Goal: Task Accomplishment & Management: Manage account settings

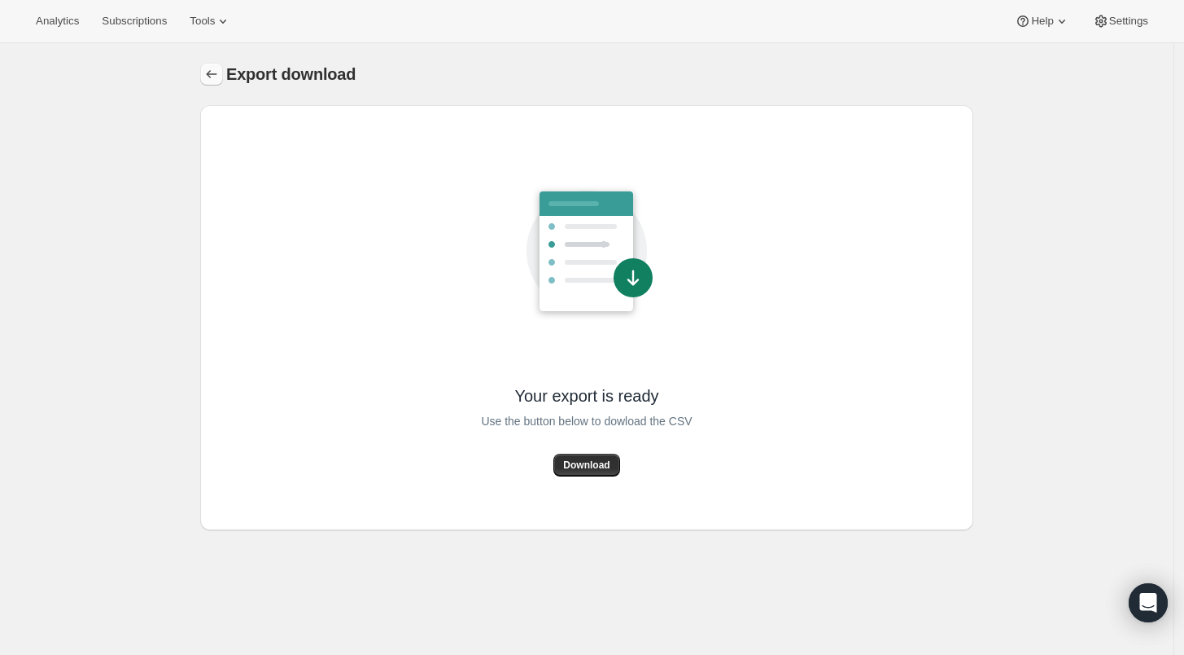
click at [211, 71] on icon "Export download" at bounding box center [212, 74] width 16 height 16
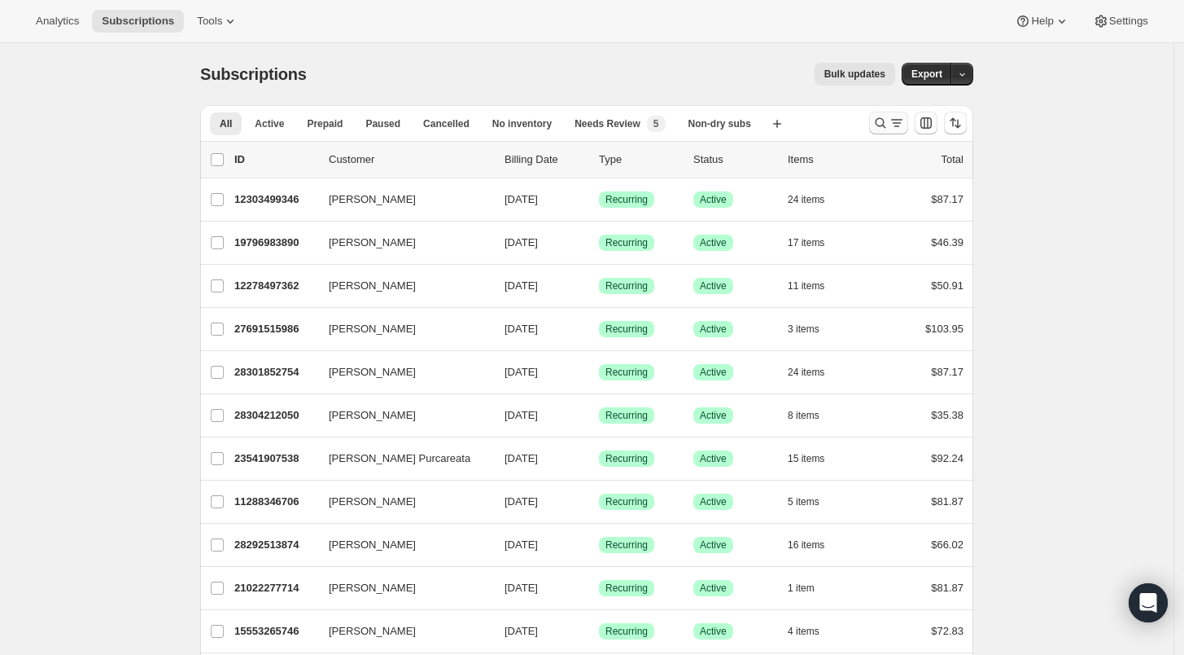
click at [879, 120] on icon "Search and filter results" at bounding box center [881, 123] width 16 height 16
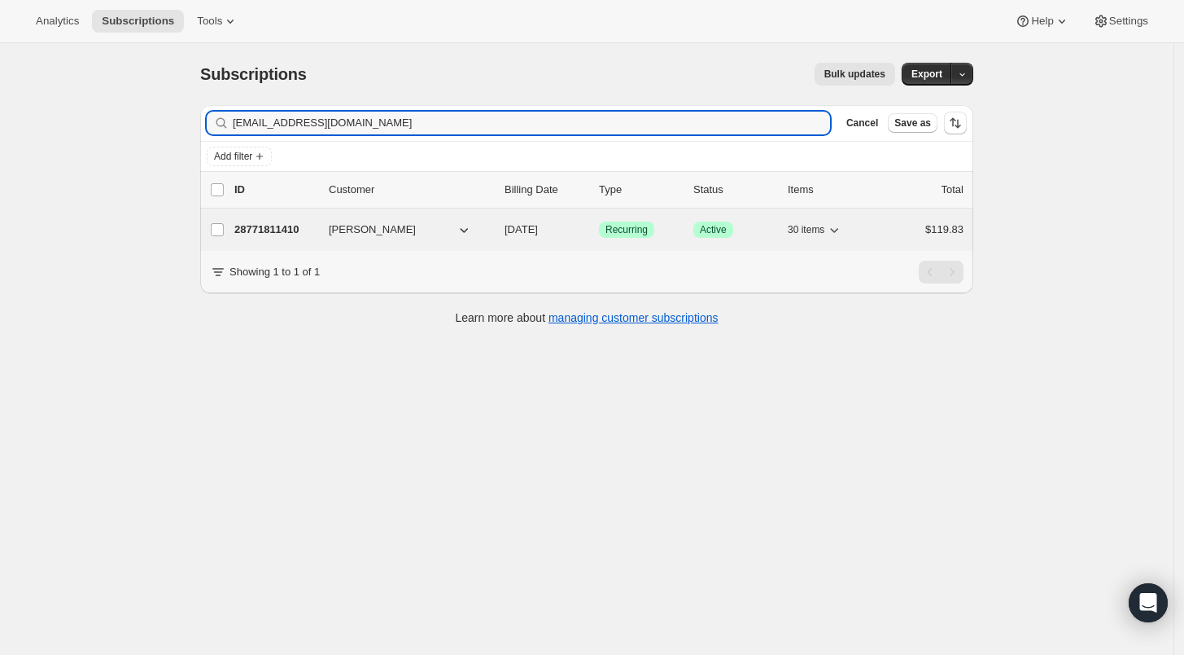
type input "stp928@gmail.com"
click at [282, 233] on p "28771811410" at bounding box center [274, 229] width 81 height 16
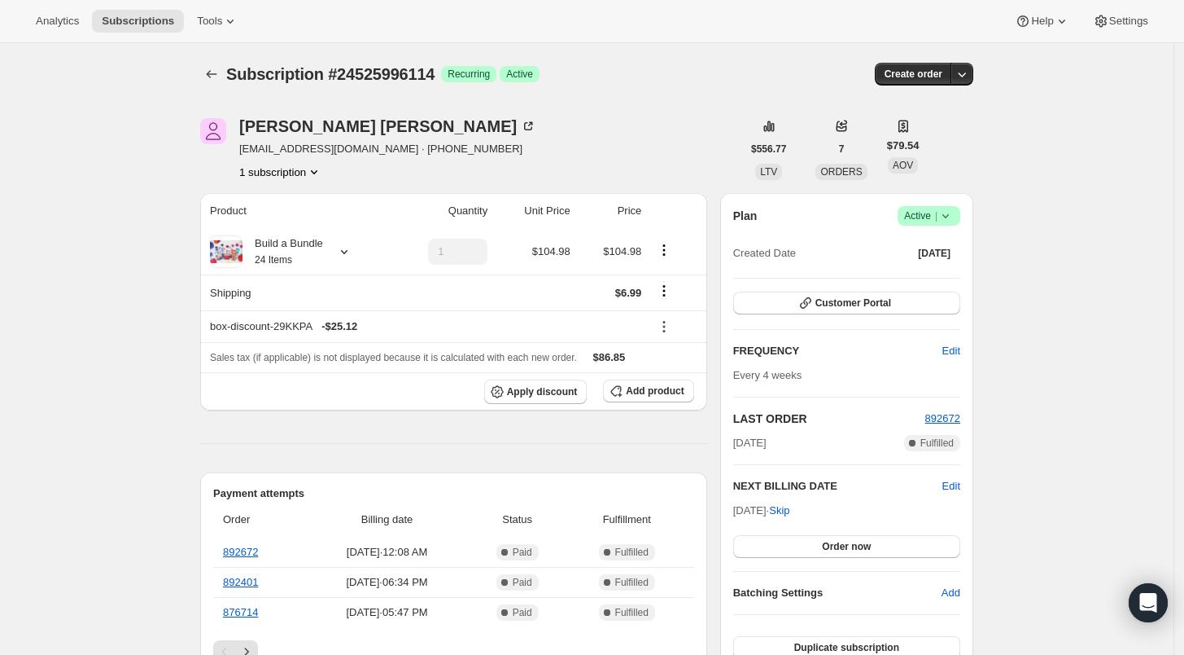
scroll to position [633, 0]
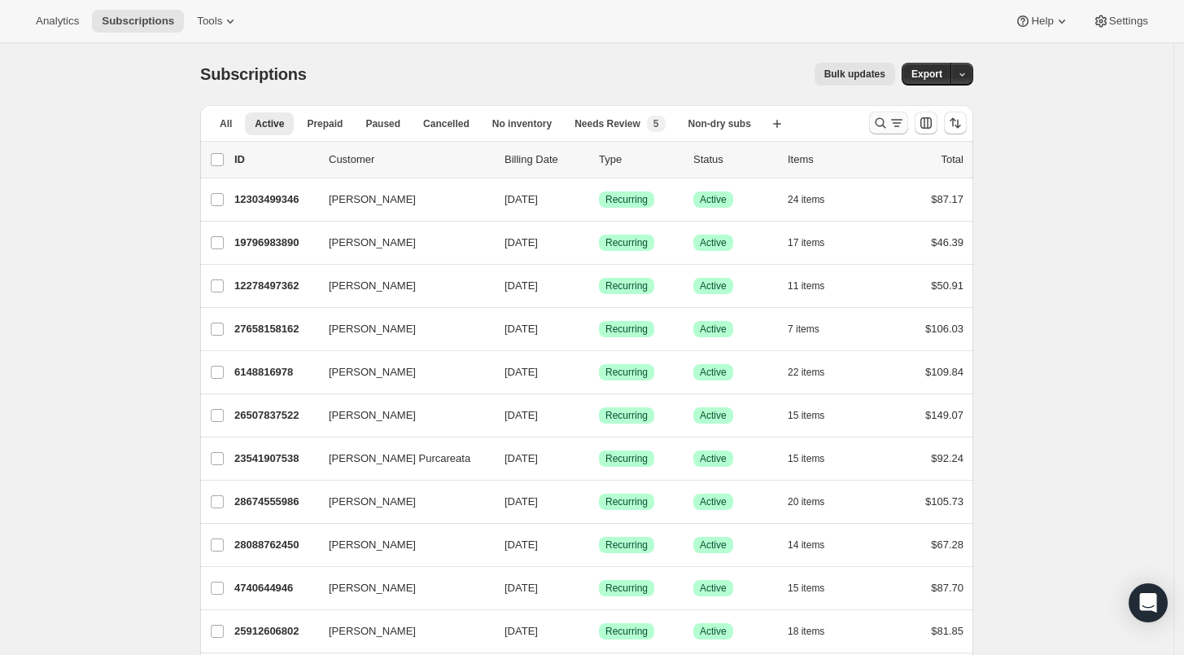
click at [885, 121] on icon "Search and filter results" at bounding box center [881, 123] width 16 height 16
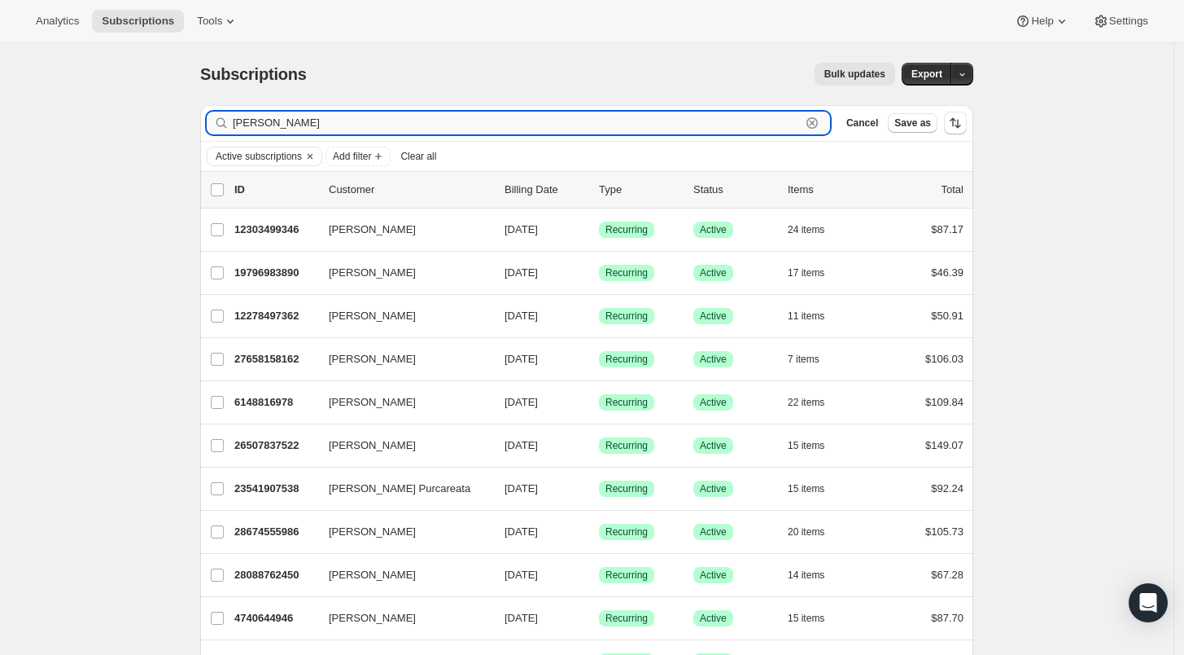
type input "gina anderson"
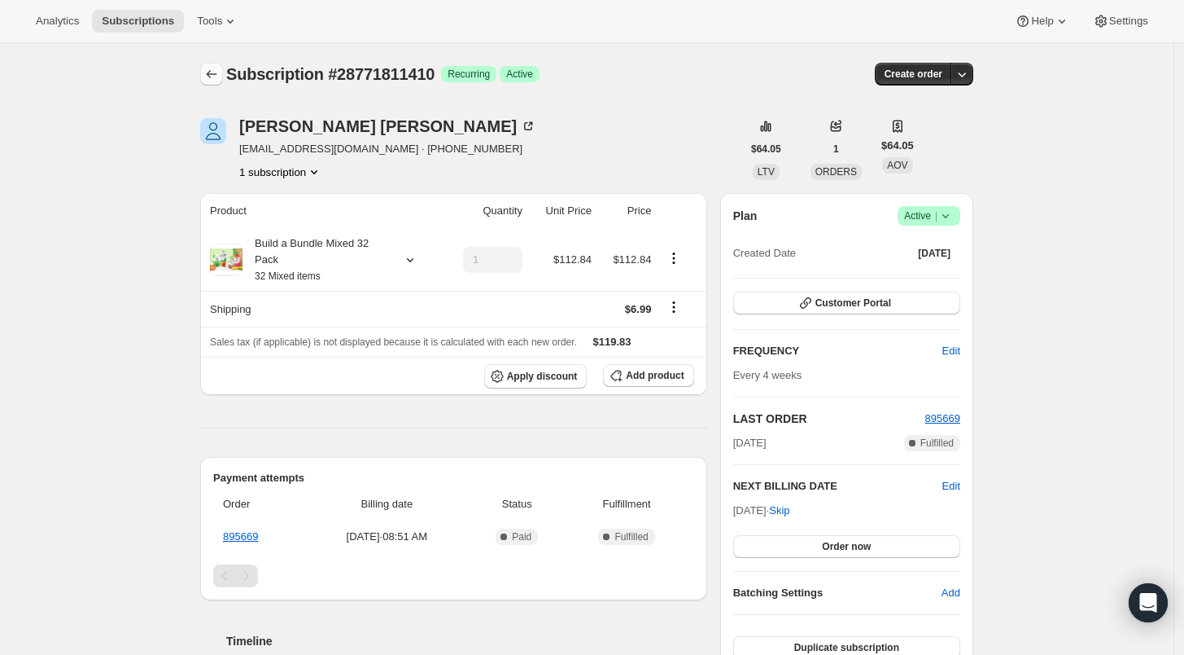
click at [220, 67] on icon "Subscriptions" at bounding box center [212, 74] width 16 height 16
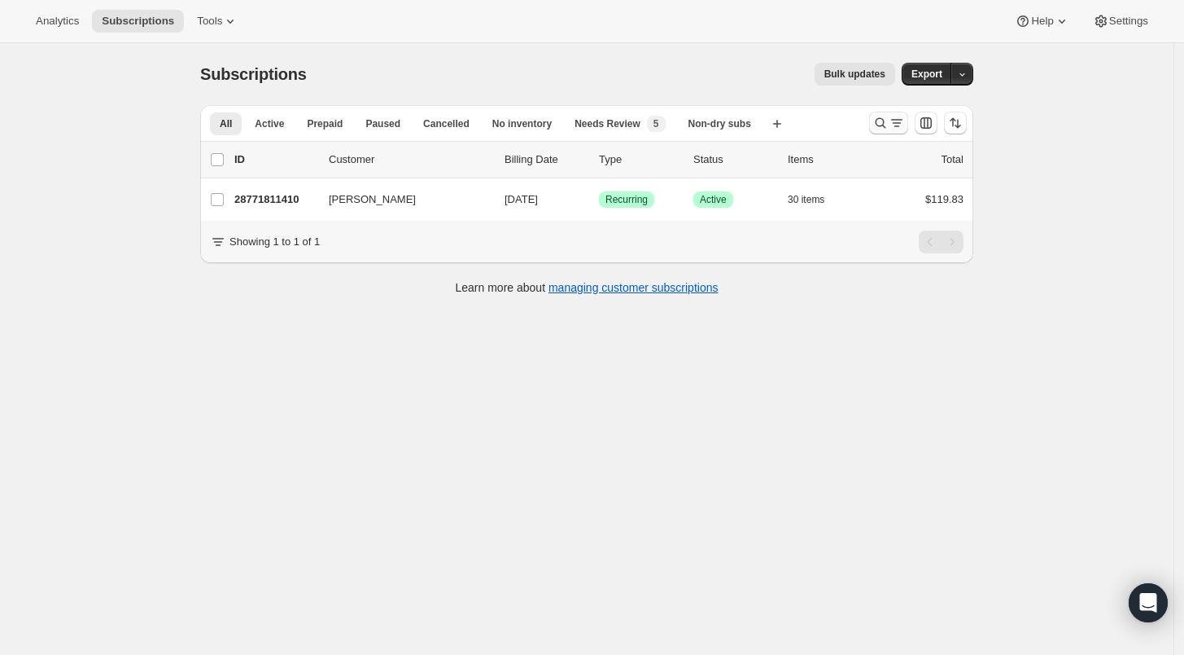
click at [876, 122] on button "Search and filter results" at bounding box center [888, 123] width 39 height 23
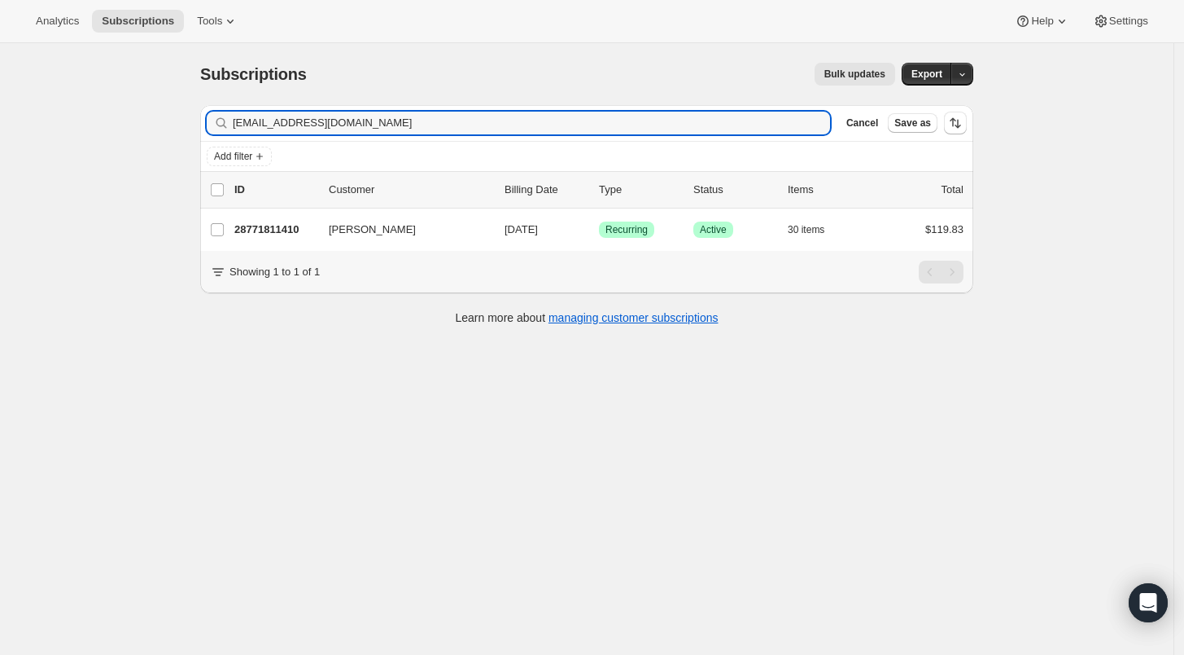
drag, startPoint x: 341, startPoint y: 123, endPoint x: 111, endPoint y: 117, distance: 230.5
click at [111, 117] on div "Subscriptions. This page is ready Subscriptions Bulk updates More actions Bulk …" at bounding box center [587, 370] width 1174 height 655
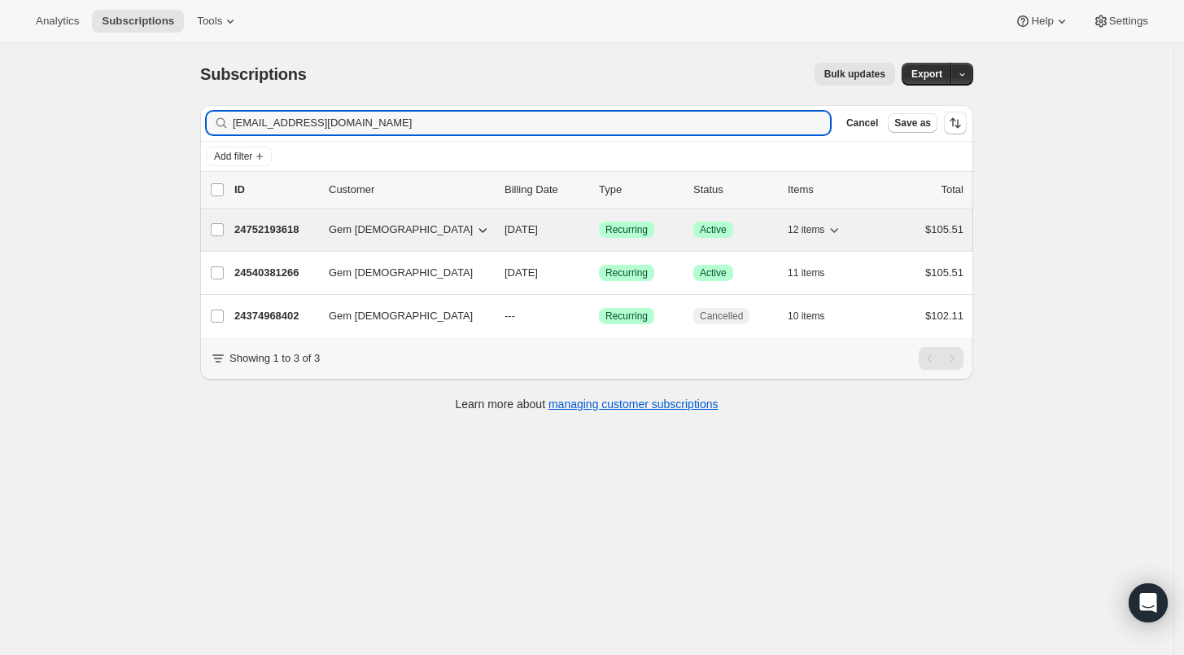
type input "ledger_strobe.0a@icloud.com"
click at [274, 233] on p "24752193618" at bounding box center [274, 229] width 81 height 16
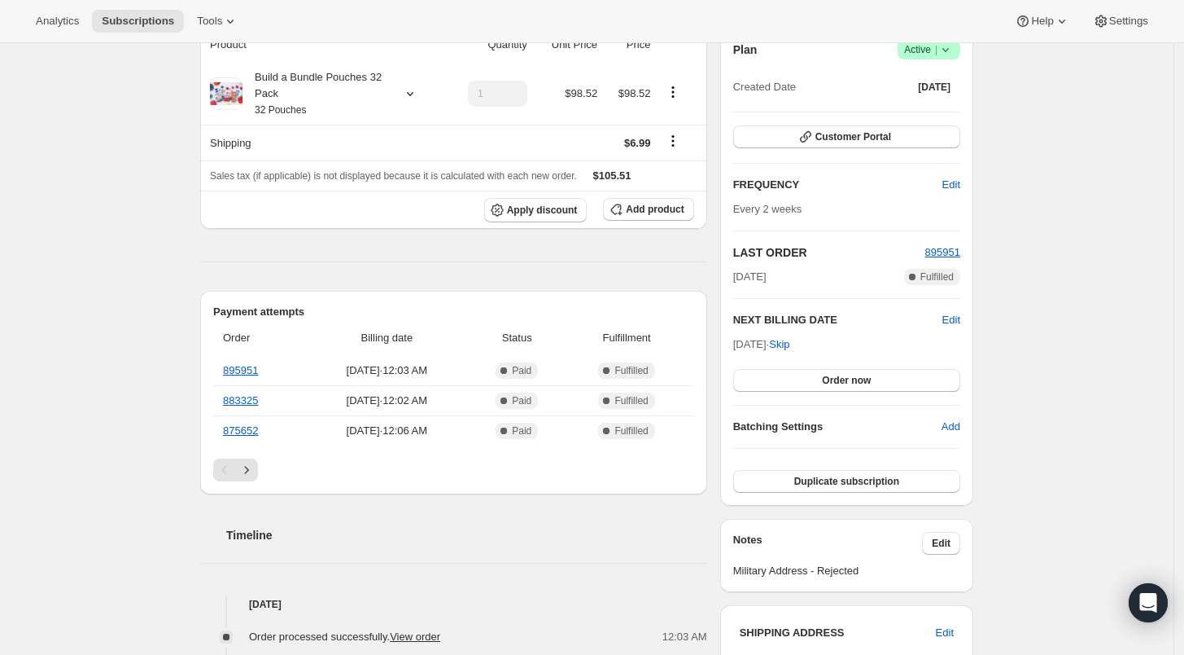
scroll to position [181, 0]
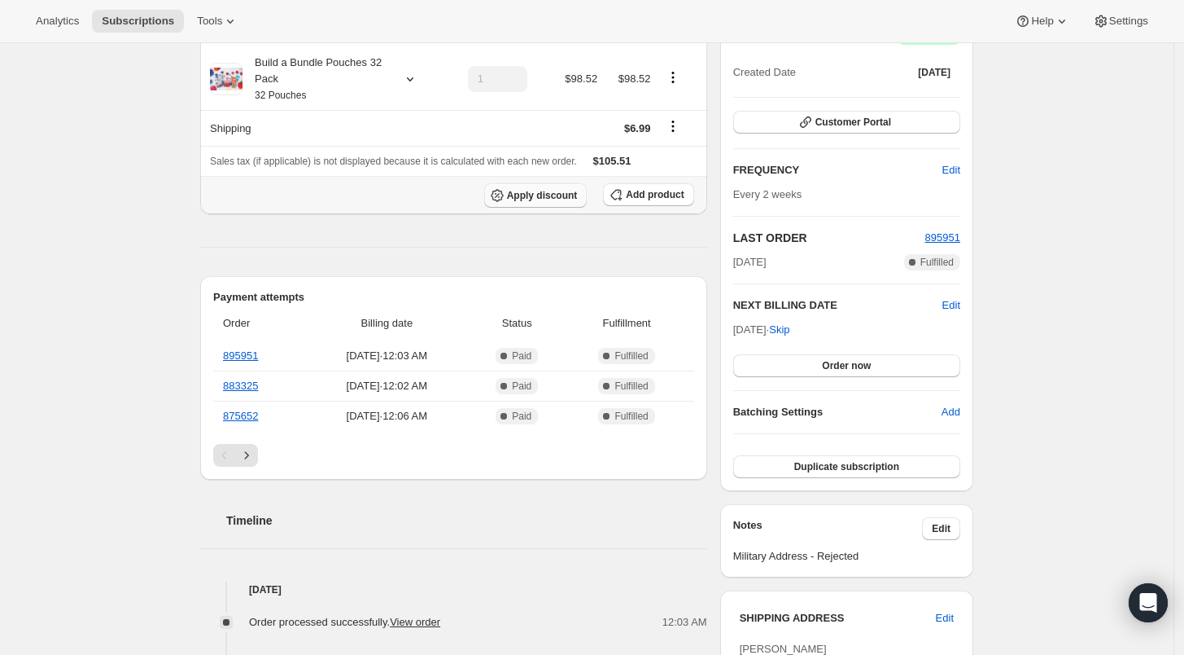
click at [531, 195] on span "Apply discount" at bounding box center [542, 195] width 71 height 13
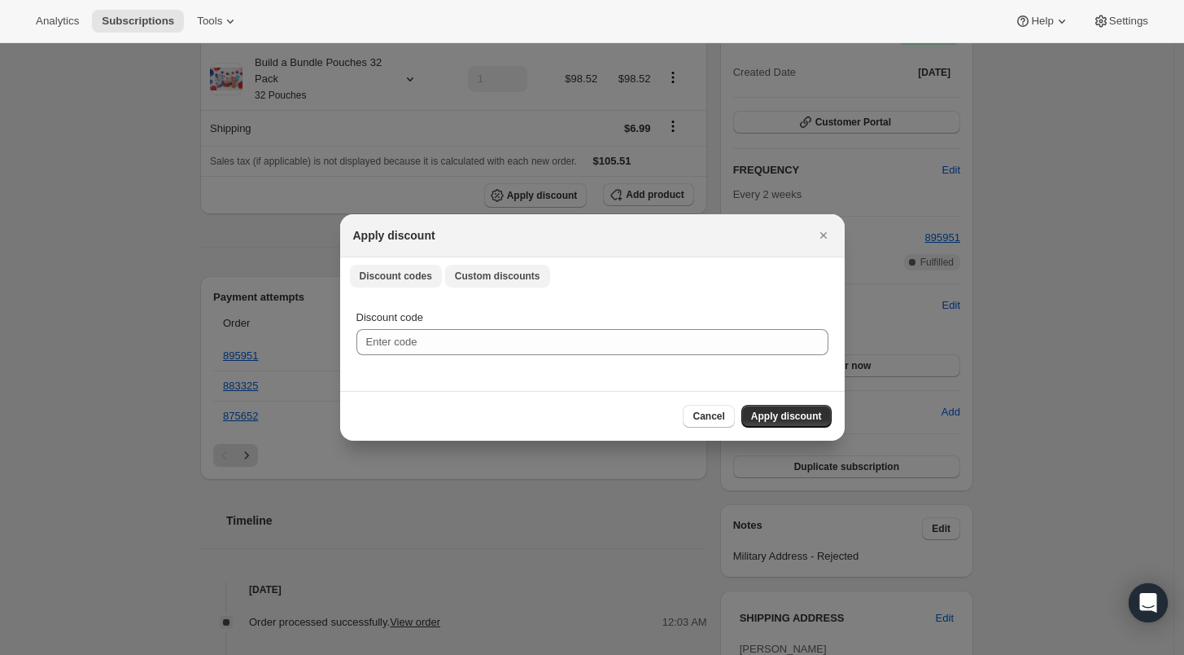
click at [496, 274] on span "Custom discounts" at bounding box center [497, 275] width 85 height 13
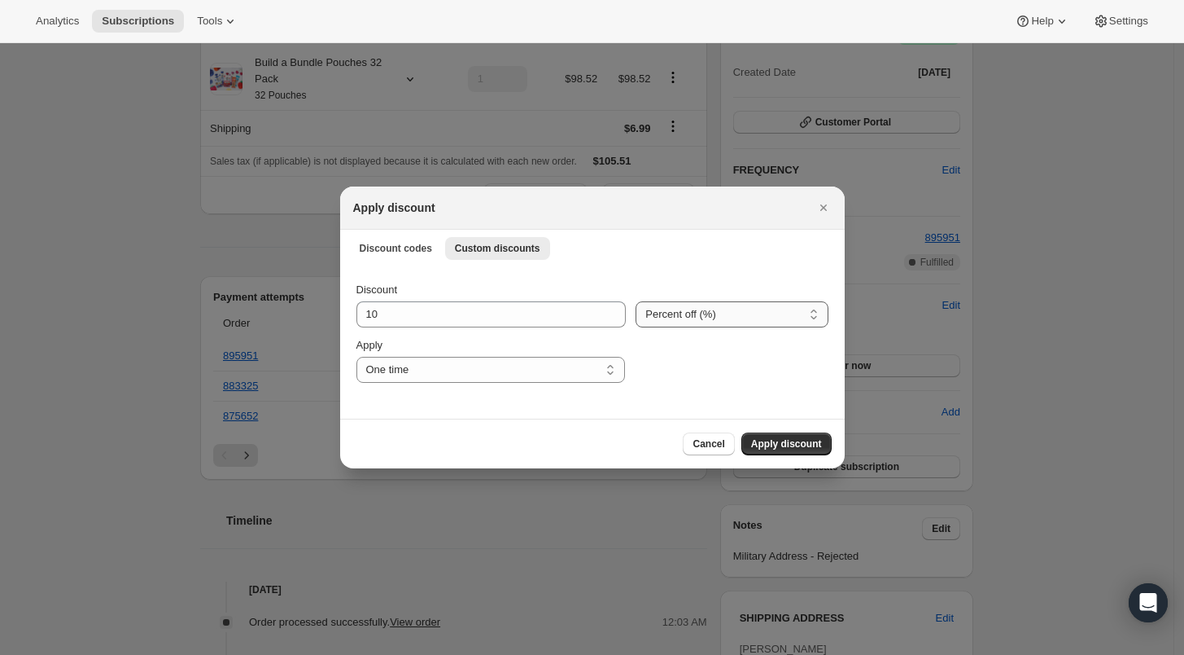
click at [743, 318] on select "Percent off (%) Amount off ($)" at bounding box center [732, 314] width 192 height 26
select select "fixed"
click at [636, 301] on select "Percent off (%) Amount off ($)" at bounding box center [732, 314] width 192 height 26
click at [349, 315] on div "Discount 10 Percent off (%) Amount off ($) Amount off ($) Apply One time Specif…" at bounding box center [592, 341] width 505 height 153
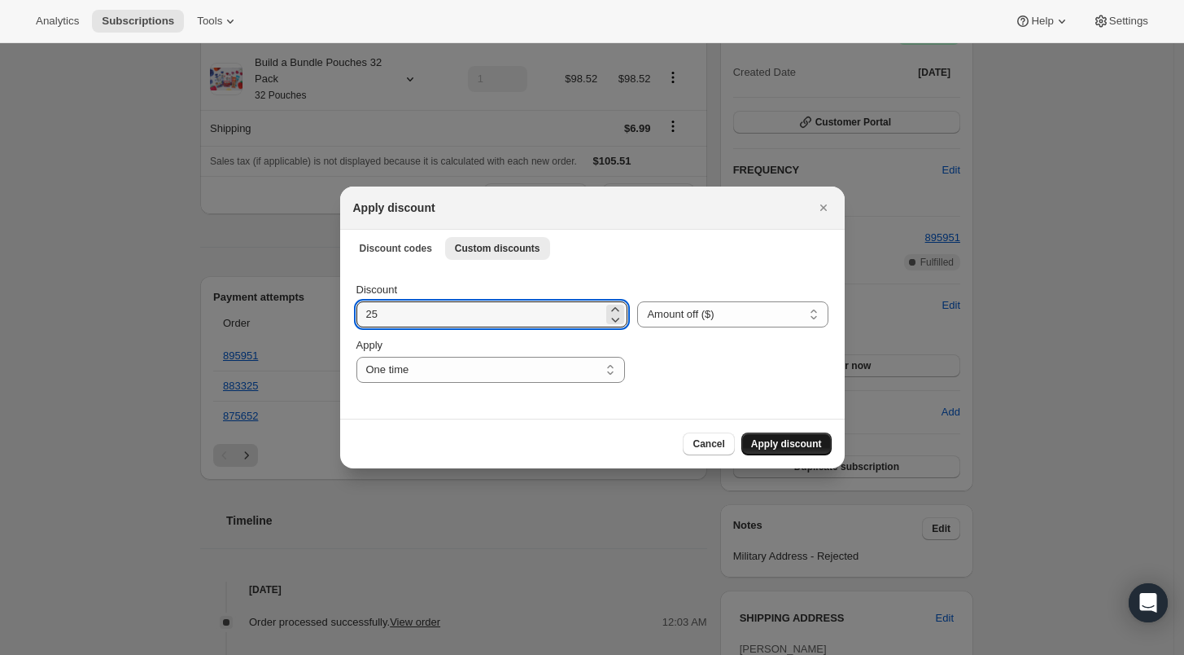
type input "25"
click at [785, 440] on span "Apply discount" at bounding box center [786, 443] width 71 height 13
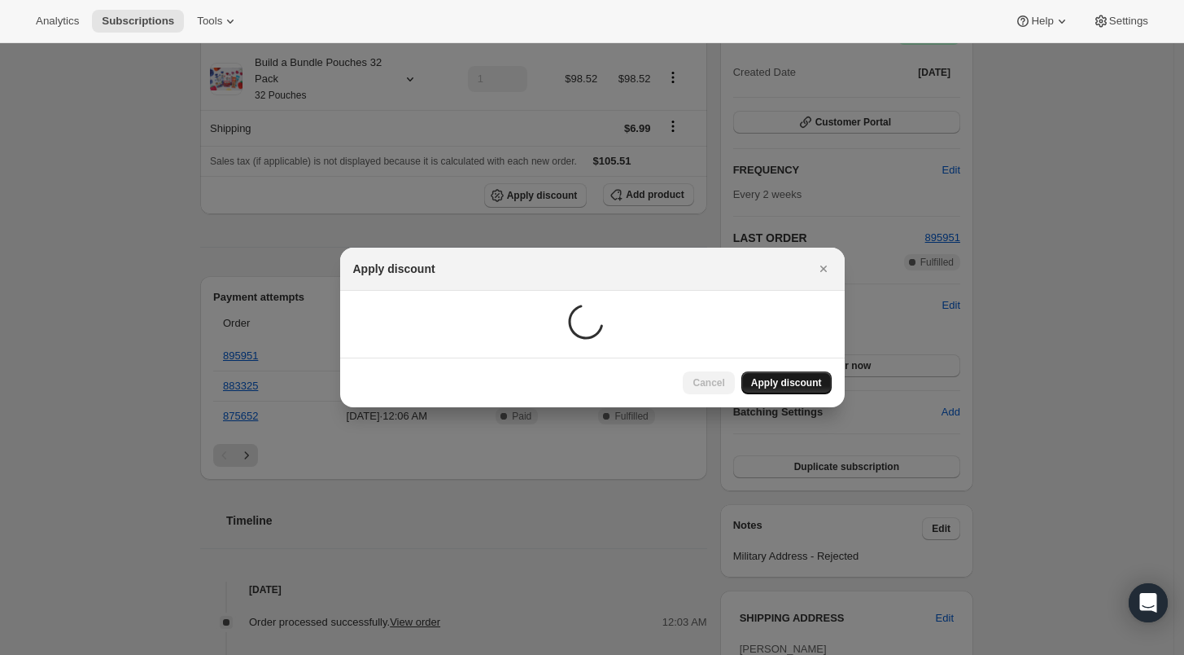
scroll to position [80, 0]
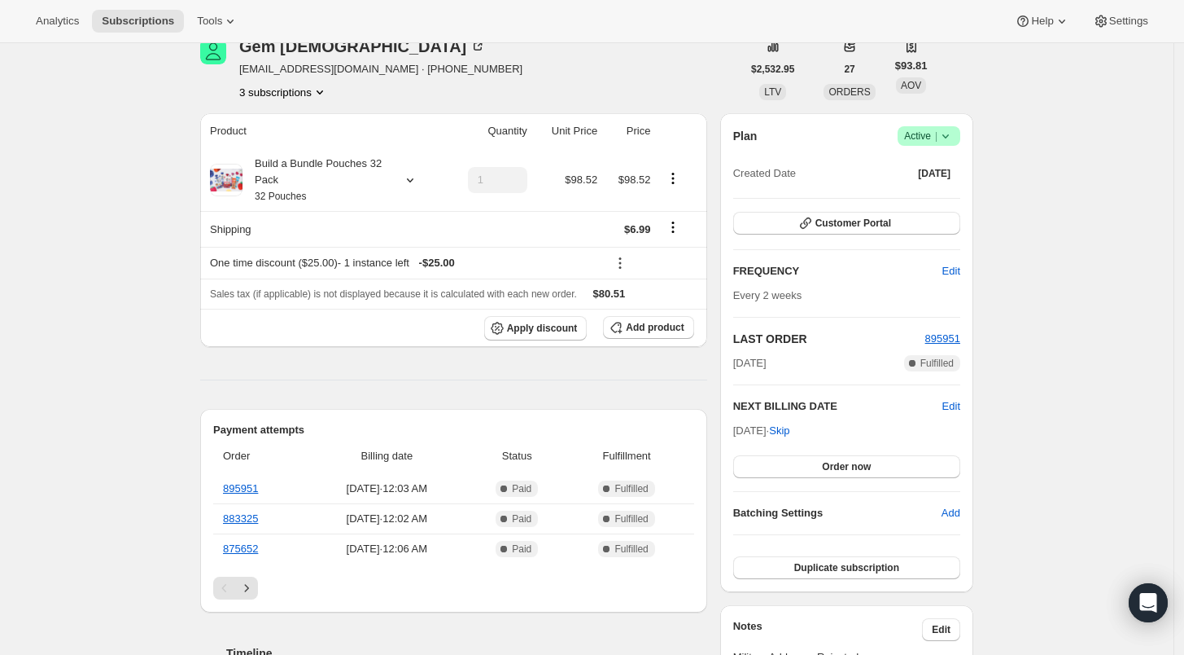
click at [271, 91] on button "3 subscriptions" at bounding box center [283, 92] width 89 height 16
click at [274, 145] on span "24540381266" at bounding box center [265, 149] width 65 height 12
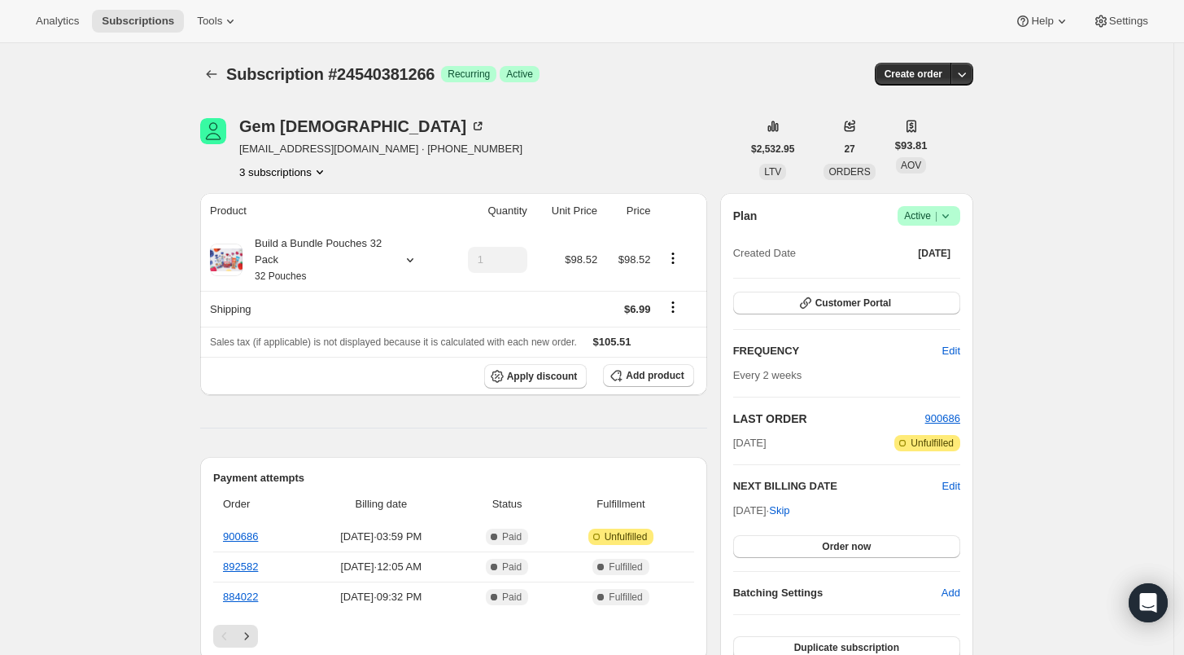
click at [317, 168] on icon "Product actions" at bounding box center [320, 172] width 16 height 16
click at [299, 202] on span "24374968402" at bounding box center [289, 202] width 113 height 16
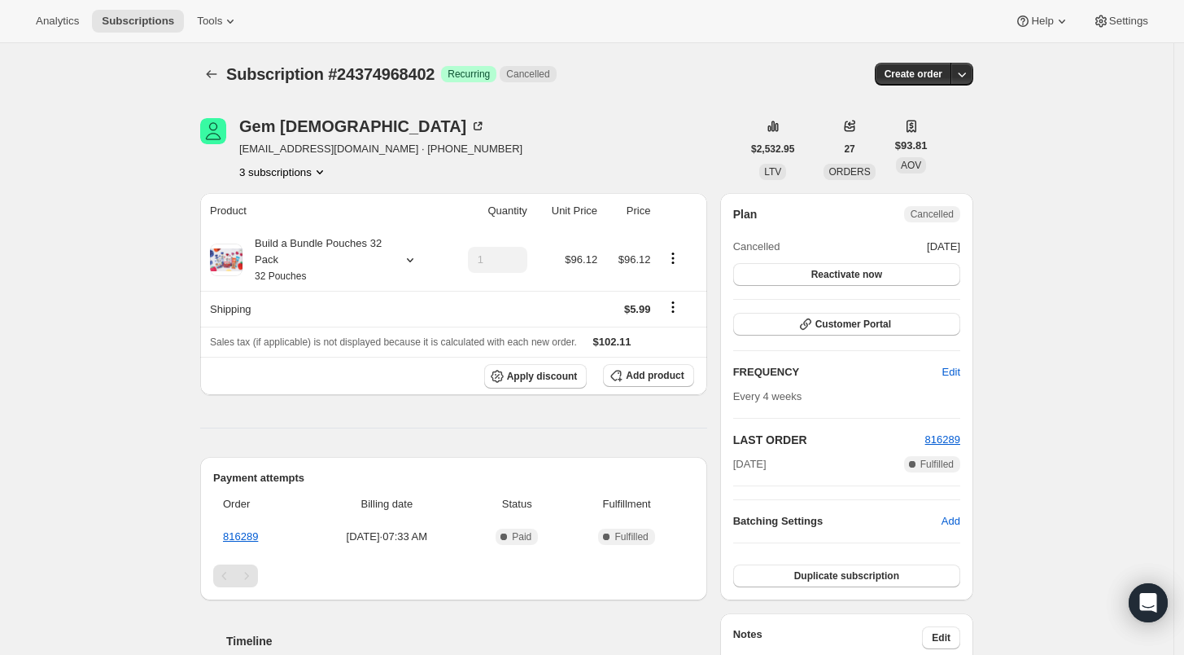
click at [309, 173] on button "3 subscriptions" at bounding box center [283, 172] width 89 height 16
click at [292, 251] on span "24752193618" at bounding box center [265, 257] width 65 height 12
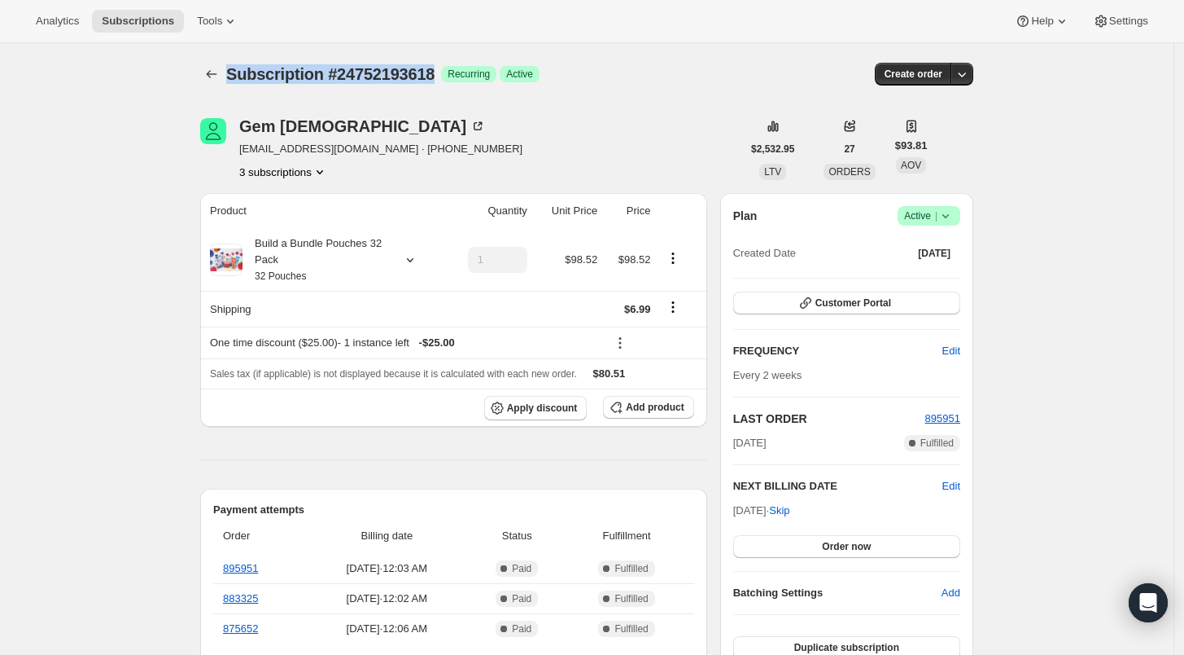
drag, startPoint x: 233, startPoint y: 72, endPoint x: 439, endPoint y: 73, distance: 206.0
click at [435, 73] on span "Subscription #24752193618" at bounding box center [330, 74] width 208 height 18
copy span "Subscription #24752193618"
click at [324, 171] on icon "Product actions" at bounding box center [320, 172] width 16 height 16
click at [313, 223] on span "24540381266" at bounding box center [289, 229] width 113 height 16
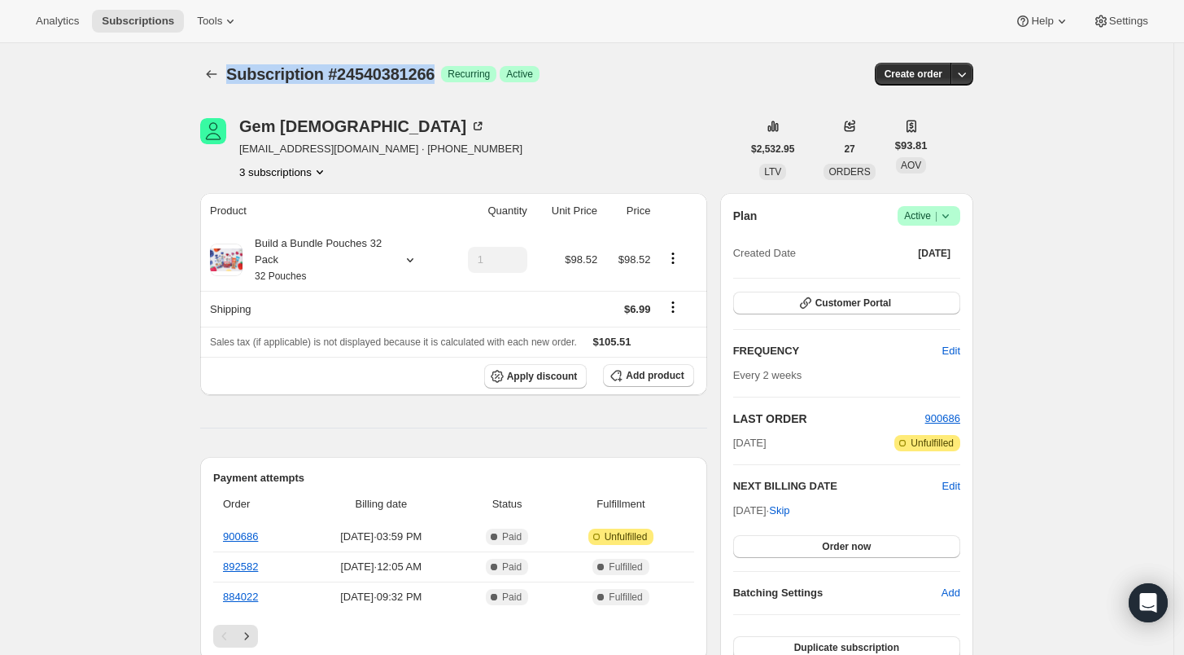
drag, startPoint x: 440, startPoint y: 75, endPoint x: 232, endPoint y: 69, distance: 207.7
click at [232, 69] on span "Subscription #24540381266" at bounding box center [330, 74] width 208 height 18
copy span "Subscription #24540381266"
click at [554, 374] on span "Apply discount" at bounding box center [542, 376] width 71 height 13
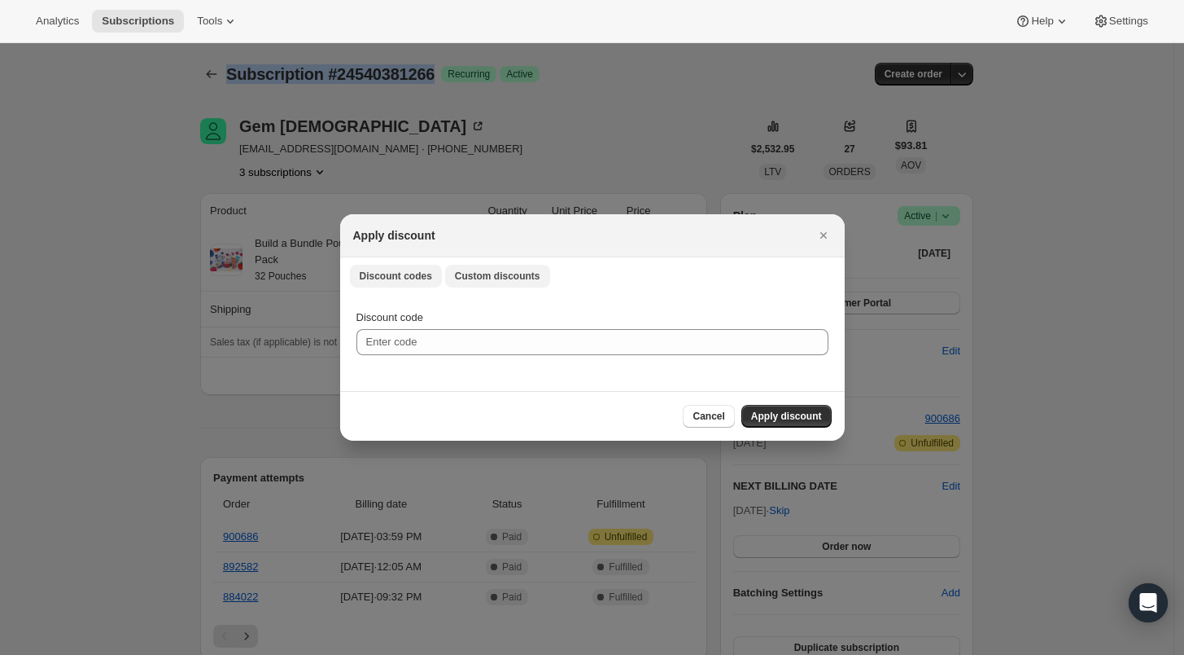
click at [484, 274] on span "Custom discounts" at bounding box center [497, 275] width 85 height 13
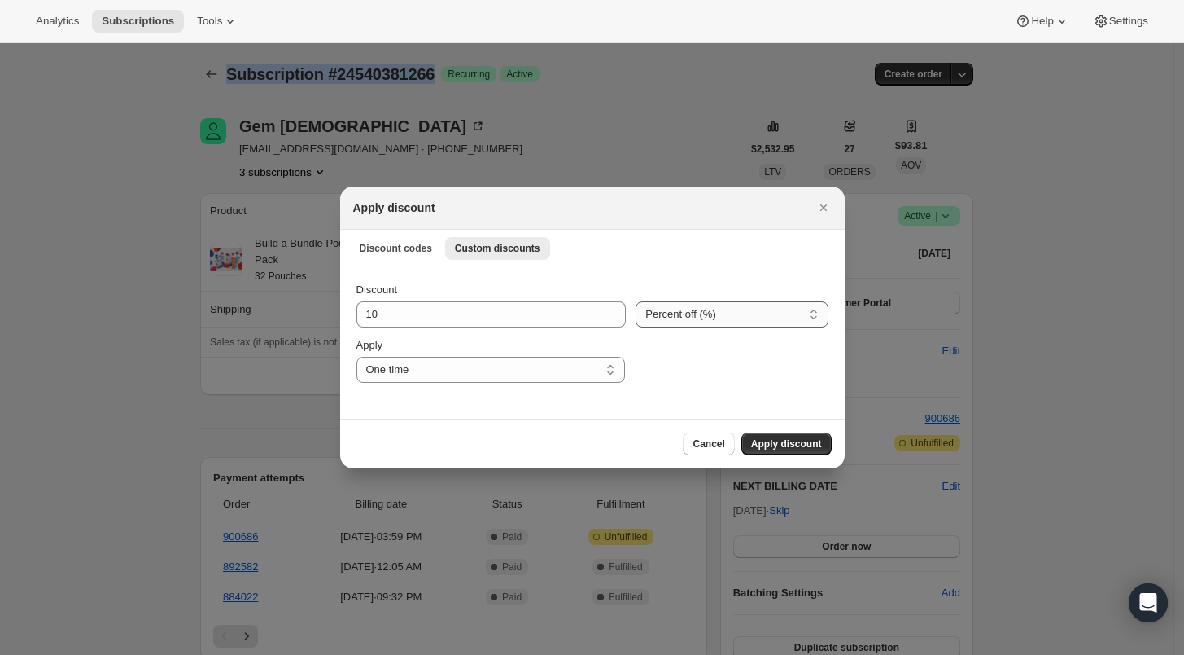
click at [707, 319] on select "Percent off (%) Amount off ($)" at bounding box center [732, 314] width 192 height 26
select select "fixed"
click at [636, 301] on select "Percent off (%) Amount off ($)" at bounding box center [732, 314] width 192 height 26
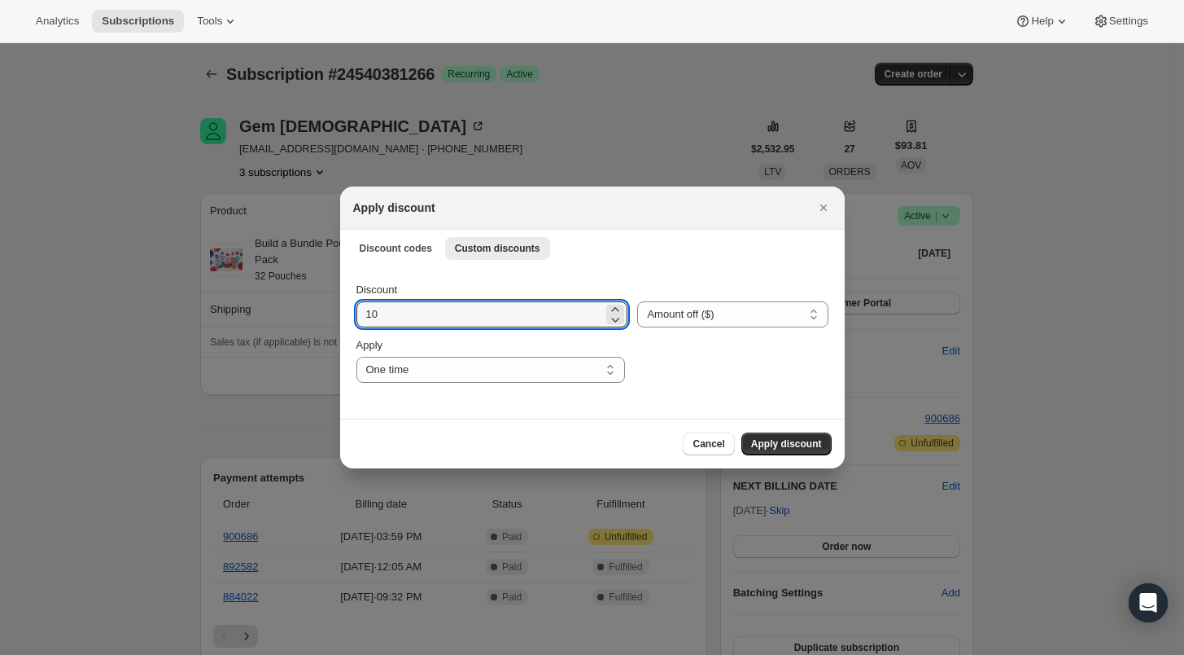
drag, startPoint x: 340, startPoint y: 312, endPoint x: 320, endPoint y: 312, distance: 20.4
type input "25.00"
drag, startPoint x: 777, startPoint y: 436, endPoint x: 829, endPoint y: 432, distance: 51.4
click at [784, 436] on button "Apply discount" at bounding box center [787, 443] width 90 height 23
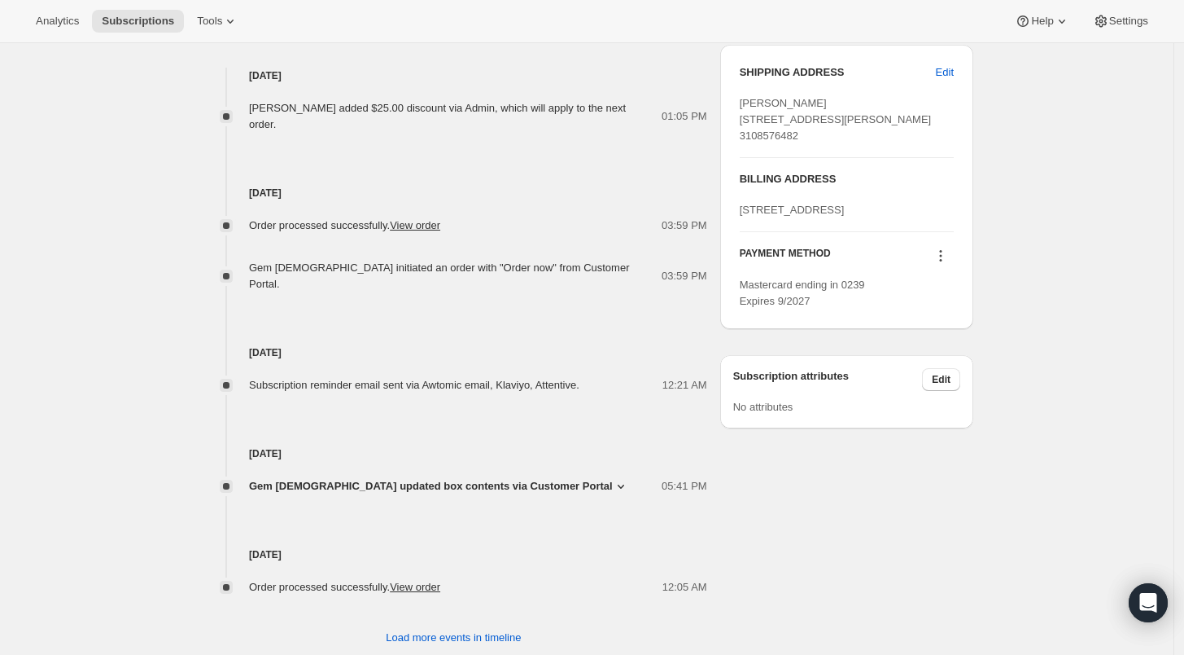
scroll to position [730, 0]
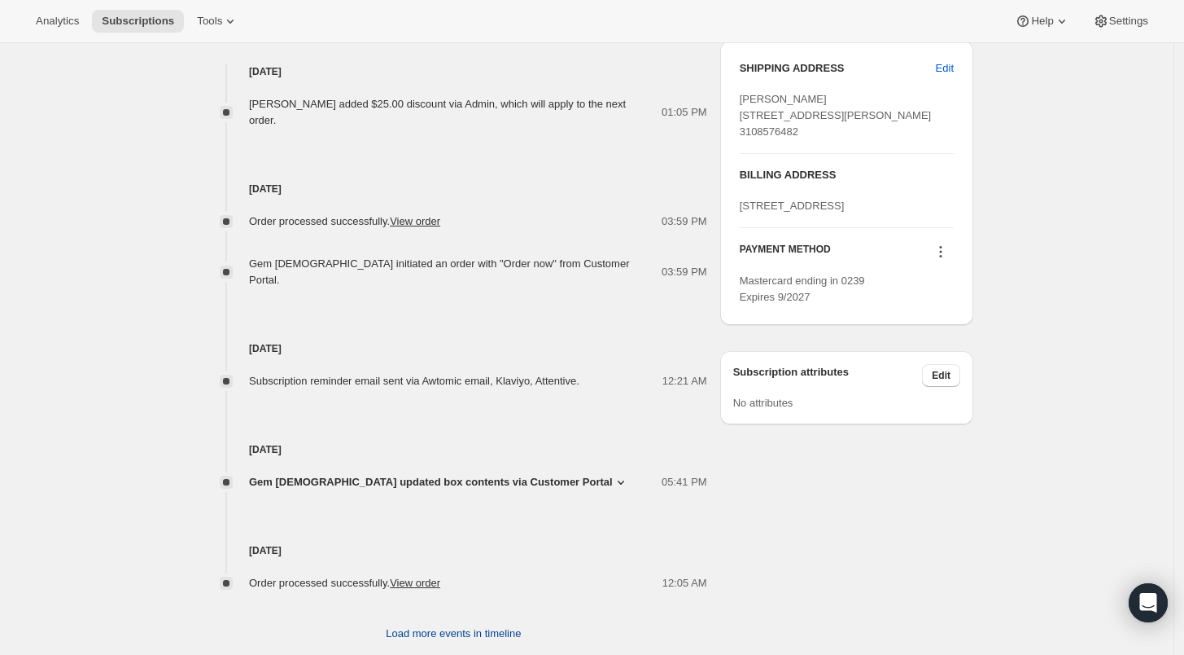
click at [475, 625] on span "Load more events in timeline" at bounding box center [453, 633] width 135 height 16
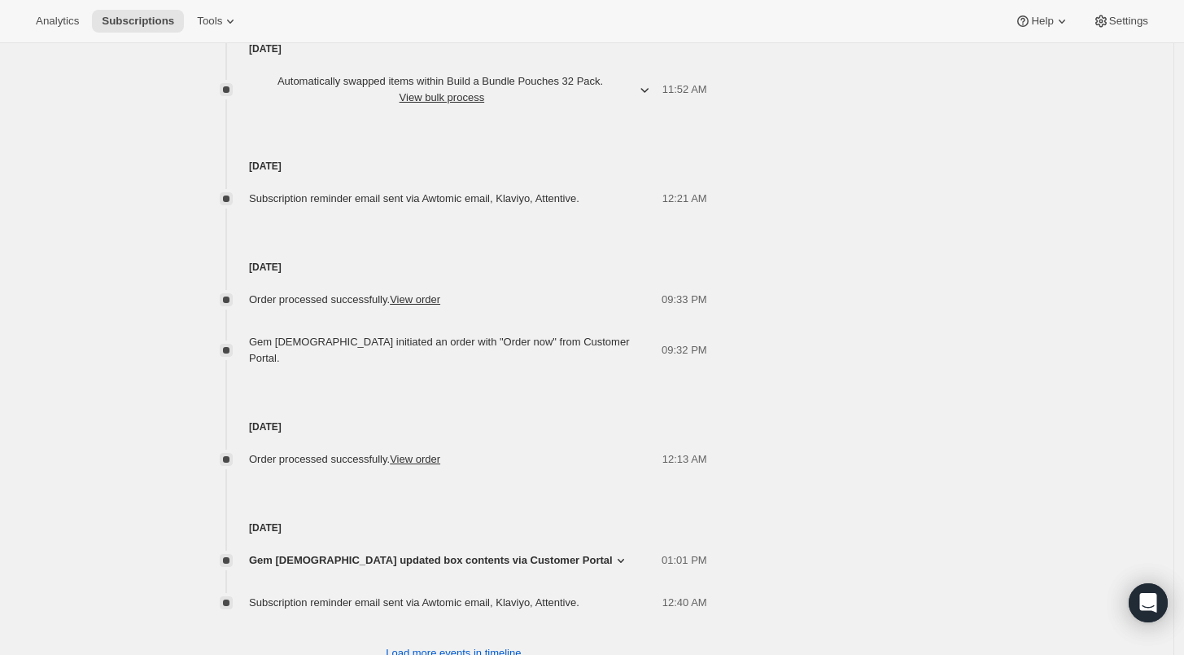
scroll to position [1336, 0]
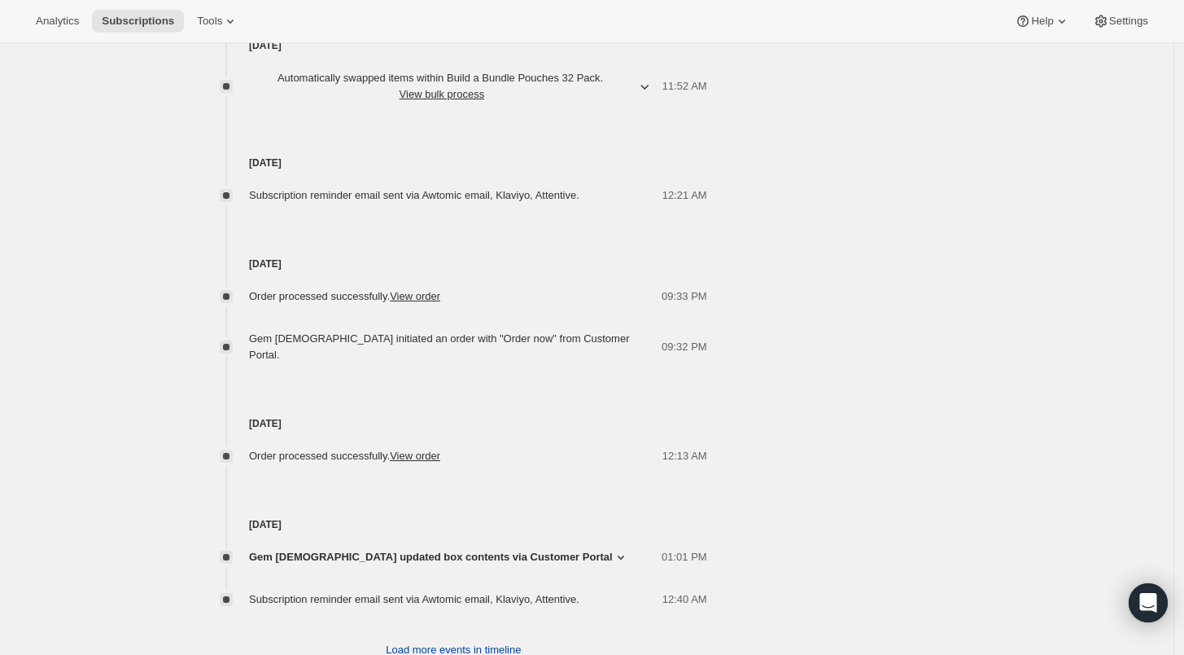
click at [436, 641] on span "Load more events in timeline" at bounding box center [453, 649] width 135 height 16
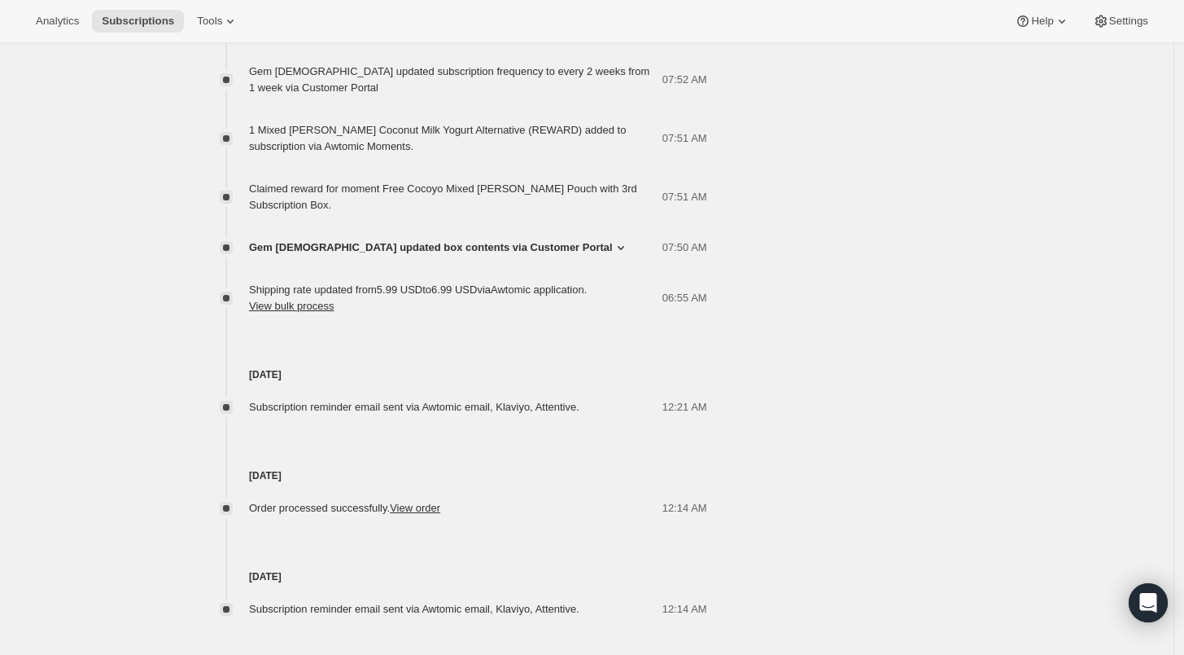
scroll to position [2209, 0]
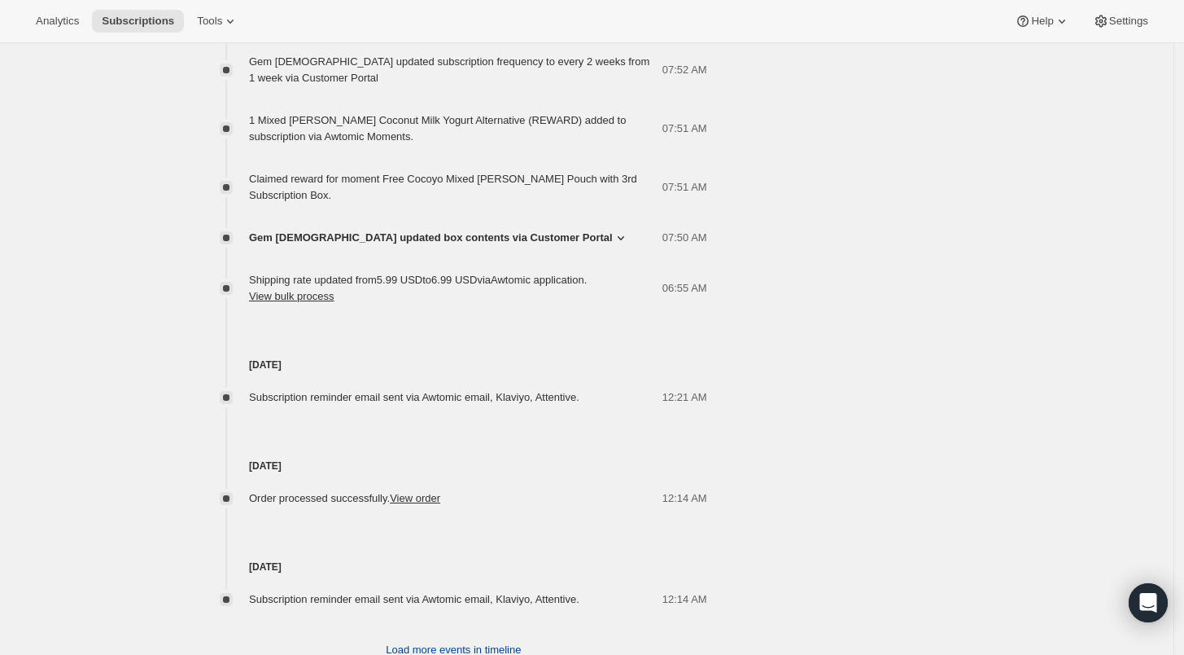
click at [411, 641] on span "Load more events in timeline" at bounding box center [453, 649] width 135 height 16
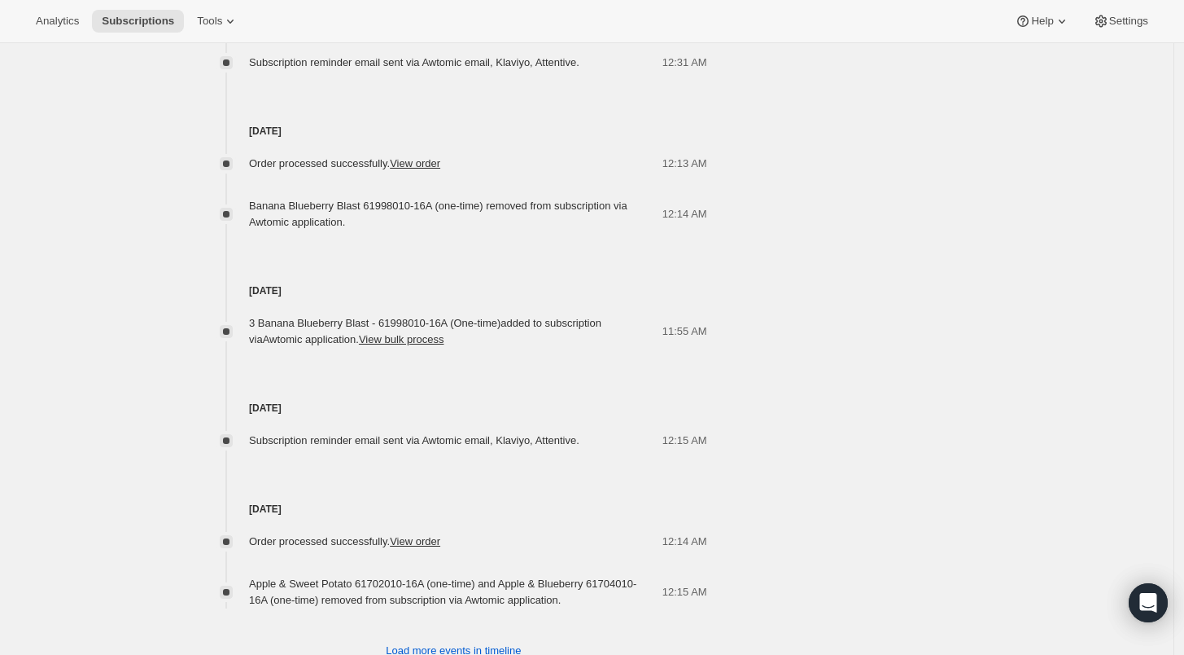
scroll to position [3049, 0]
click at [452, 641] on span "Load more events in timeline" at bounding box center [453, 649] width 135 height 16
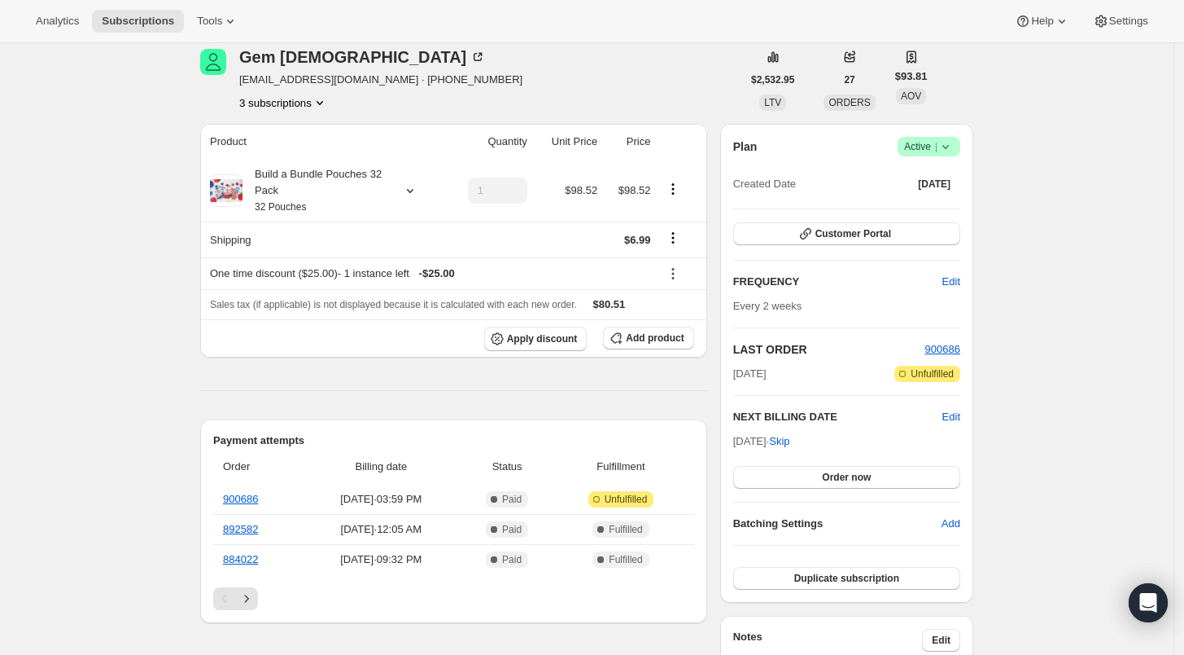
scroll to position [0, 0]
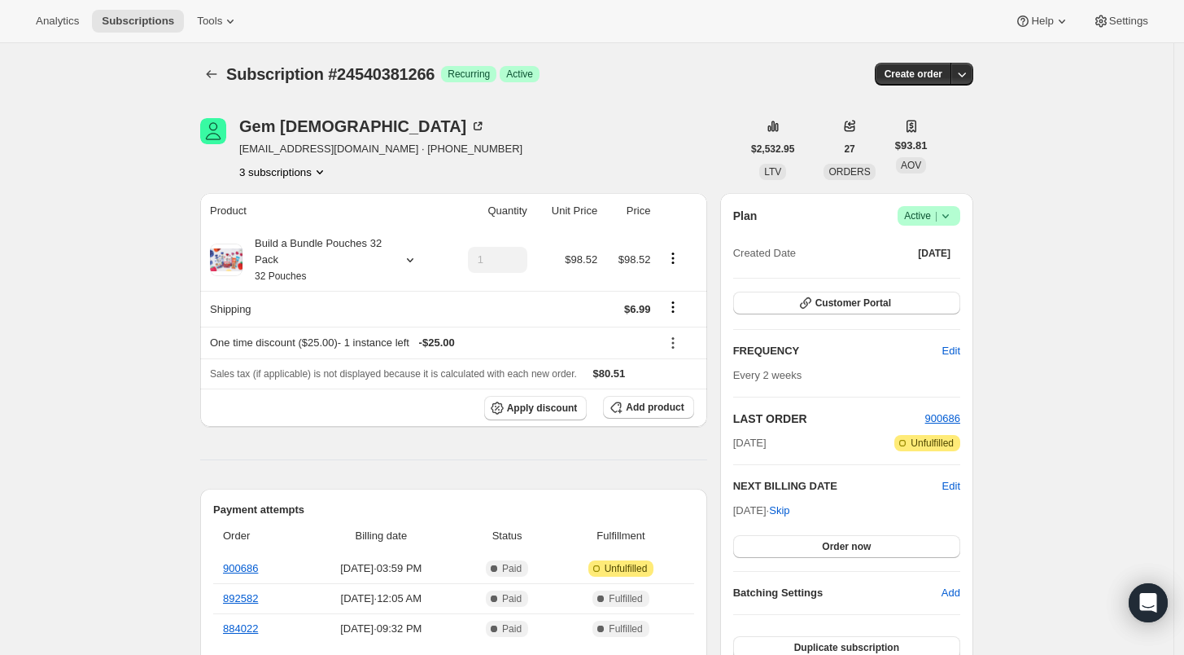
click at [291, 177] on button "3 subscriptions" at bounding box center [283, 172] width 89 height 16
click at [281, 201] on span "24374968402" at bounding box center [265, 201] width 65 height 12
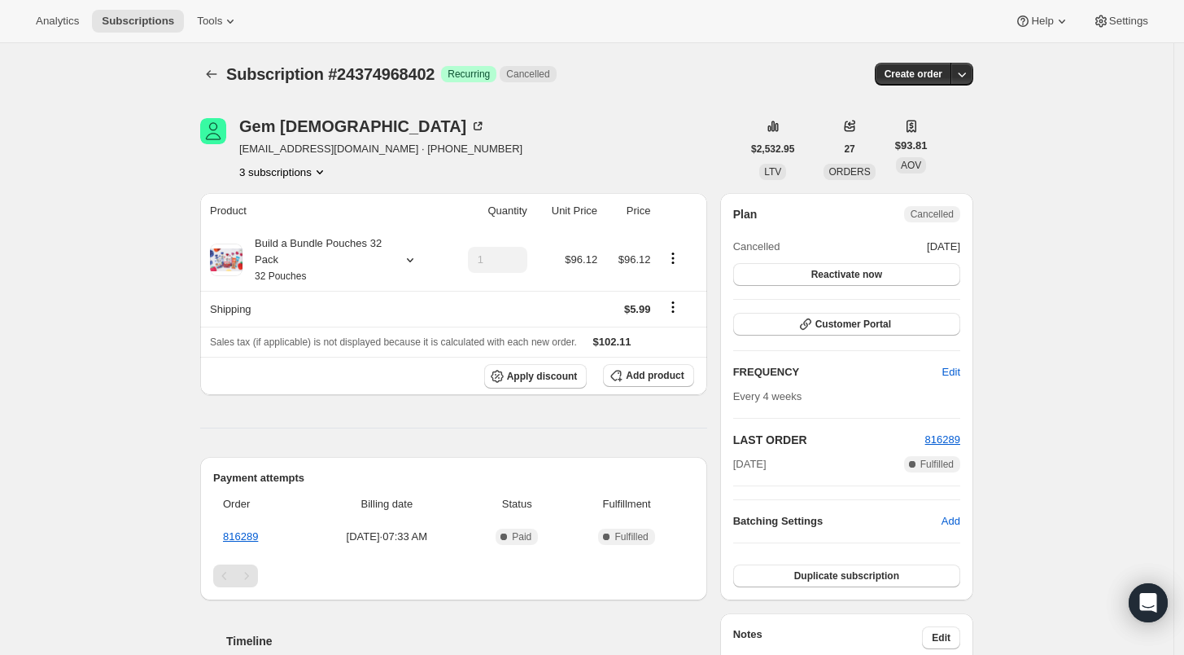
click at [281, 171] on button "3 subscriptions" at bounding box center [283, 172] width 89 height 16
click at [282, 253] on span "24752193618" at bounding box center [265, 257] width 65 height 12
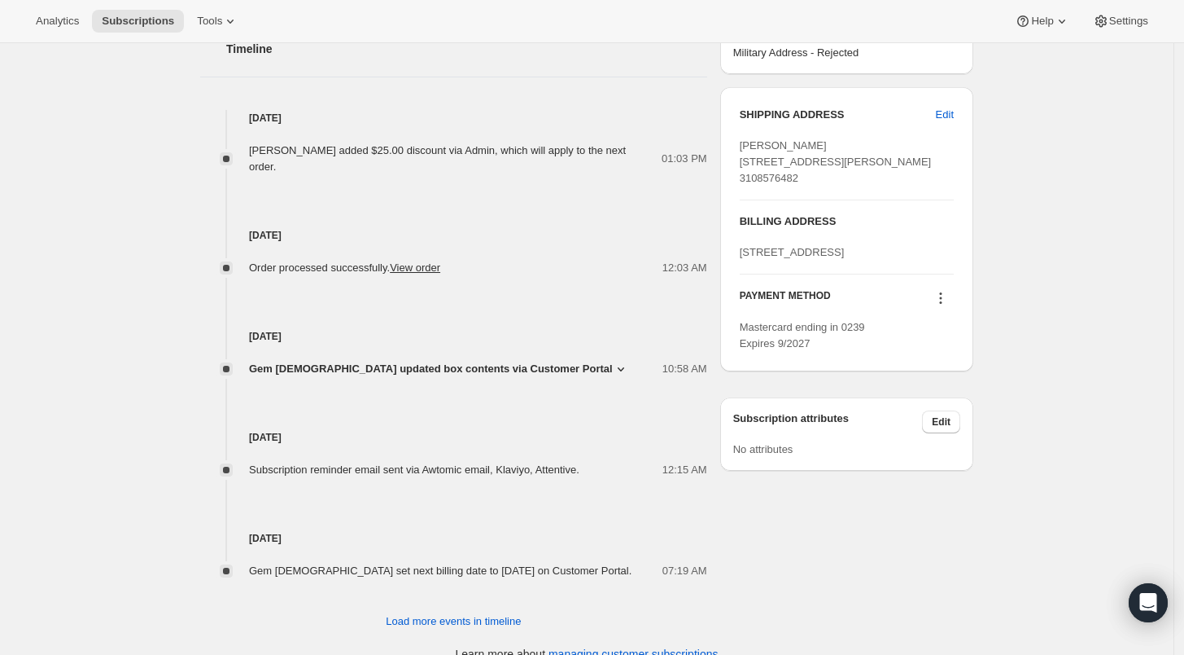
scroll to position [688, 0]
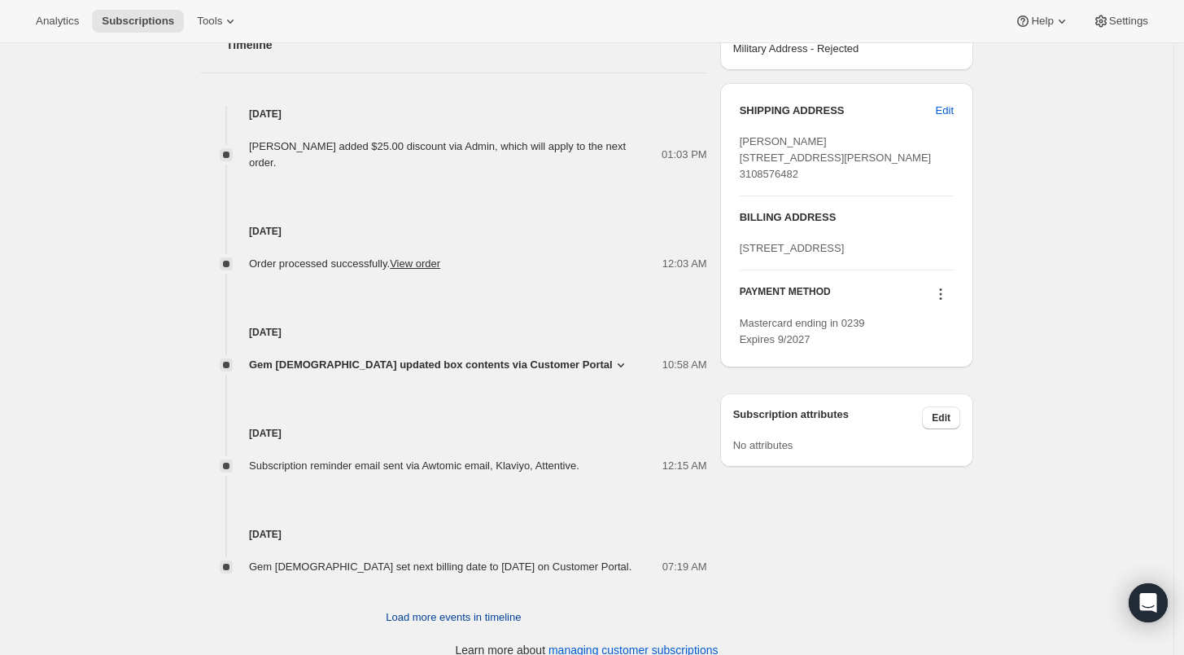
click at [444, 604] on button "Load more events in timeline" at bounding box center [453, 617] width 155 height 26
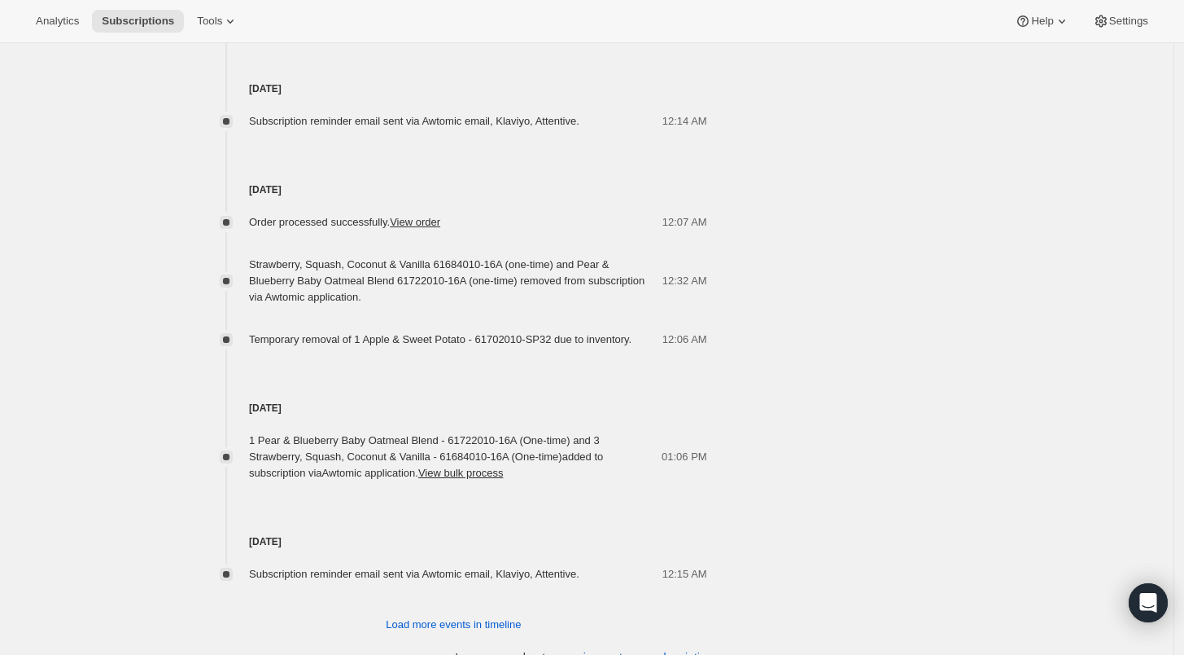
scroll to position [1342, 0]
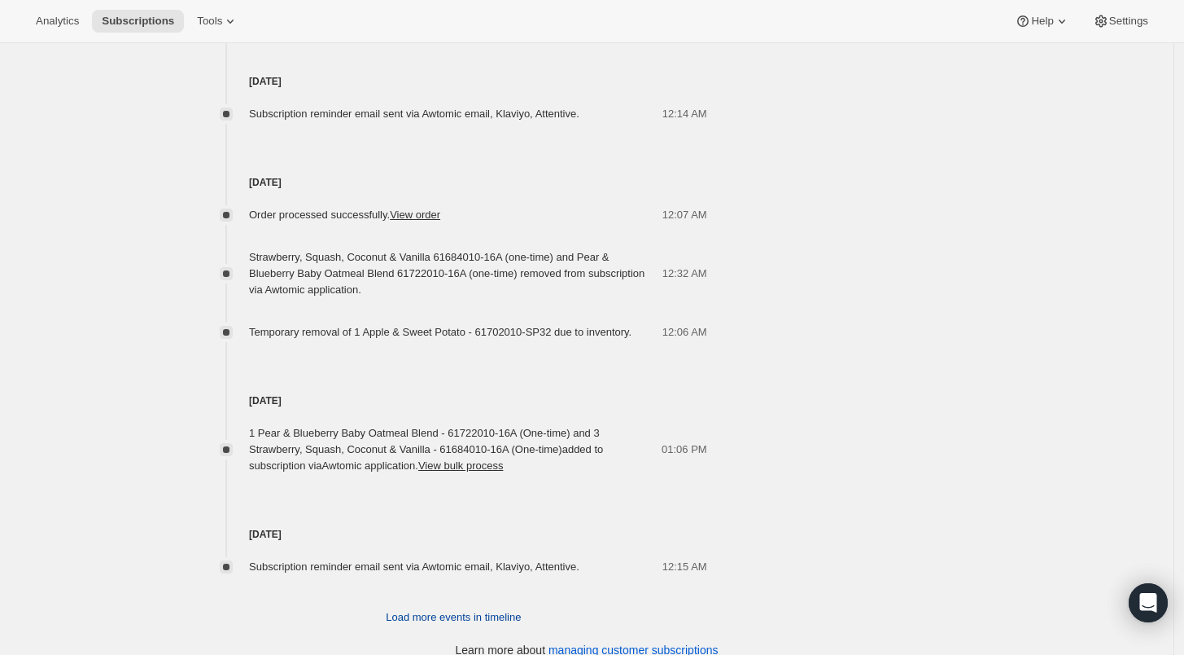
click at [434, 609] on span "Load more events in timeline" at bounding box center [453, 617] width 135 height 16
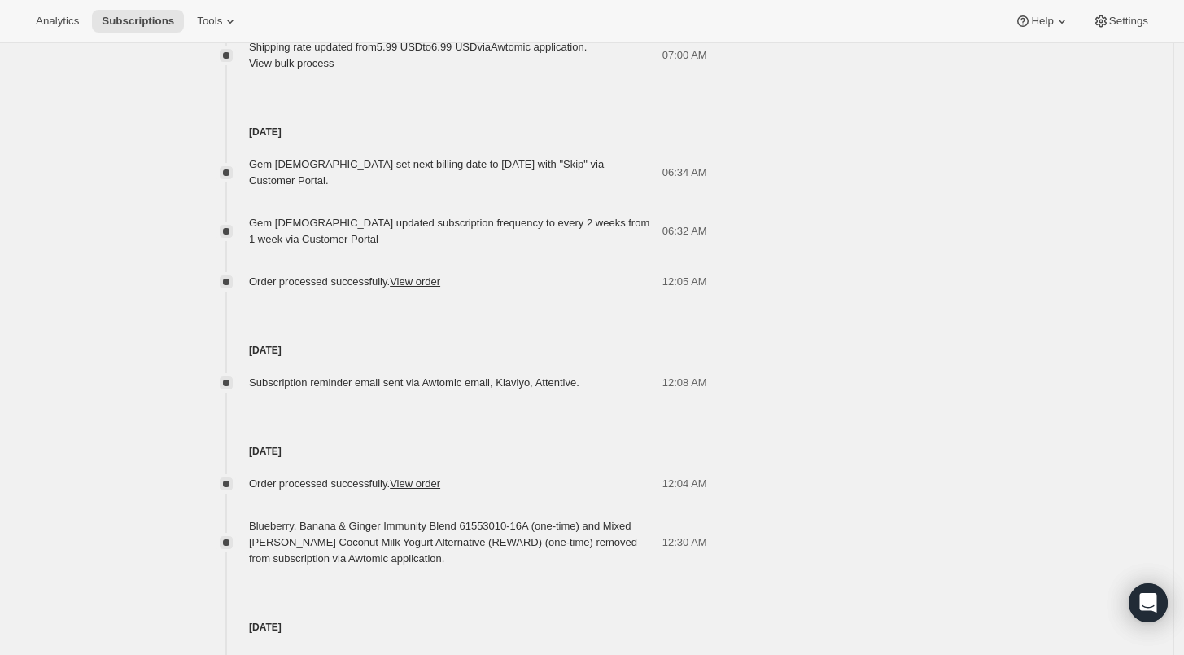
scroll to position [2114, 0]
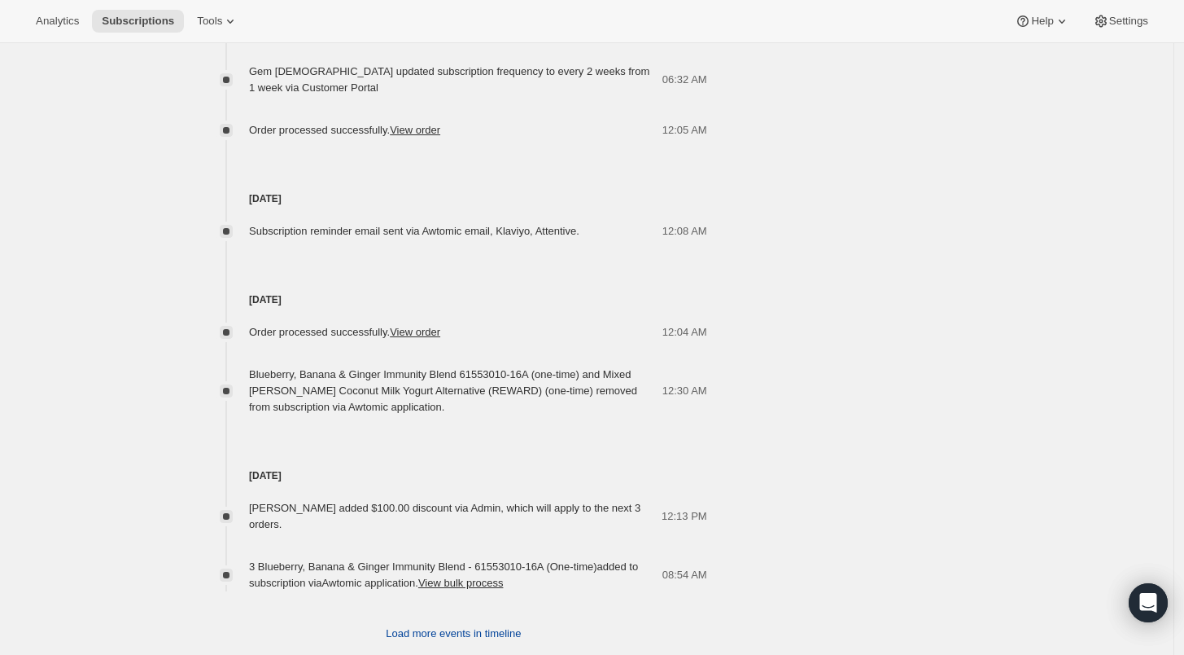
click at [417, 625] on span "Load more events in timeline" at bounding box center [453, 633] width 135 height 16
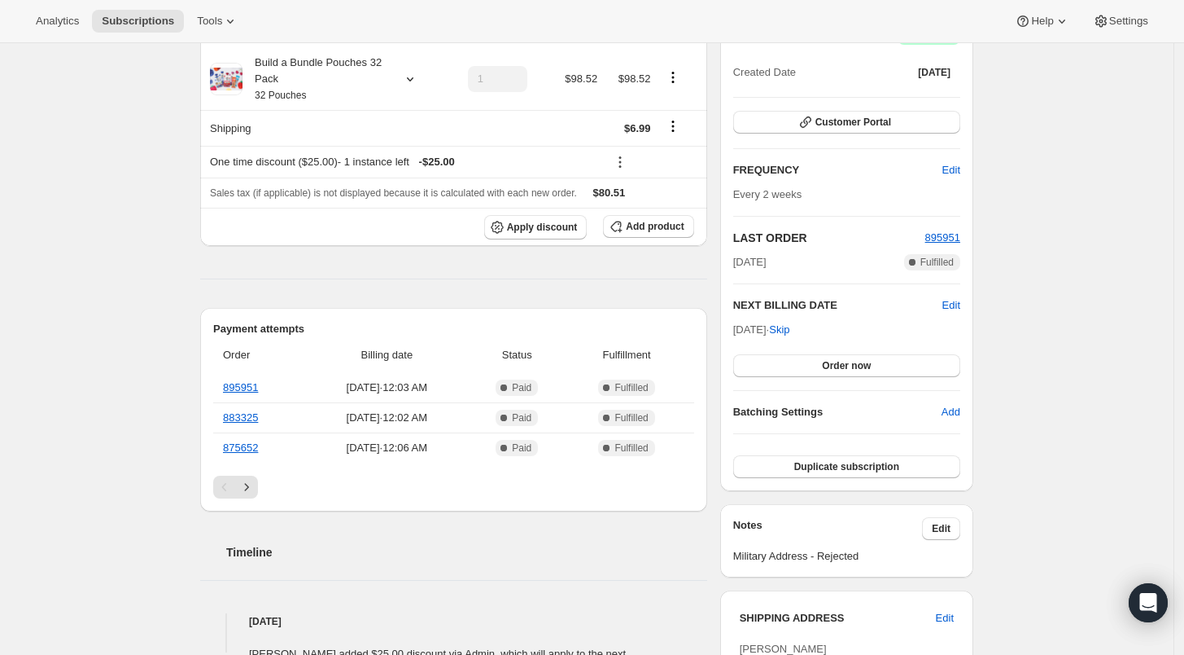
scroll to position [90, 0]
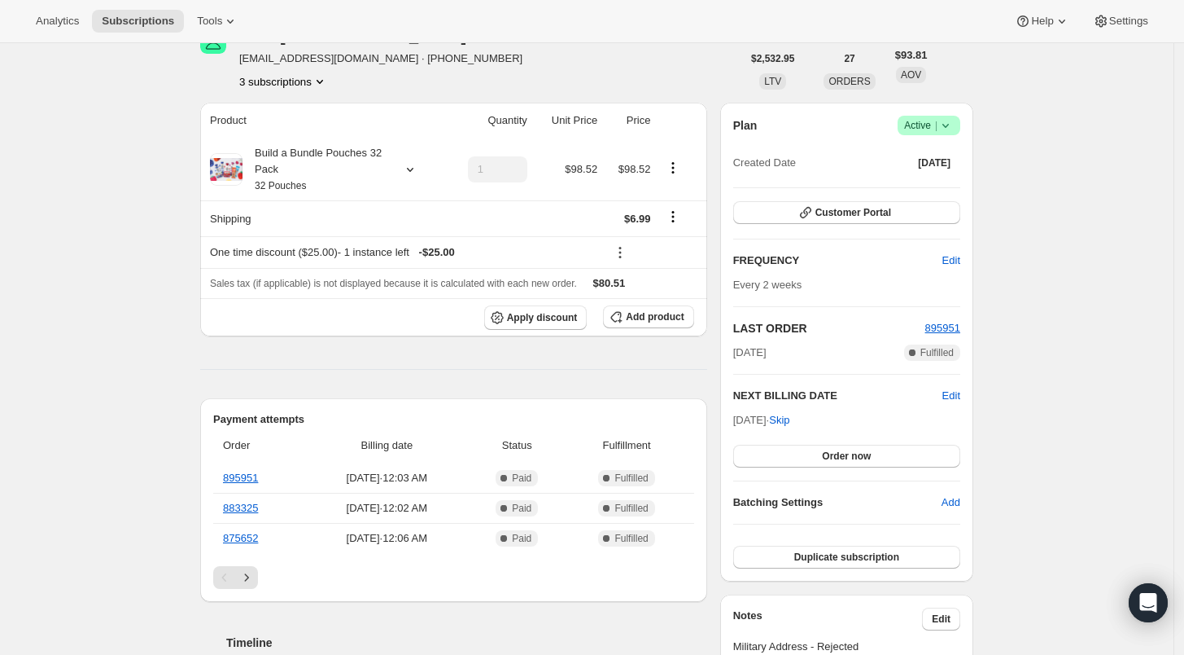
click at [300, 78] on button "3 subscriptions" at bounding box center [283, 81] width 89 height 16
click at [308, 116] on span "24374968402" at bounding box center [289, 111] width 113 height 16
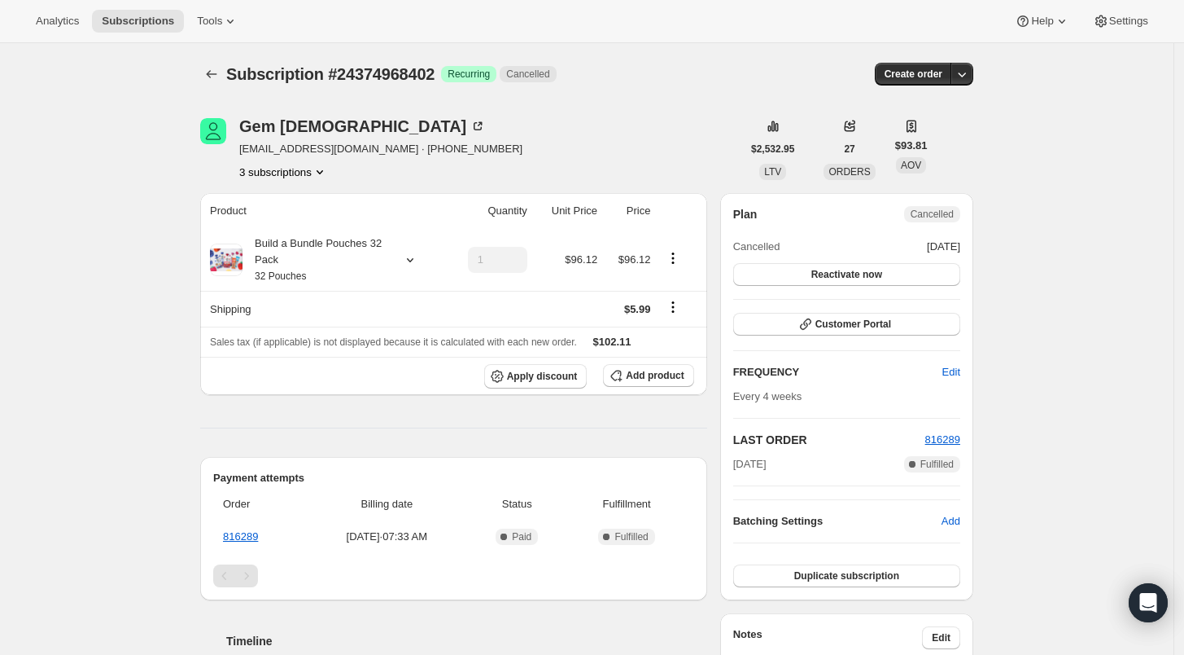
click at [282, 166] on button "3 subscriptions" at bounding box center [283, 172] width 89 height 16
click at [278, 223] on span "24540381266" at bounding box center [265, 229] width 65 height 12
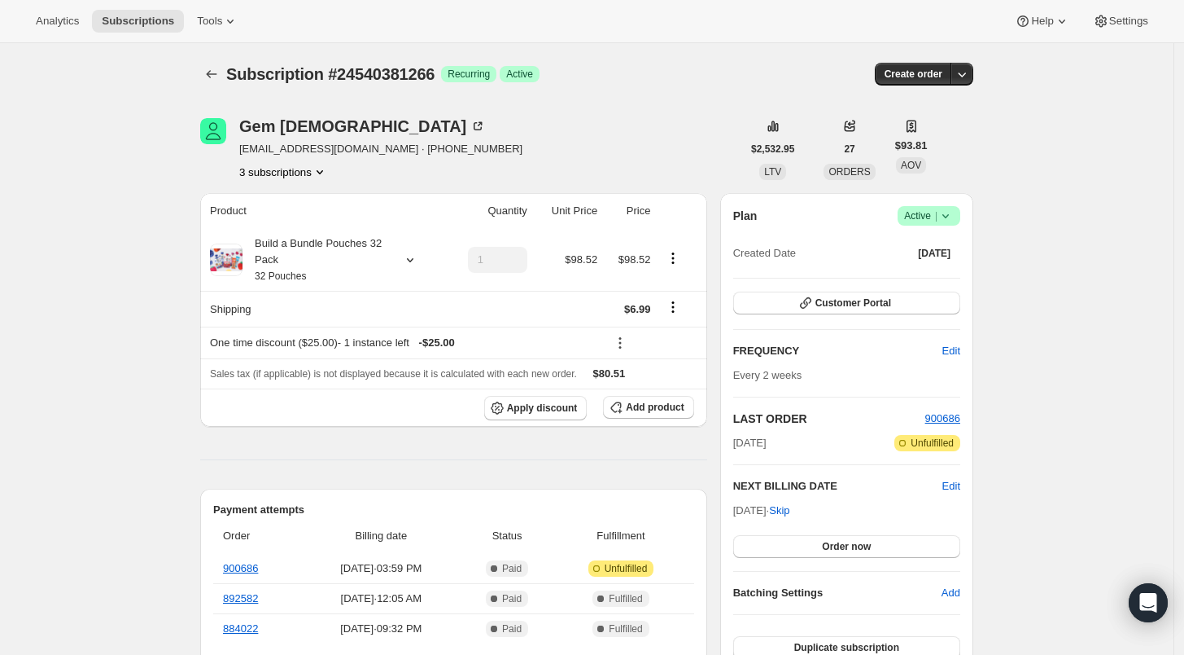
click at [278, 172] on button "3 subscriptions" at bounding box center [283, 172] width 89 height 16
click at [294, 241] on button "24540381266 Info Current" at bounding box center [289, 230] width 123 height 26
drag, startPoint x: 271, startPoint y: 249, endPoint x: 285, endPoint y: 248, distance: 13.9
click at [274, 251] on span "24752193618" at bounding box center [265, 257] width 65 height 12
click at [273, 176] on button "3 subscriptions" at bounding box center [283, 172] width 89 height 16
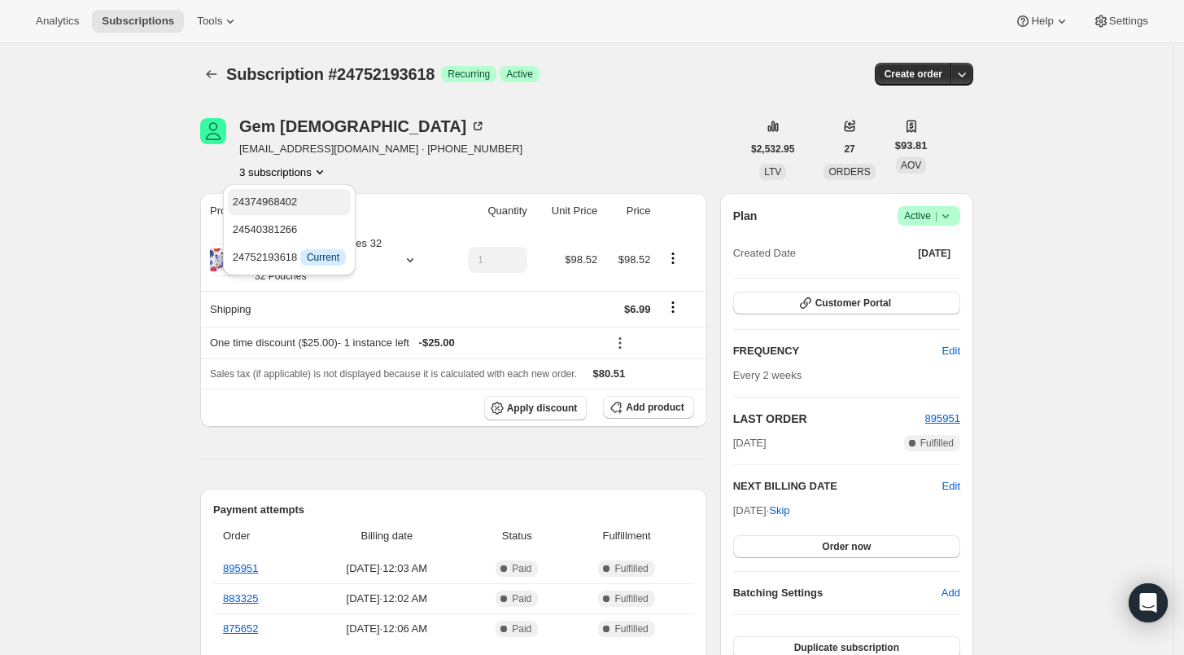
click at [277, 203] on span "24374968402" at bounding box center [265, 201] width 65 height 12
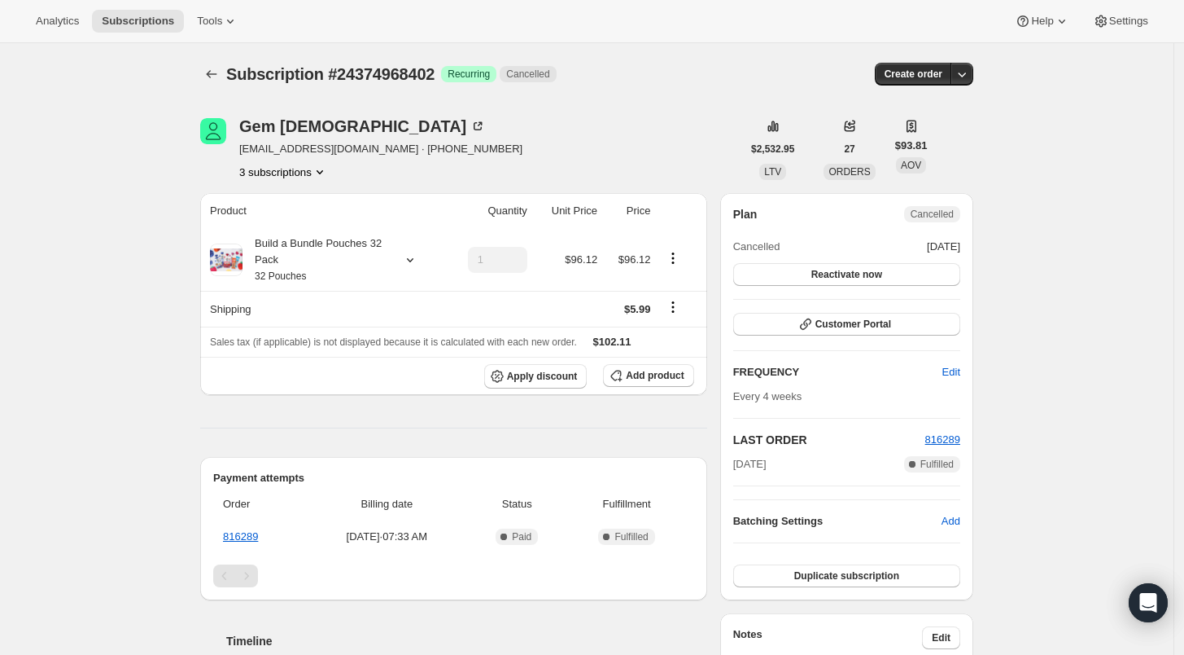
click at [270, 176] on button "3 subscriptions" at bounding box center [283, 172] width 89 height 16
click at [274, 223] on span "24540381266" at bounding box center [265, 229] width 65 height 12
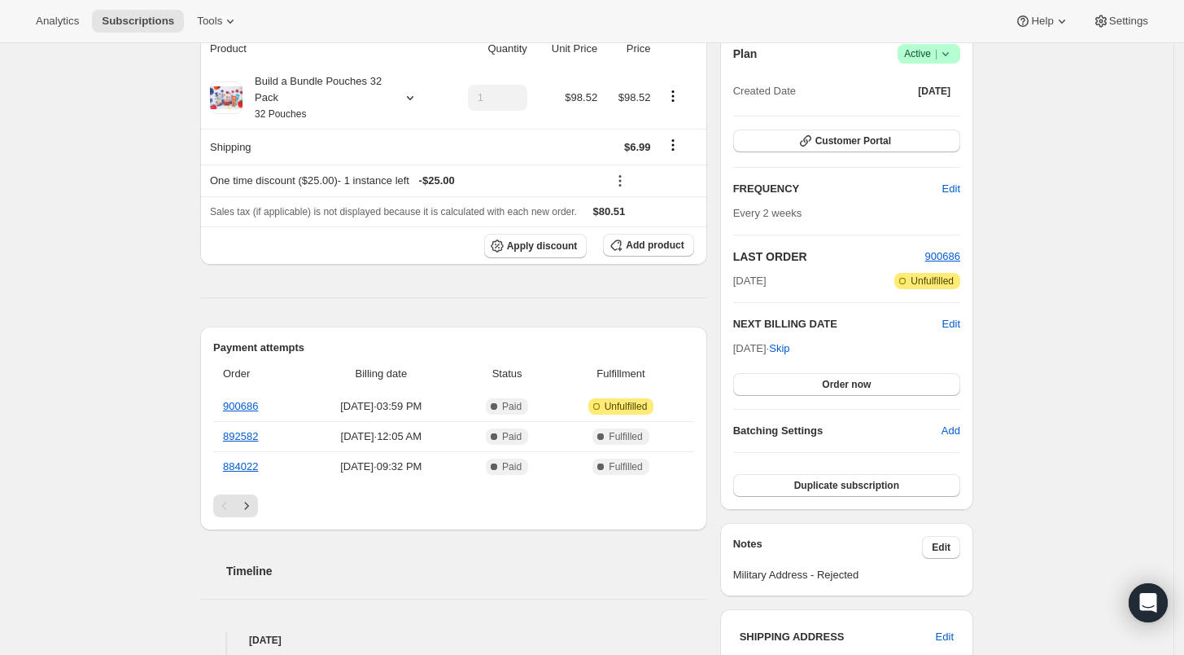
scroll to position [181, 0]
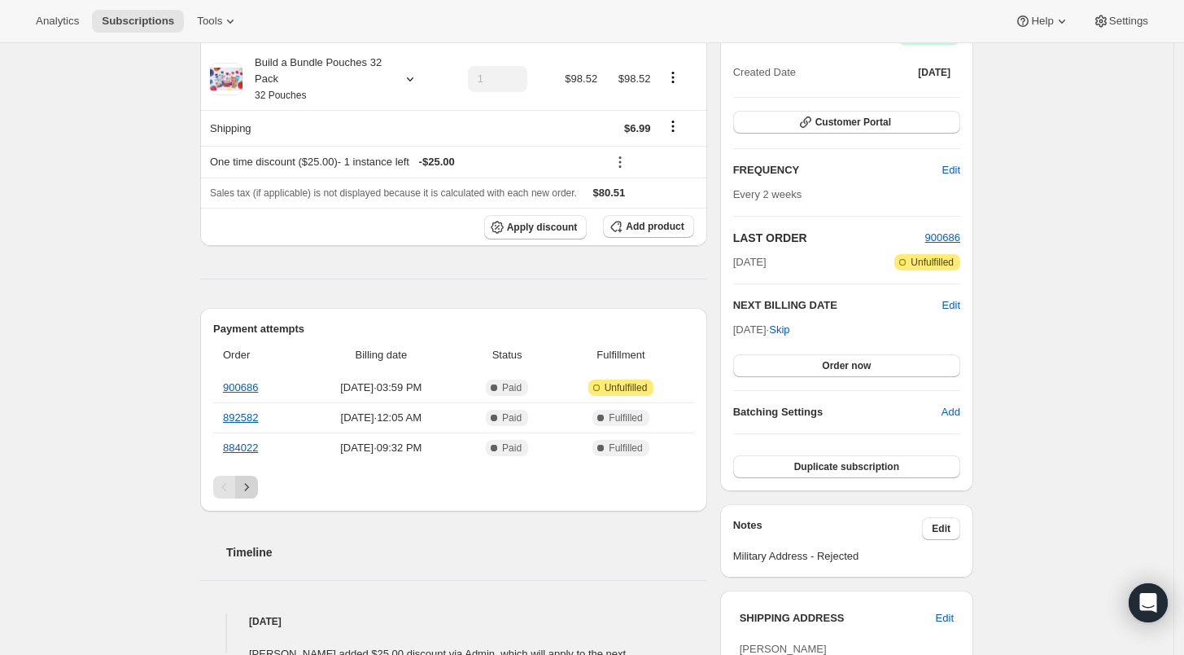
click at [255, 485] on icon "Next" at bounding box center [247, 487] width 16 height 16
click at [221, 485] on icon "Previous" at bounding box center [225, 487] width 16 height 16
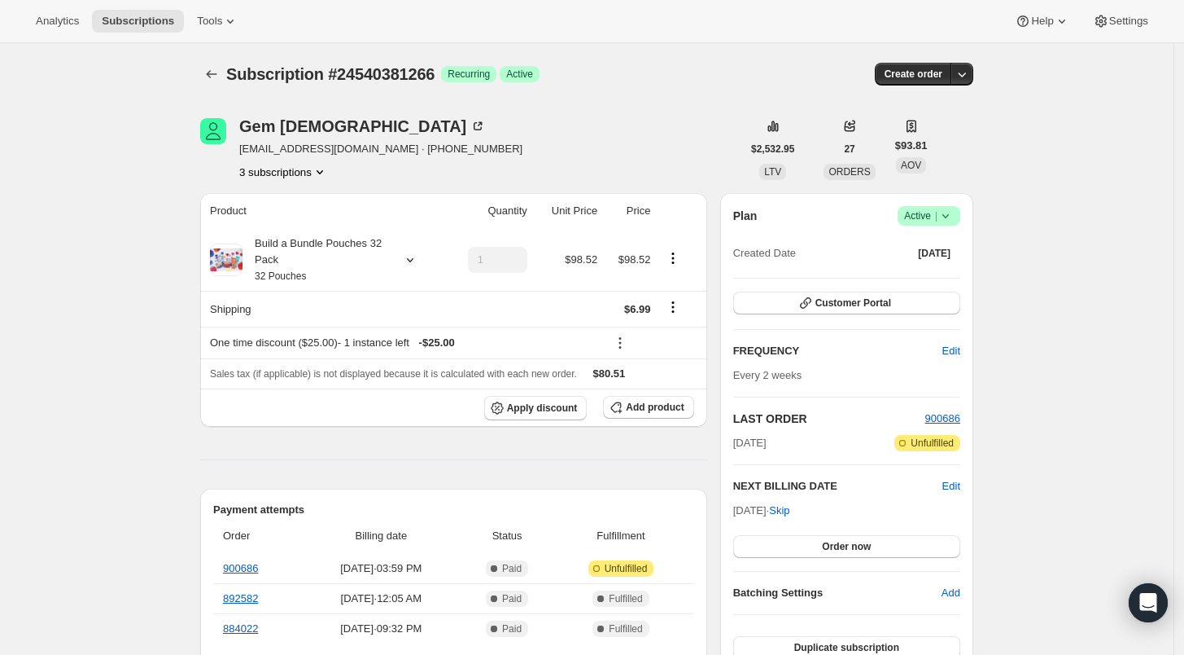
click at [298, 173] on button "3 subscriptions" at bounding box center [283, 172] width 89 height 16
click at [295, 207] on span "24374968402" at bounding box center [265, 201] width 65 height 12
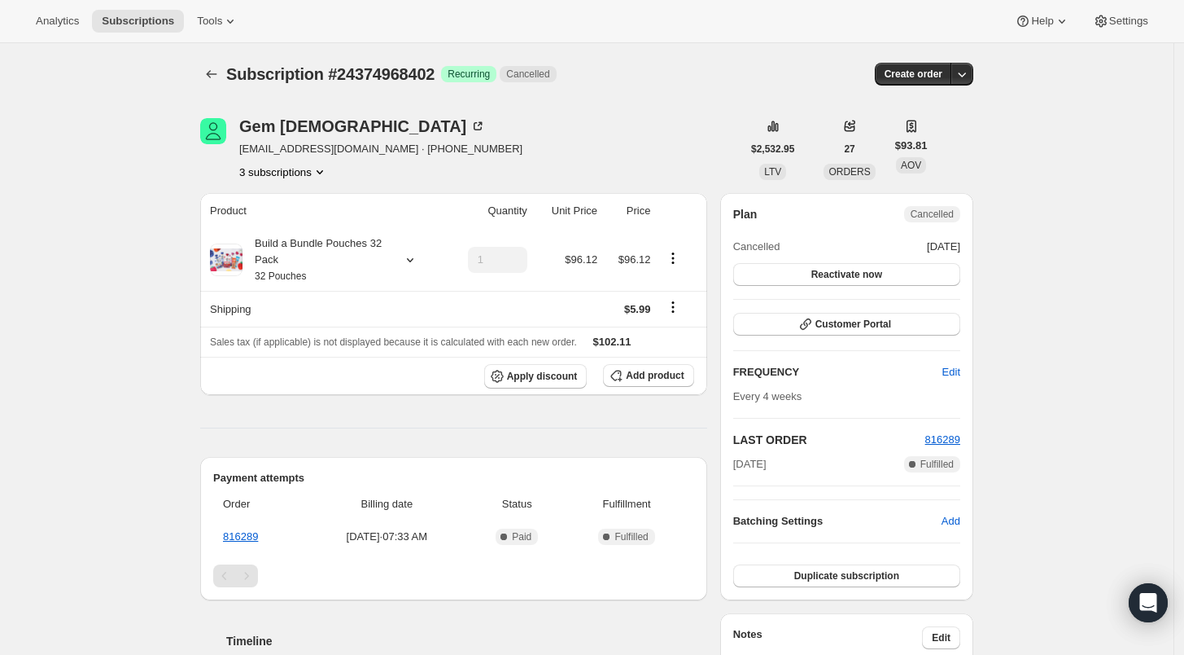
click at [303, 173] on button "3 subscriptions" at bounding box center [283, 172] width 89 height 16
click at [297, 230] on span "24540381266" at bounding box center [289, 229] width 113 height 16
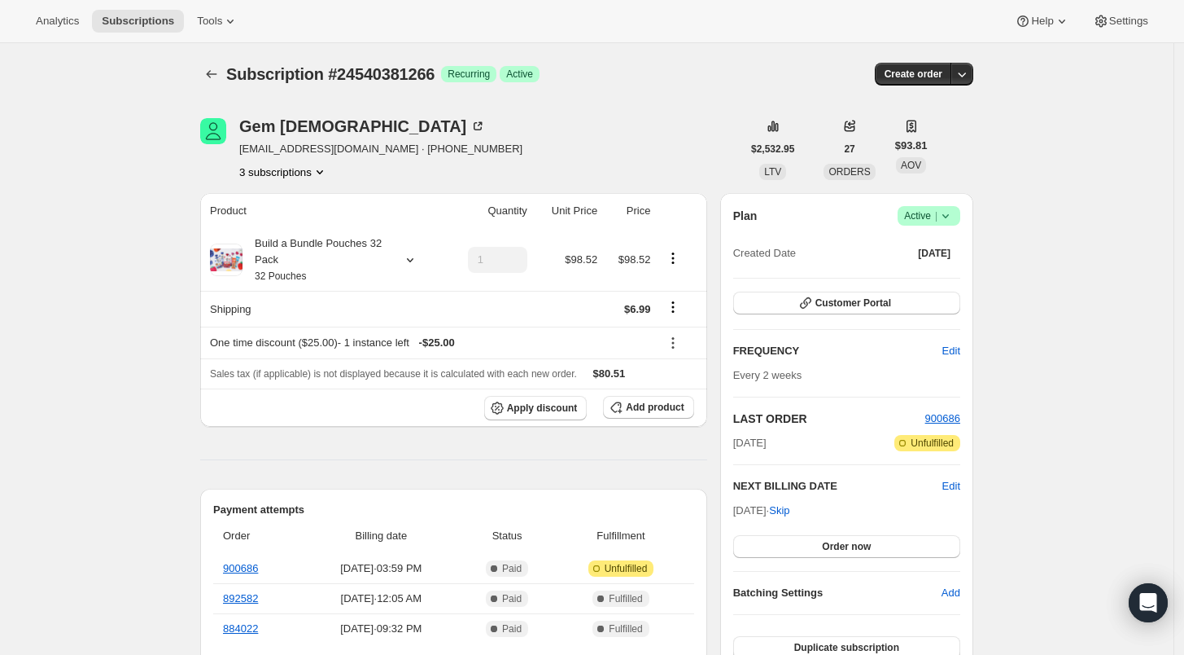
scroll to position [181, 0]
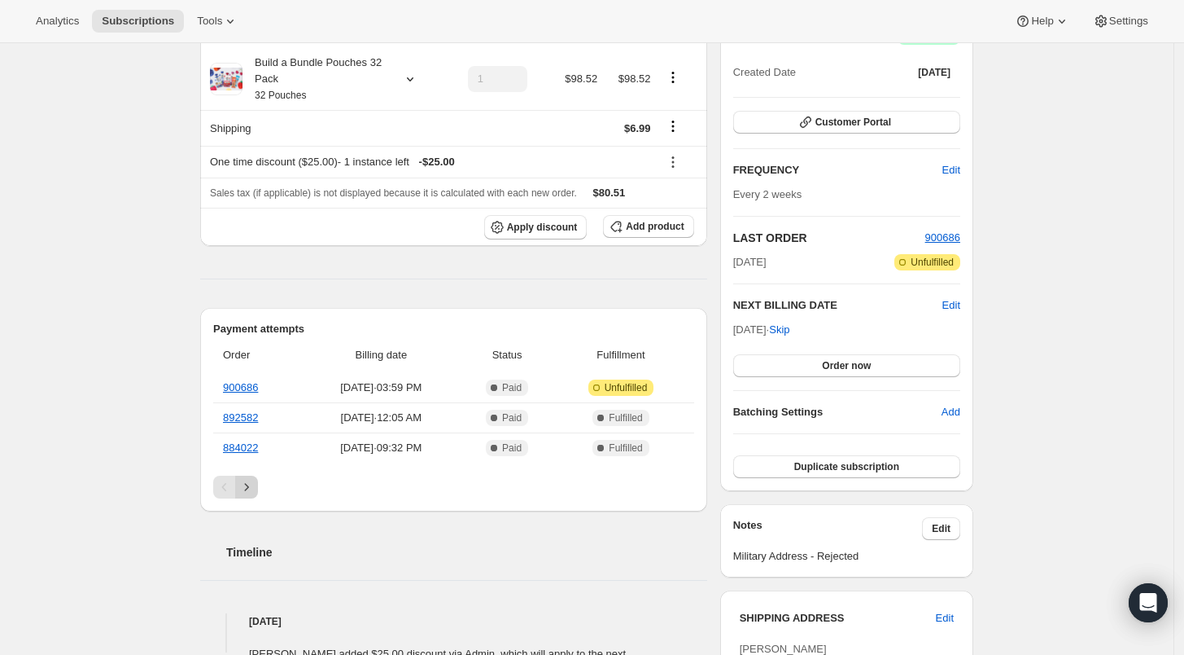
click at [255, 486] on icon "Next" at bounding box center [247, 487] width 16 height 16
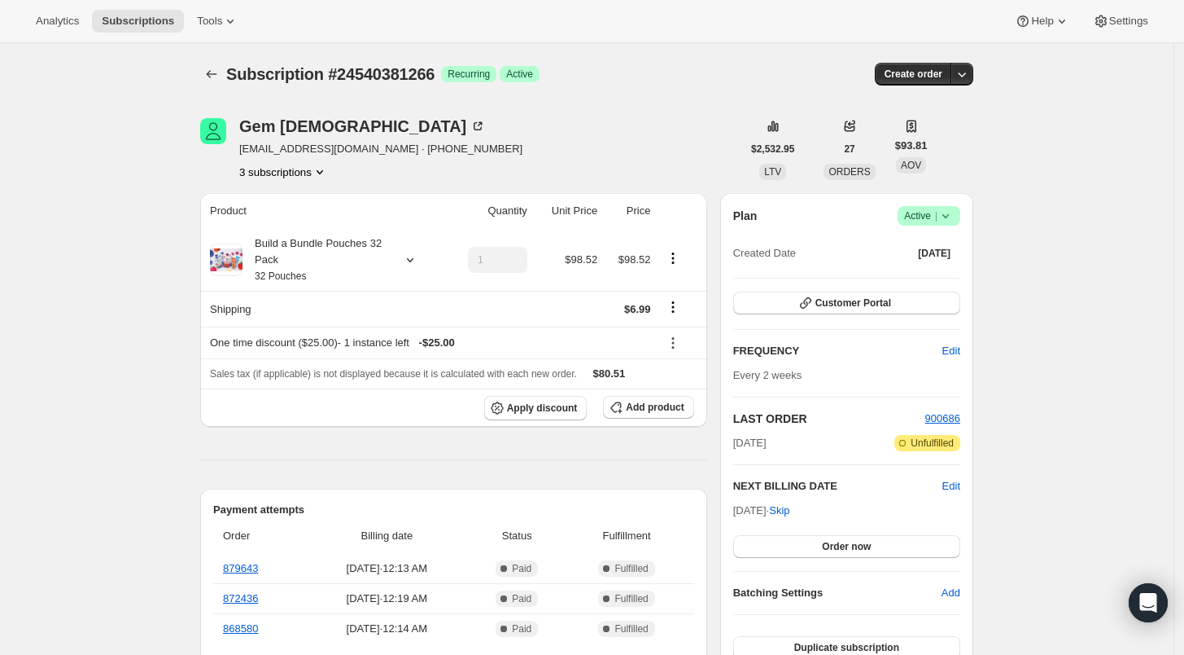
click at [287, 171] on button "3 subscriptions" at bounding box center [283, 172] width 89 height 16
click at [286, 252] on span "24752193618" at bounding box center [265, 257] width 65 height 12
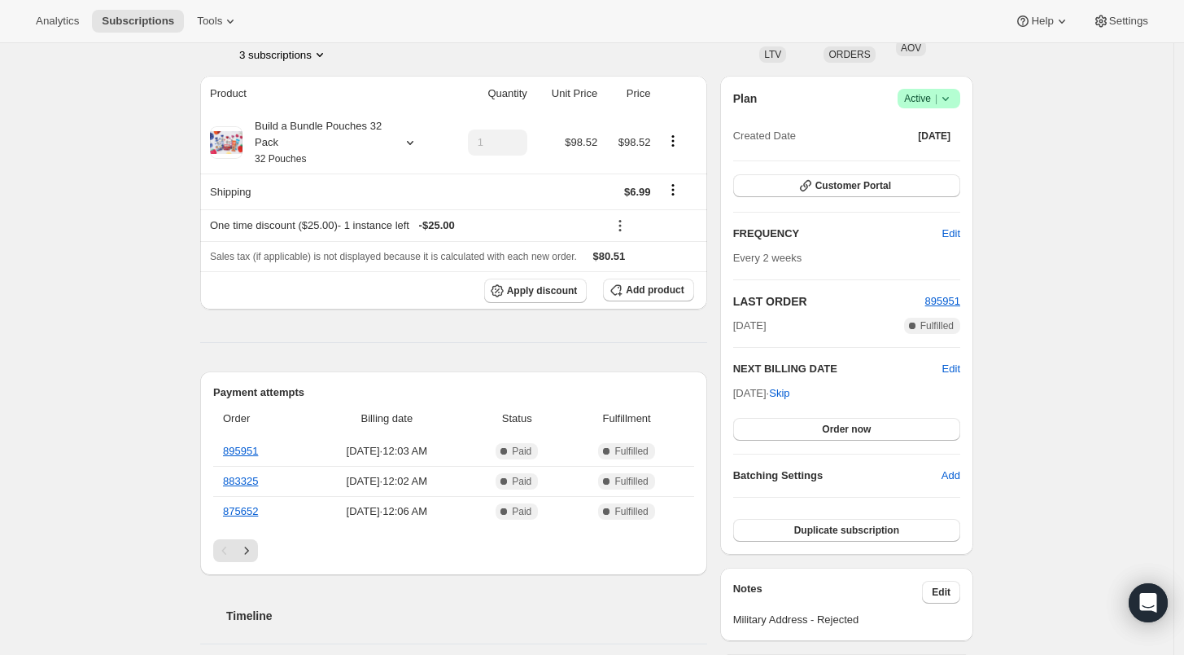
scroll to position [90, 0]
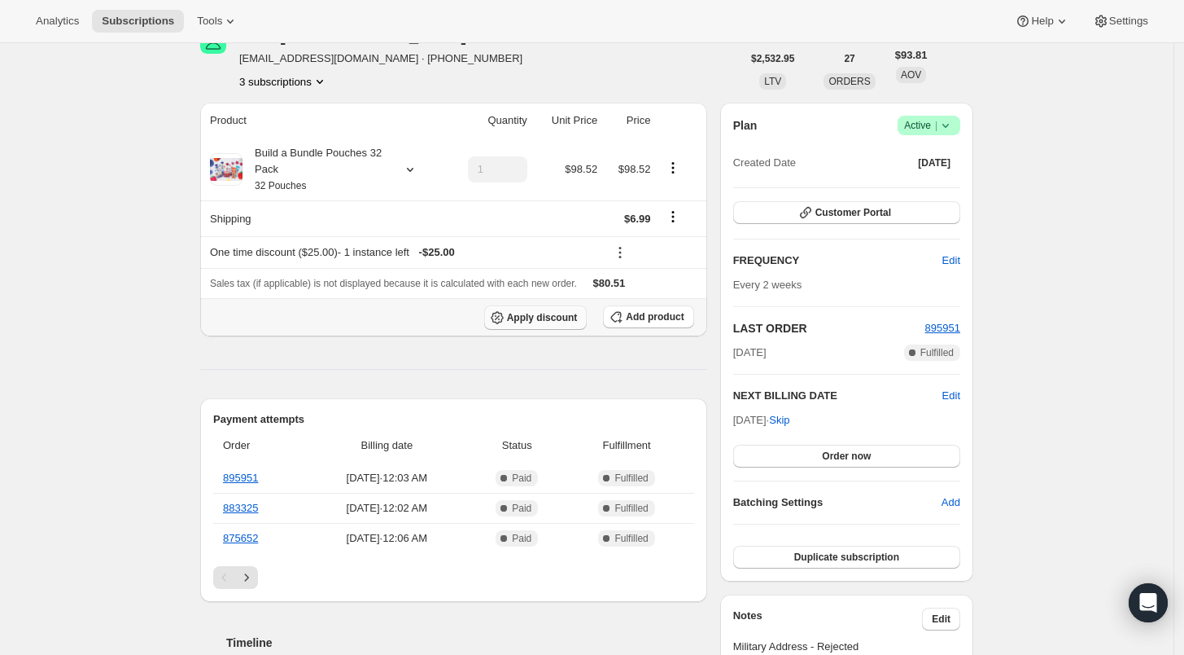
click at [518, 311] on span "Apply discount" at bounding box center [542, 317] width 71 height 13
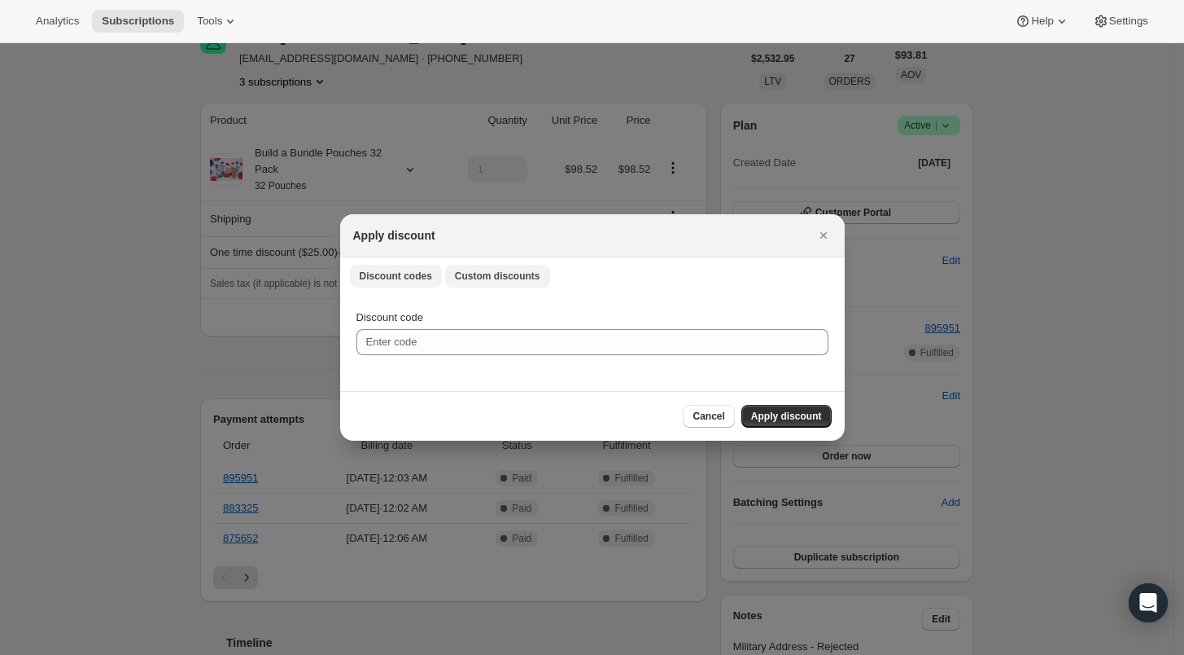
click at [513, 278] on span "Custom discounts" at bounding box center [497, 275] width 85 height 13
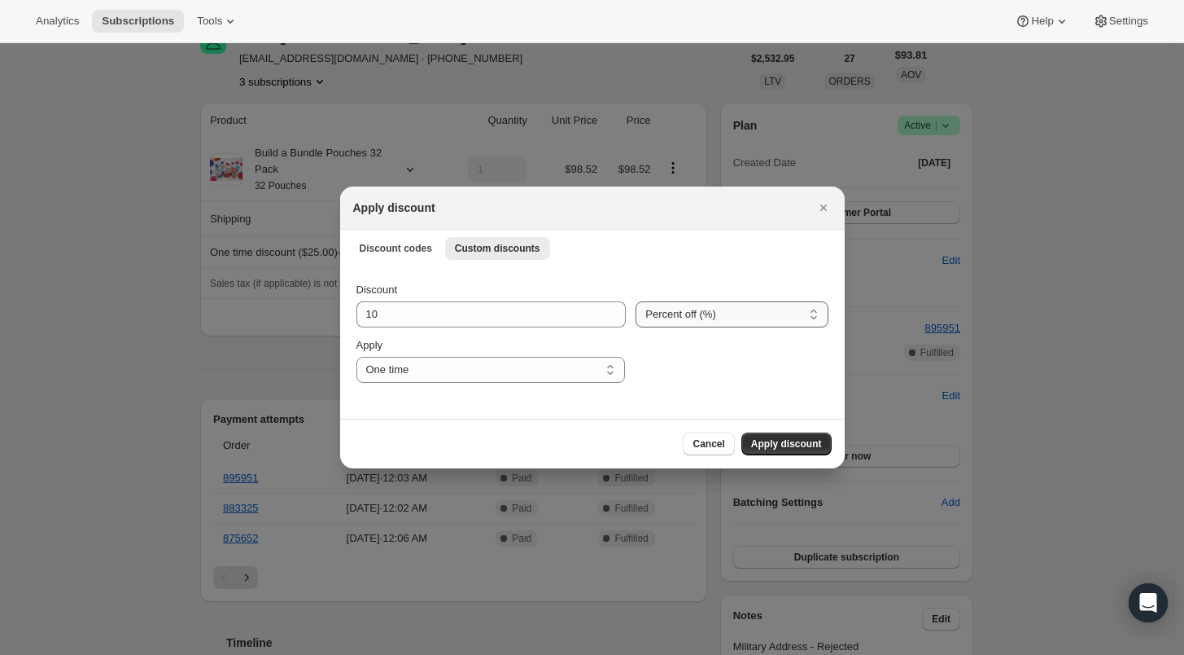
click at [726, 309] on select "Percent off (%) Amount off ($)" at bounding box center [732, 314] width 192 height 26
select select "fixed"
click at [636, 301] on select "Percent off (%) Amount off ($)" at bounding box center [732, 314] width 192 height 26
drag, startPoint x: 396, startPoint y: 310, endPoint x: 355, endPoint y: 313, distance: 41.6
click at [355, 313] on div "Discount 10 Percent off (%) Amount off ($) Amount off ($) Apply One time Specif…" at bounding box center [592, 341] width 505 height 153
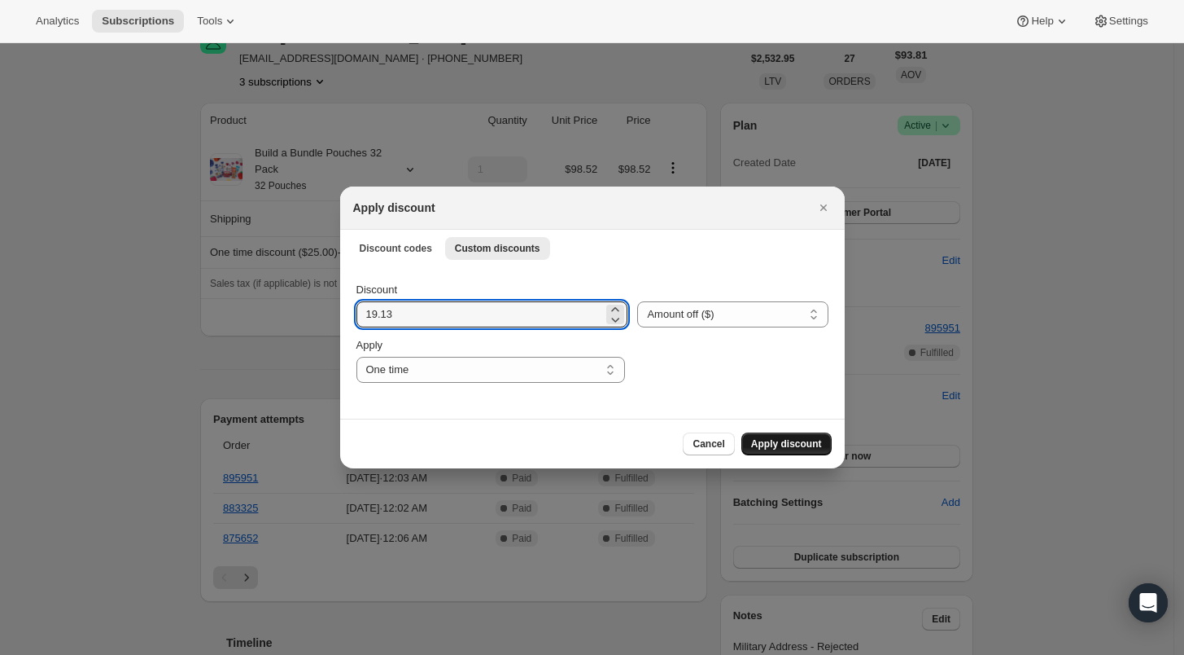
type input "19.13"
click at [808, 438] on span "Apply discount" at bounding box center [786, 443] width 71 height 13
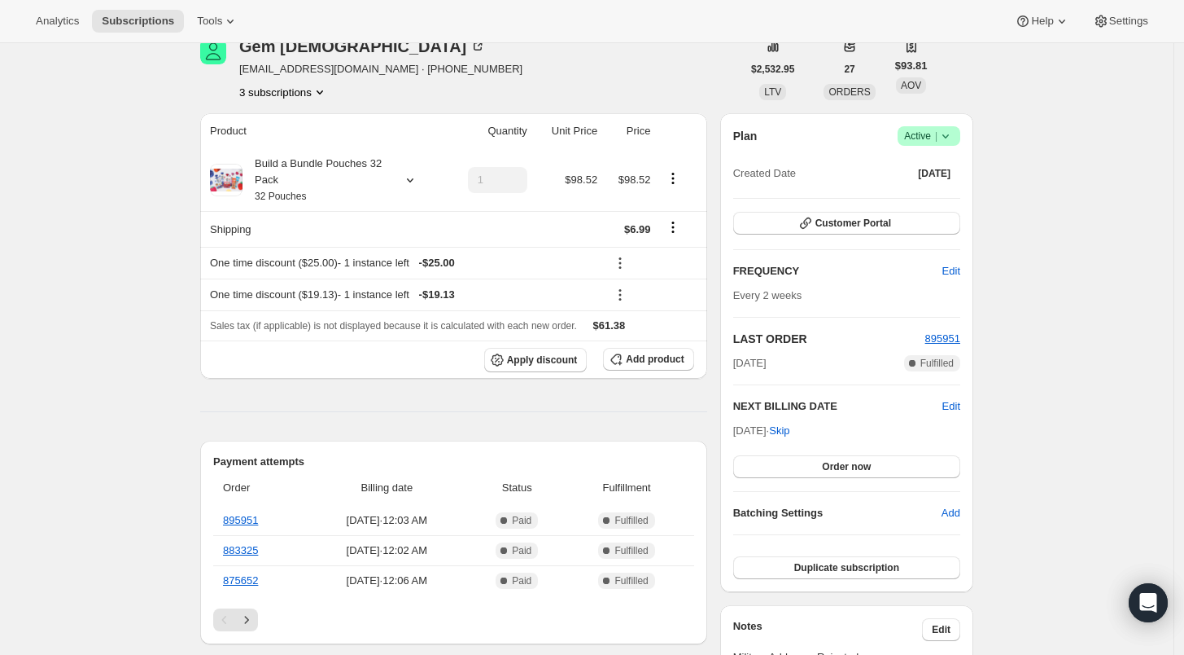
scroll to position [0, 0]
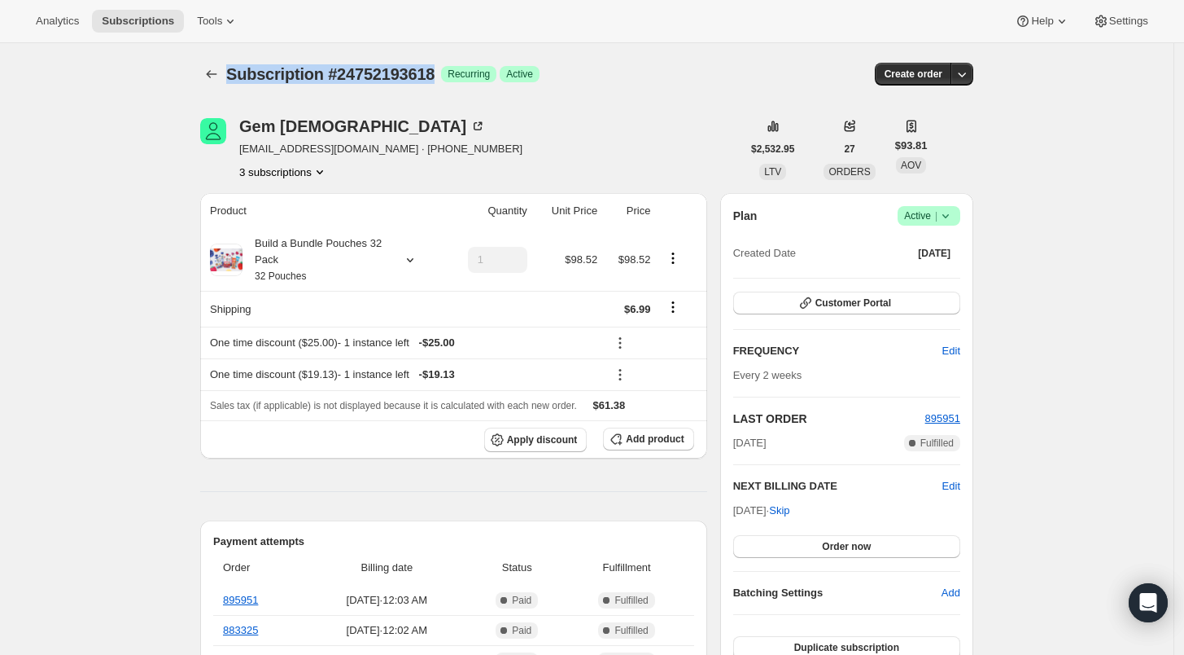
drag, startPoint x: 232, startPoint y: 72, endPoint x: 437, endPoint y: 83, distance: 205.4
click at [435, 83] on span "Subscription #24752193618" at bounding box center [330, 74] width 208 height 18
copy span "Subscription #24752193618"
click at [213, 76] on icon "Subscriptions" at bounding box center [212, 74] width 11 height 8
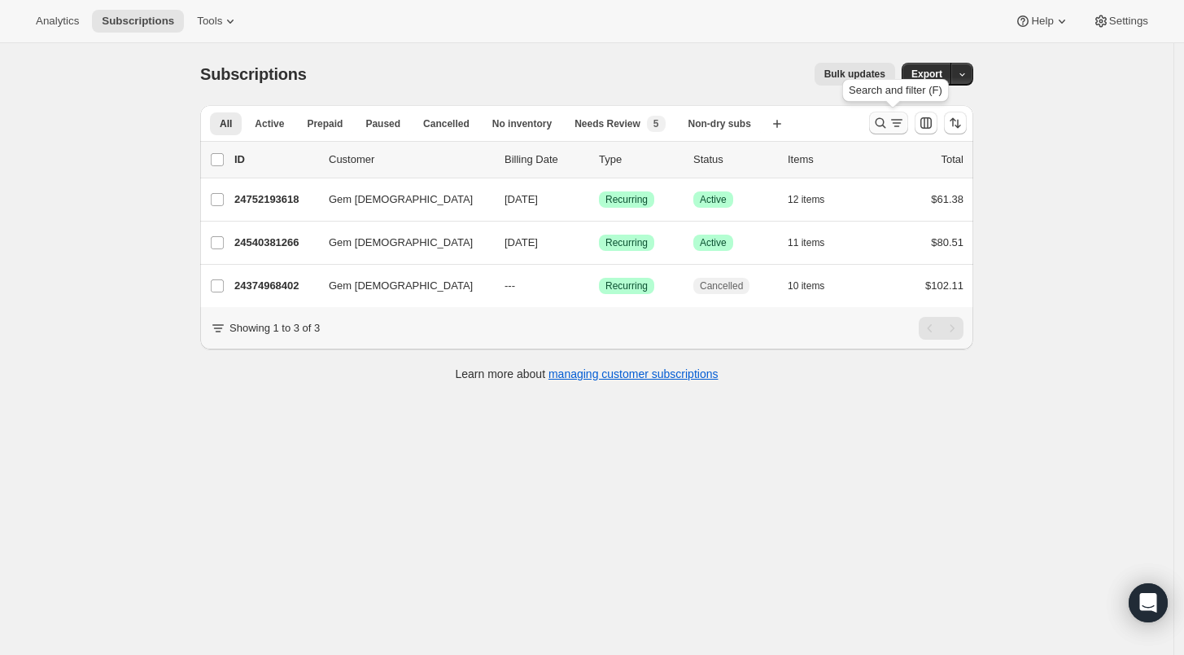
click at [879, 120] on icon "Search and filter results" at bounding box center [881, 123] width 16 height 16
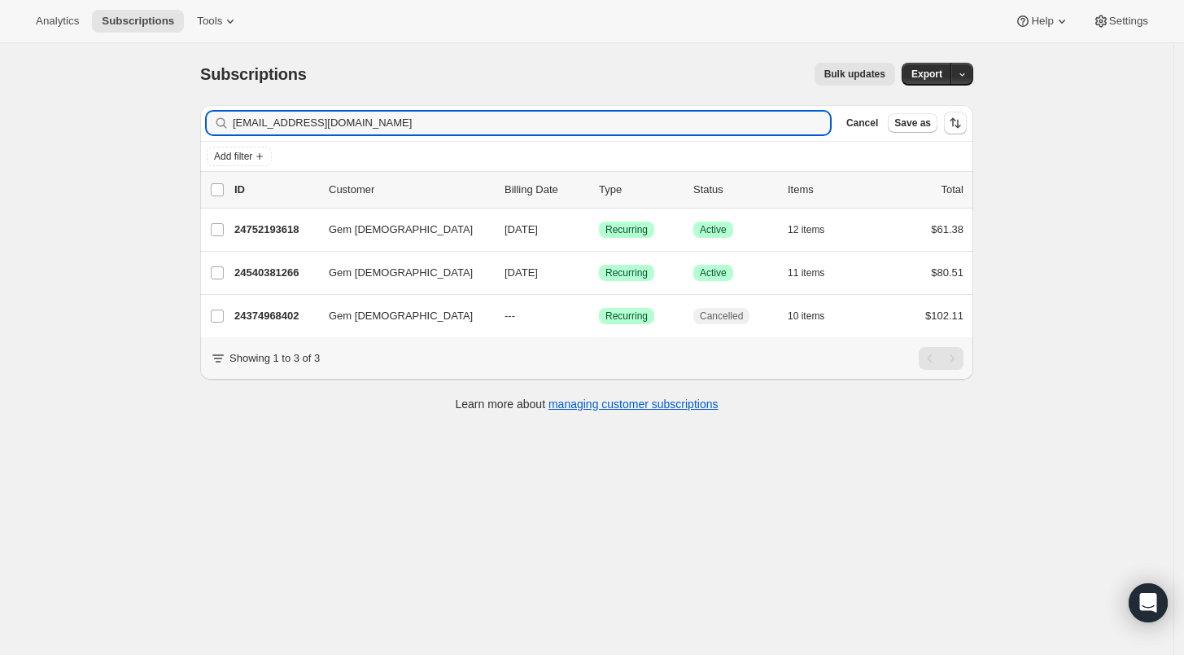
drag, startPoint x: 384, startPoint y: 126, endPoint x: 163, endPoint y: 121, distance: 221.5
click at [163, 121] on div "Subscriptions. This page is ready Subscriptions Bulk updates More actions Bulk …" at bounding box center [587, 370] width 1174 height 655
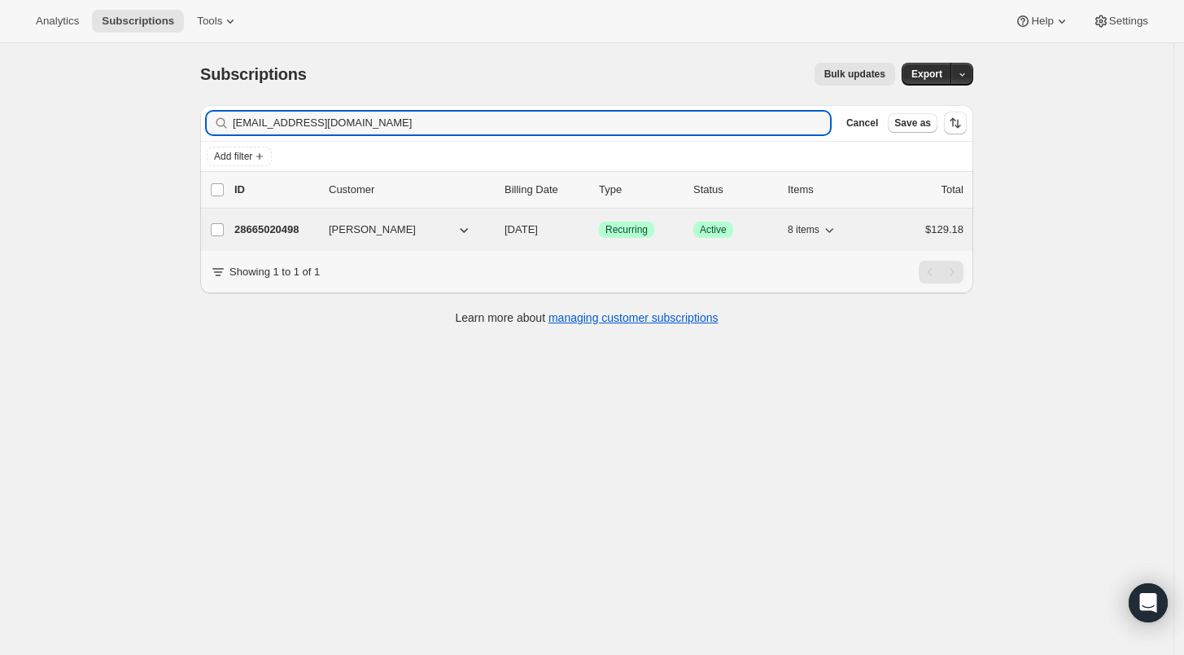
type input "mayaRmeder@yahoo.com"
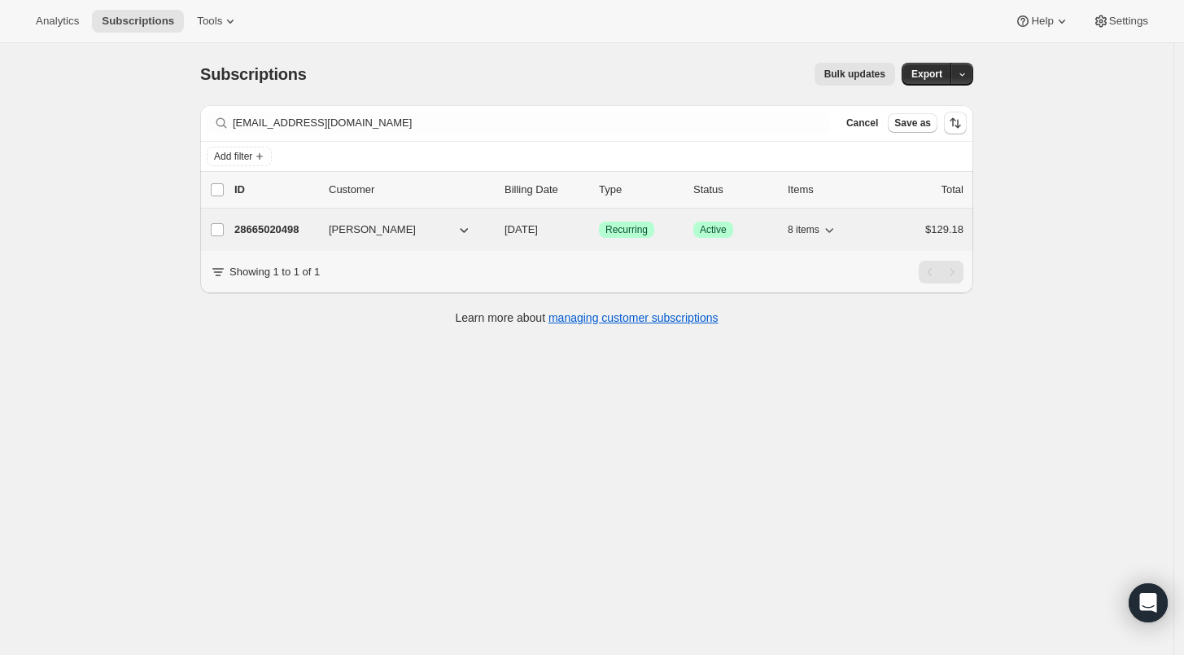
click at [254, 230] on p "28665020498" at bounding box center [274, 229] width 81 height 16
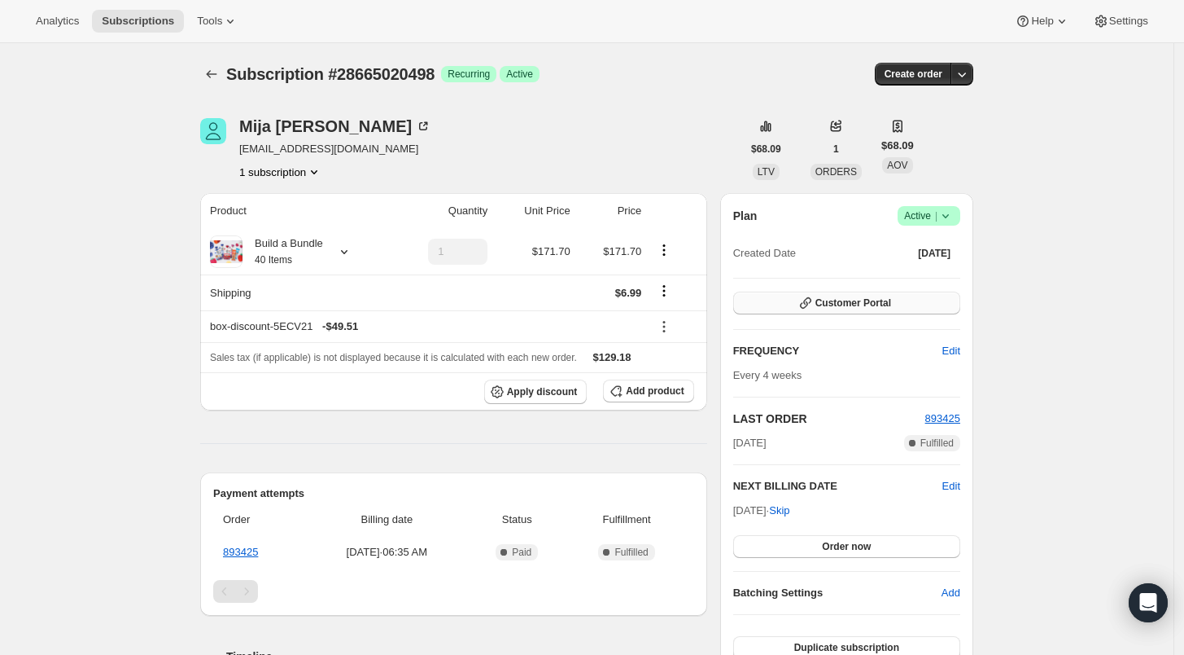
click at [900, 307] on button "Customer Portal" at bounding box center [846, 302] width 227 height 23
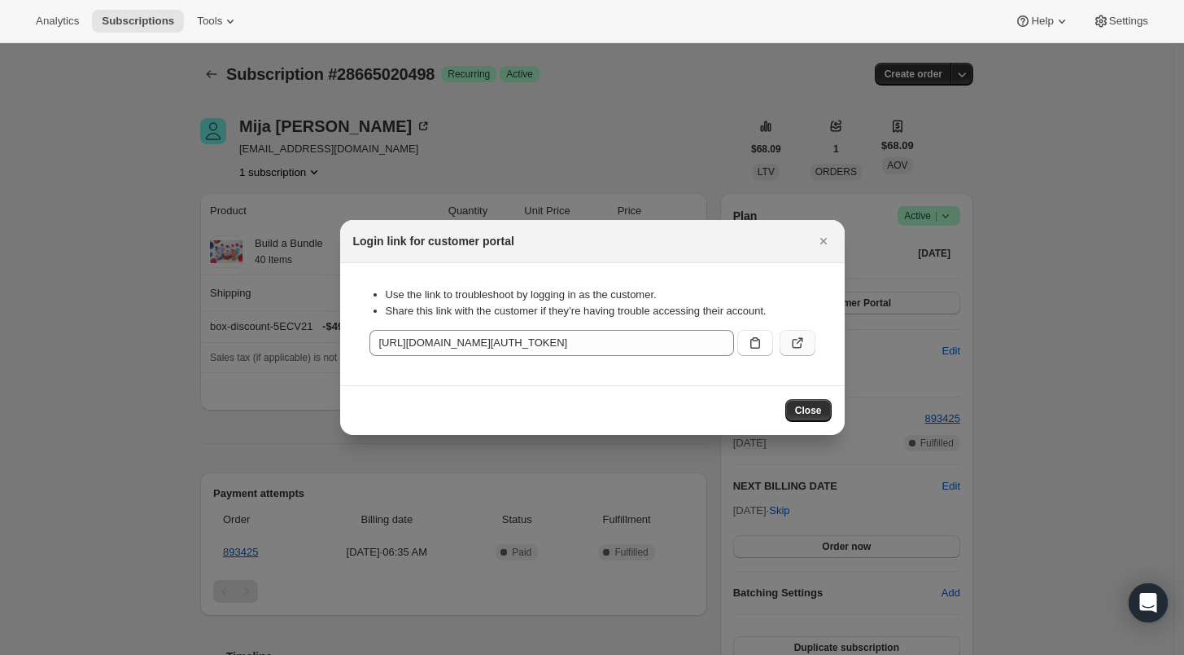
click at [794, 337] on icon ":r220:" at bounding box center [798, 343] width 16 height 16
click at [817, 242] on icon "Close" at bounding box center [824, 241] width 16 height 16
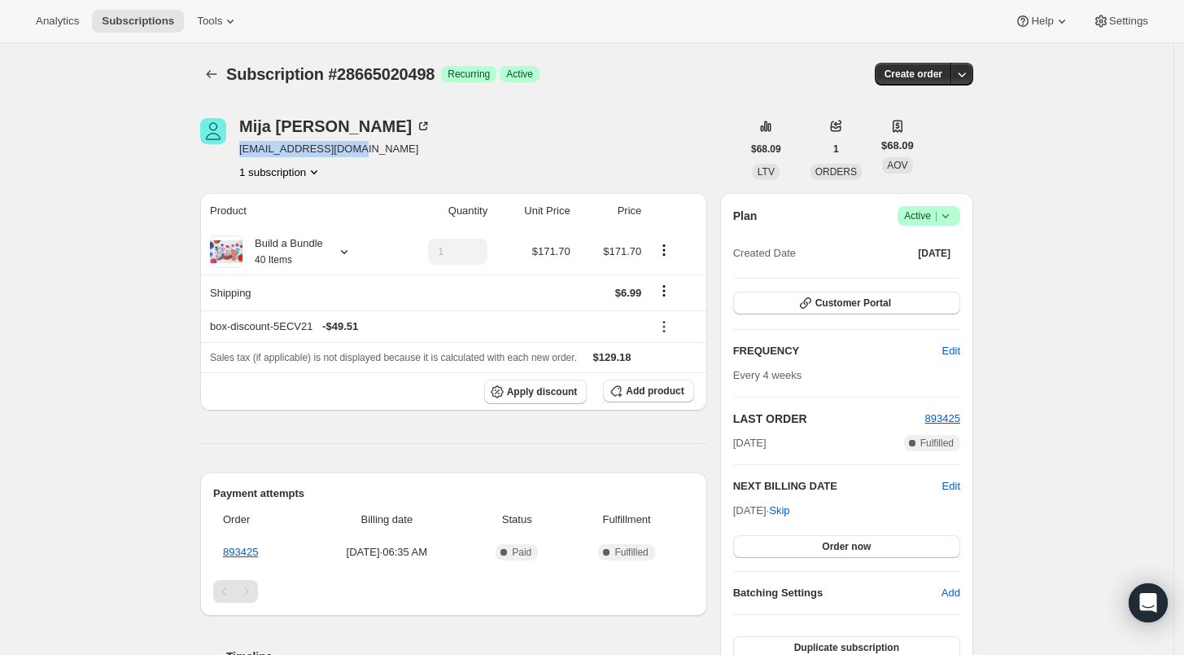
drag, startPoint x: 334, startPoint y: 151, endPoint x: 242, endPoint y: 151, distance: 92.0
click at [242, 151] on div "Mija Meder mayaRmeder@yahoo.com 1 subscription" at bounding box center [470, 149] width 541 height 62
copy span "mayaRmeder@yahoo.com"
click at [218, 80] on icon "Subscriptions" at bounding box center [212, 74] width 16 height 16
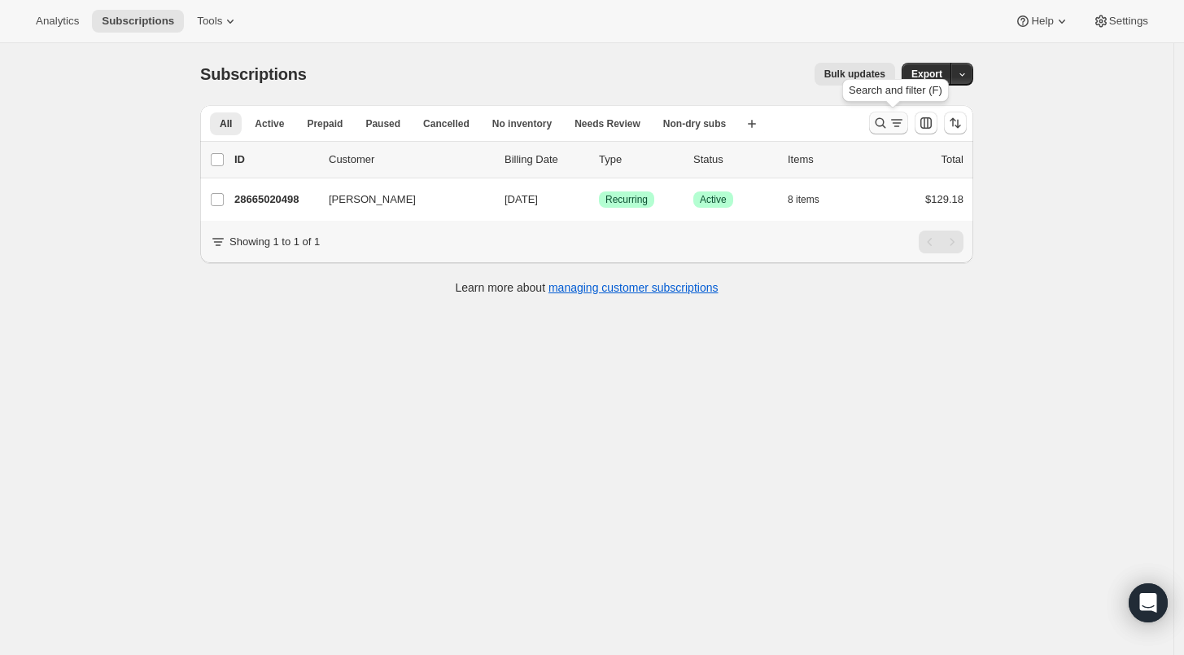
click at [878, 125] on icon "Search and filter results" at bounding box center [881, 123] width 16 height 16
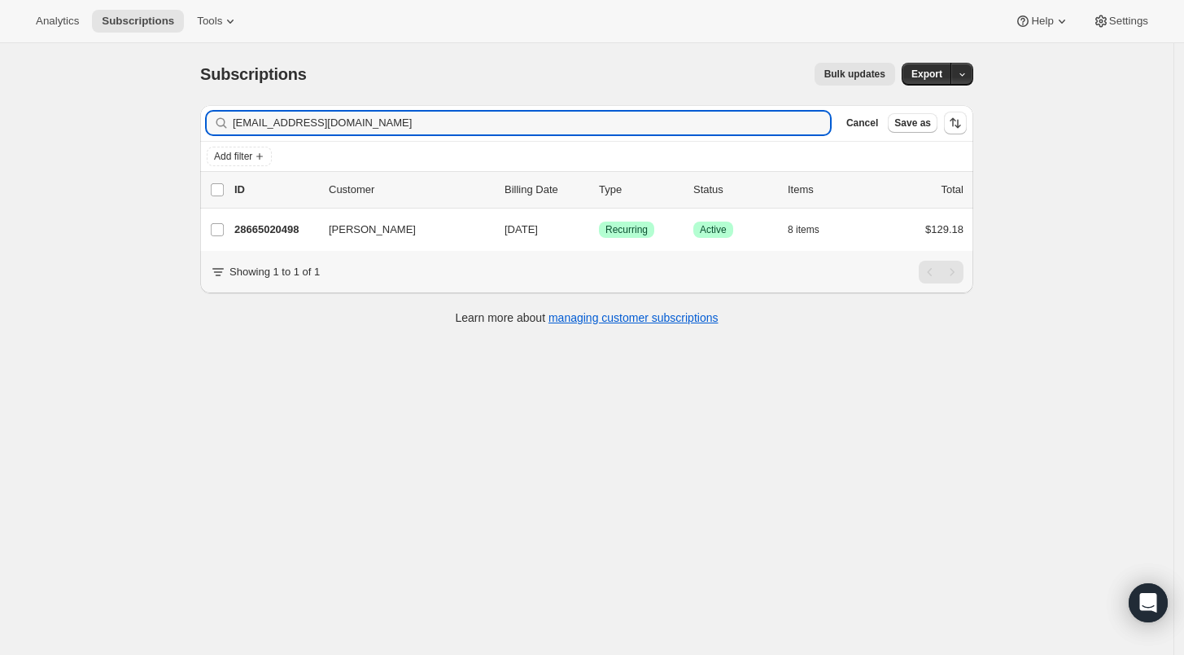
drag, startPoint x: 363, startPoint y: 120, endPoint x: 192, endPoint y: 128, distance: 171.1
click at [192, 128] on div "Filter subscribers mayaRmeder@yahoo.com Clear Cancel Save as Add filter 0 selec…" at bounding box center [580, 217] width 786 height 250
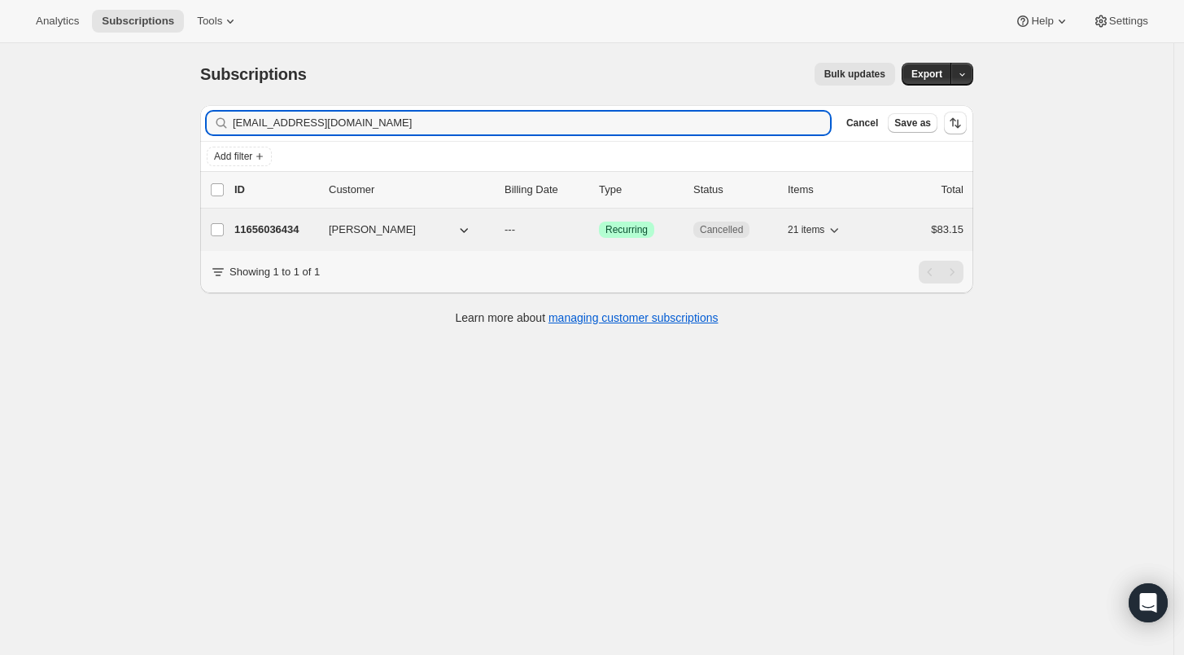
type input "joemitchell@gmail.com"
click at [288, 224] on p "11656036434" at bounding box center [274, 229] width 81 height 16
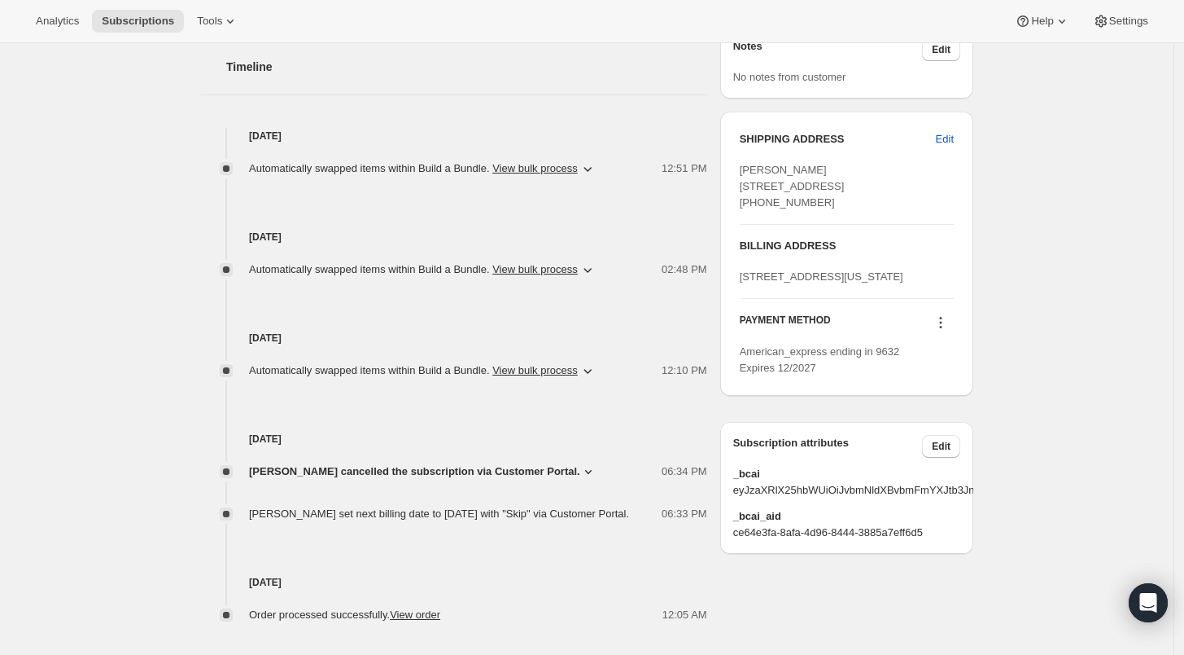
scroll to position [633, 0]
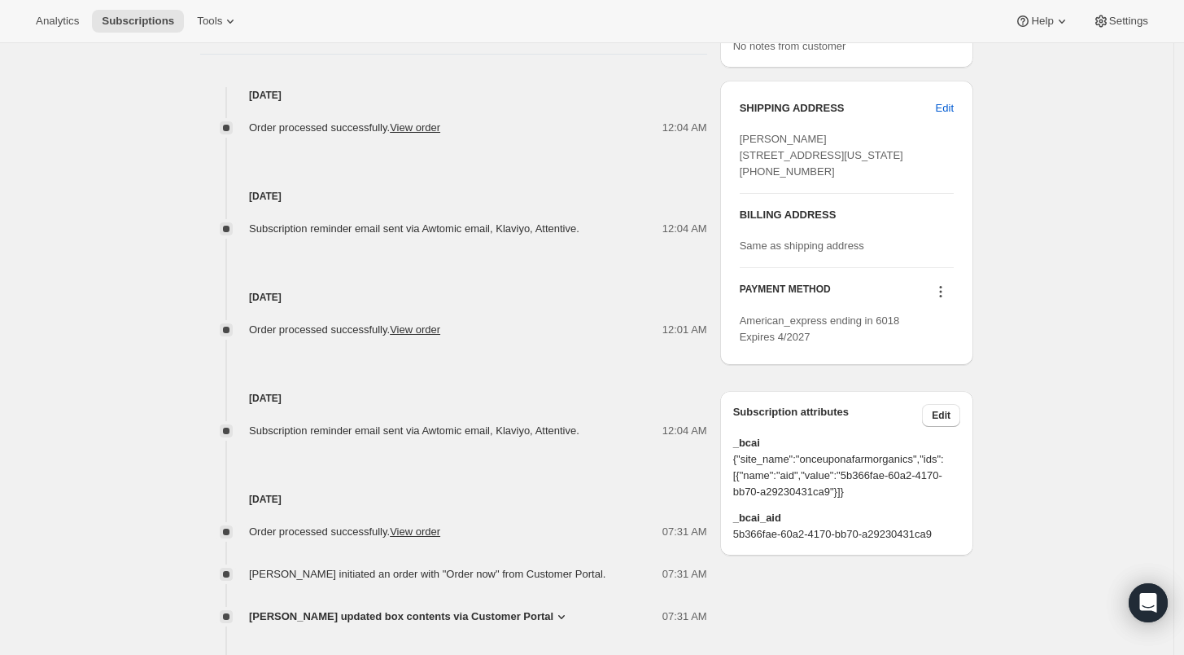
scroll to position [586, 0]
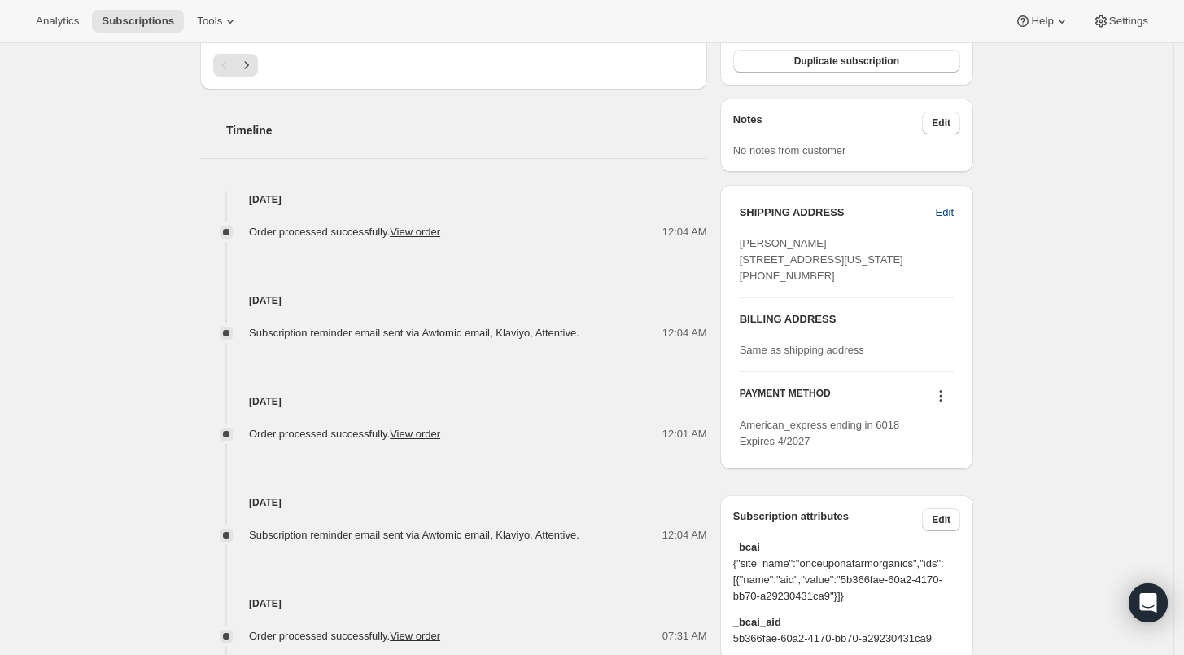
click at [948, 212] on span "Edit" at bounding box center [945, 212] width 18 height 16
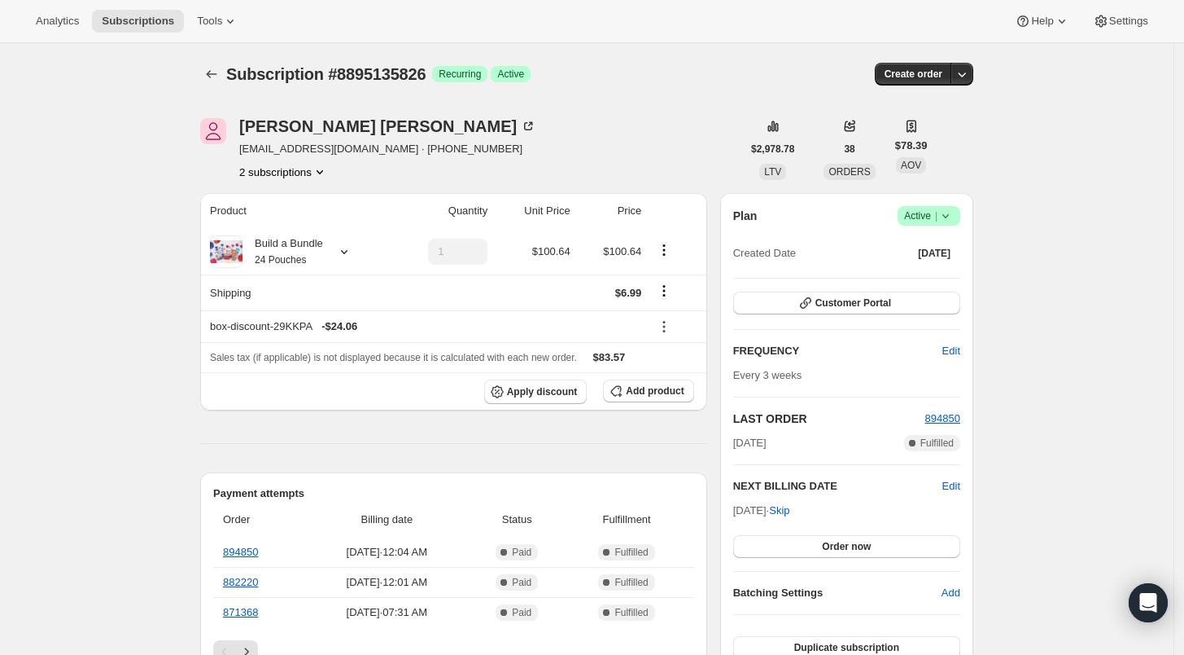
select select "NY"
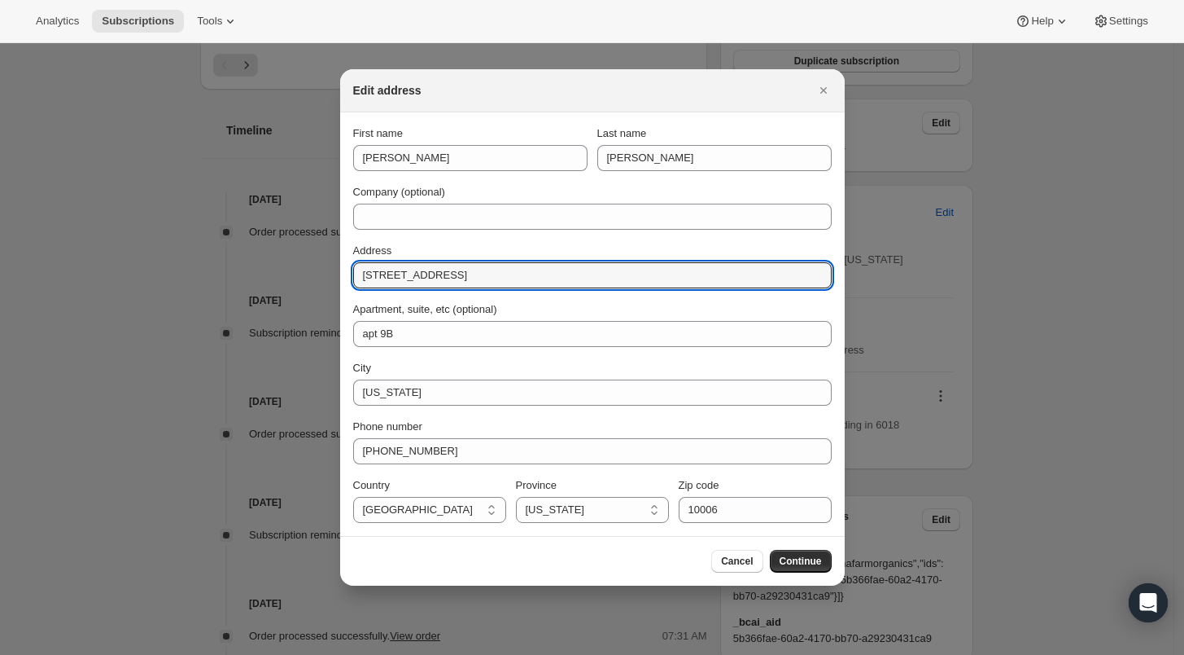
drag, startPoint x: 475, startPoint y: 265, endPoint x: 304, endPoint y: 281, distance: 172.5
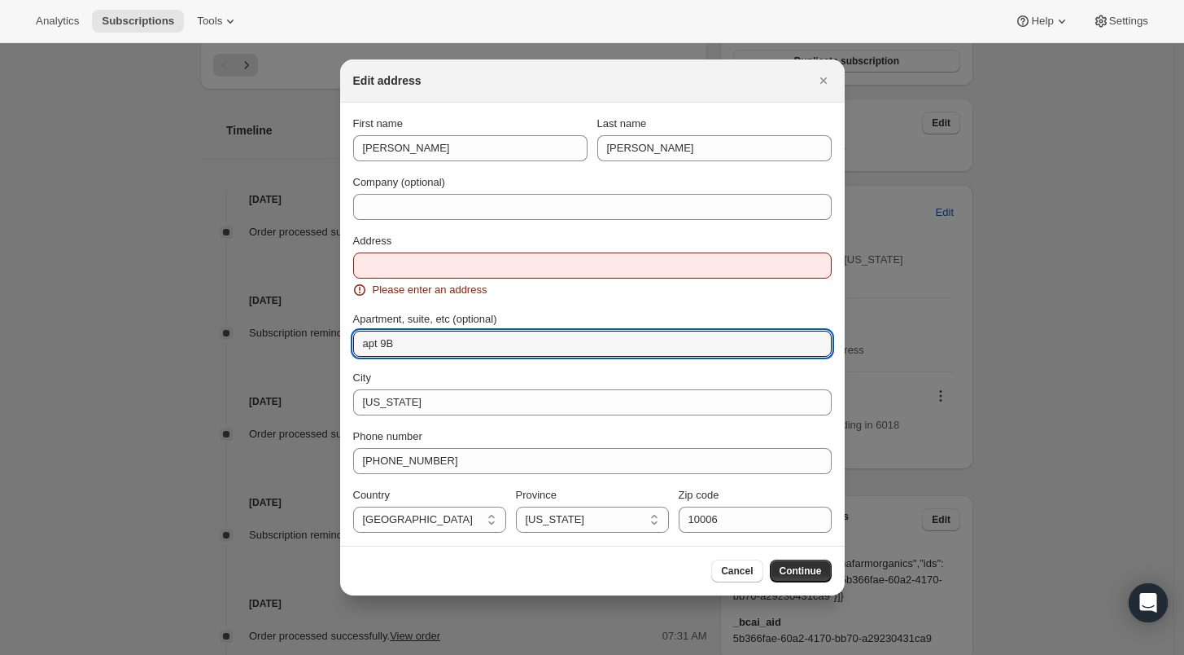
drag, startPoint x: 422, startPoint y: 339, endPoint x: 331, endPoint y: 334, distance: 90.5
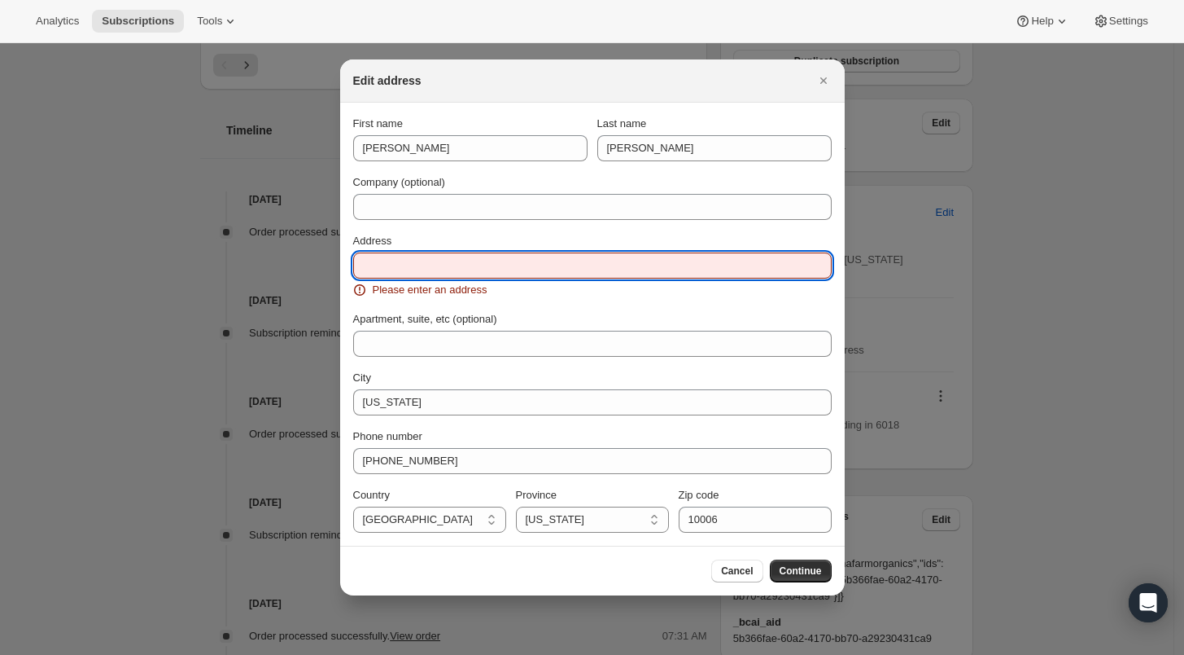
click at [401, 267] on input "Address" at bounding box center [592, 265] width 479 height 26
paste input "1380 Corey creek lan"
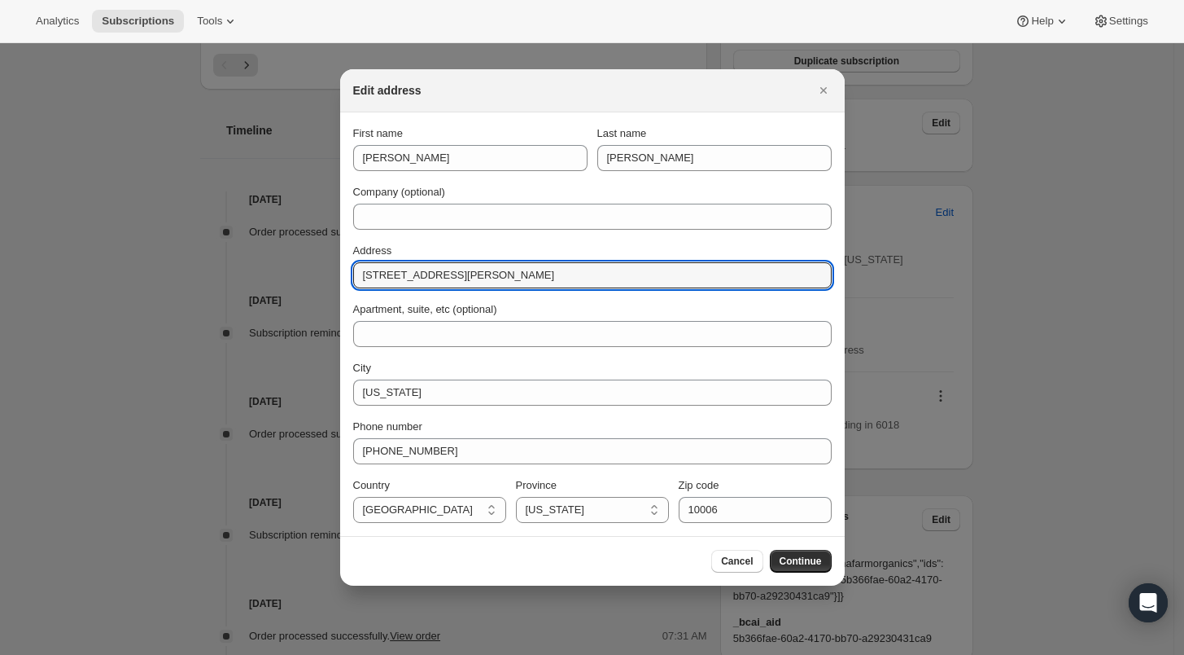
type input "1380 Corey Creek Ln."
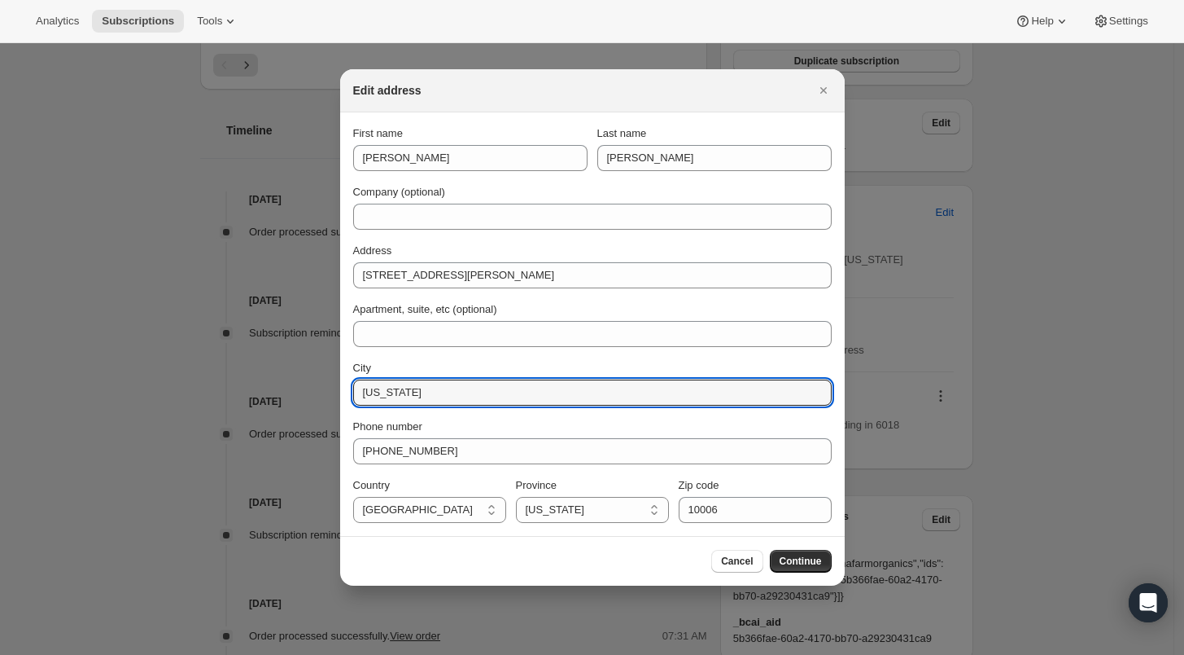
drag, startPoint x: 422, startPoint y: 392, endPoint x: 339, endPoint y: 392, distance: 83.0
click at [340, 392] on section "First name carrie Last name kwok Company (optional) Address 1380 Corey Creek Ln…" at bounding box center [592, 323] width 505 height 423
type input "Southold"
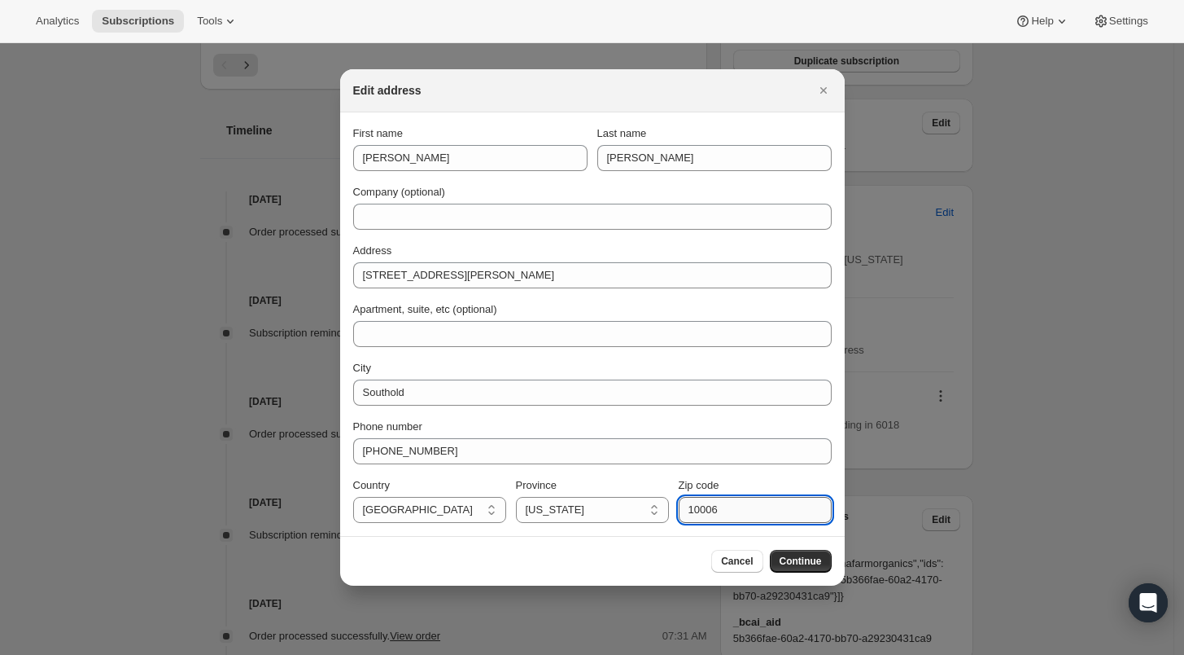
drag, startPoint x: 718, startPoint y: 504, endPoint x: 682, endPoint y: 506, distance: 35.9
click at [682, 506] on input "10006" at bounding box center [755, 510] width 153 height 26
paste input "197"
type input "11971"
click at [798, 555] on span "Continue" at bounding box center [801, 560] width 42 height 13
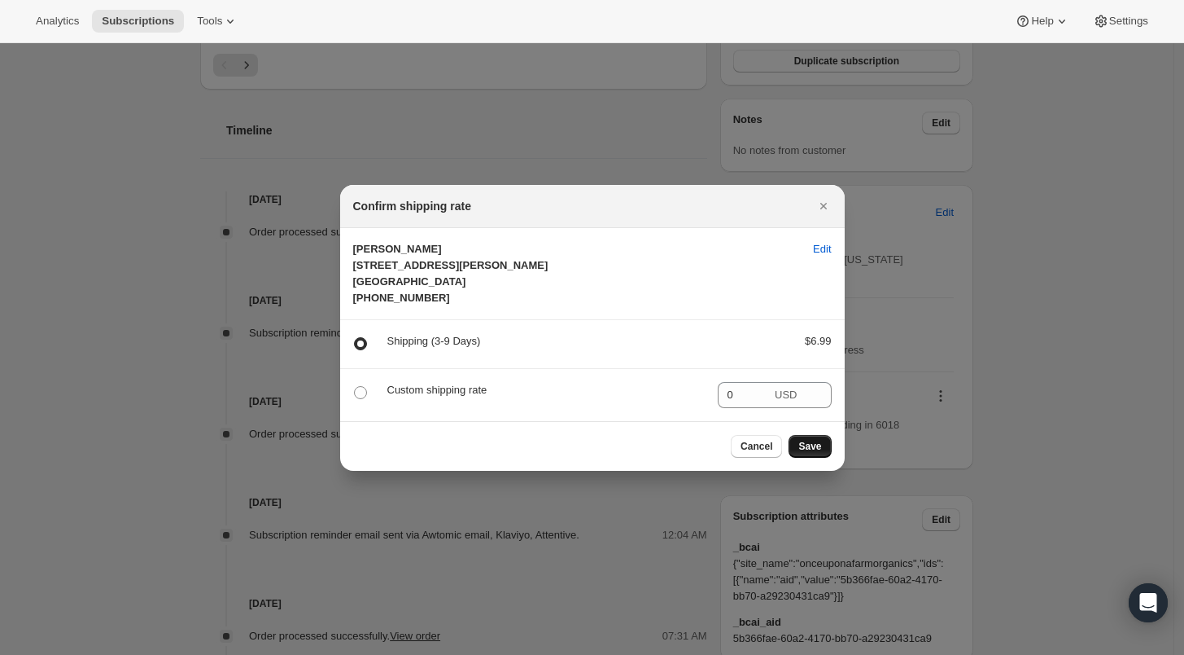
click at [808, 452] on span "Save" at bounding box center [810, 446] width 23 height 13
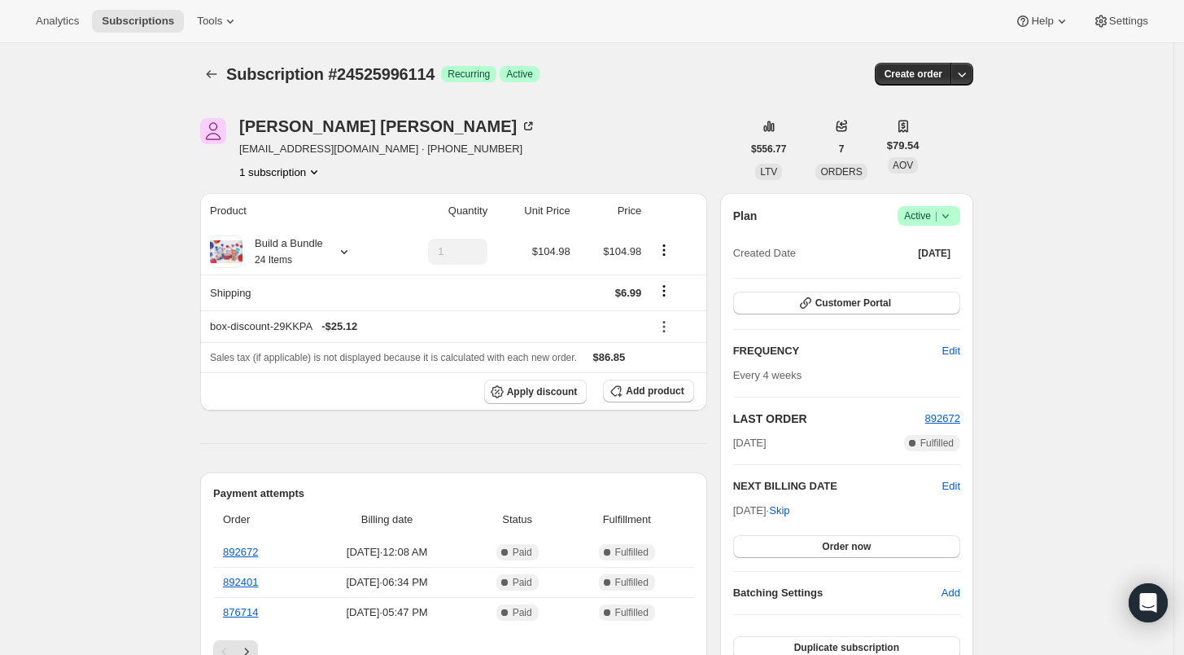
scroll to position [633, 0]
click at [209, 67] on icon "Subscriptions" at bounding box center [212, 74] width 16 height 16
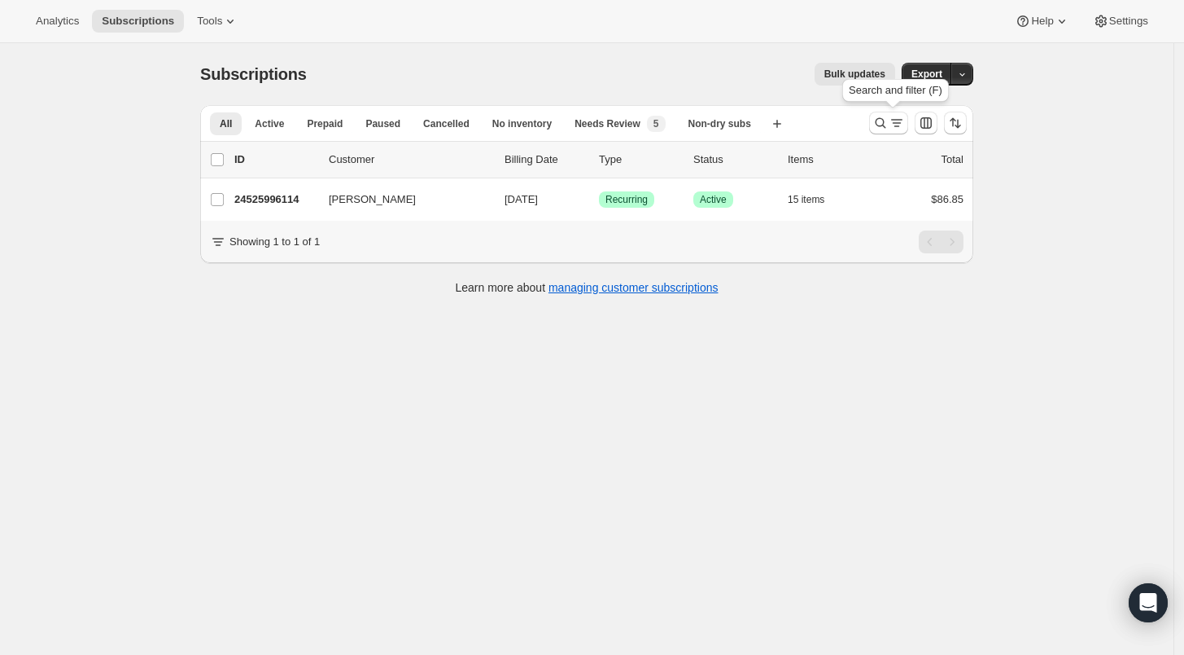
click at [871, 122] on div at bounding box center [918, 123] width 111 height 33
click at [878, 125] on icon "Search and filter results" at bounding box center [881, 123] width 16 height 16
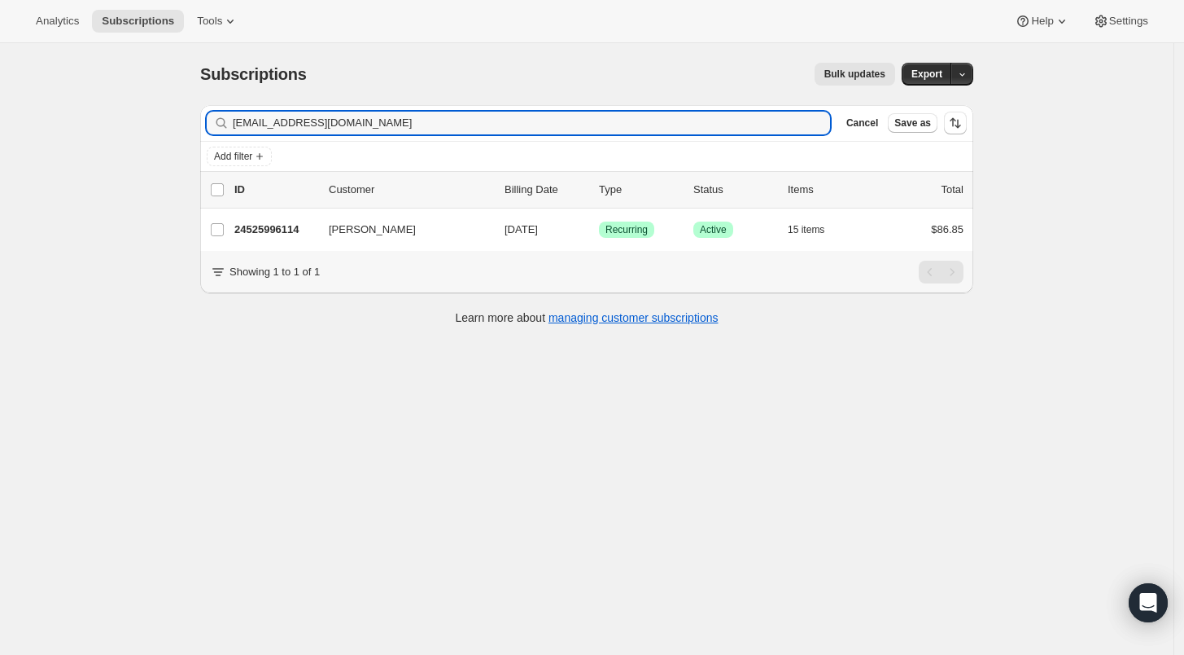
drag, startPoint x: 404, startPoint y: 125, endPoint x: 176, endPoint y: 125, distance: 227.9
click at [176, 125] on div "Subscriptions. This page is ready Subscriptions Bulk updates More actions Bulk …" at bounding box center [587, 370] width 1174 height 655
click at [396, 125] on input "almachavez17261@gmail.com" at bounding box center [532, 123] width 598 height 23
click at [396, 124] on input "almachavez17261@gmail.com" at bounding box center [532, 123] width 598 height 23
drag, startPoint x: 395, startPoint y: 119, endPoint x: 244, endPoint y: 121, distance: 150.6
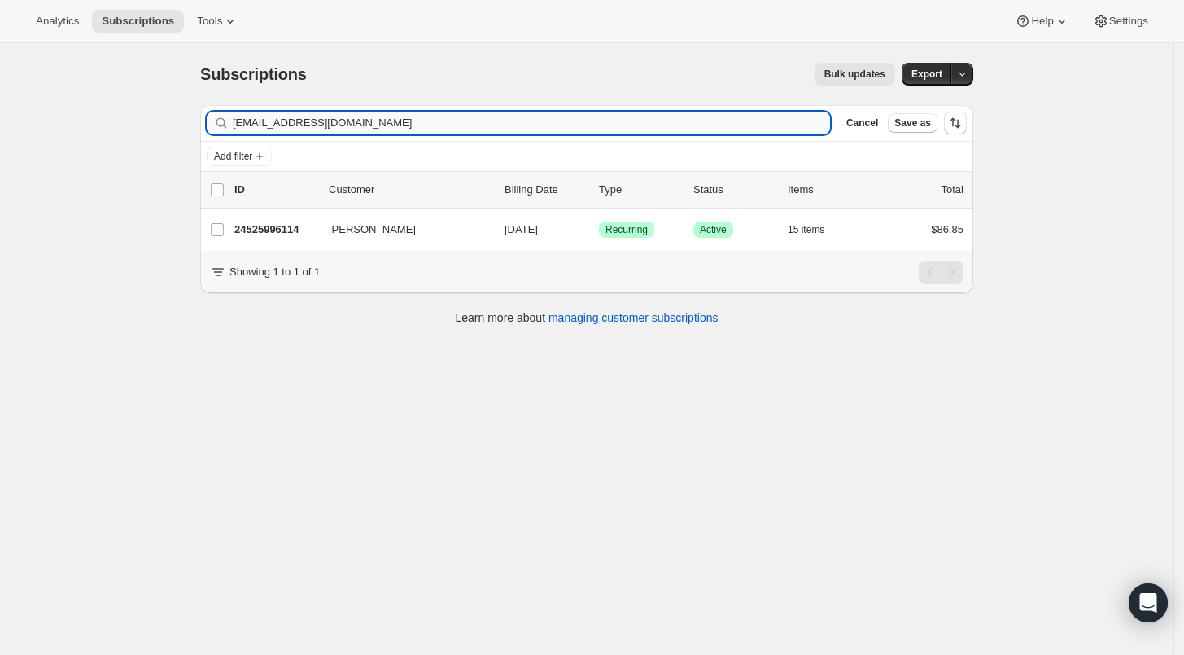
click at [244, 121] on input "almachavez17261@gmail.com" at bounding box center [532, 123] width 598 height 23
type input "a"
drag, startPoint x: 384, startPoint y: 120, endPoint x: 156, endPoint y: 112, distance: 228.1
click at [156, 112] on div "Subscriptions. This page is ready Subscriptions Bulk updates More actions Bulk …" at bounding box center [587, 370] width 1174 height 655
paste input "ginaanderson2"
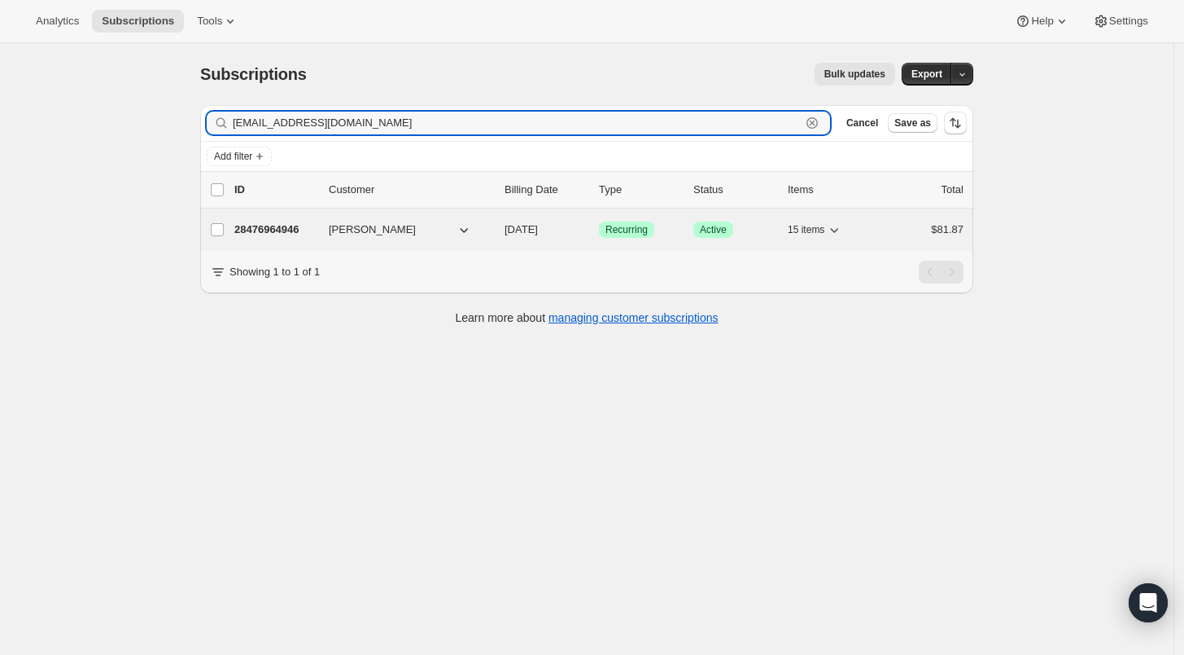
type input "ginaanderson2@gmail.com"
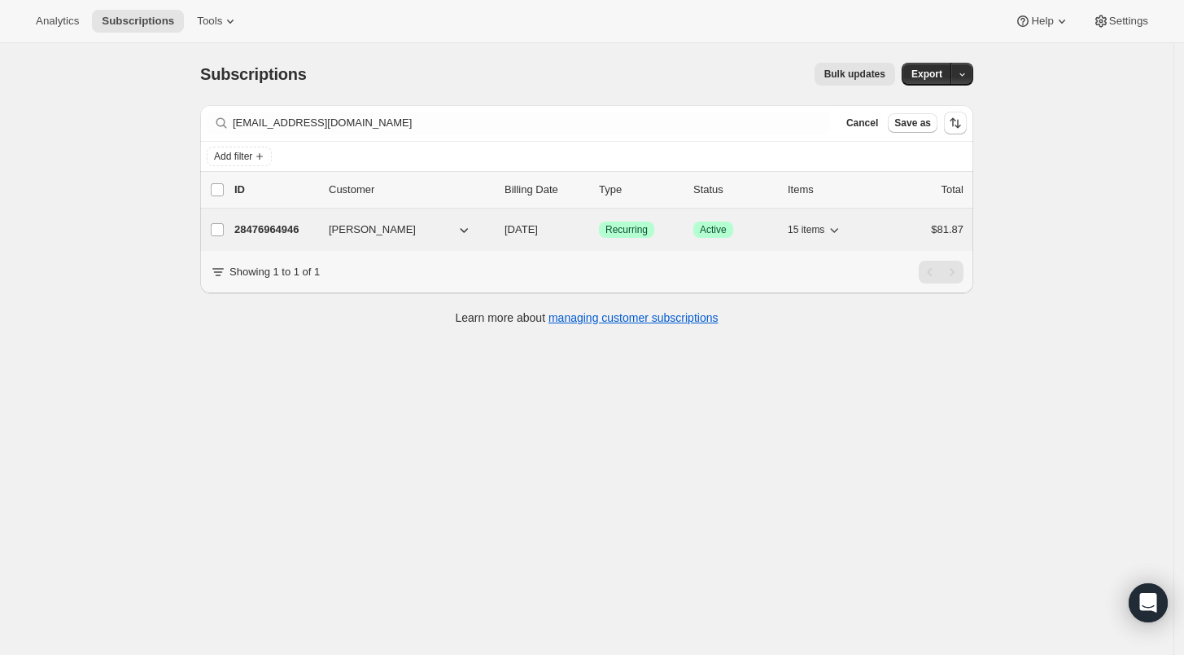
click at [276, 234] on p "28476964946" at bounding box center [274, 229] width 81 height 16
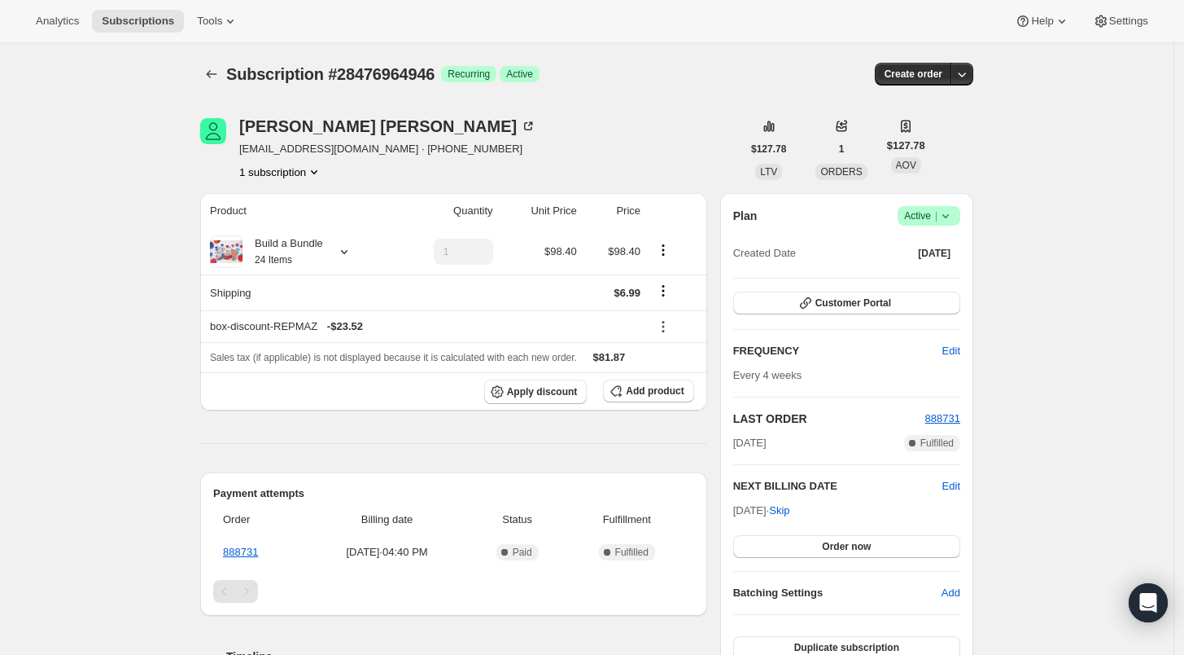
click at [954, 216] on icon at bounding box center [946, 216] width 16 height 16
click at [937, 273] on span "Cancel subscription" at bounding box center [935, 275] width 92 height 12
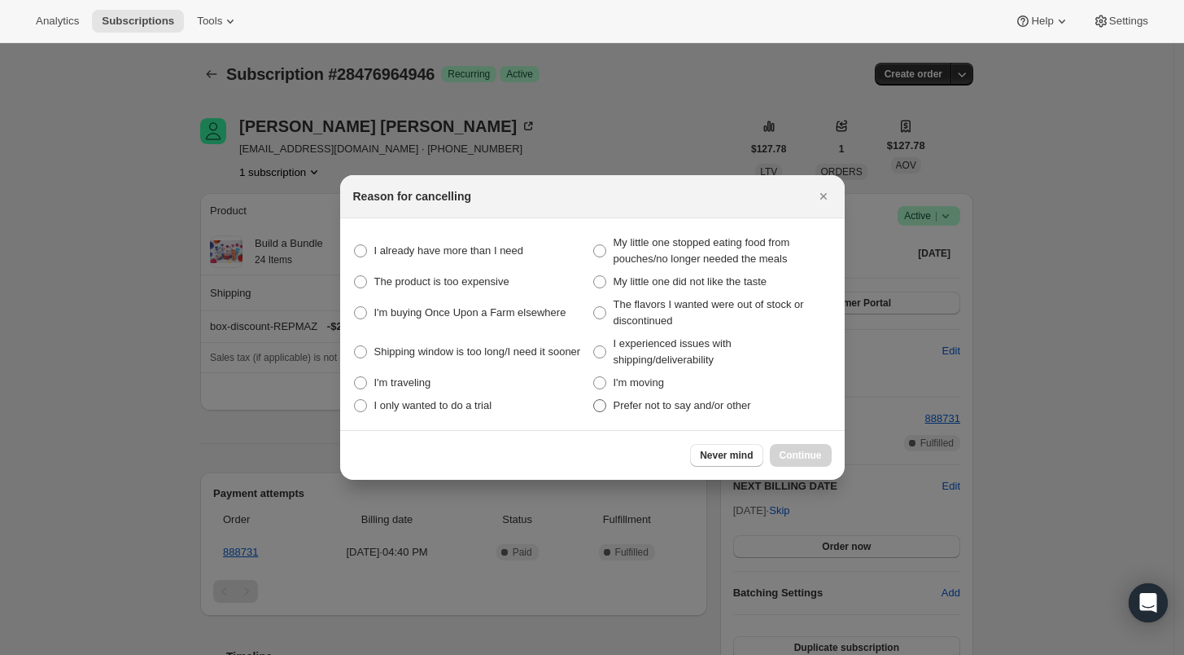
click at [599, 405] on span ":r2h1:" at bounding box center [599, 405] width 13 height 13
click at [594, 400] on other "Prefer not to say and/or other" at bounding box center [593, 399] width 1 height 1
radio other "true"
click at [808, 451] on span "Continue" at bounding box center [801, 455] width 42 height 13
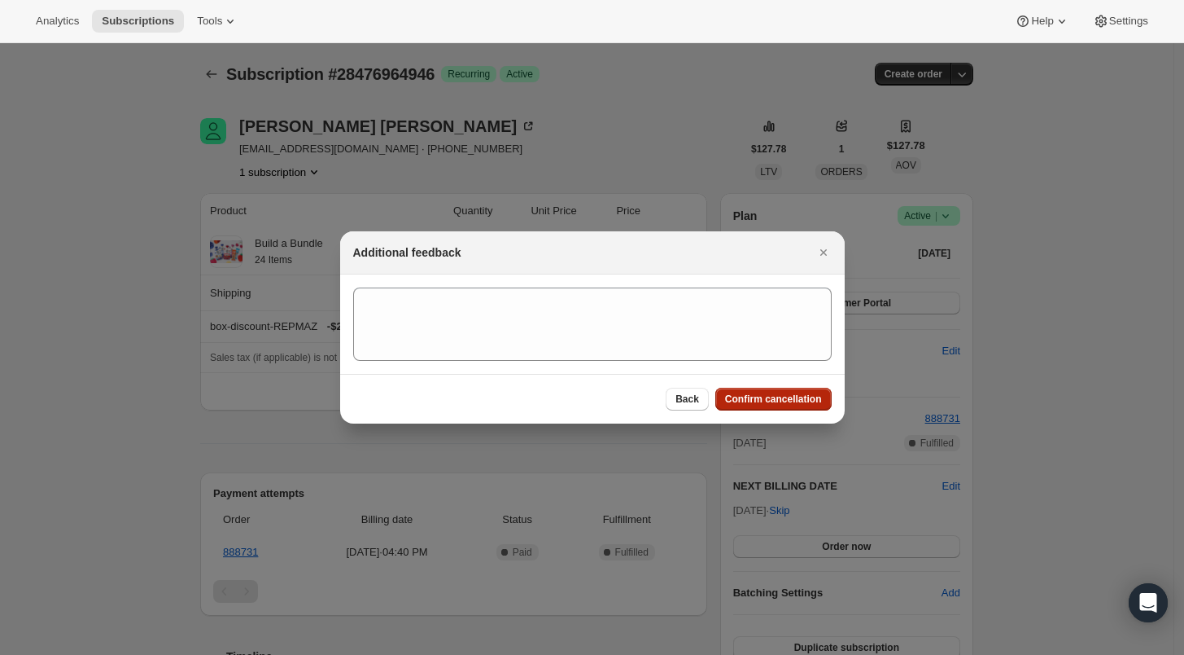
click at [786, 400] on span "Confirm cancellation" at bounding box center [773, 398] width 97 height 13
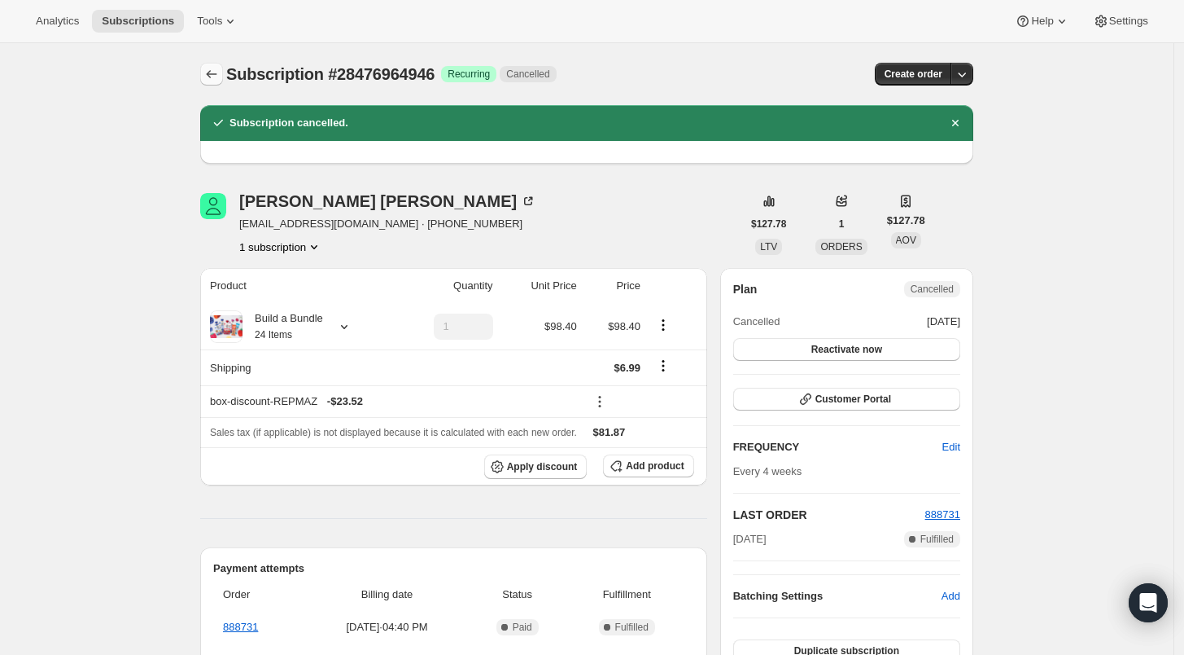
click at [220, 79] on icon "Subscriptions" at bounding box center [212, 74] width 16 height 16
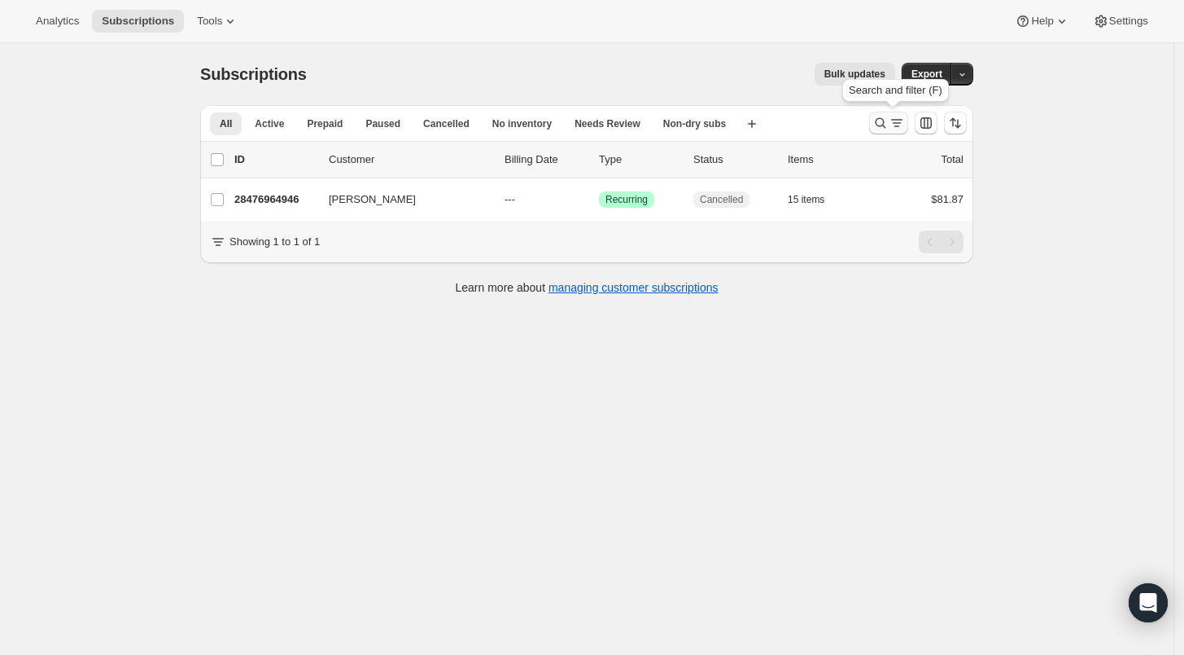
click at [883, 123] on icon "Search and filter results" at bounding box center [881, 123] width 16 height 16
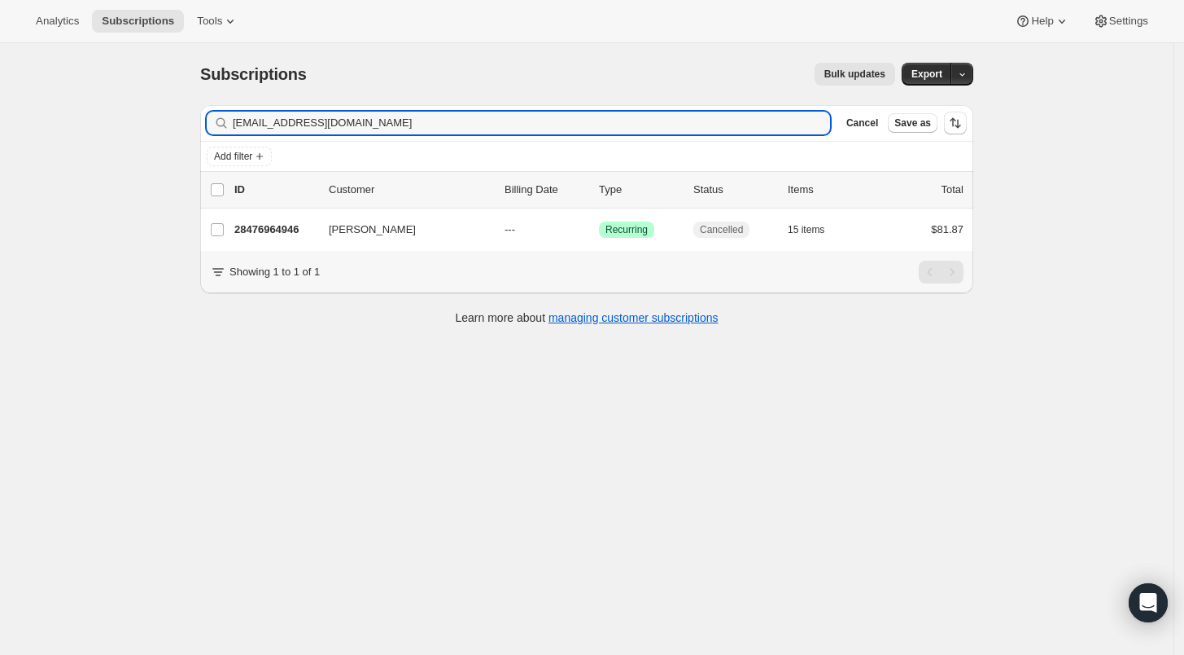
drag, startPoint x: 379, startPoint y: 116, endPoint x: 158, endPoint y: 110, distance: 220.7
click at [158, 110] on div "Subscriptions. This page is ready Subscriptions Bulk updates More actions Bulk …" at bounding box center [587, 370] width 1174 height 655
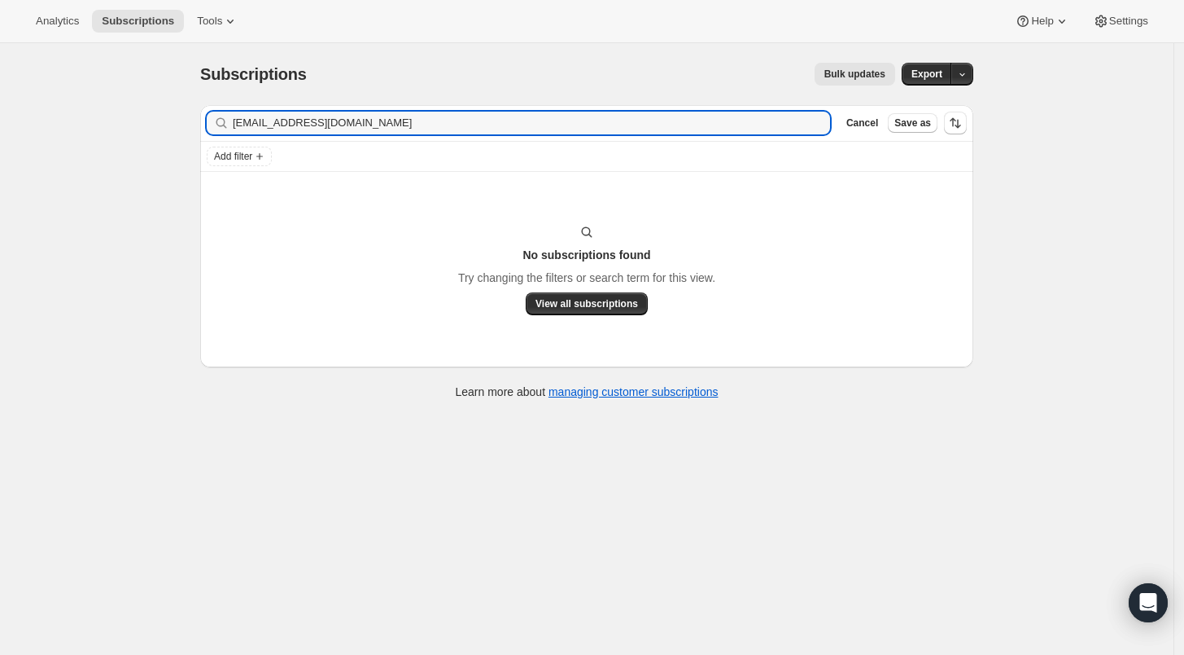
type input "[EMAIL_ADDRESS][DOMAIN_NAME]"
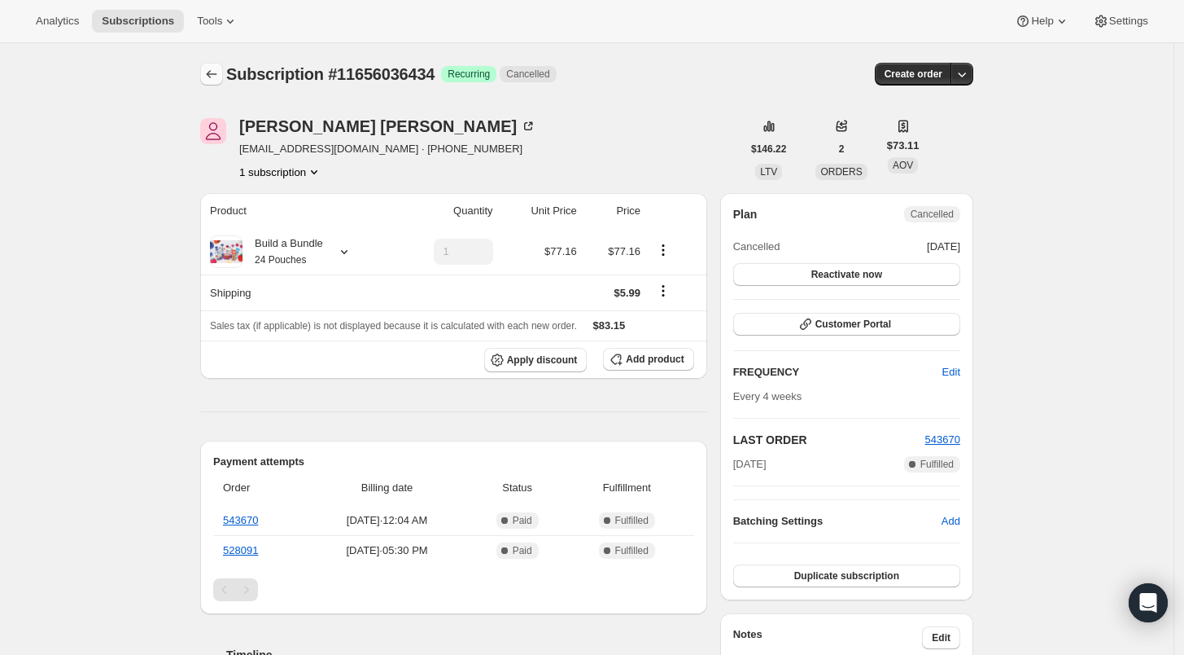
click at [204, 77] on button "Subscriptions" at bounding box center [211, 74] width 23 height 23
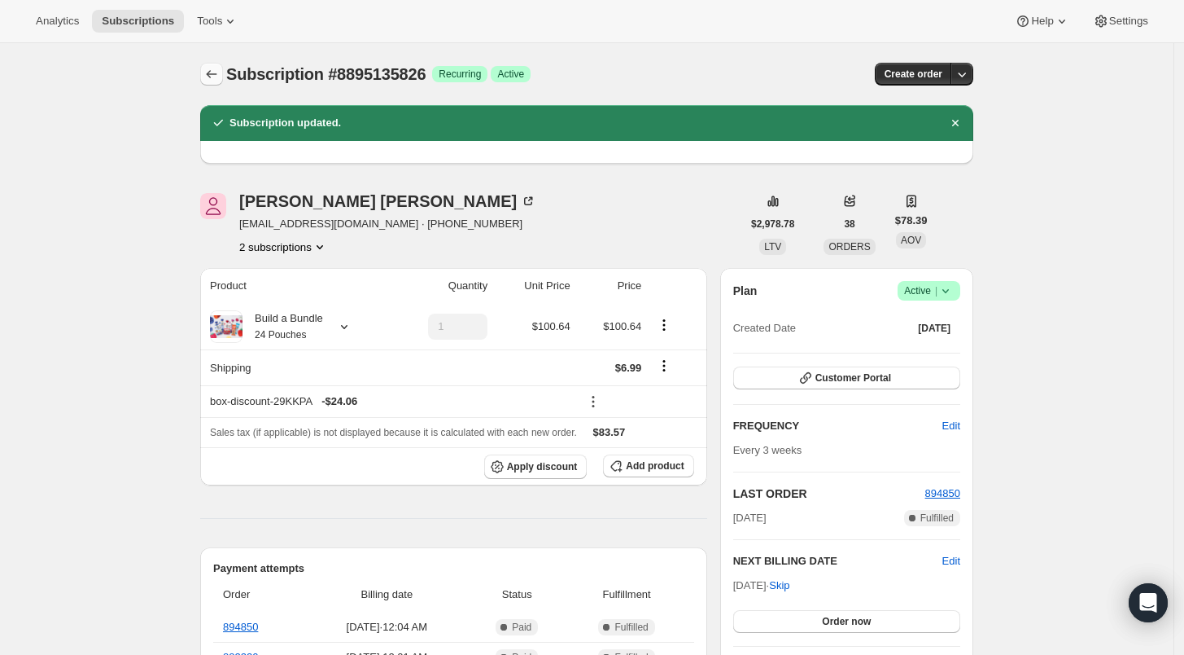
click at [217, 77] on icon "Subscriptions" at bounding box center [212, 74] width 16 height 16
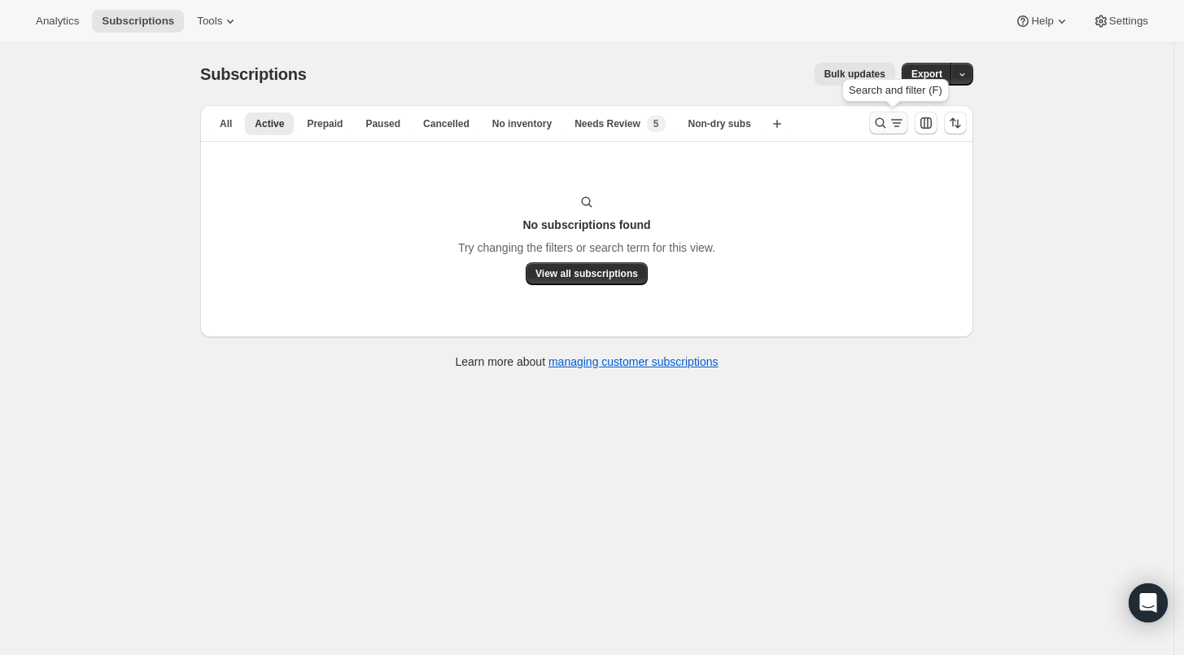
click at [887, 123] on icon "Search and filter results" at bounding box center [881, 123] width 16 height 16
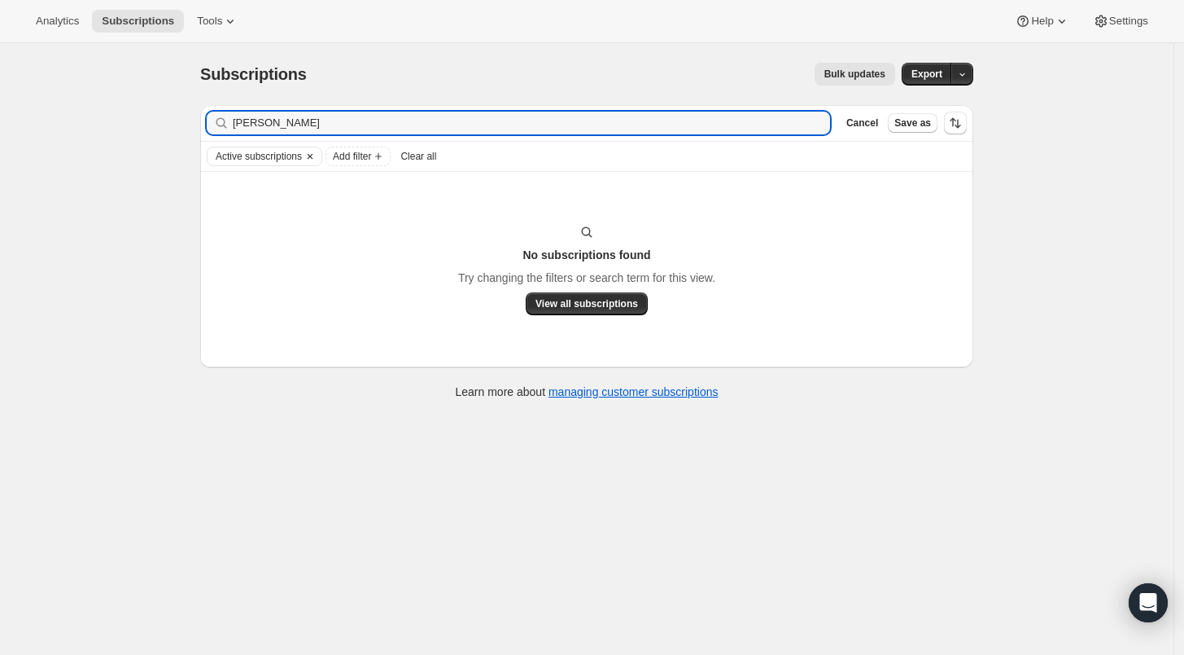
click at [308, 156] on icon "Clear" at bounding box center [310, 156] width 13 height 13
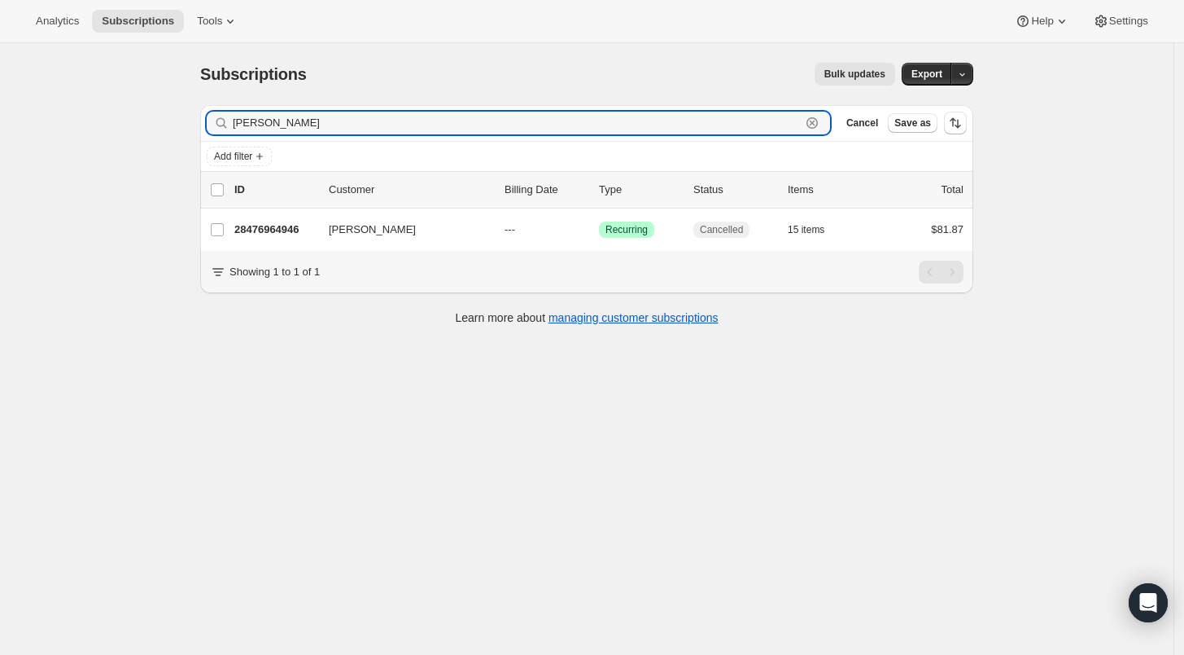
drag, startPoint x: 318, startPoint y: 125, endPoint x: 214, endPoint y: 119, distance: 104.4
click at [214, 119] on div "gina anderson Clear" at bounding box center [519, 123] width 624 height 23
paste input "cristalroutsong@gmail.com"
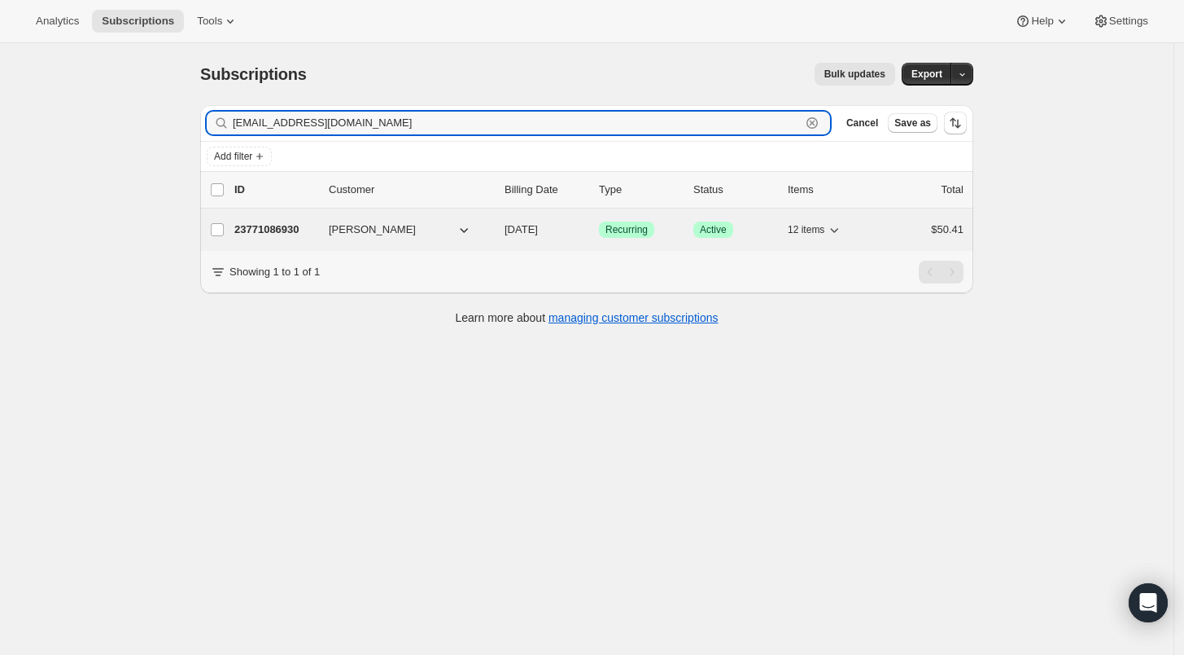
type input "cristalroutsong@gmail.com"
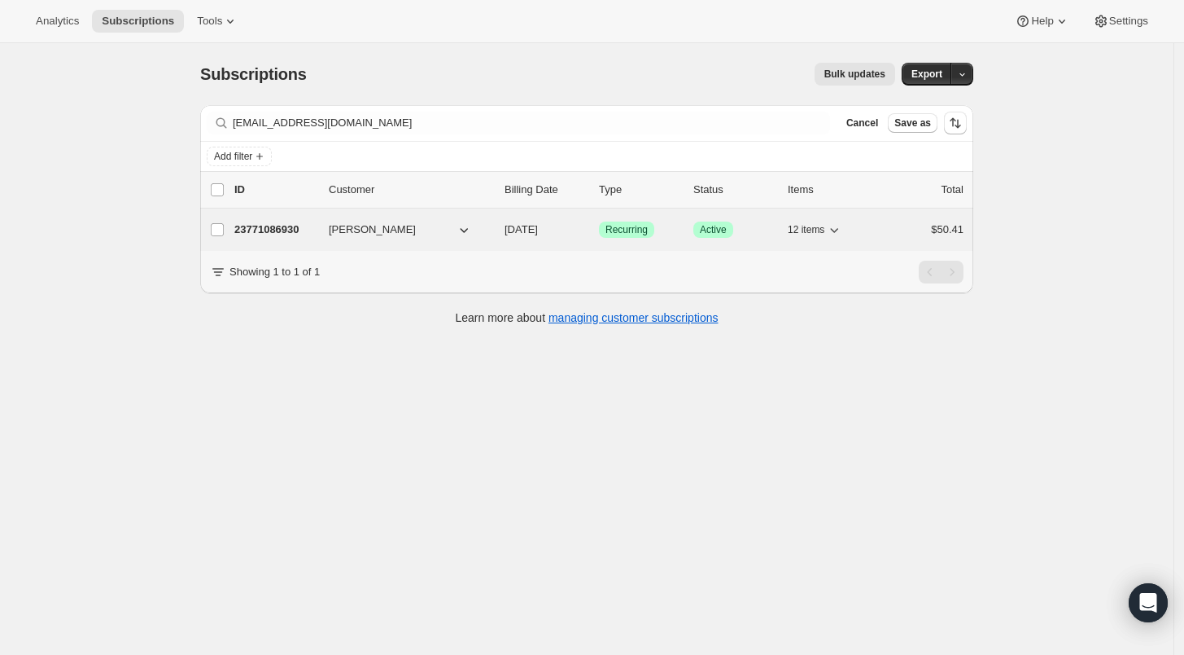
click at [261, 230] on p "23771086930" at bounding box center [274, 229] width 81 height 16
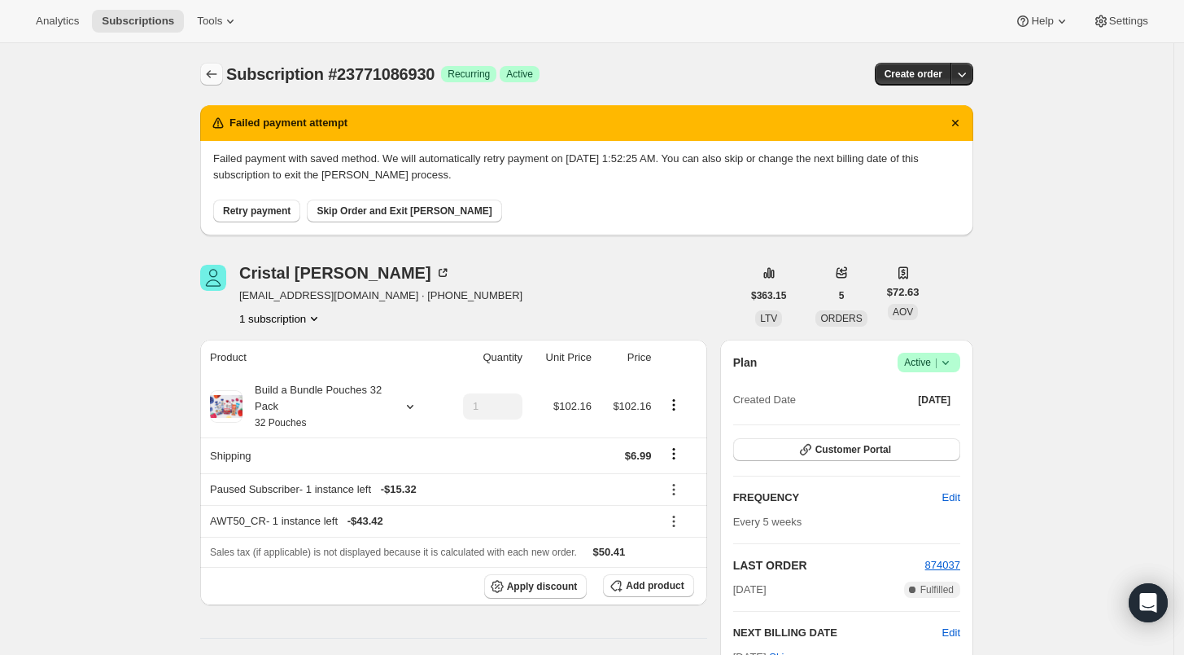
click at [217, 74] on icon "Subscriptions" at bounding box center [212, 74] width 16 height 16
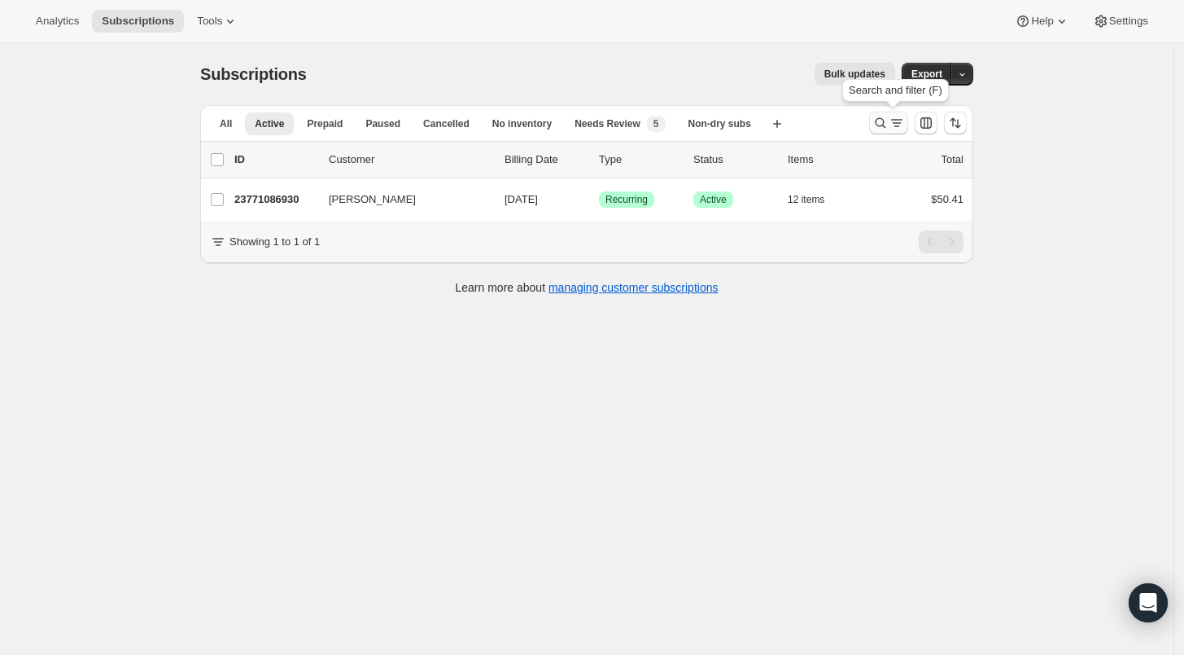
click at [879, 117] on icon "Search and filter results" at bounding box center [881, 123] width 16 height 16
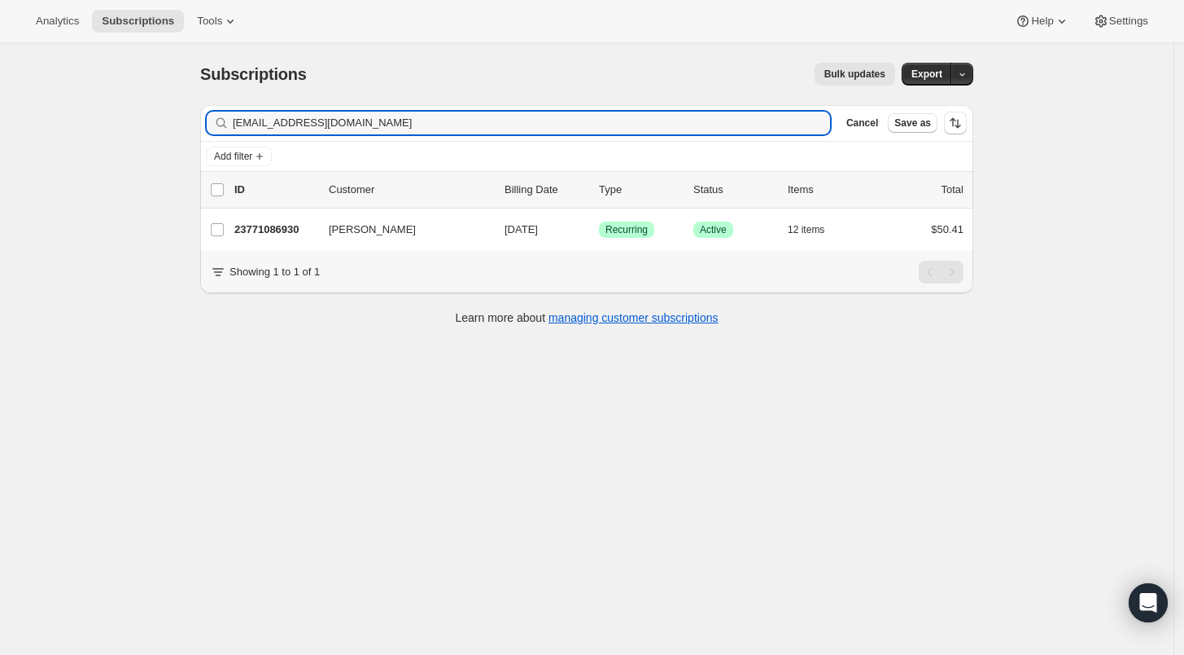
drag, startPoint x: 385, startPoint y: 125, endPoint x: 174, endPoint y: 106, distance: 211.7
click at [174, 106] on div "Subscriptions. This page is ready Subscriptions Bulk updates More actions Bulk …" at bounding box center [587, 370] width 1174 height 655
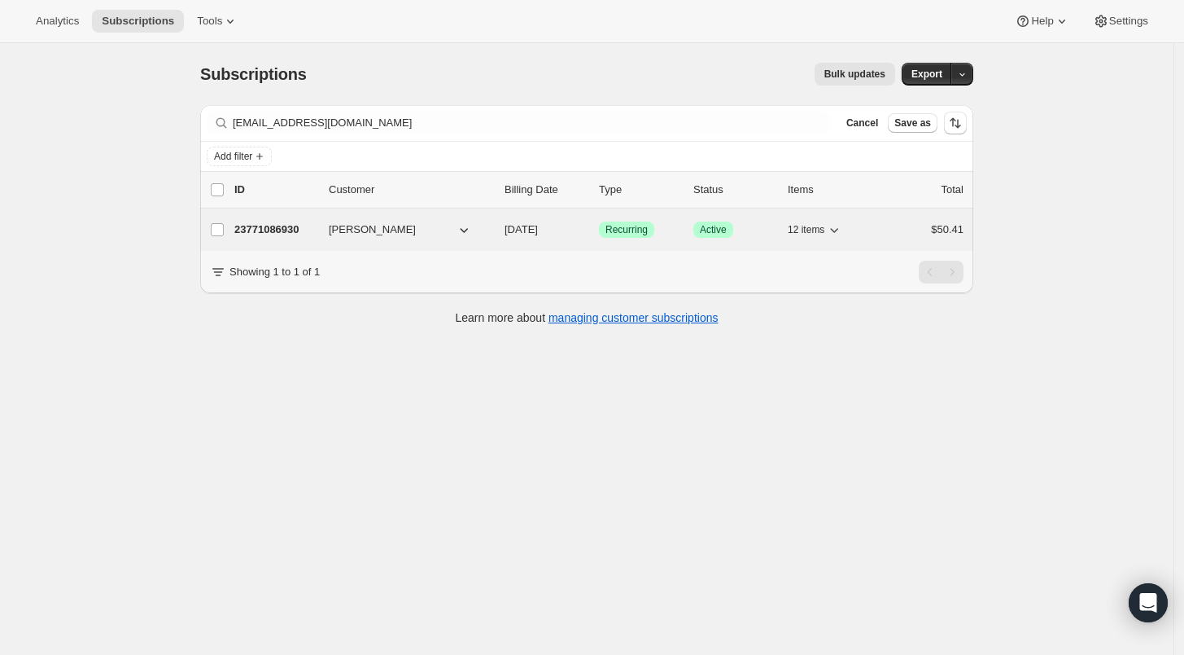
click at [287, 225] on p "23771086930" at bounding box center [274, 229] width 81 height 16
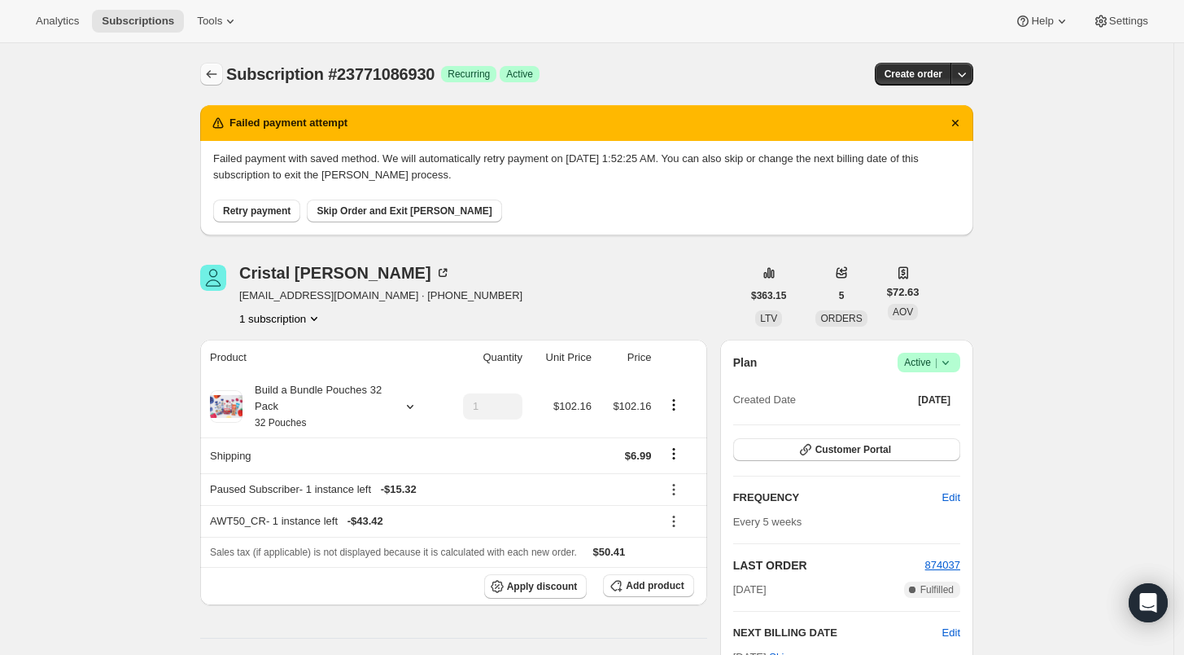
click at [212, 72] on icon "Subscriptions" at bounding box center [212, 74] width 16 height 16
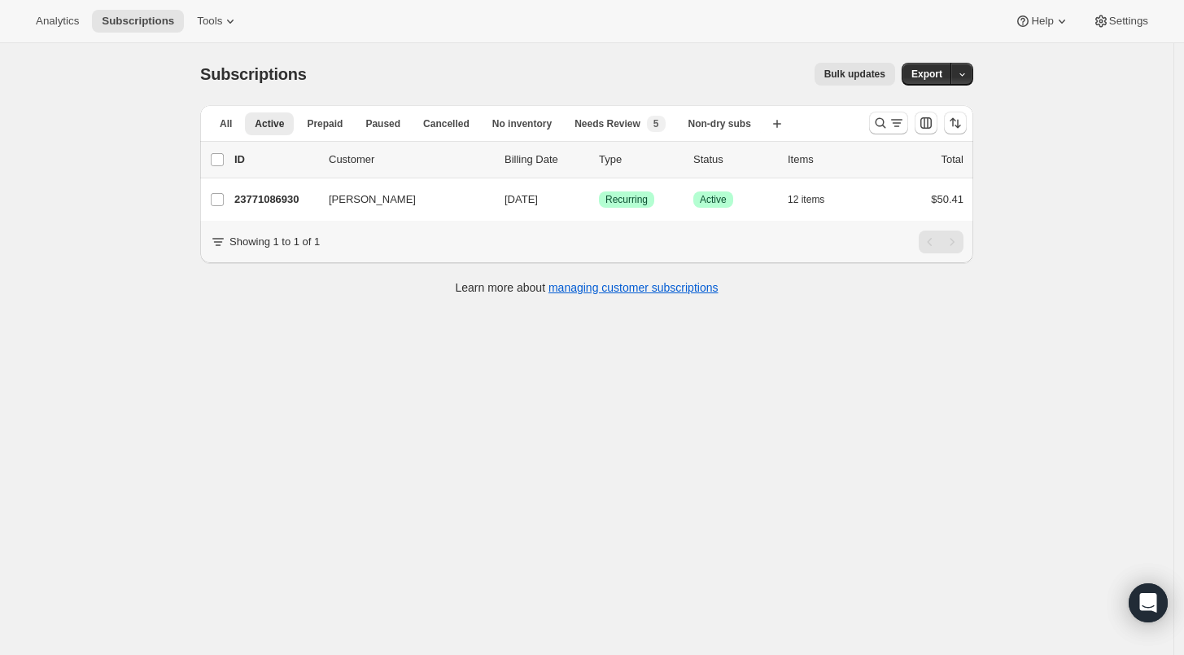
click at [212, 122] on ul "All Active Prepaid Paused Cancelled No inventory Needs Review New 5 Non-dry sub…" at bounding box center [486, 123] width 558 height 23
click at [222, 122] on button "All" at bounding box center [226, 123] width 32 height 23
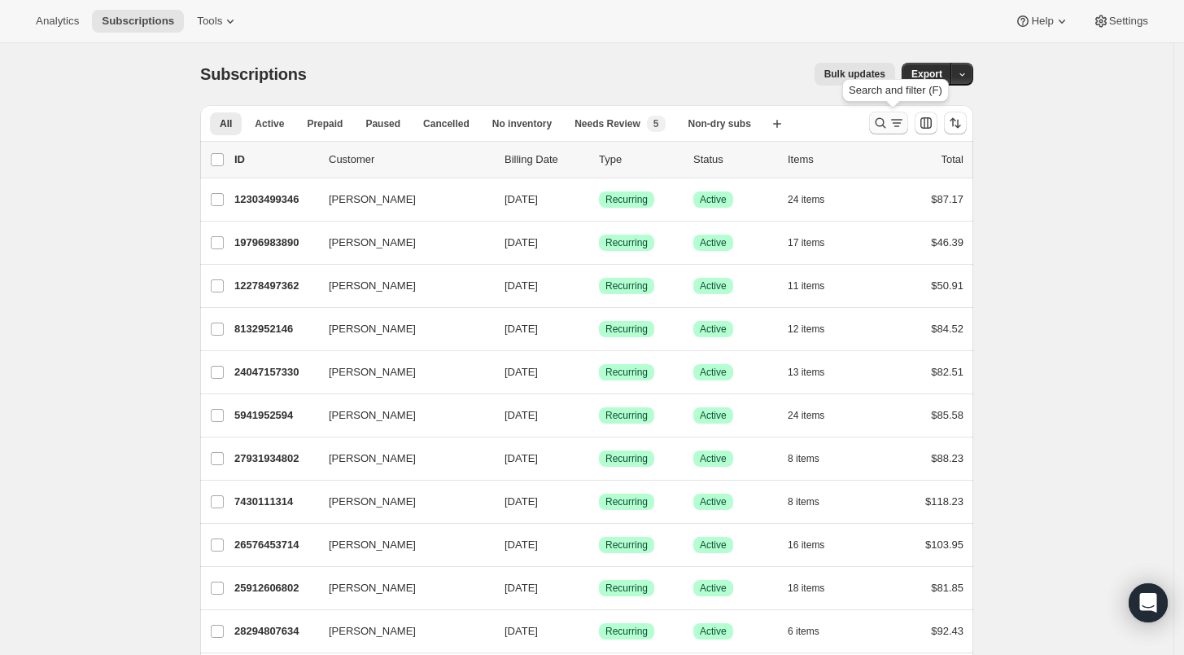
click at [885, 120] on icon "Search and filter results" at bounding box center [881, 123] width 16 height 16
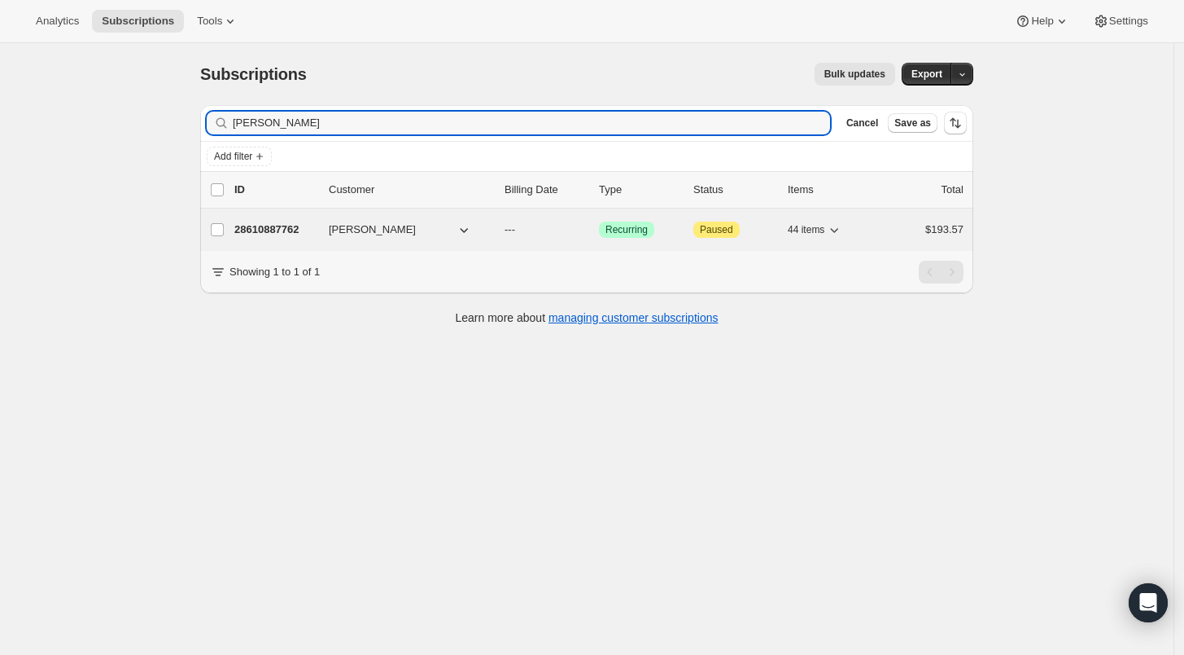
type input "Sharon Waller"
click at [272, 236] on p "28610887762" at bounding box center [274, 229] width 81 height 16
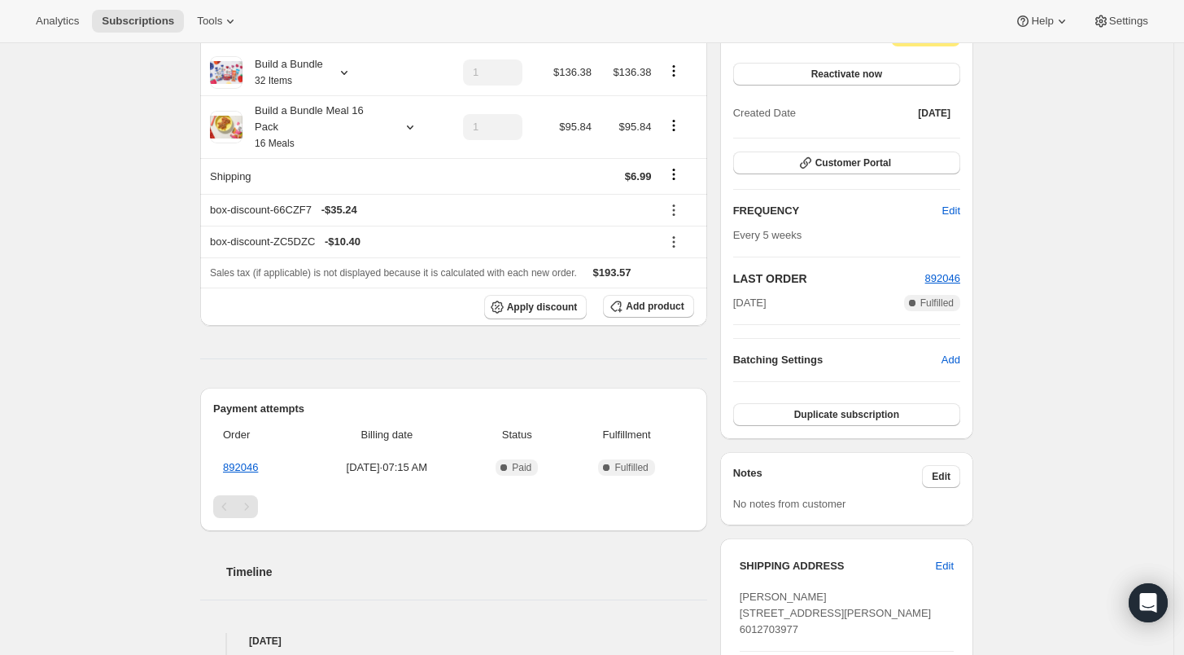
scroll to position [181, 0]
click at [658, 298] on span "Add product" at bounding box center [655, 304] width 58 height 13
click at [412, 117] on icon at bounding box center [410, 125] width 16 height 16
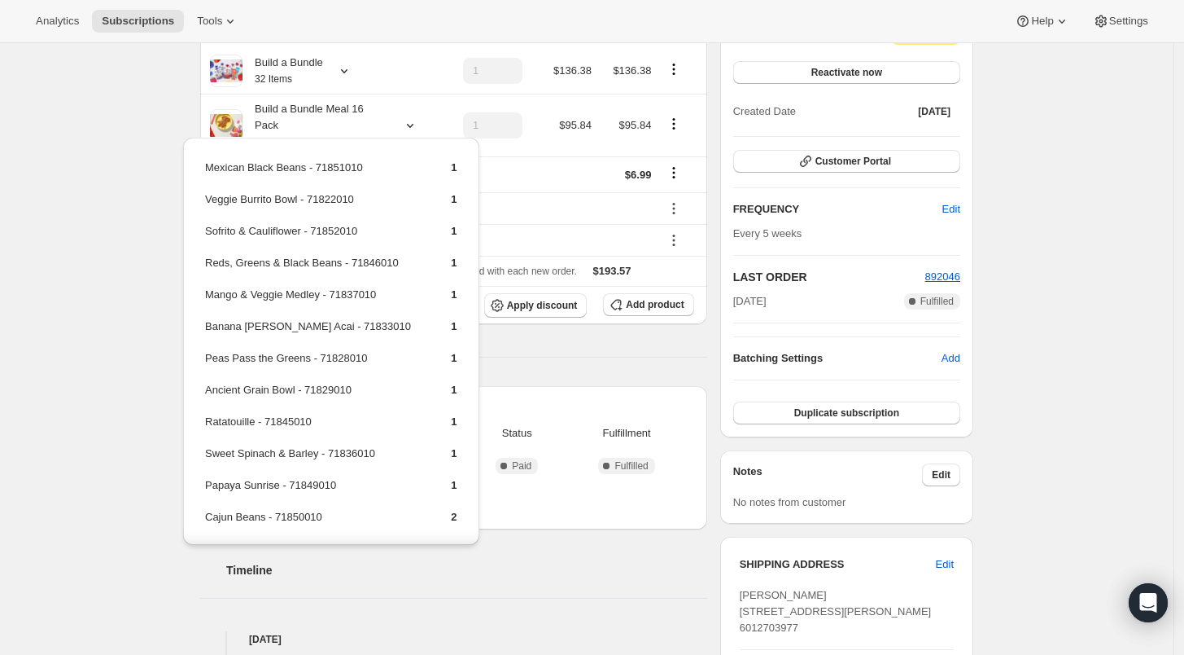
click at [20, 327] on div "Subscription #28610887762. This page is ready Subscription #28610887762 Success…" at bounding box center [587, 497] width 1174 height 1270
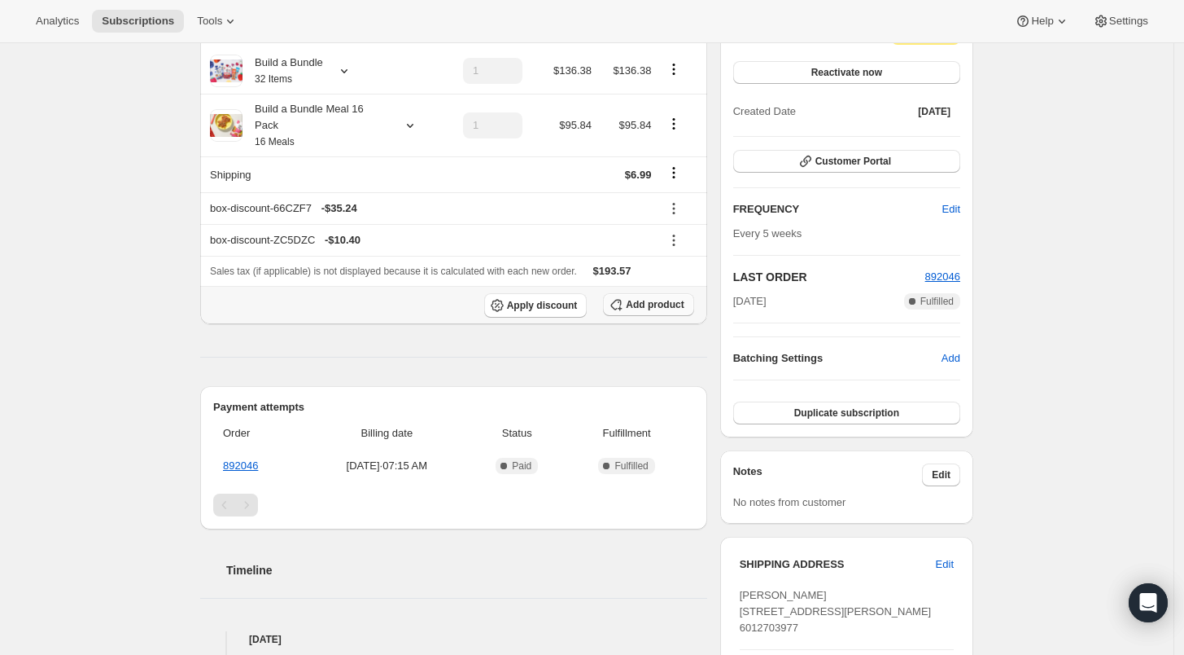
click at [649, 298] on span "Add product" at bounding box center [655, 304] width 58 height 13
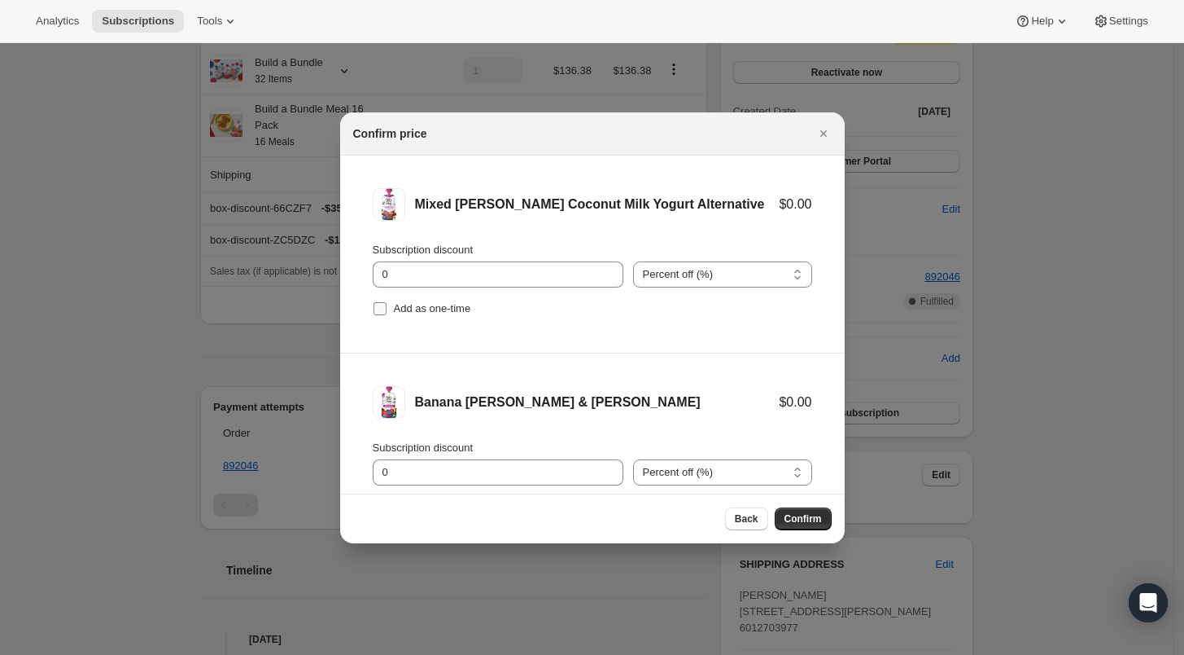
click at [379, 311] on input "Add as one-time" at bounding box center [380, 308] width 13 height 13
checkbox input "true"
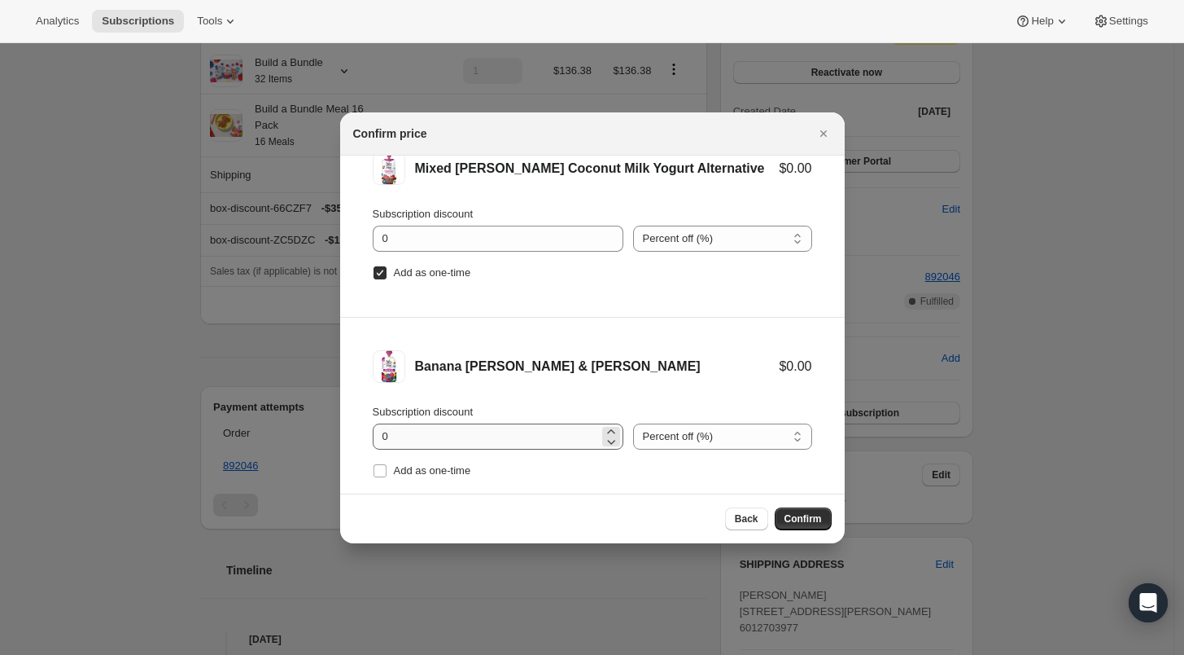
scroll to position [67, 0]
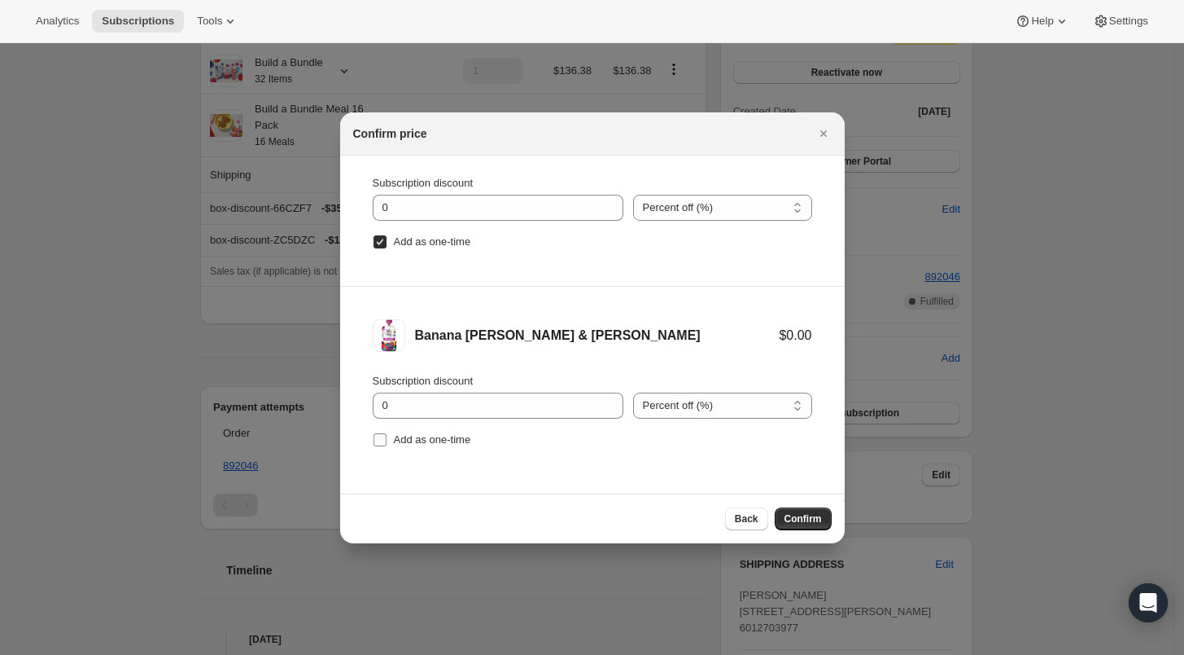
click at [376, 433] on input "Add as one-time" at bounding box center [380, 439] width 13 height 13
checkbox input "true"
click at [795, 519] on span "Confirm" at bounding box center [803, 518] width 37 height 13
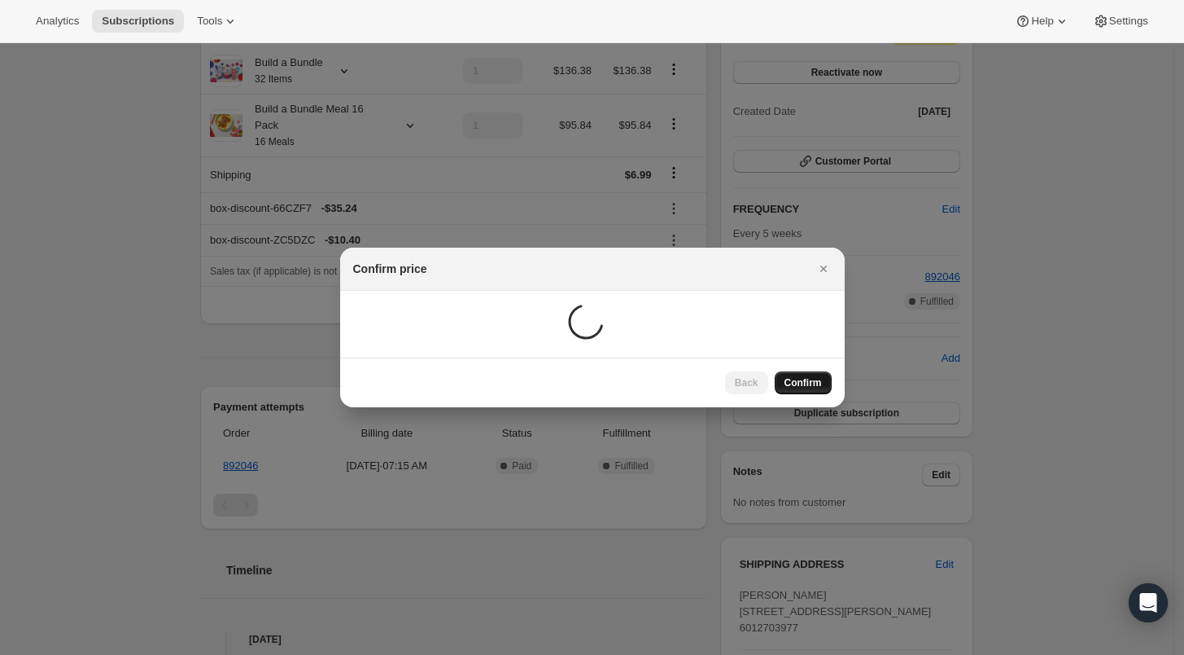
scroll to position [80, 0]
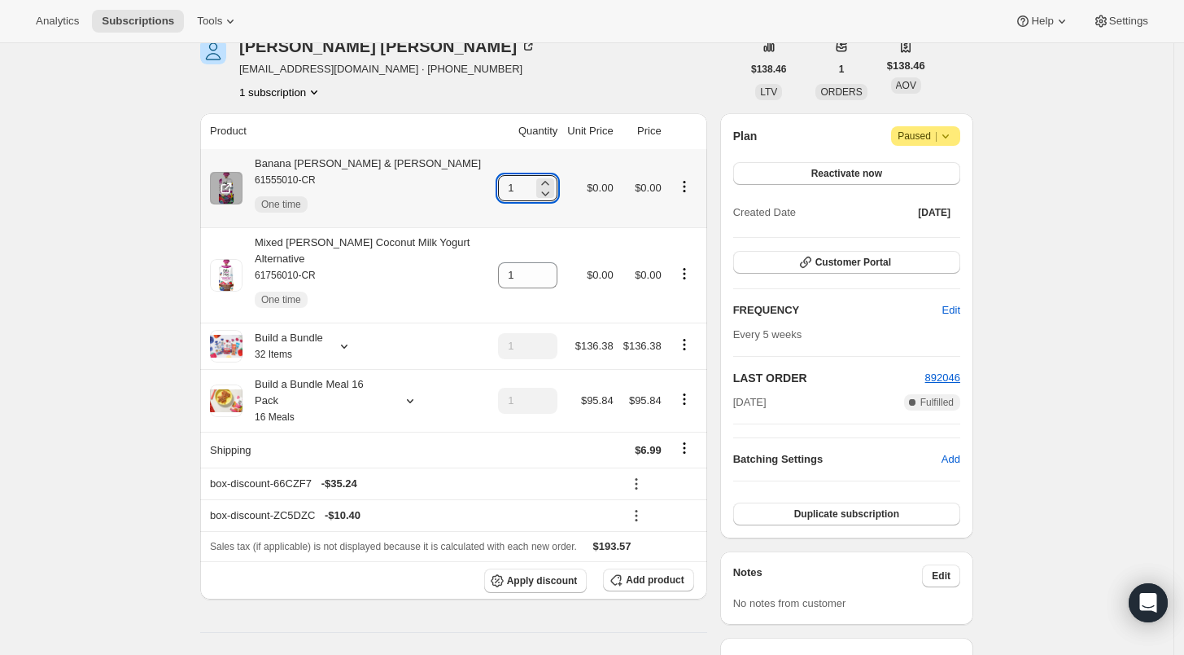
drag, startPoint x: 515, startPoint y: 184, endPoint x: 493, endPoint y: 183, distance: 22.0
click at [493, 183] on td "1" at bounding box center [527, 188] width 69 height 78
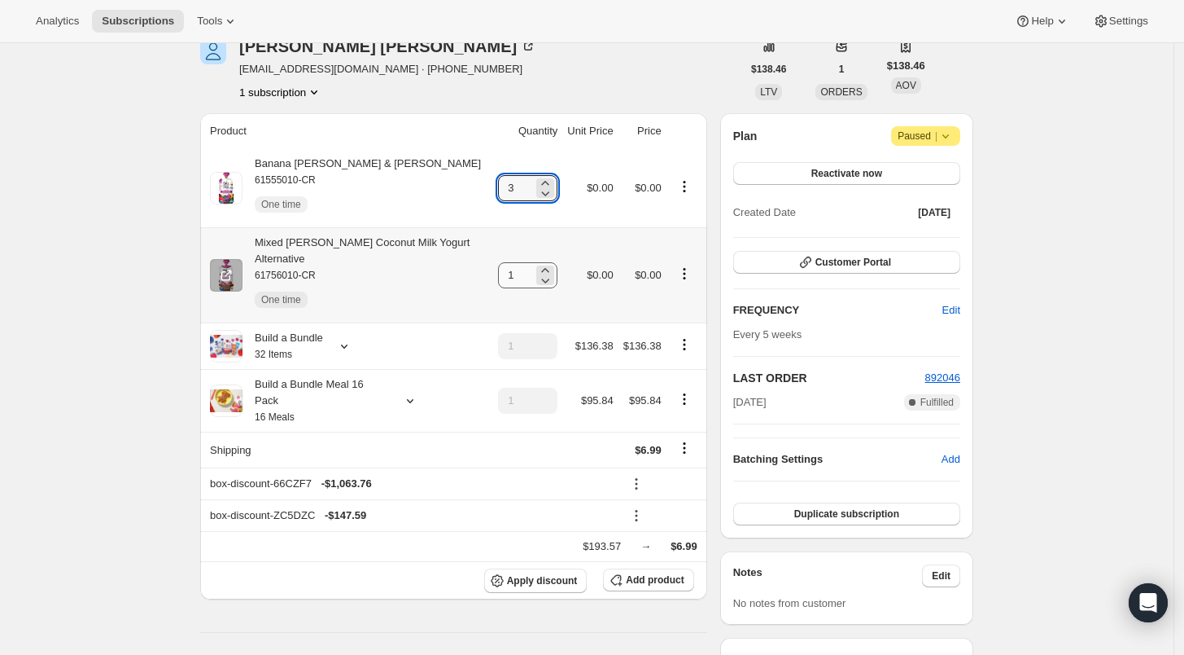
type input "3"
drag, startPoint x: 515, startPoint y: 269, endPoint x: 497, endPoint y: 269, distance: 17.9
click at [498, 269] on input "1" at bounding box center [515, 275] width 35 height 26
type input "3"
click at [601, 63] on div "Sharon Waller swaller@duck.com · +16012703977 1 subscription" at bounding box center [470, 69] width 541 height 62
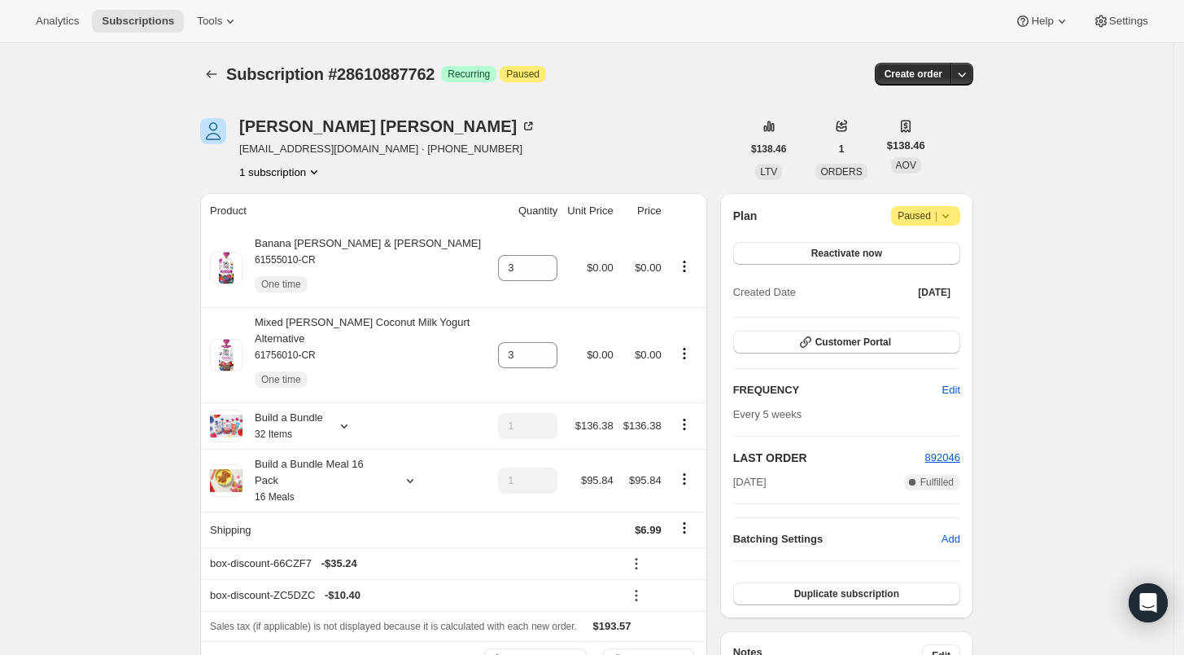
scroll to position [0, 0]
click at [218, 72] on icon "Subscriptions" at bounding box center [212, 74] width 16 height 16
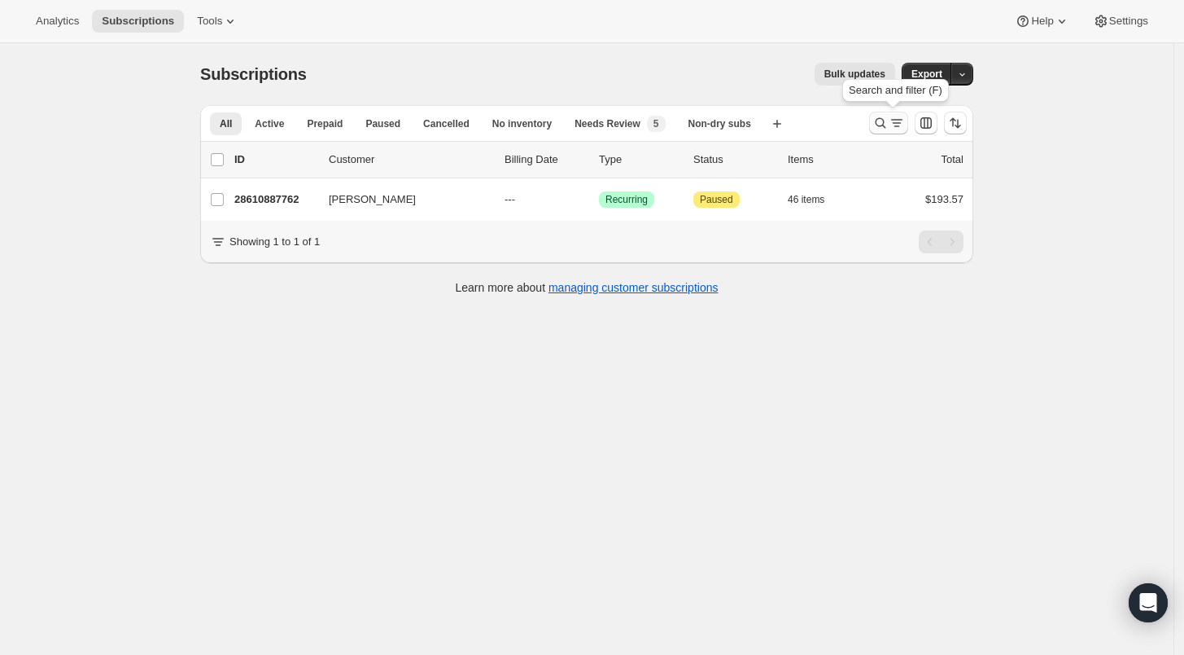
click at [883, 120] on icon "Search and filter results" at bounding box center [881, 123] width 16 height 16
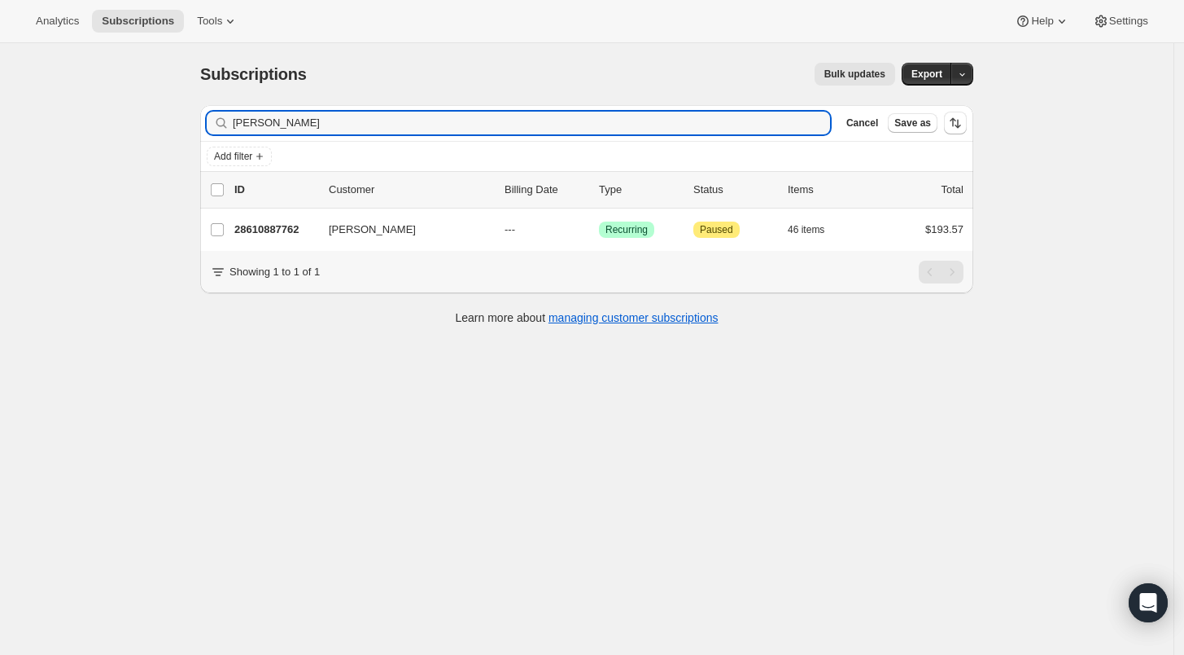
drag, startPoint x: 315, startPoint y: 119, endPoint x: 190, endPoint y: 125, distance: 125.5
click at [190, 125] on div "Subscriptions. This page is ready Subscriptions Bulk updates More actions Bulk …" at bounding box center [587, 192] width 812 height 299
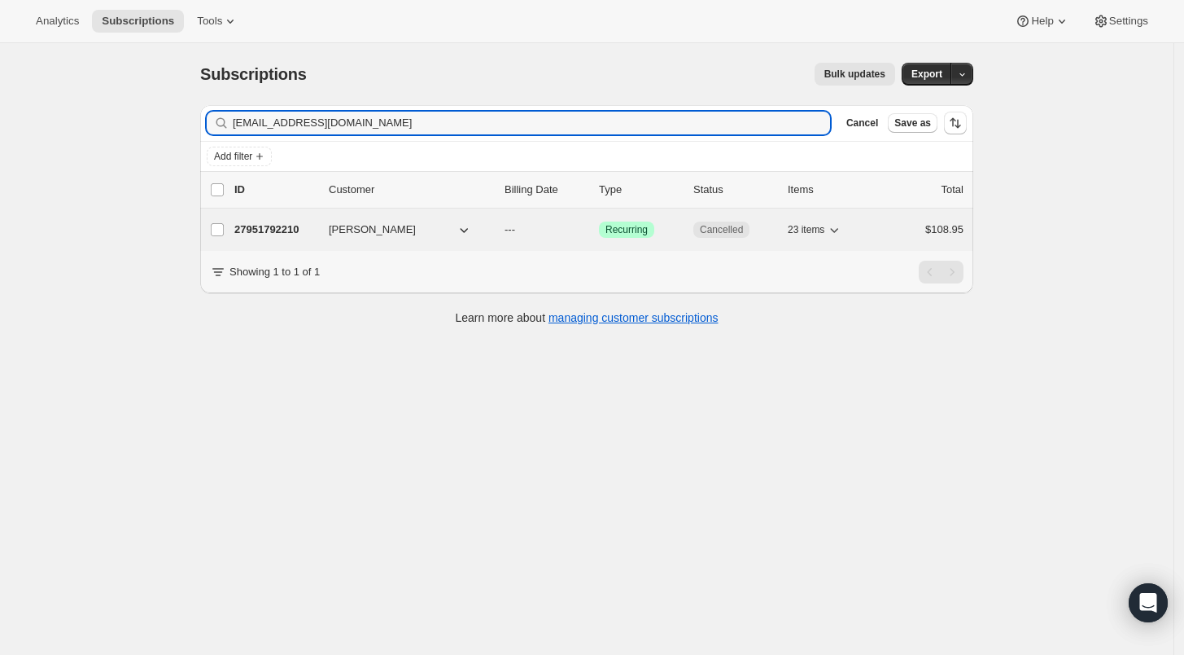
type input "connorrawle@gmail.com"
click at [274, 227] on p "27951792210" at bounding box center [274, 229] width 81 height 16
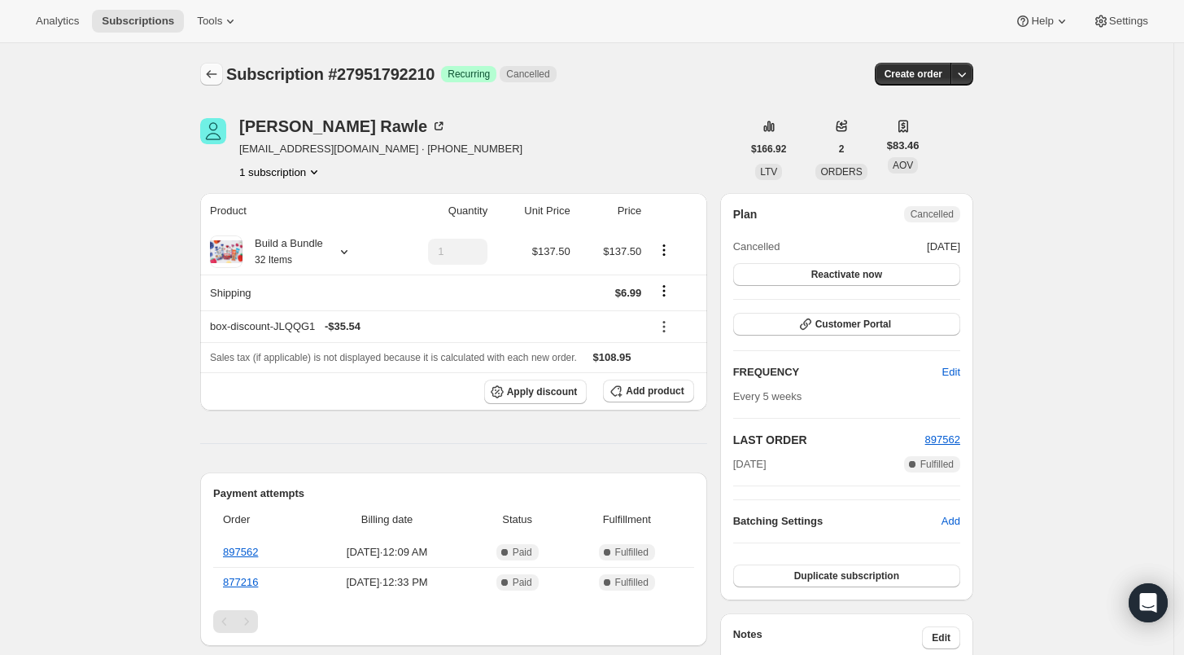
click at [217, 74] on icon "Subscriptions" at bounding box center [212, 74] width 16 height 16
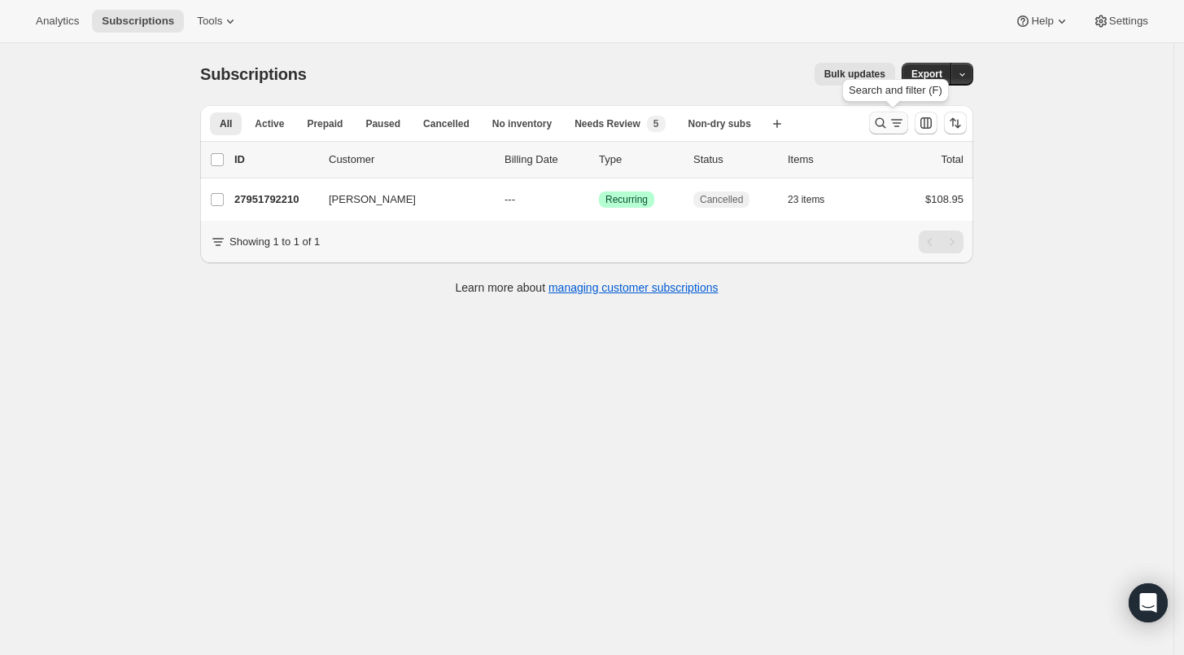
click at [889, 115] on icon "Search and filter results" at bounding box center [881, 123] width 16 height 16
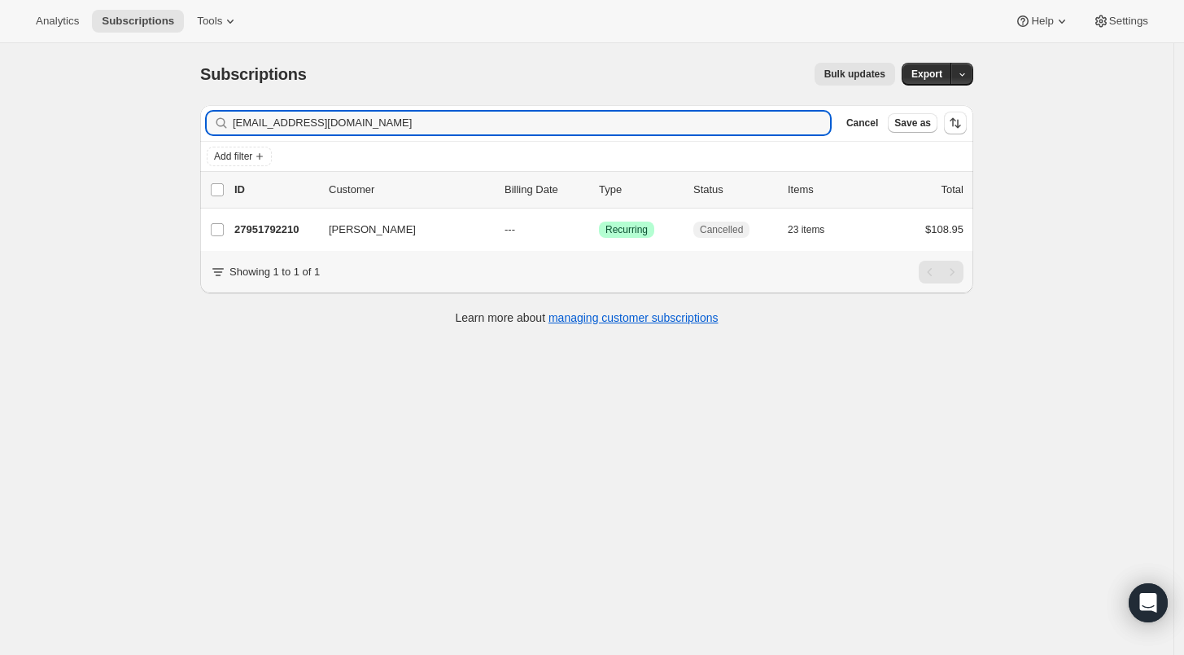
drag, startPoint x: 366, startPoint y: 120, endPoint x: 114, endPoint y: 118, distance: 252.4
click at [114, 118] on div "Subscriptions. This page is ready Subscriptions Bulk updates More actions Bulk …" at bounding box center [587, 370] width 1174 height 655
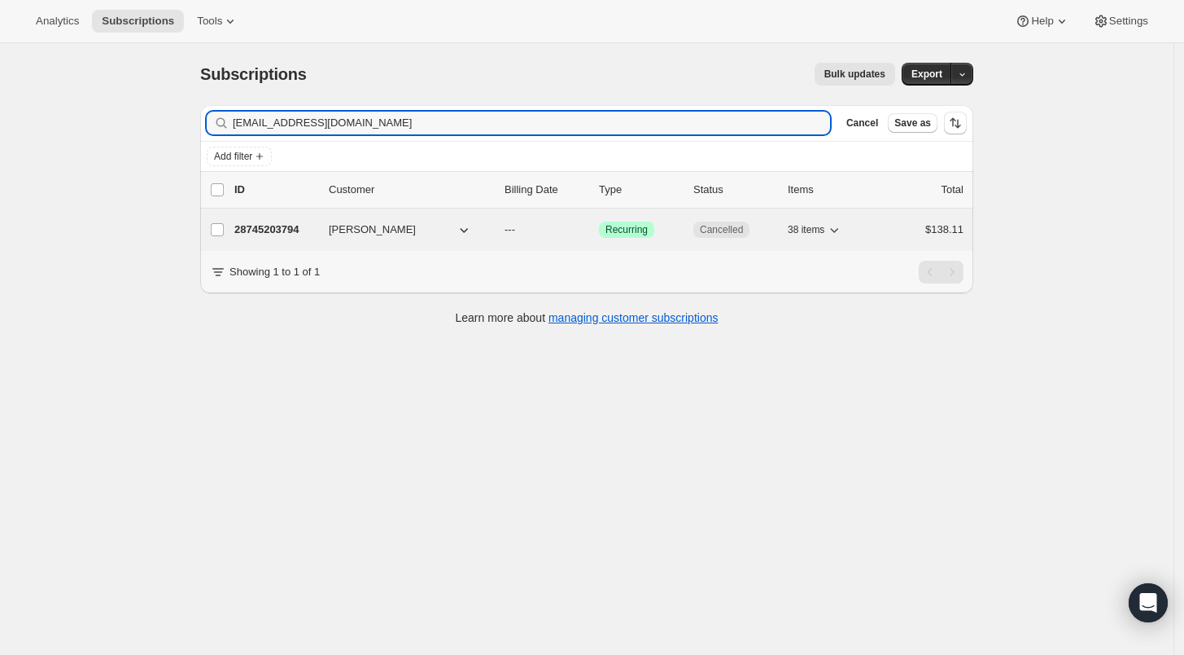
type input "msz_janice_xd@yahoo.com"
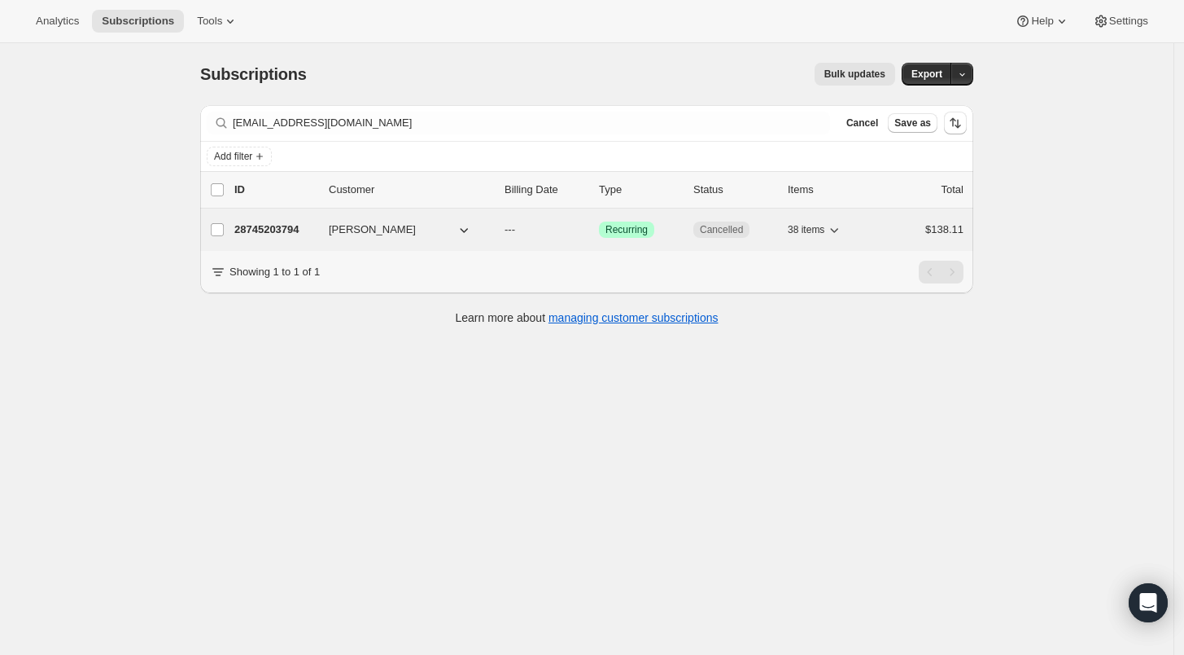
click at [254, 232] on p "28745203794" at bounding box center [274, 229] width 81 height 16
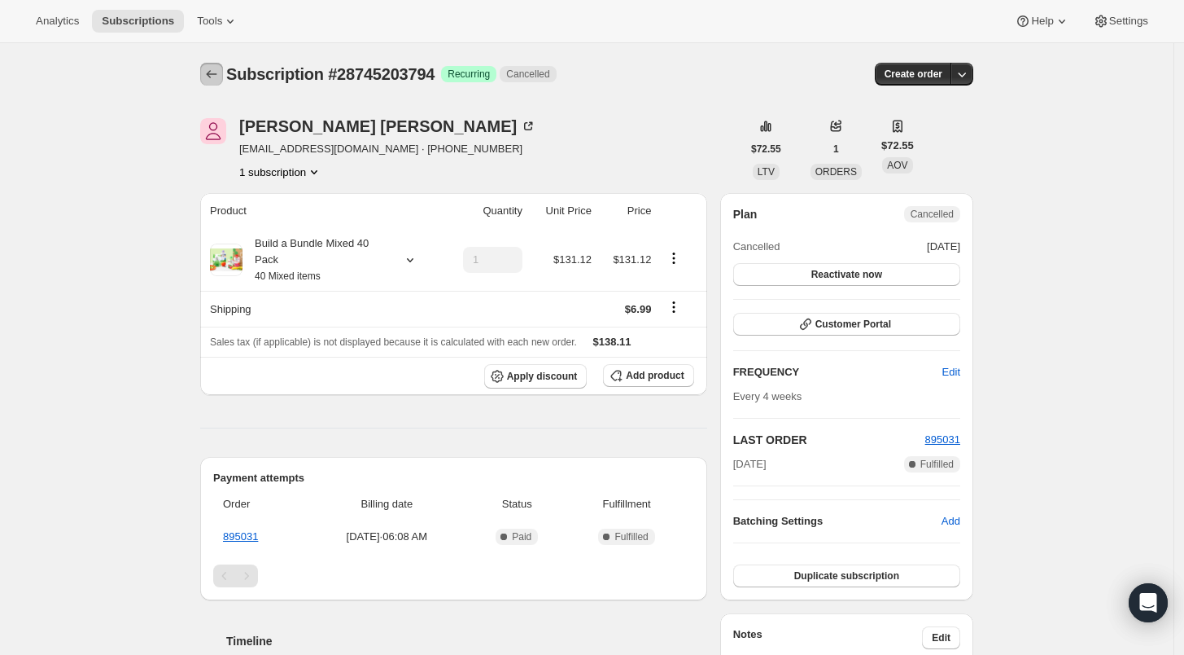
click at [210, 73] on icon "Subscriptions" at bounding box center [212, 74] width 16 height 16
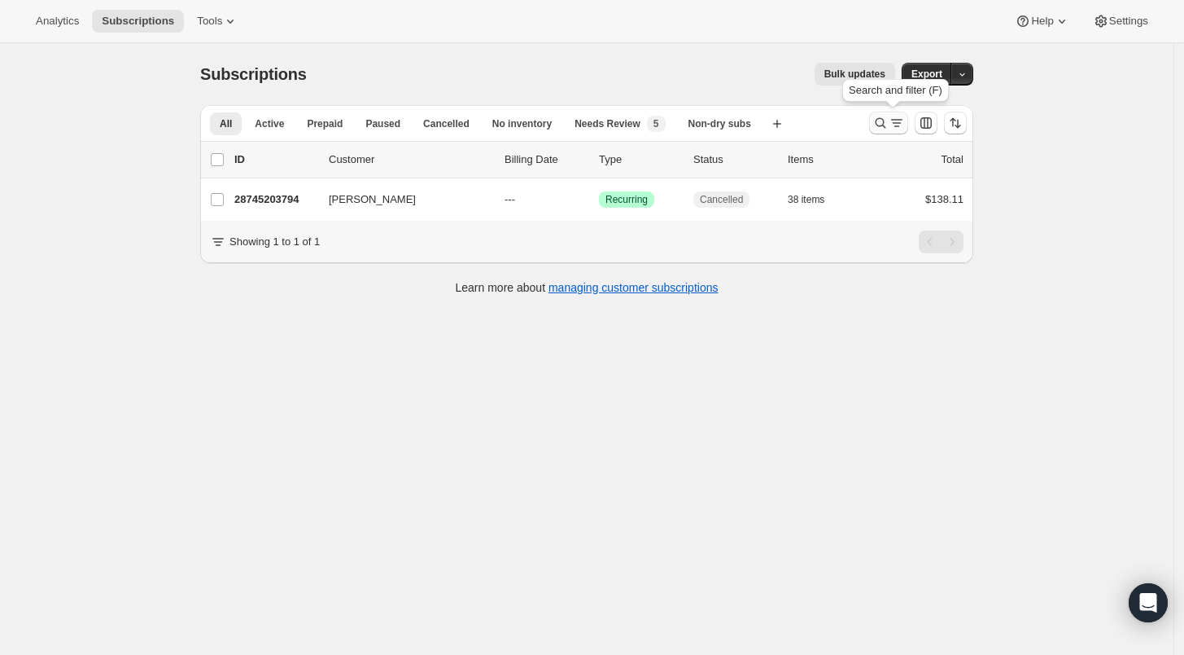
click at [879, 119] on icon "Search and filter results" at bounding box center [881, 123] width 16 height 16
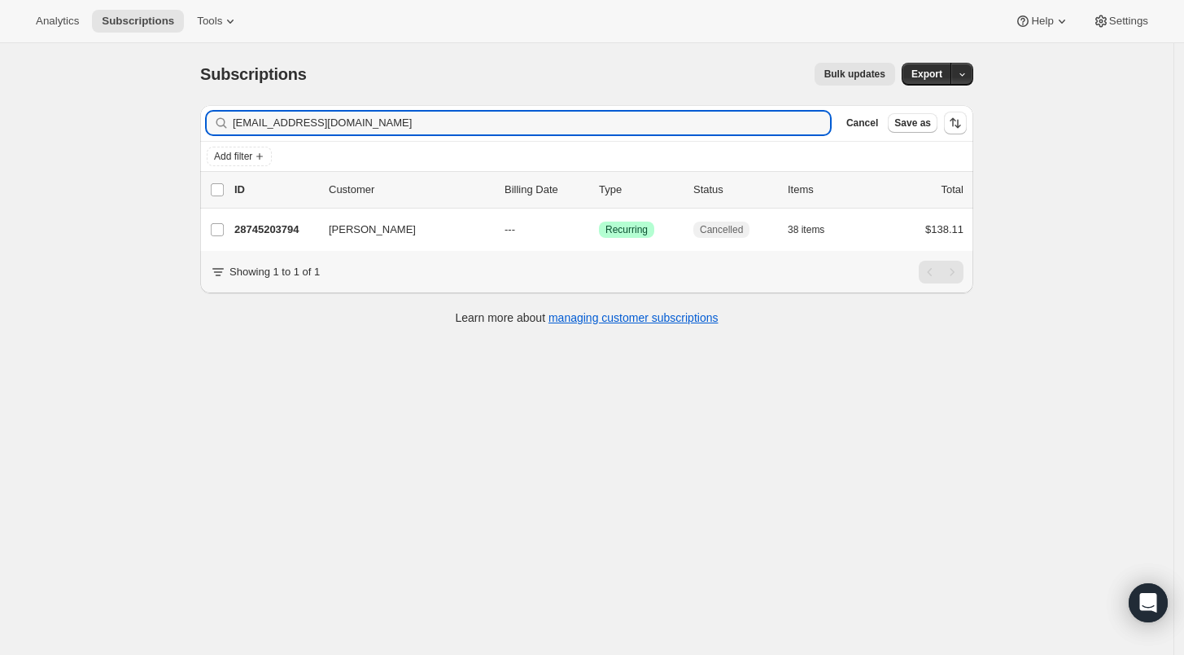
drag, startPoint x: 372, startPoint y: 120, endPoint x: 156, endPoint y: 112, distance: 215.9
click at [156, 112] on div "Subscriptions. This page is ready Subscriptions Bulk updates More actions Bulk …" at bounding box center [587, 370] width 1174 height 655
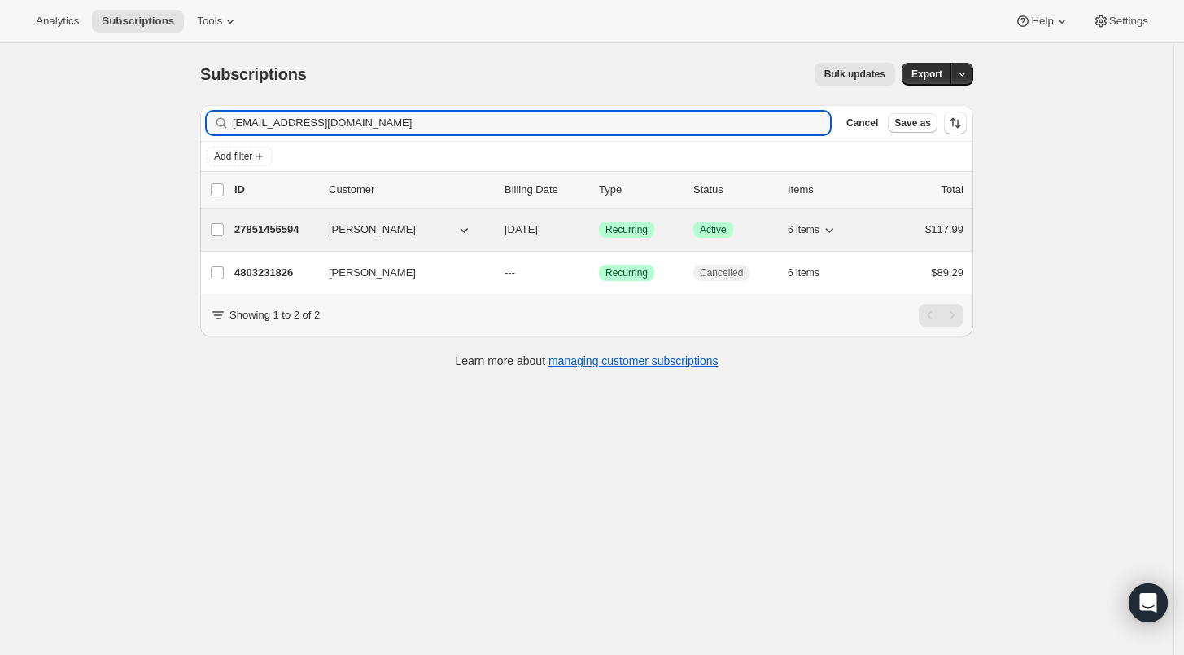
type input "marissamhenson@gmail.com"
click at [261, 230] on p "27851456594" at bounding box center [274, 229] width 81 height 16
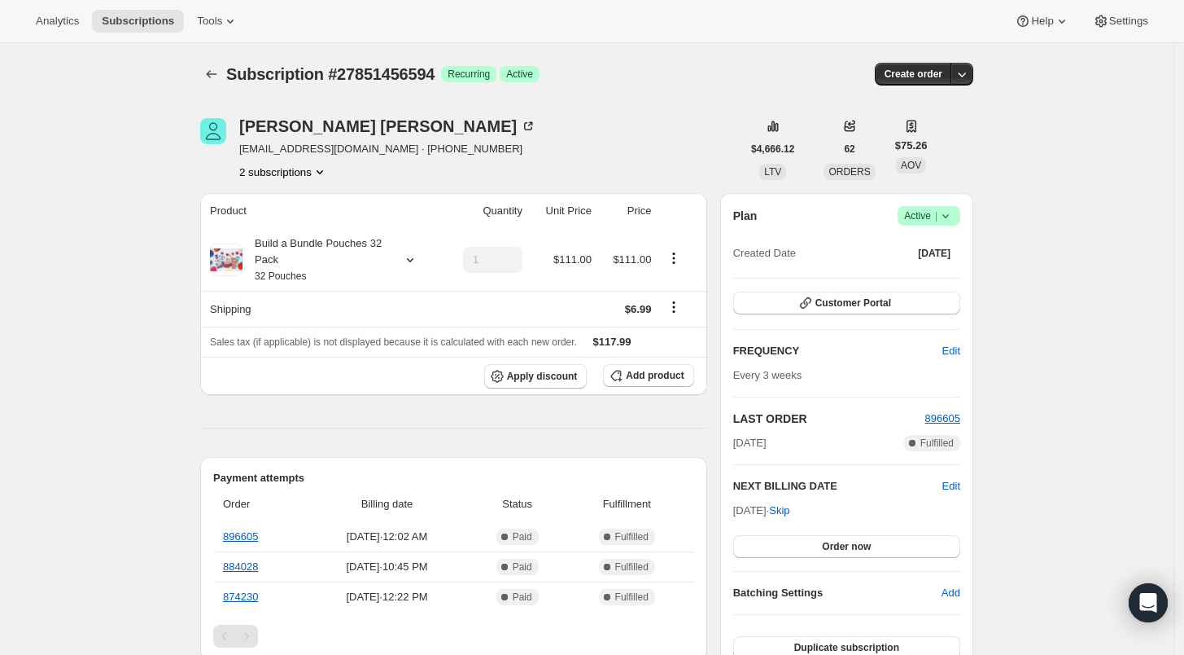
scroll to position [90, 0]
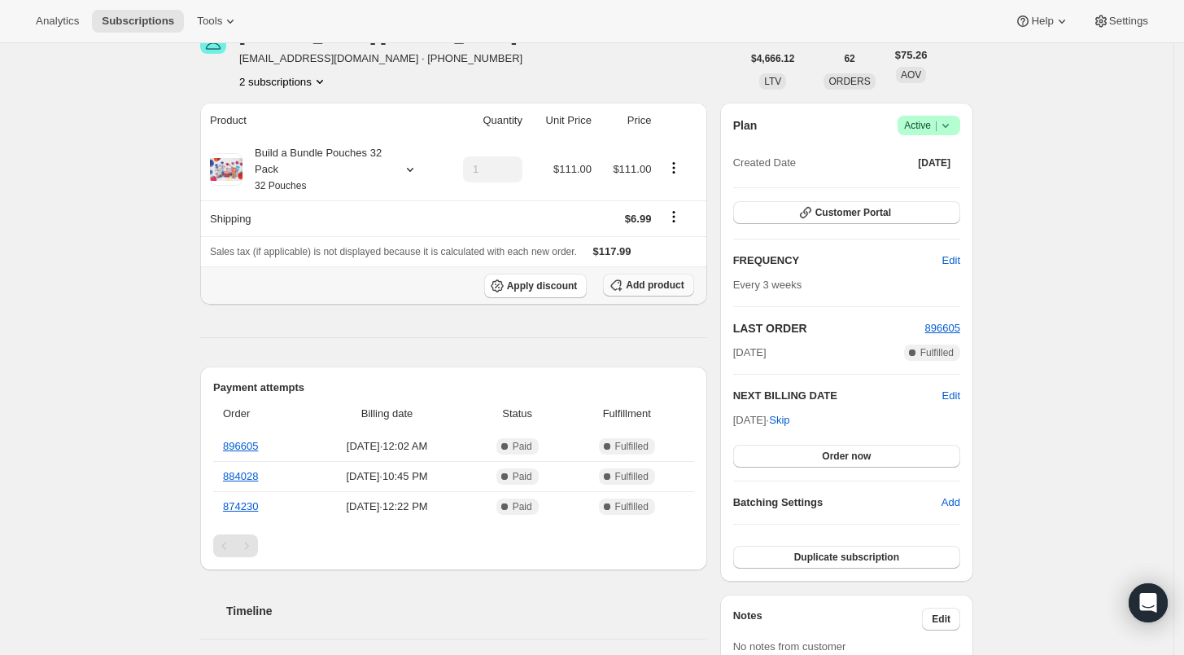
click at [644, 284] on span "Add product" at bounding box center [655, 284] width 58 height 13
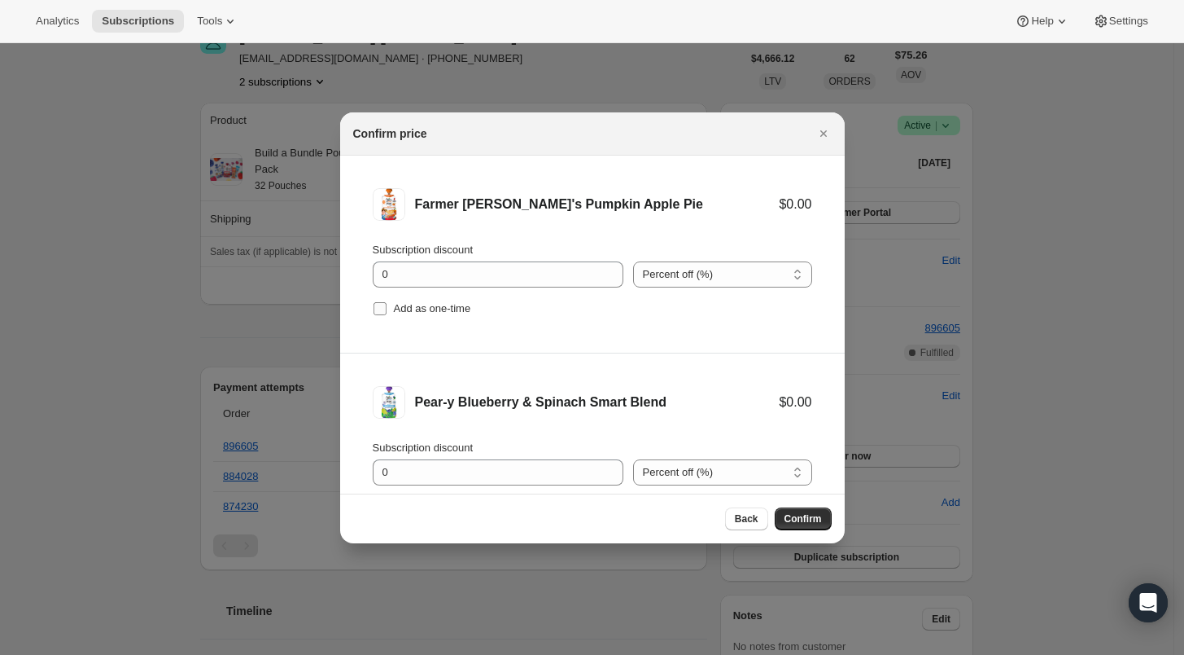
click at [376, 304] on input "Add as one-time" at bounding box center [380, 308] width 13 height 13
checkbox input "true"
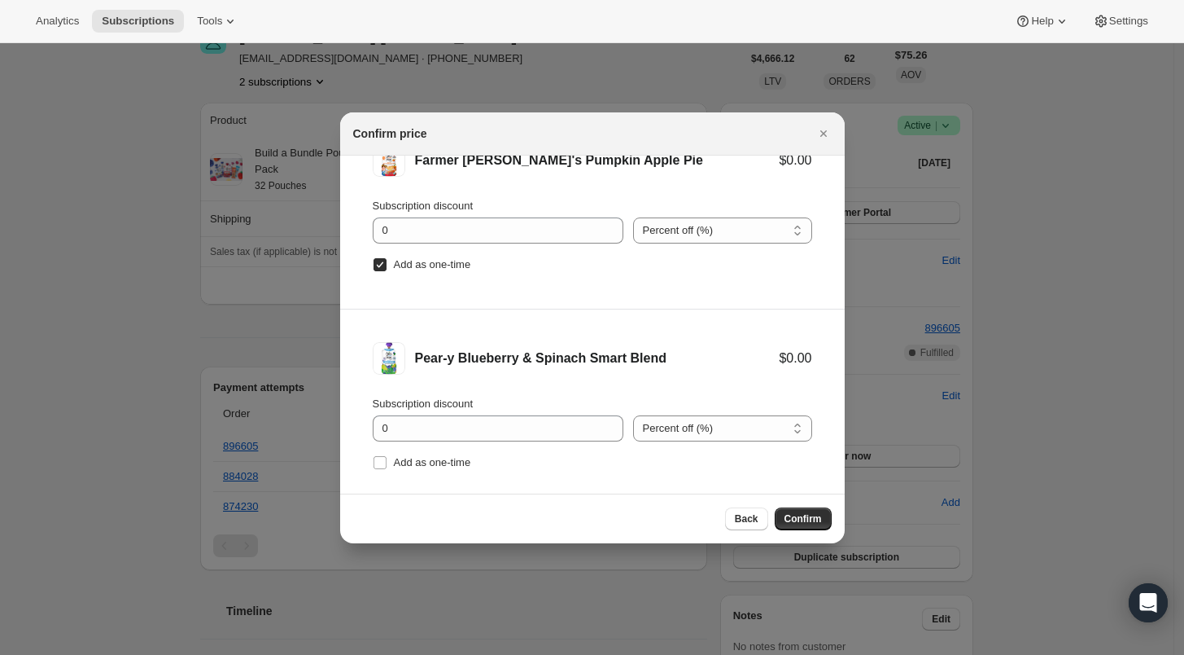
scroll to position [67, 0]
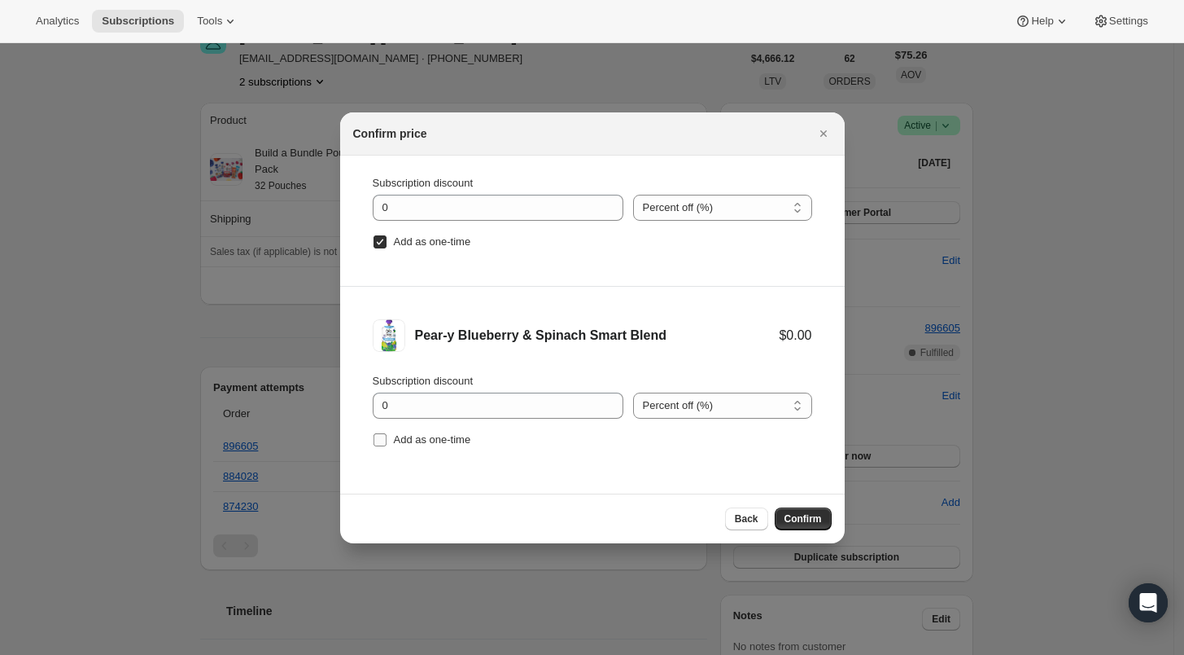
click at [375, 437] on input "Add as one-time" at bounding box center [380, 439] width 13 height 13
checkbox input "true"
click at [810, 523] on span "Confirm" at bounding box center [803, 518] width 37 height 13
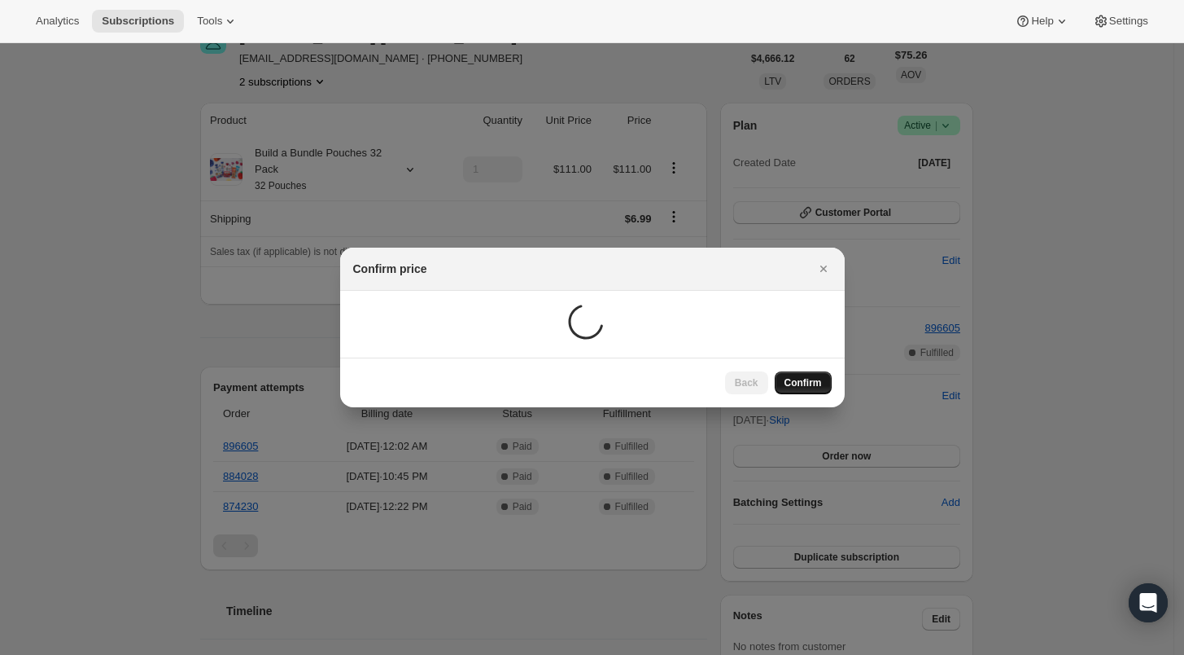
scroll to position [80, 0]
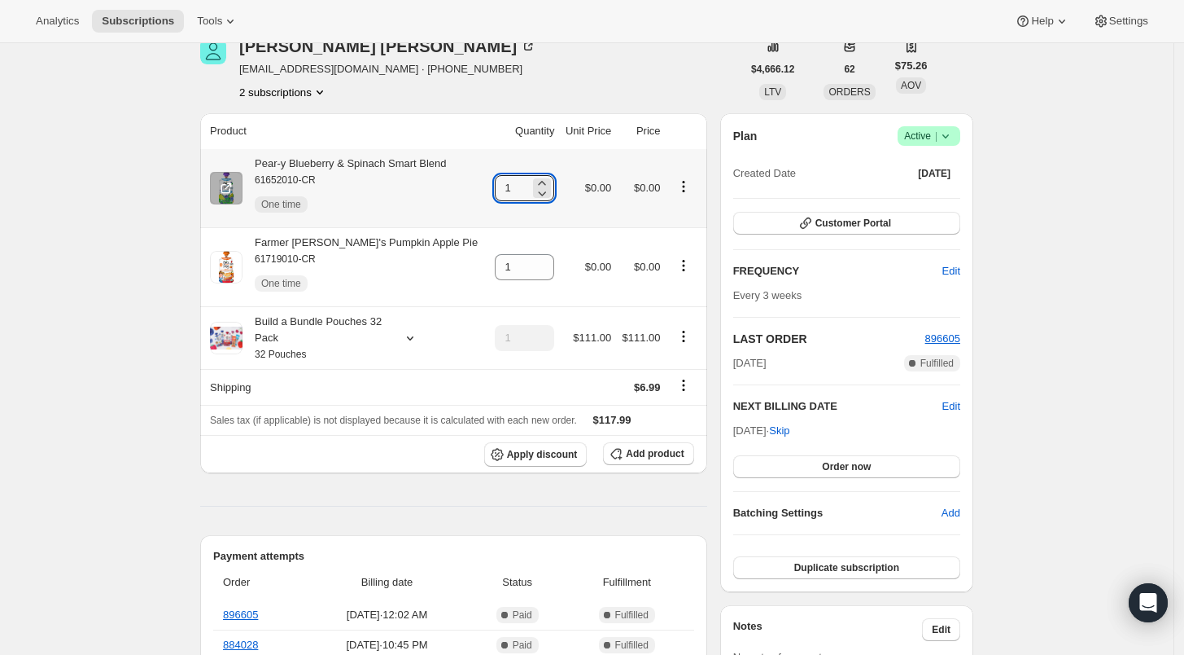
drag, startPoint x: 509, startPoint y: 185, endPoint x: 482, endPoint y: 185, distance: 26.9
click at [489, 185] on td "1" at bounding box center [524, 188] width 71 height 78
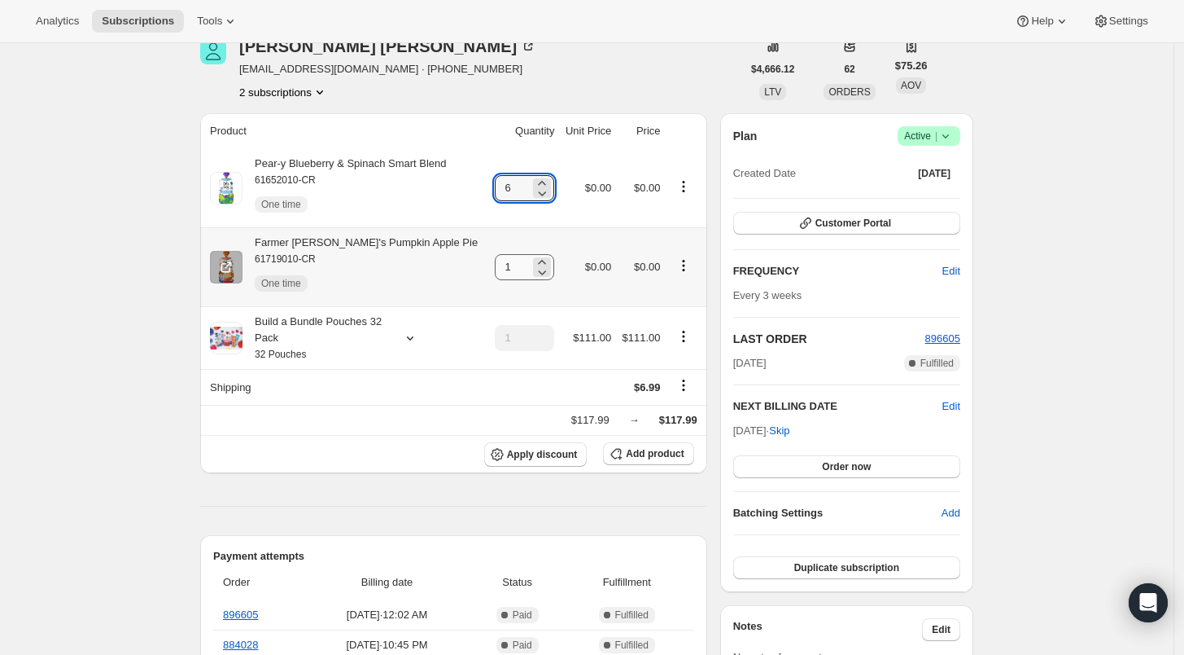
type input "6"
click at [507, 269] on input "1" at bounding box center [512, 267] width 35 height 26
drag, startPoint x: 508, startPoint y: 265, endPoint x: 494, endPoint y: 265, distance: 13.9
click at [495, 265] on input "1" at bounding box center [512, 267] width 35 height 26
type input "4"
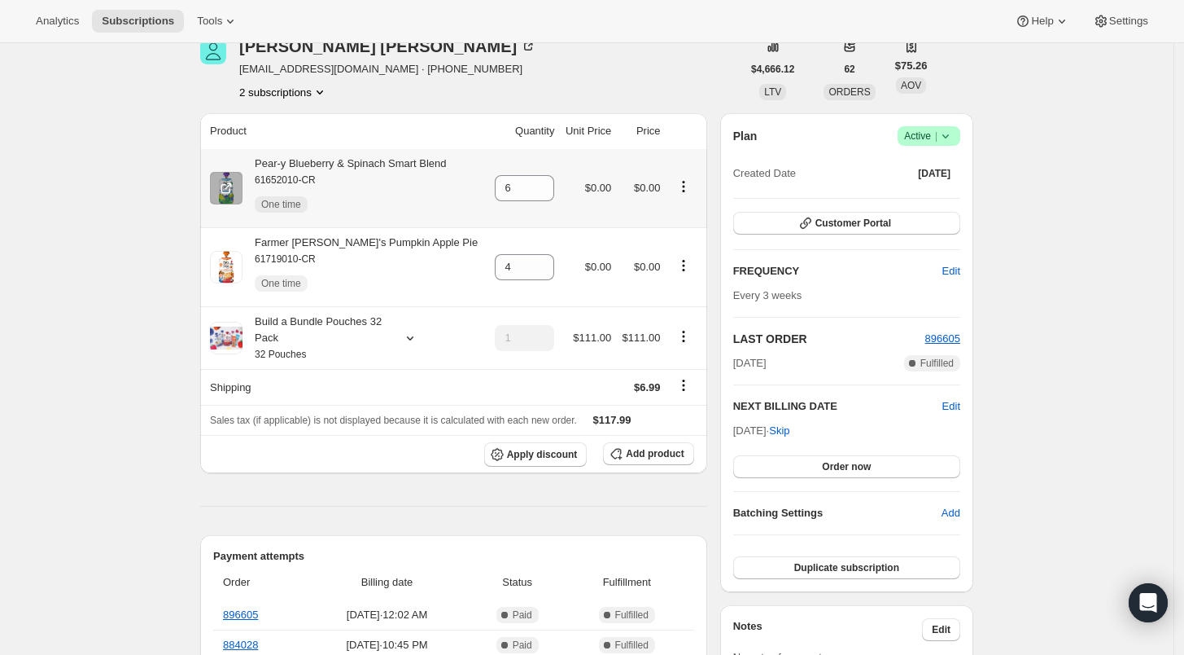
scroll to position [0, 0]
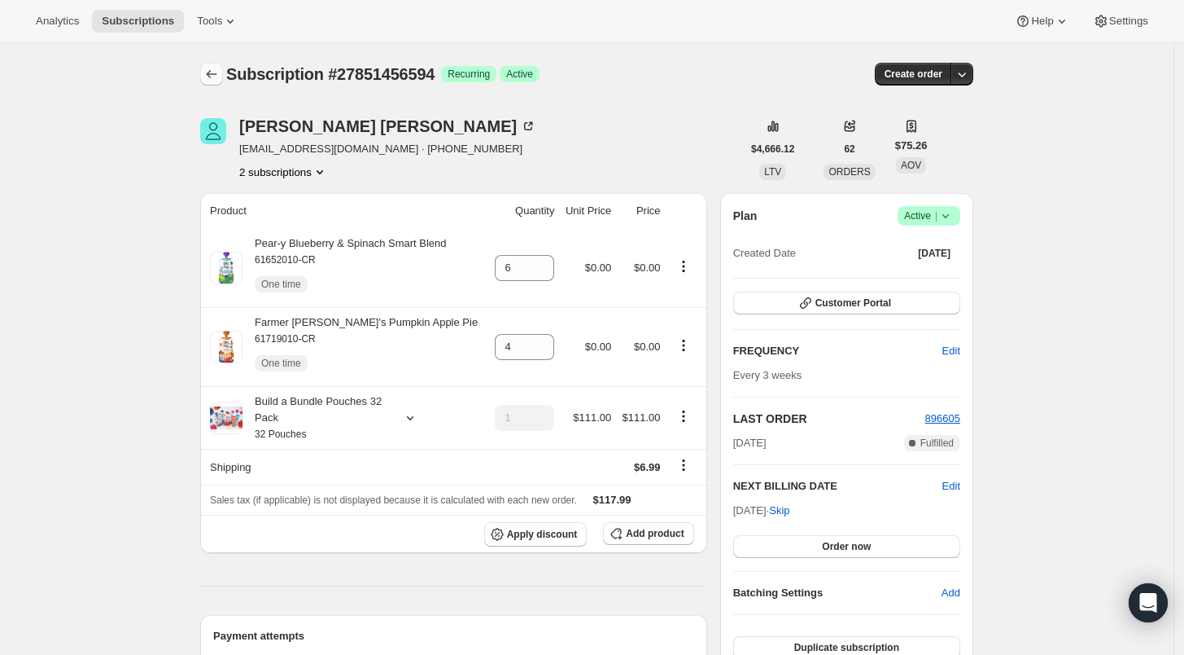
click at [214, 81] on icon "Subscriptions" at bounding box center [212, 74] width 16 height 16
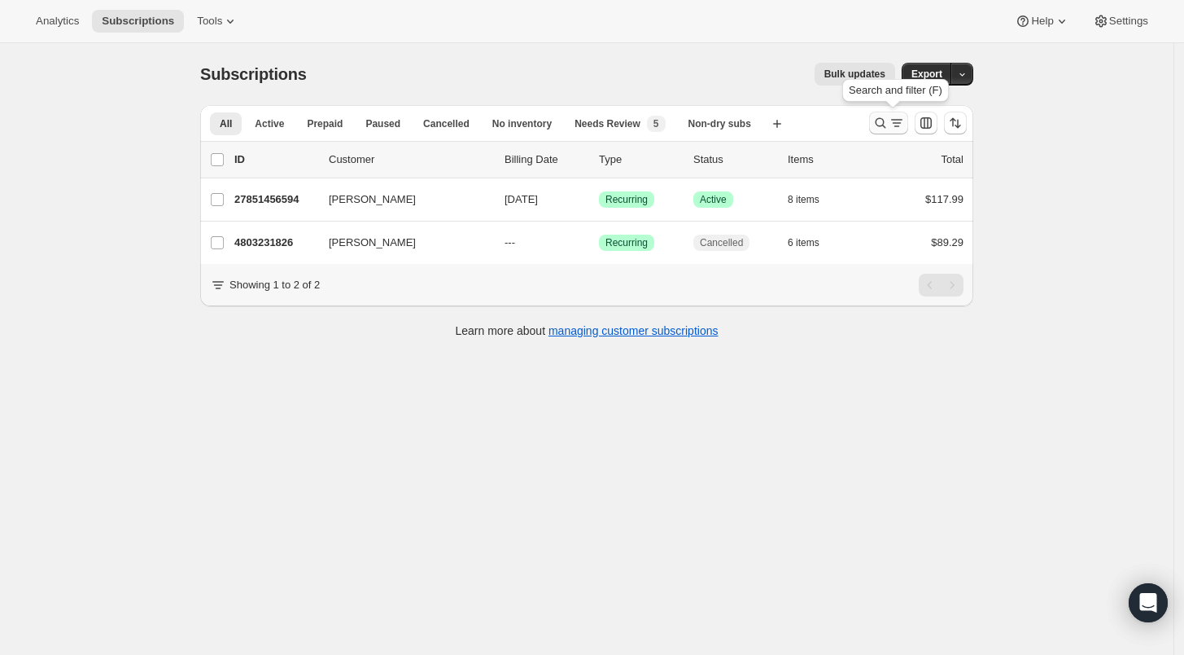
click at [882, 119] on icon "Search and filter results" at bounding box center [881, 123] width 16 height 16
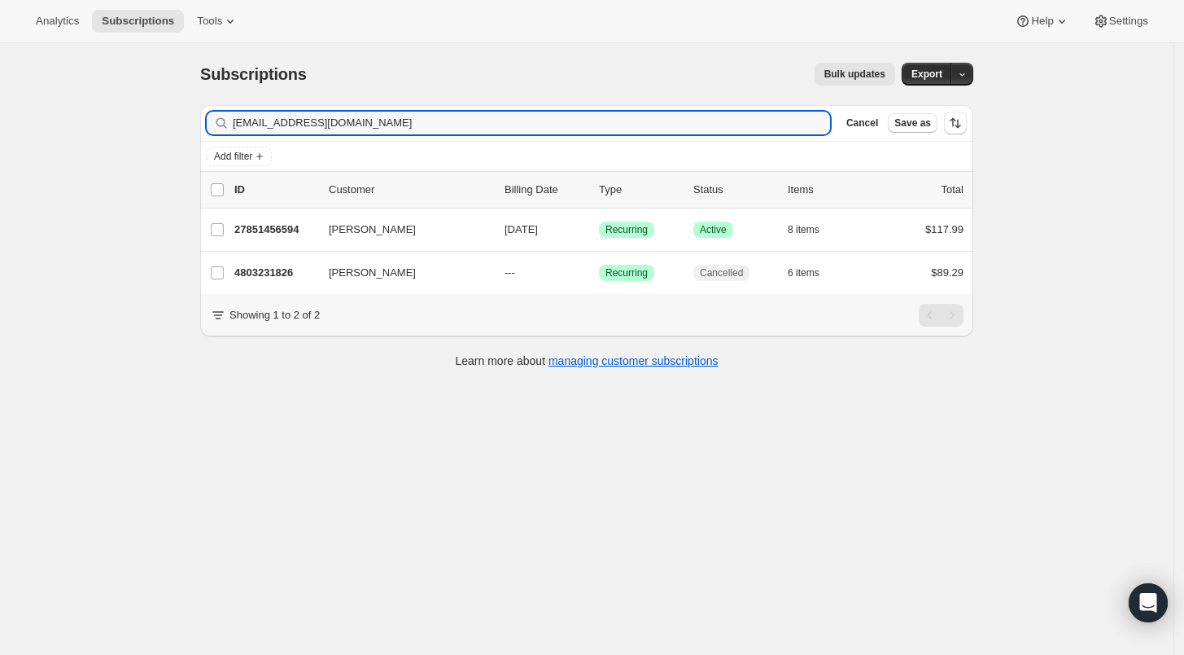
drag, startPoint x: 404, startPoint y: 123, endPoint x: 189, endPoint y: 116, distance: 215.0
click at [189, 116] on div "Subscriptions. This page is ready Subscriptions Bulk updates More actions Bulk …" at bounding box center [587, 214] width 812 height 342
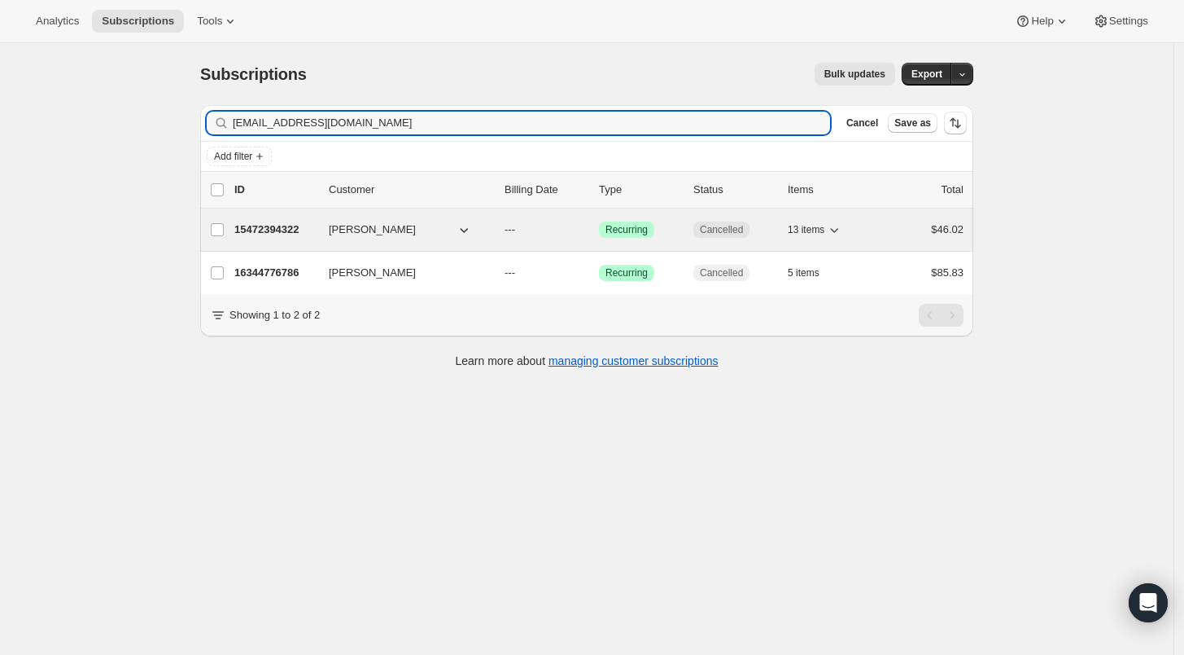
type input "[EMAIL_ADDRESS][DOMAIN_NAME]"
click at [278, 235] on p "15472394322" at bounding box center [274, 229] width 81 height 16
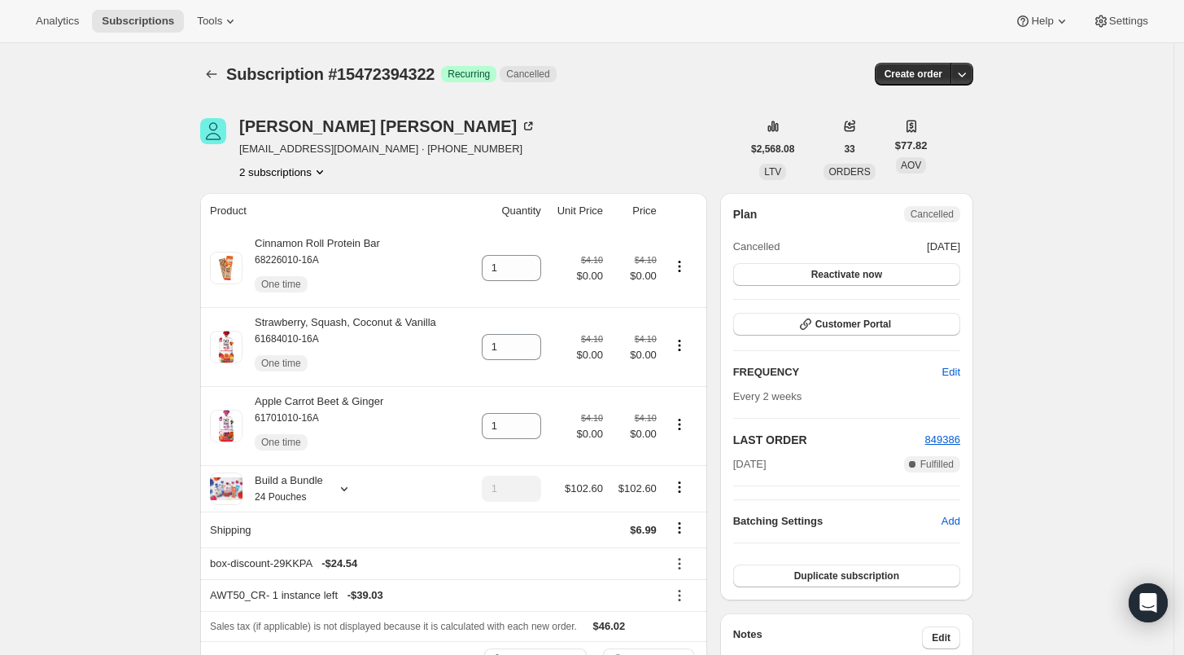
click at [285, 169] on button "2 subscriptions" at bounding box center [283, 172] width 89 height 16
click at [280, 227] on span "16344776786" at bounding box center [265, 229] width 65 height 12
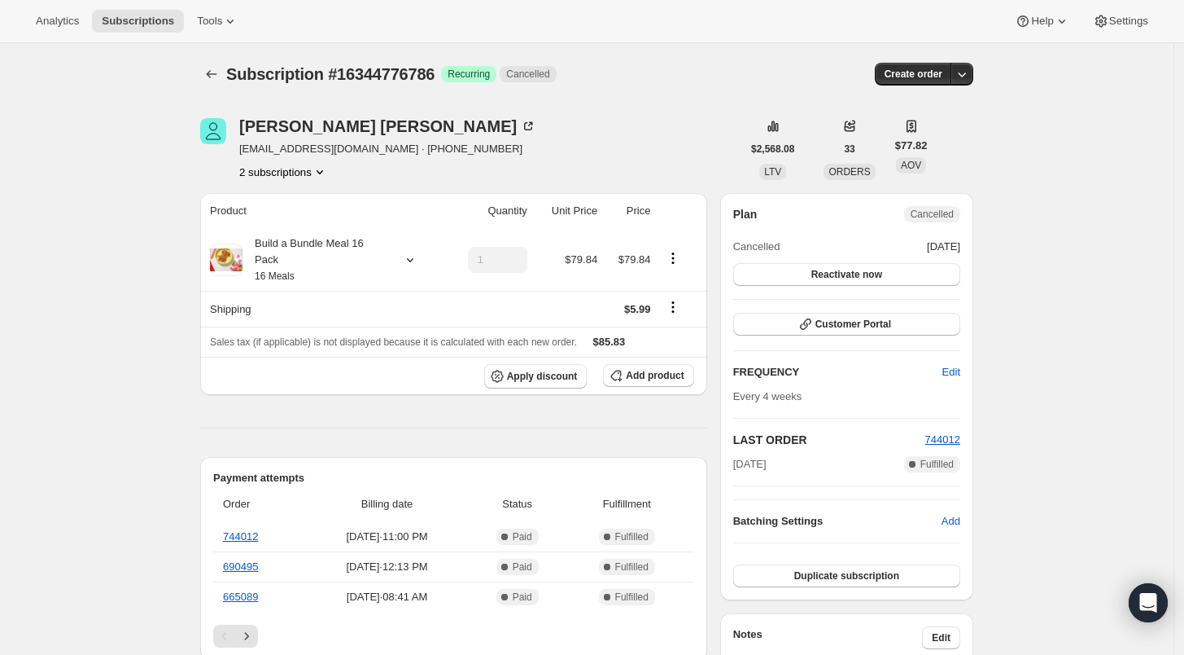
click at [265, 173] on button "2 subscriptions" at bounding box center [283, 172] width 89 height 16
click at [265, 199] on span "15472394322" at bounding box center [265, 201] width 65 height 12
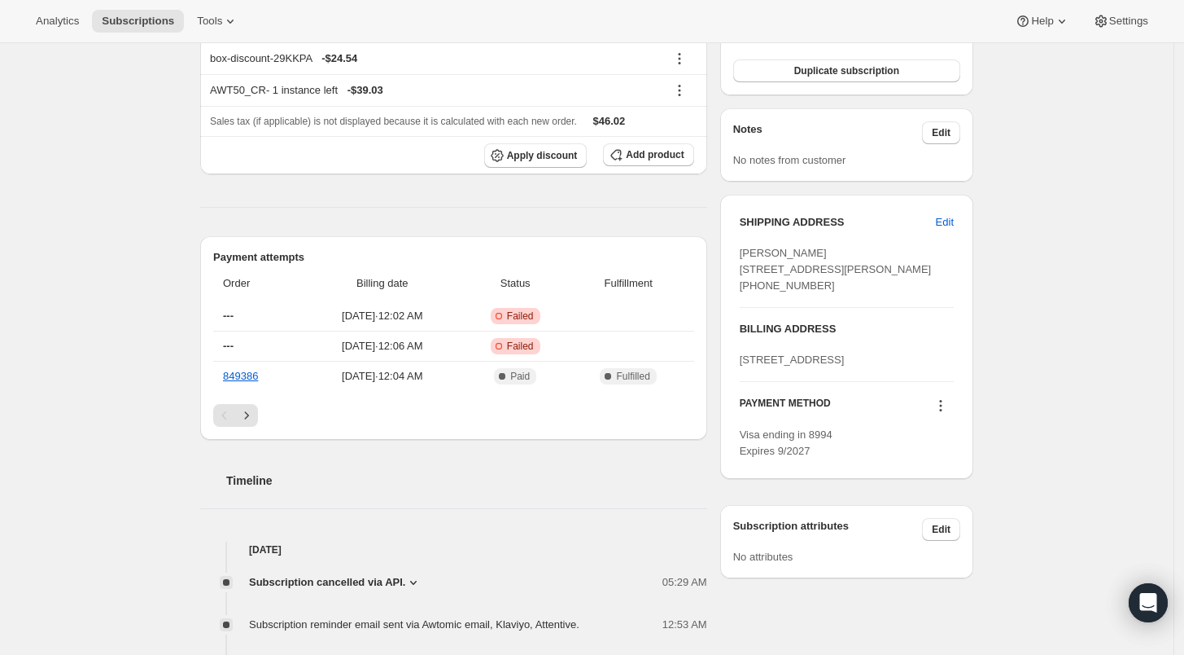
scroll to position [633, 0]
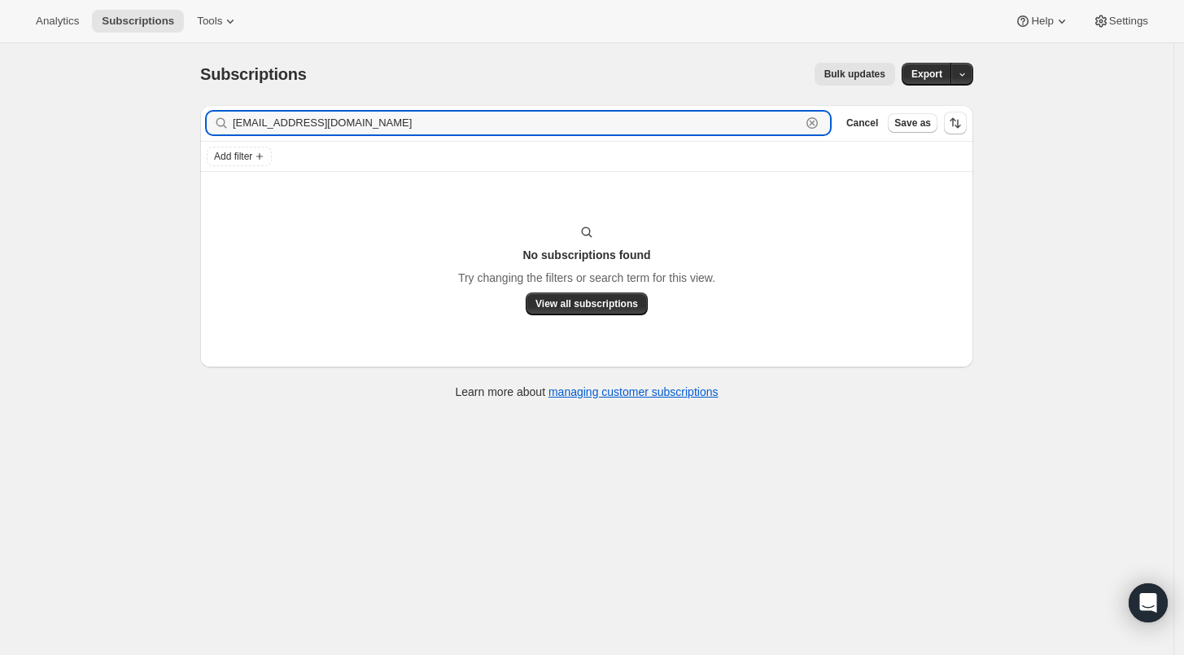
drag, startPoint x: 399, startPoint y: 119, endPoint x: 201, endPoint y: 120, distance: 197.8
click at [202, 120] on div "Filter subscribers [EMAIL_ADDRESS][DOMAIN_NAME] Clear Cancel Save as Add filter…" at bounding box center [580, 254] width 786 height 324
paste input "shawnar_10@hot"
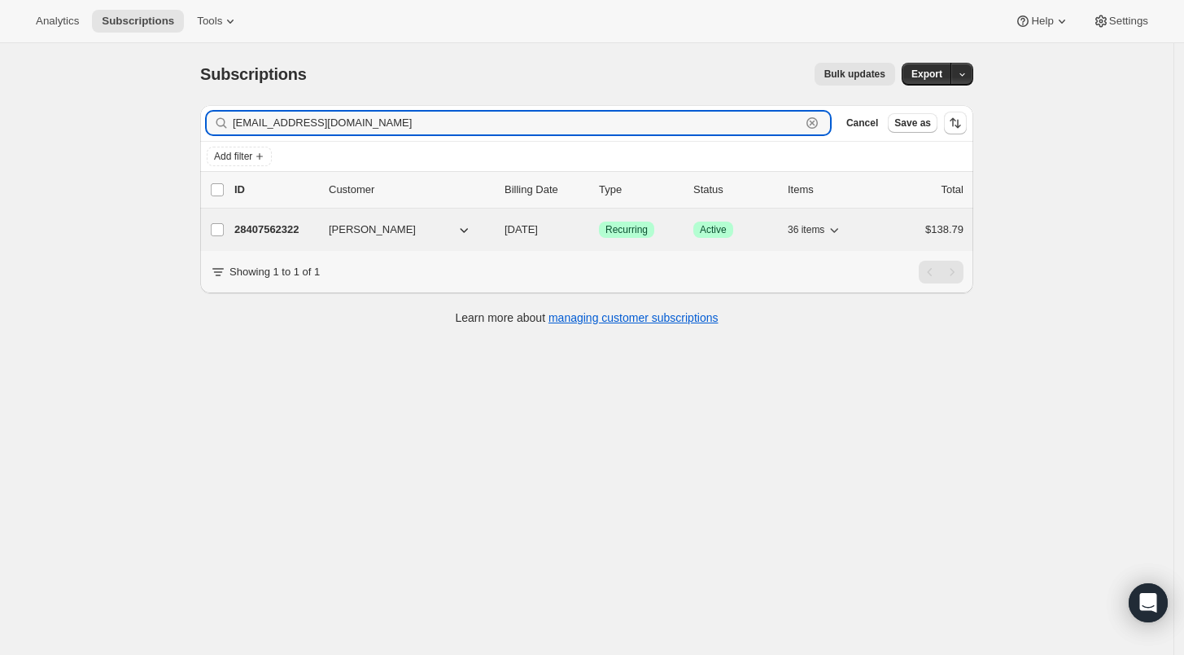
type input "[EMAIL_ADDRESS][DOMAIN_NAME]"
click at [290, 232] on p "28407562322" at bounding box center [274, 229] width 81 height 16
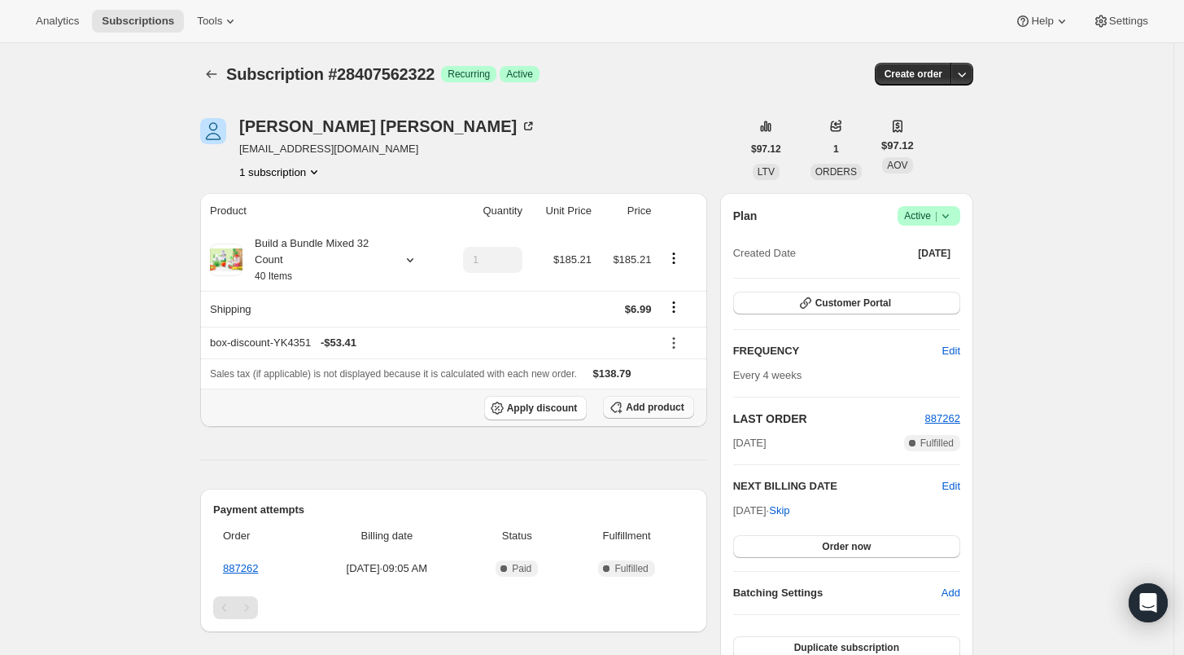
click at [641, 410] on span "Add product" at bounding box center [655, 407] width 58 height 13
click at [414, 260] on icon at bounding box center [410, 260] width 16 height 16
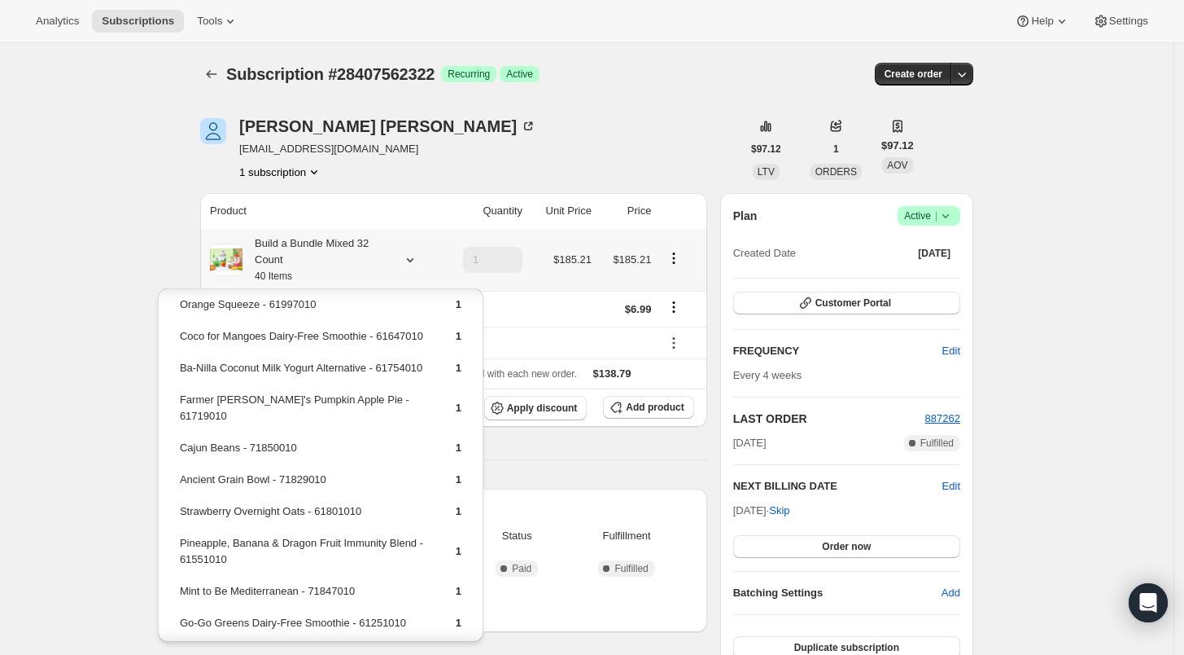
scroll to position [423, 0]
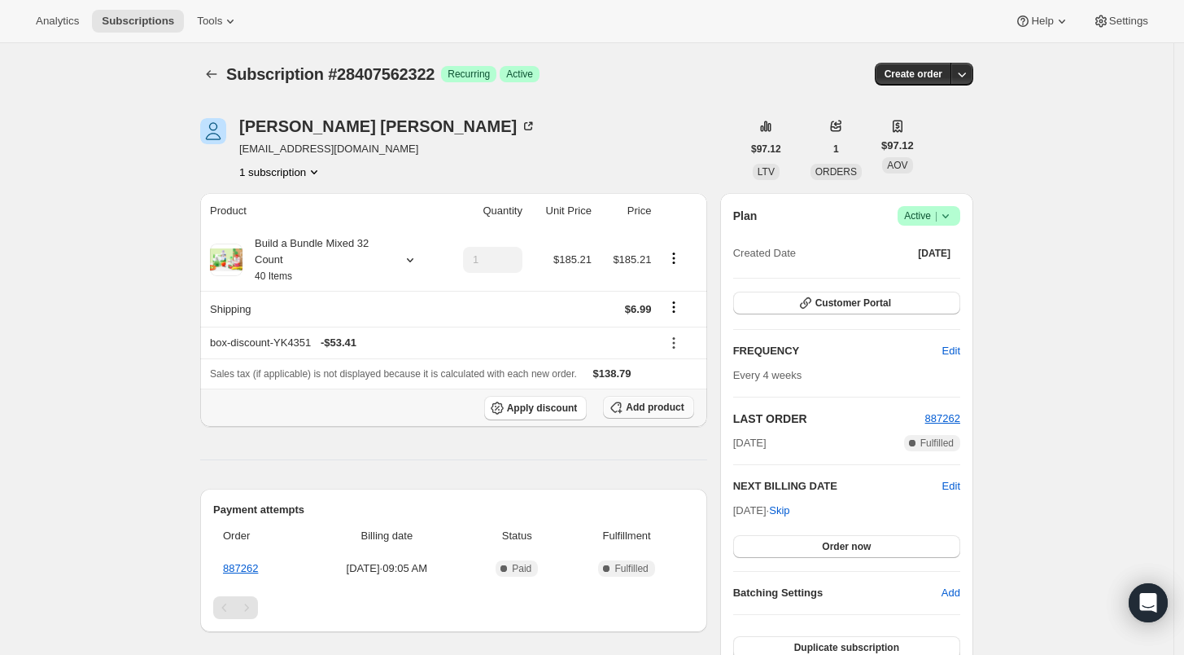
click at [649, 412] on span "Add product" at bounding box center [655, 407] width 58 height 13
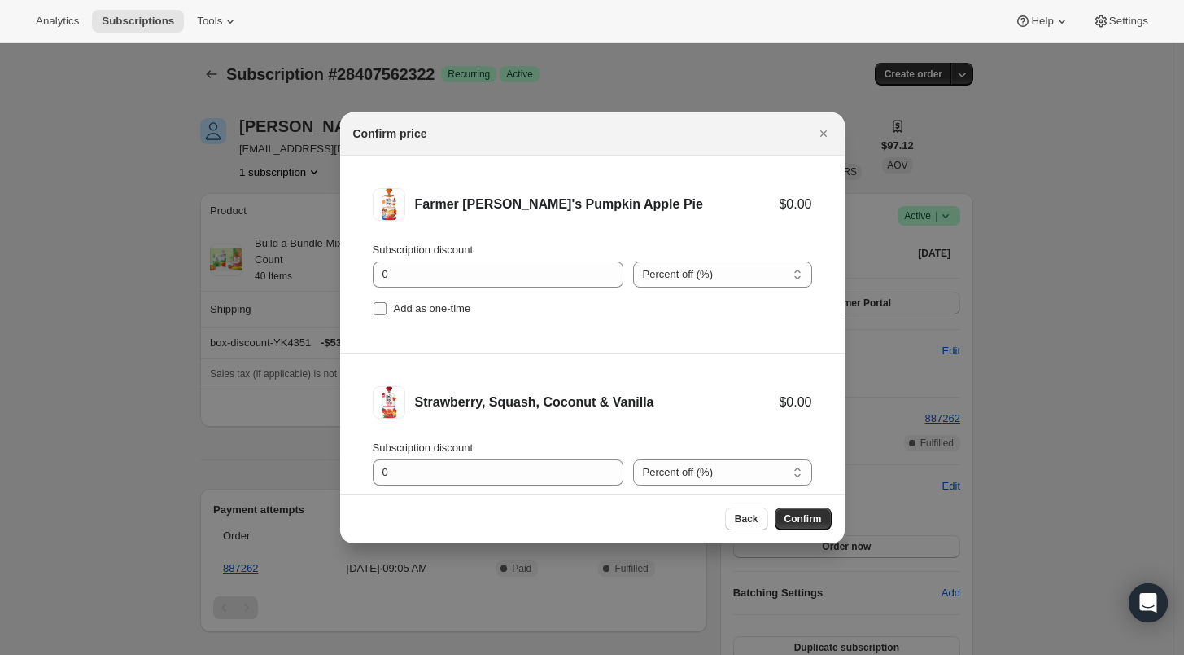
click at [379, 306] on input "Add as one-time" at bounding box center [380, 308] width 13 height 13
checkbox input "true"
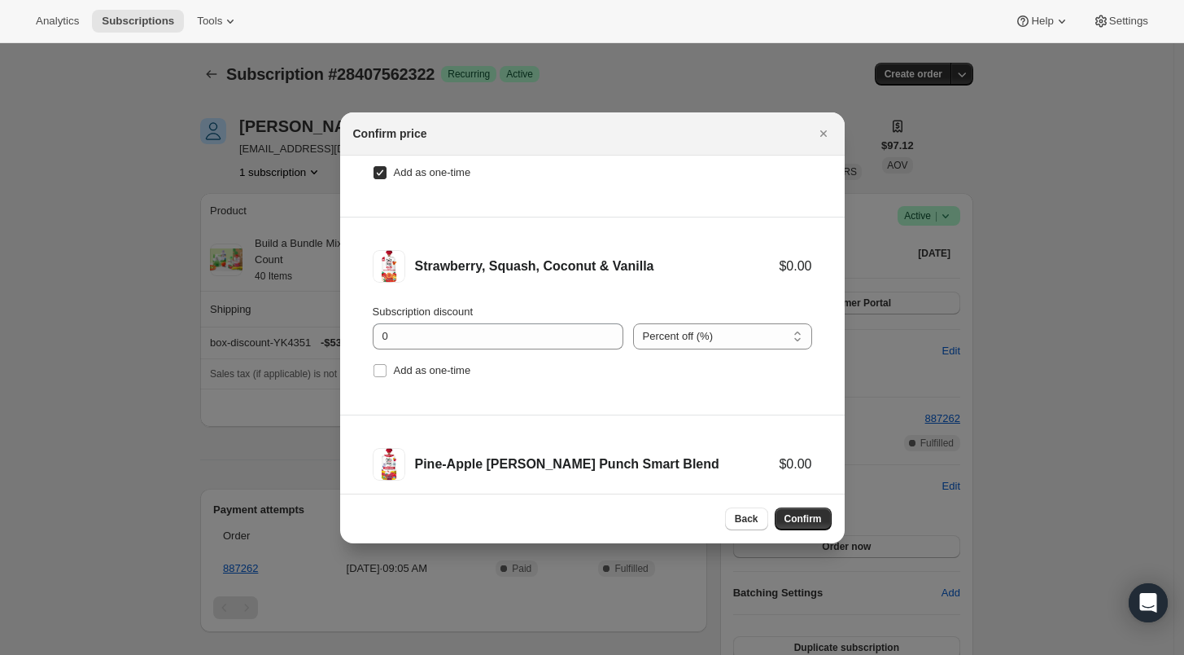
scroll to position [271, 0]
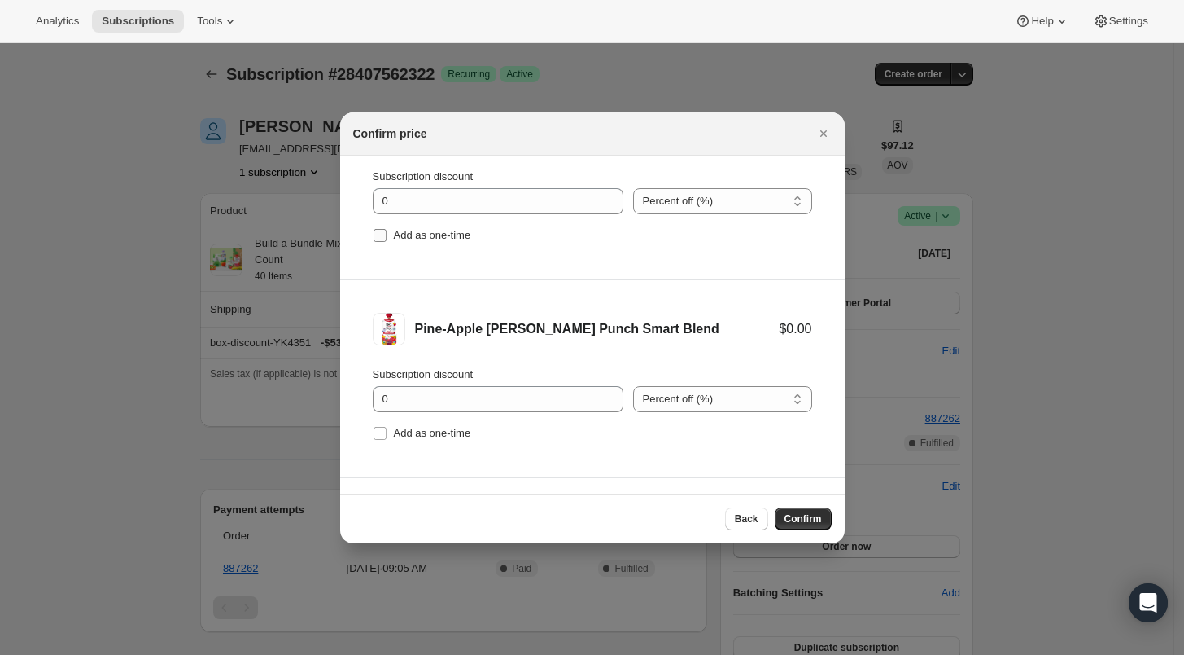
click at [376, 235] on input "Add as one-time" at bounding box center [380, 235] width 13 height 13
checkbox input "true"
click at [378, 433] on input "Add as one-time" at bounding box center [380, 433] width 13 height 13
checkbox input "true"
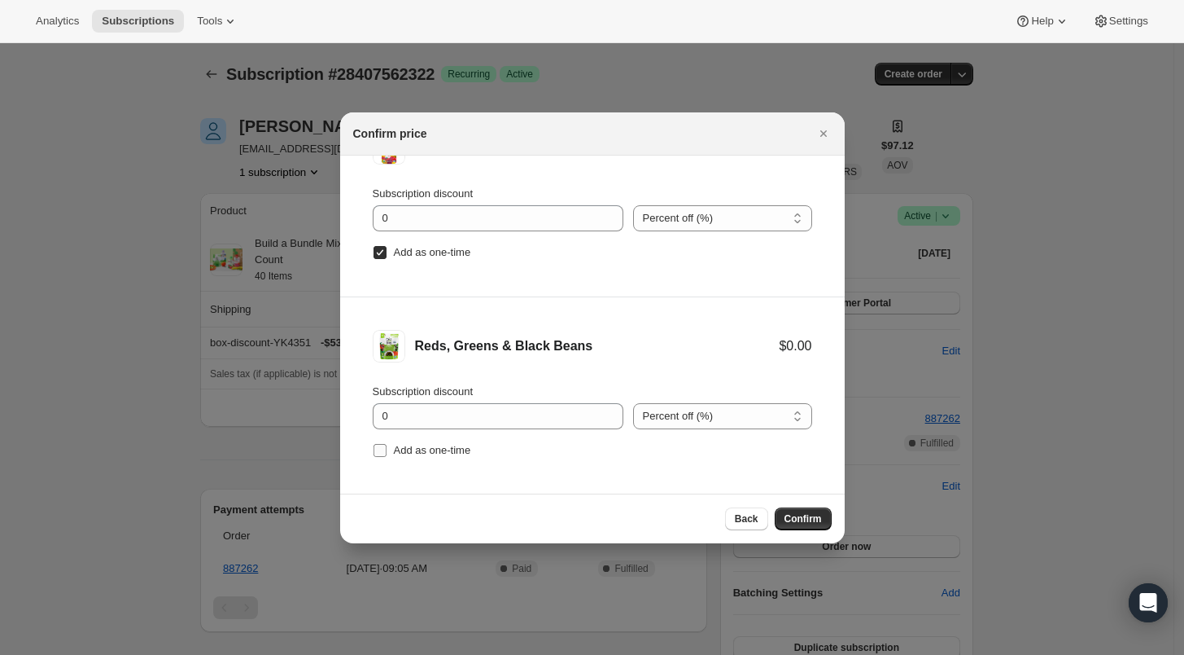
click at [380, 450] on input "Add as one-time" at bounding box center [380, 450] width 13 height 13
checkbox input "true"
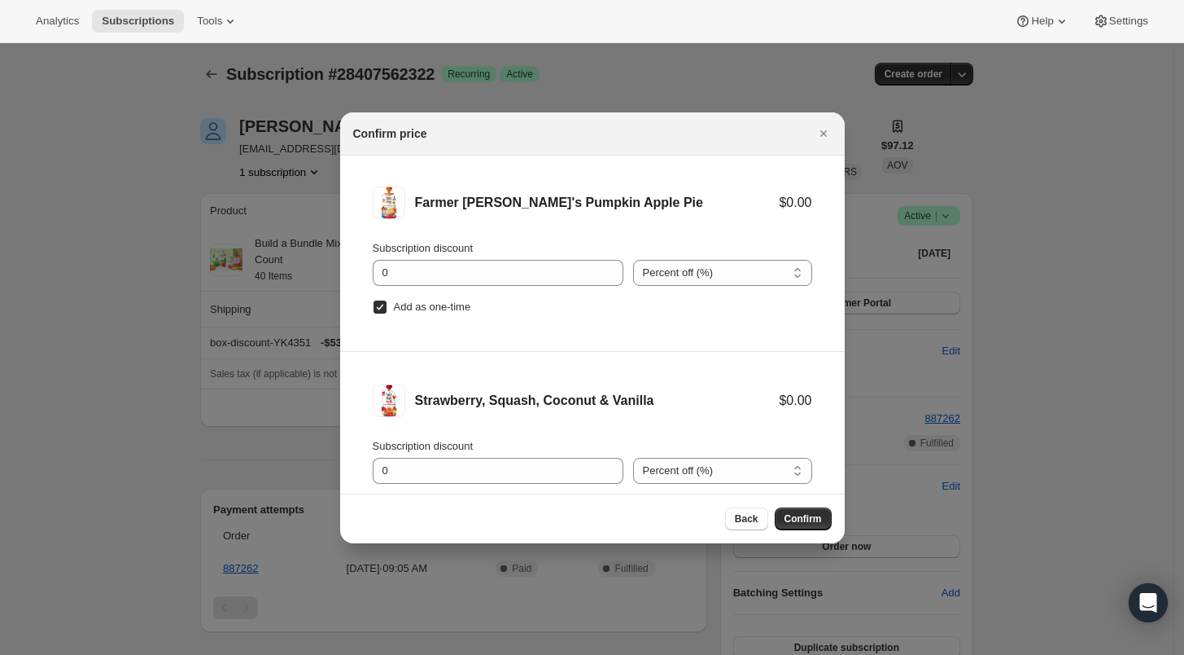
scroll to position [0, 0]
click at [790, 517] on span "Confirm" at bounding box center [803, 518] width 37 height 13
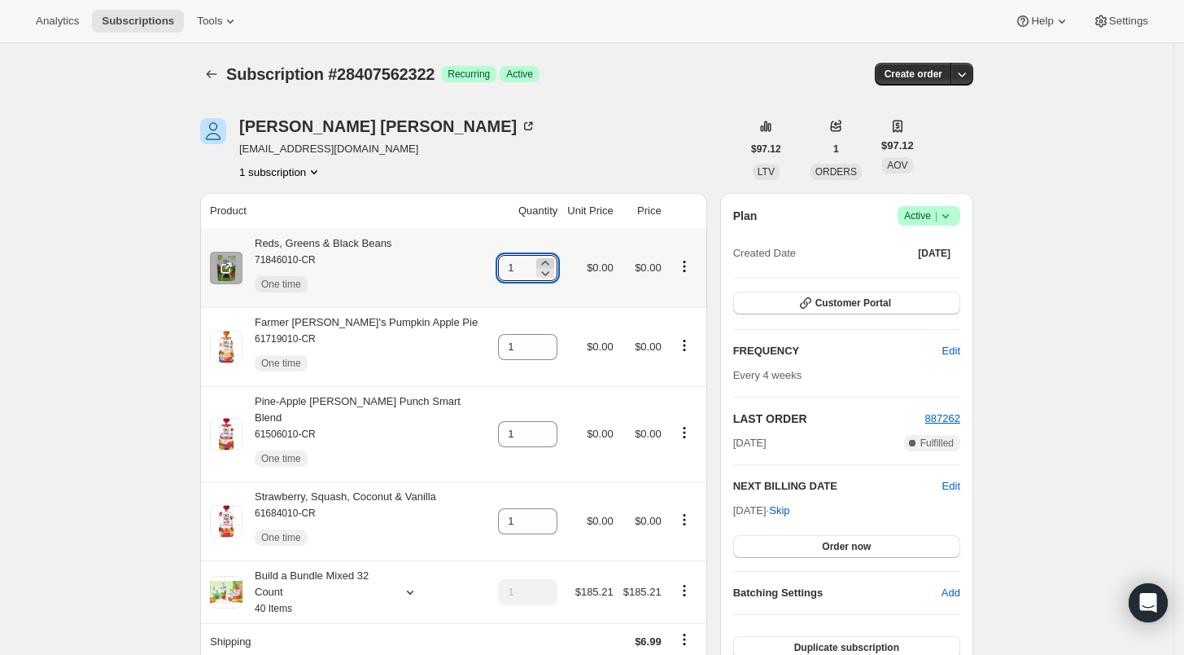
click at [537, 260] on icon at bounding box center [545, 263] width 16 height 16
type input "2"
click at [537, 344] on icon at bounding box center [545, 352] width 16 height 16
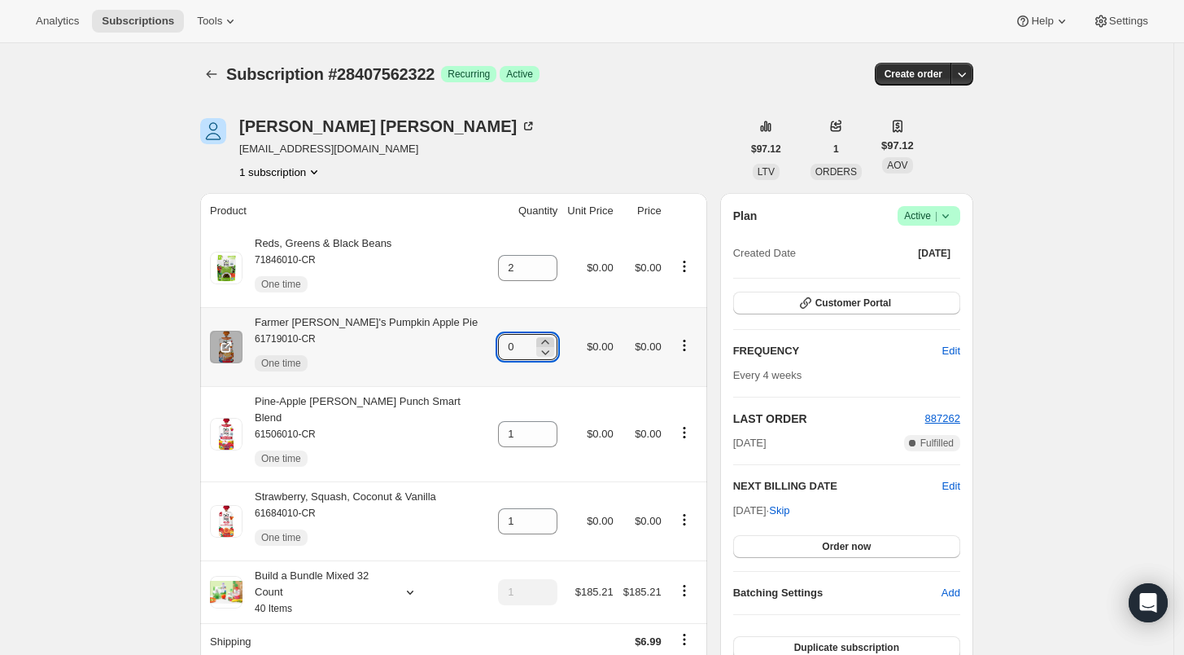
click at [537, 336] on icon at bounding box center [545, 342] width 16 height 16
type input "2"
click at [537, 421] on icon at bounding box center [545, 429] width 16 height 16
type input "2"
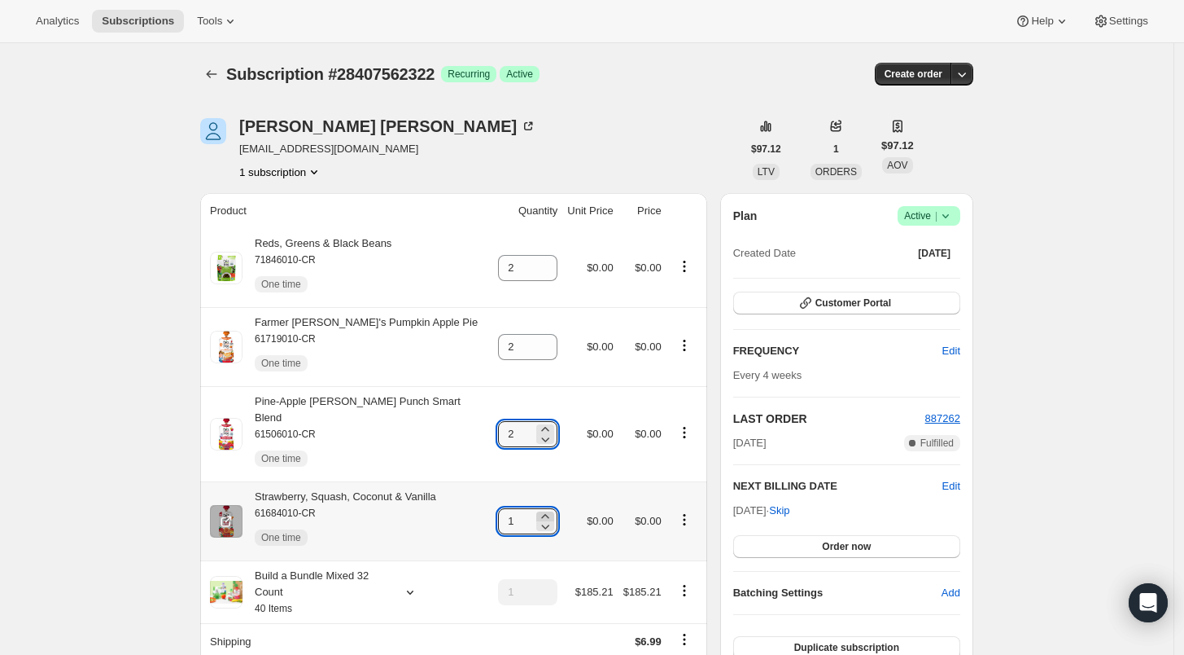
click at [537, 508] on icon at bounding box center [545, 516] width 16 height 16
type input "2"
type input "1"
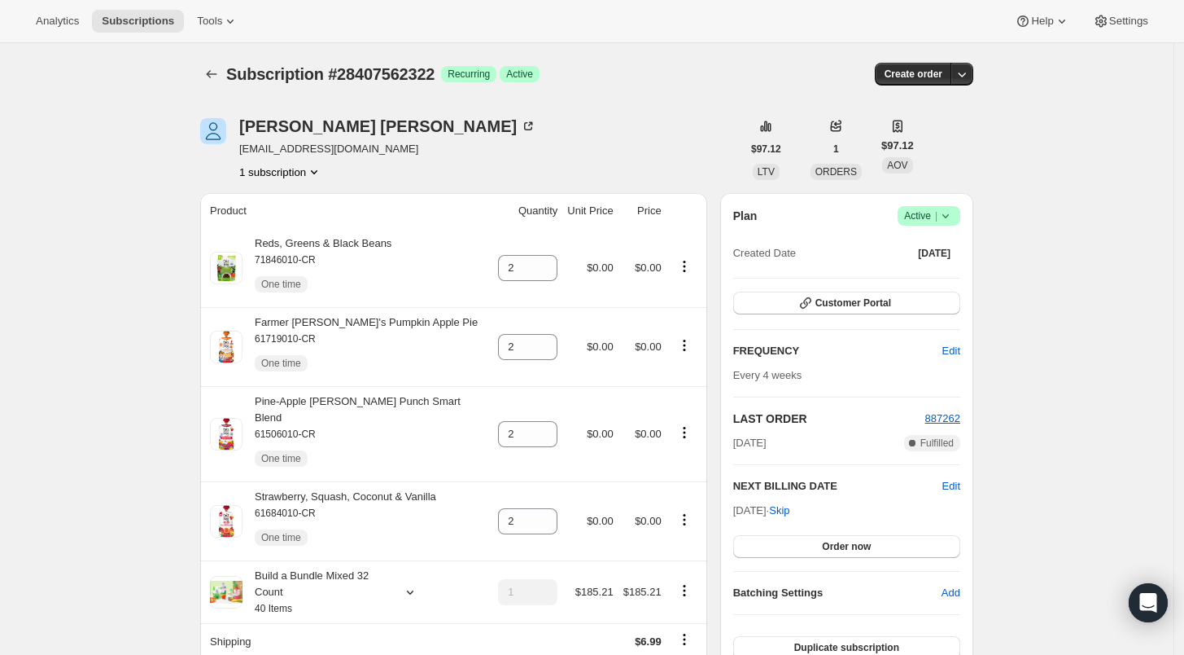
type input "1"
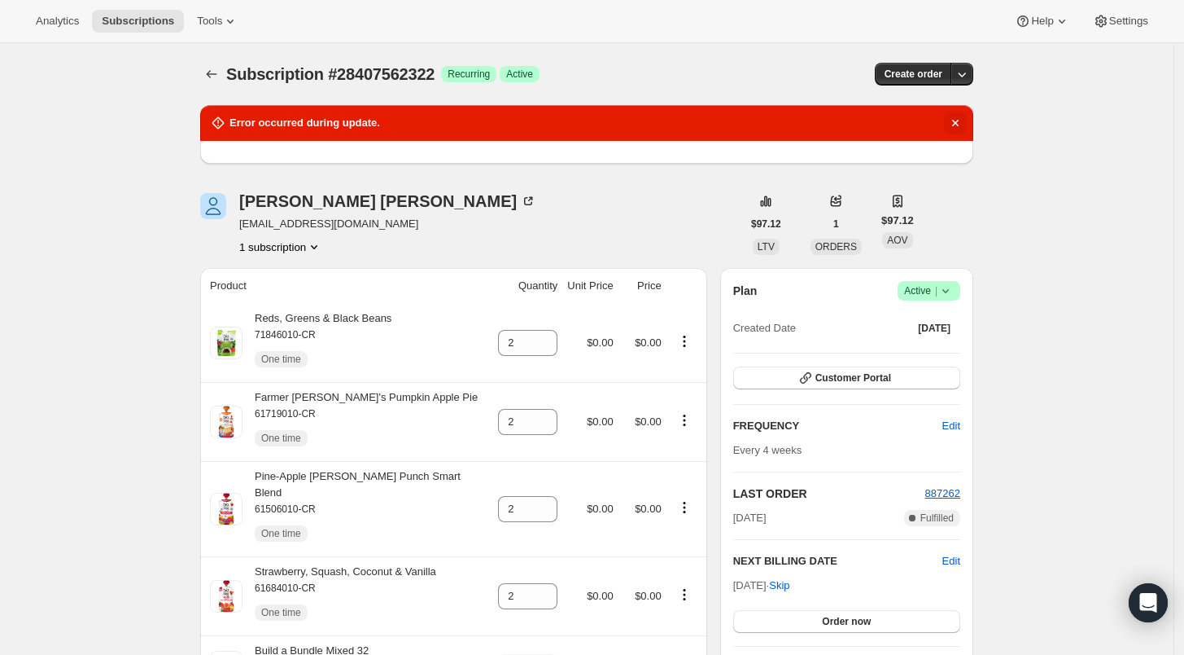
click at [957, 122] on icon "Dismiss notification" at bounding box center [956, 123] width 16 height 16
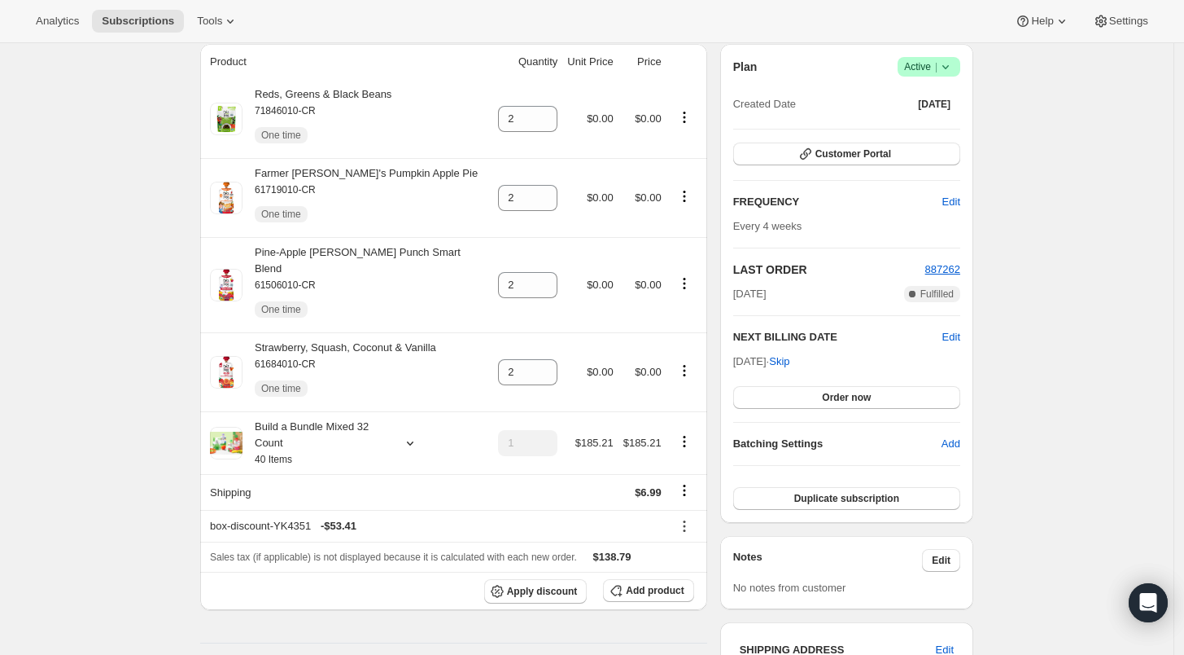
scroll to position [181, 0]
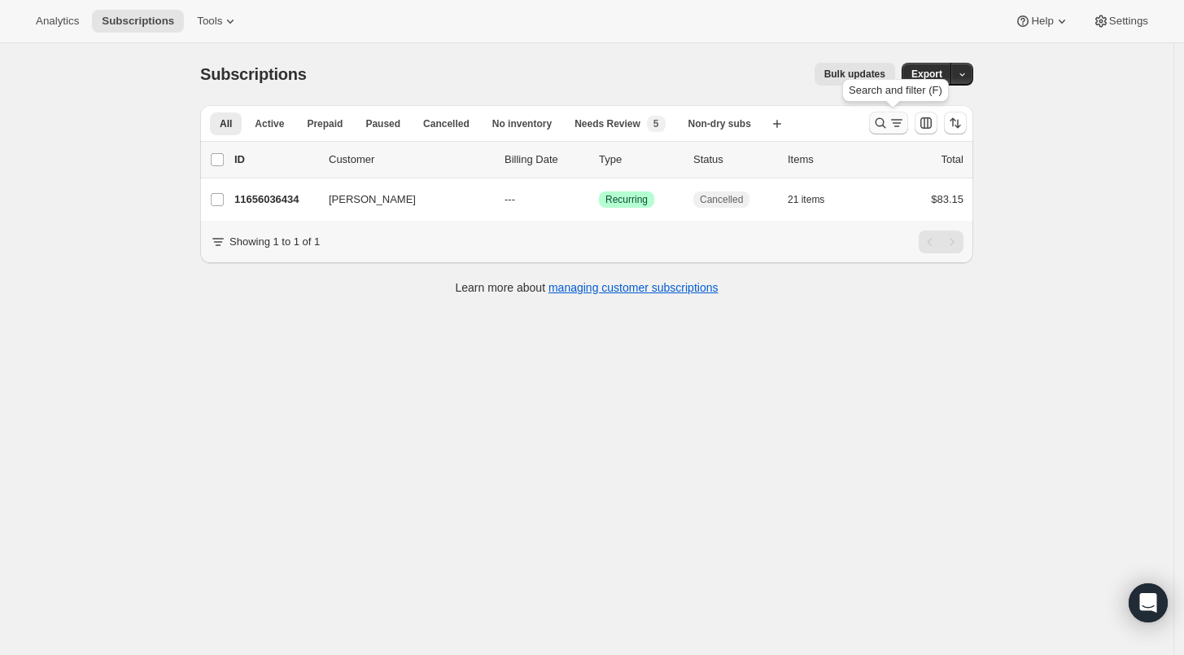
click at [882, 118] on icon "Search and filter results" at bounding box center [881, 123] width 16 height 16
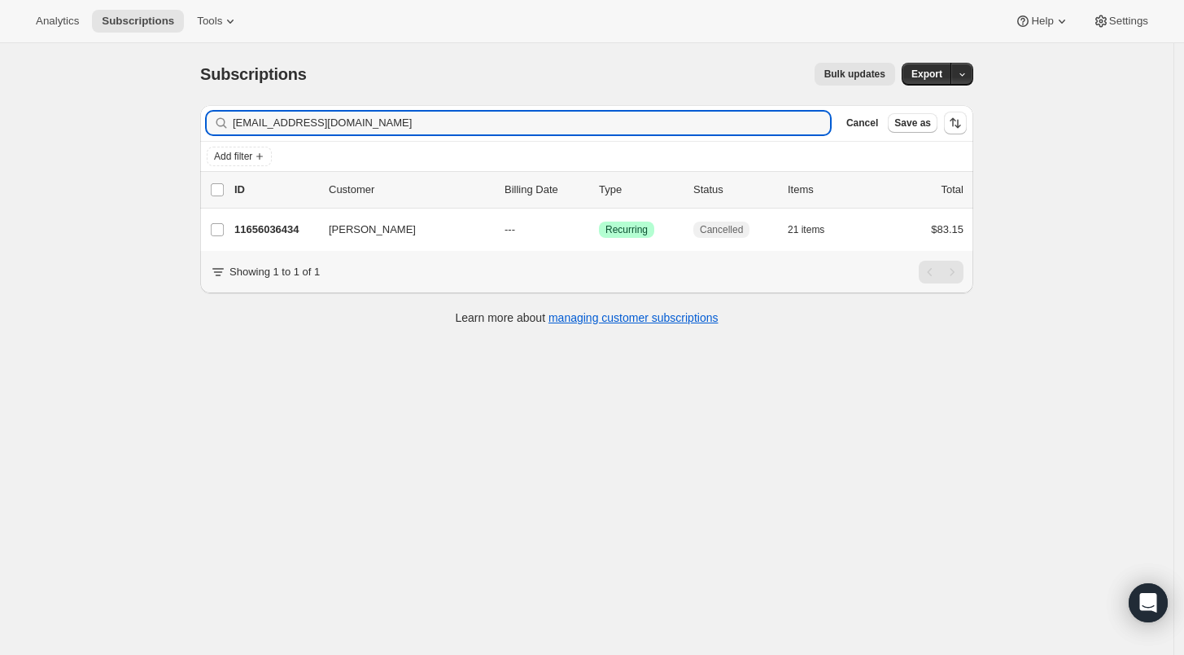
drag, startPoint x: 378, startPoint y: 125, endPoint x: 181, endPoint y: 134, distance: 197.2
click at [182, 134] on div "Subscriptions. This page is ready Subscriptions Bulk updates More actions Bulk …" at bounding box center [587, 370] width 1174 height 655
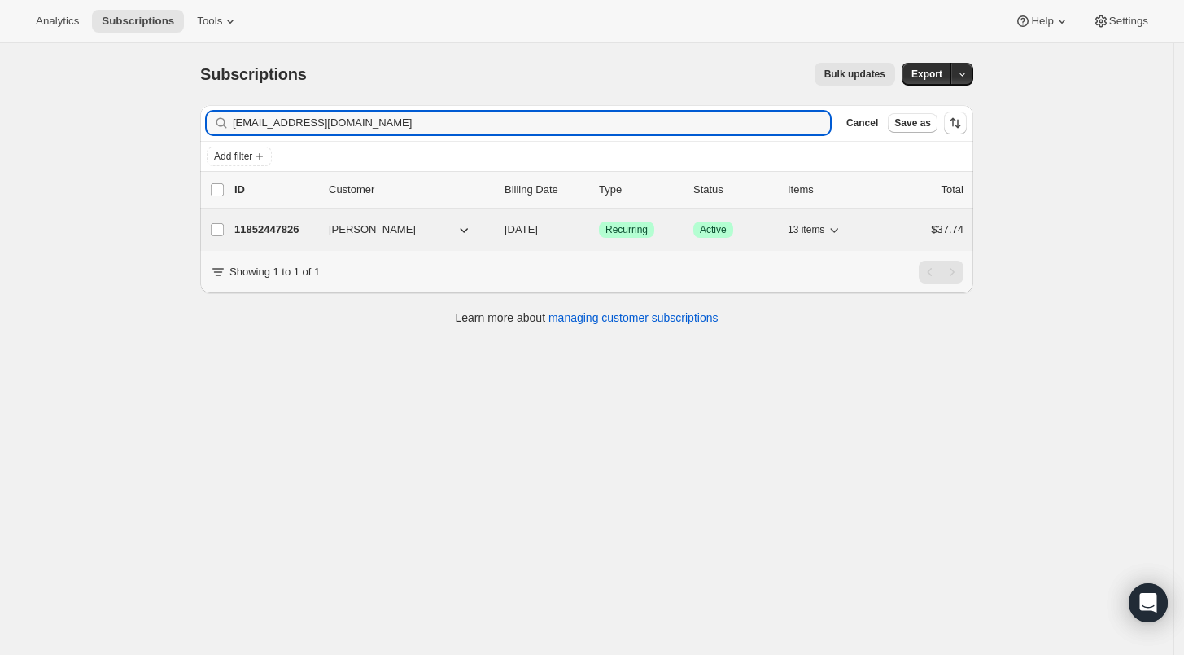
type input "[EMAIL_ADDRESS][DOMAIN_NAME]"
click at [256, 221] on p "11852447826" at bounding box center [274, 229] width 81 height 16
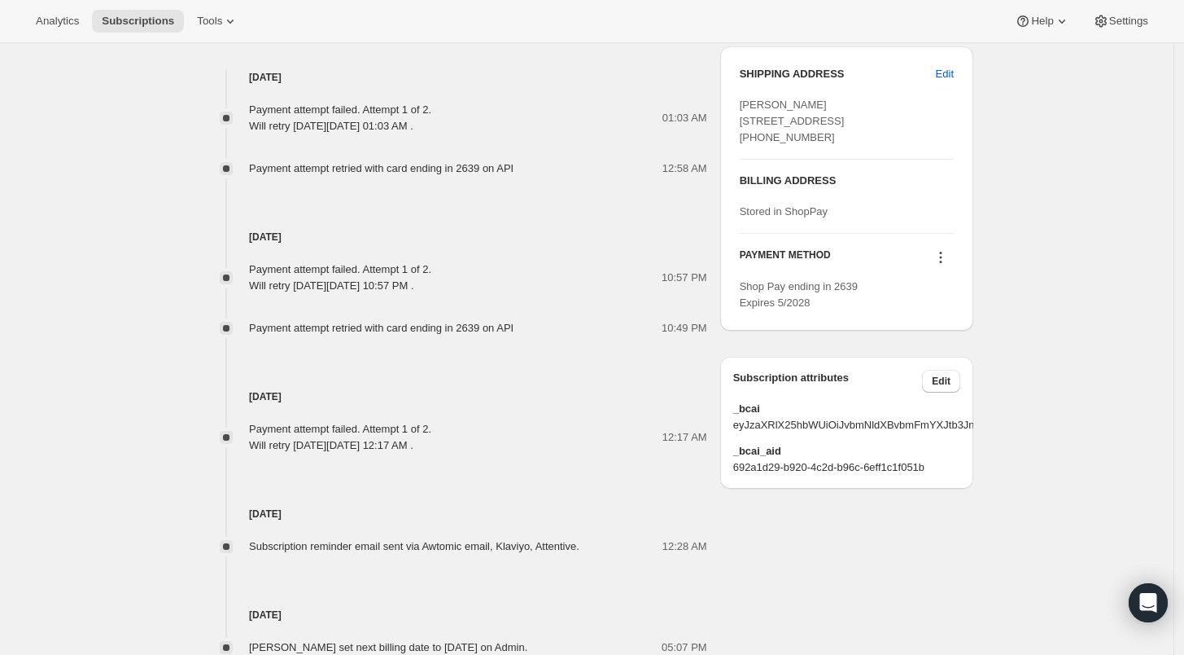
scroll to position [830, 0]
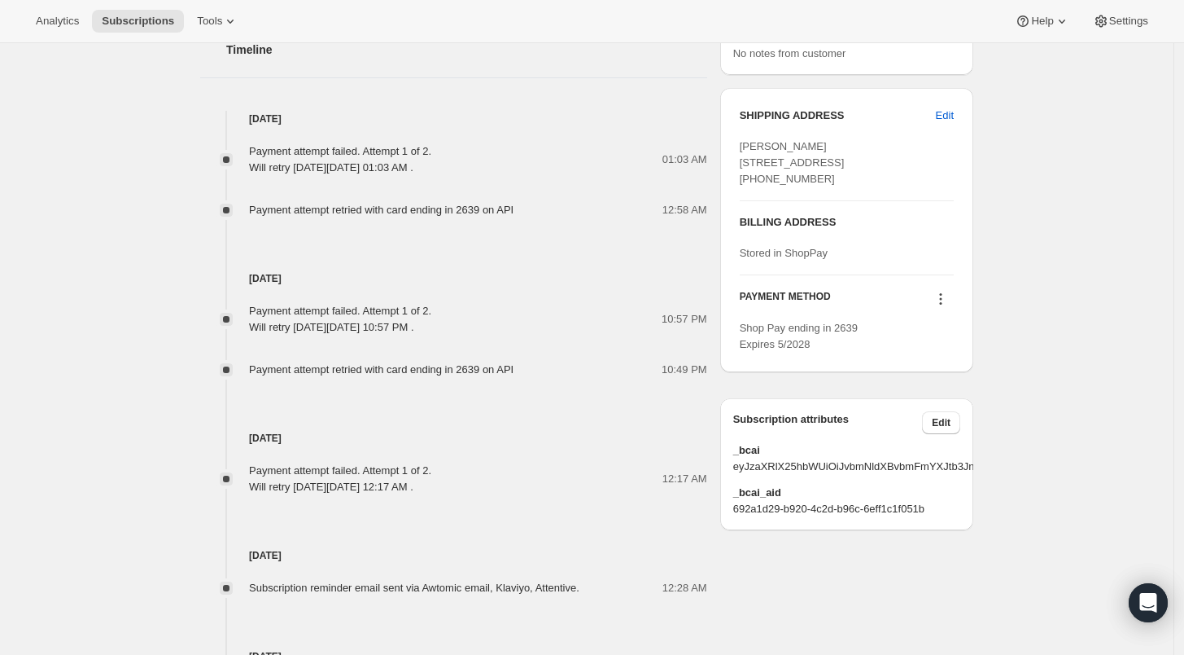
click at [939, 307] on icon at bounding box center [941, 299] width 16 height 16
click at [939, 385] on span "Select payment method" at bounding box center [945, 388] width 112 height 12
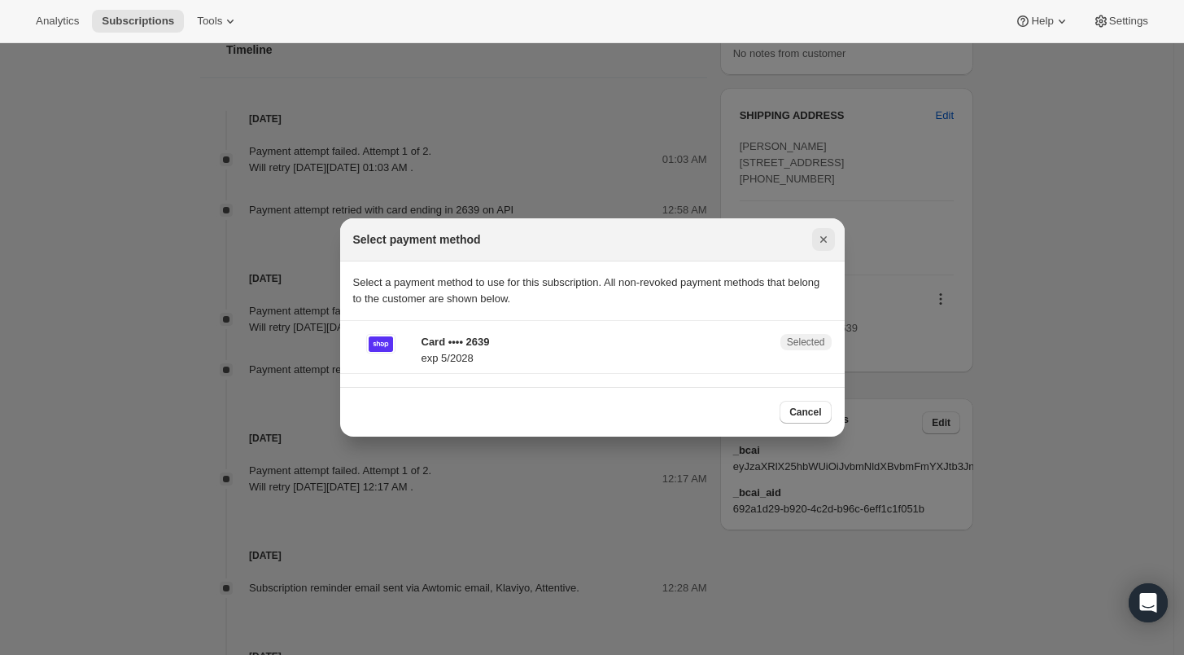
click at [826, 243] on icon "Close" at bounding box center [823, 239] width 7 height 7
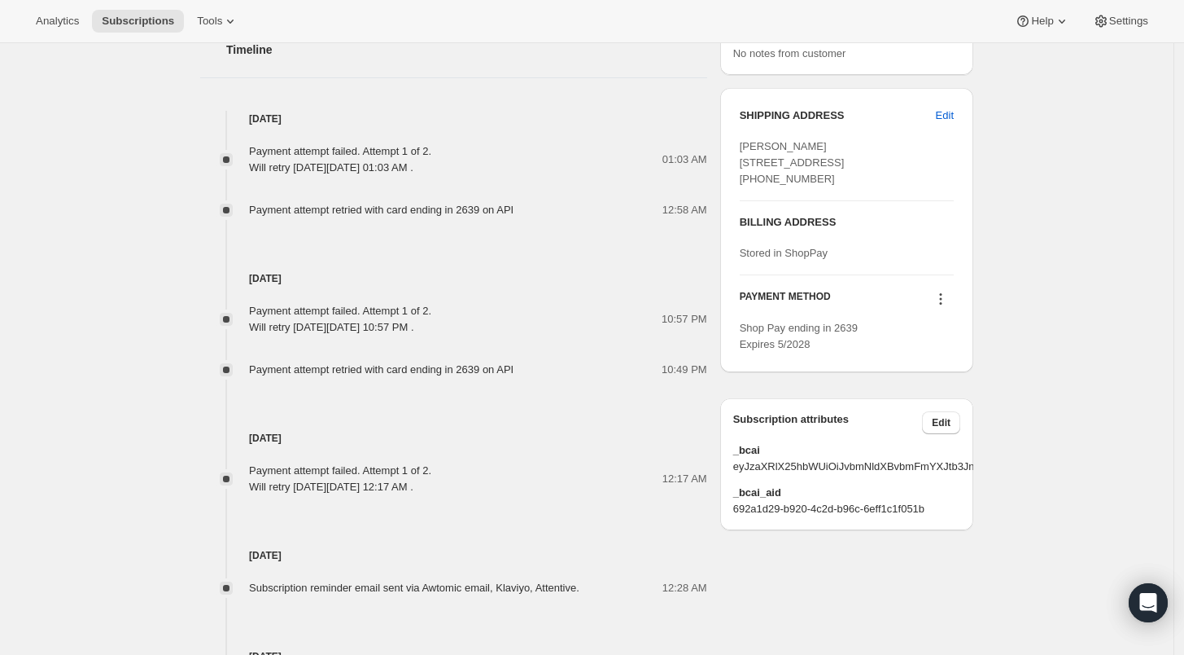
click at [942, 307] on icon at bounding box center [941, 299] width 16 height 16
click at [937, 366] on span "Send link to update card" at bounding box center [946, 360] width 114 height 12
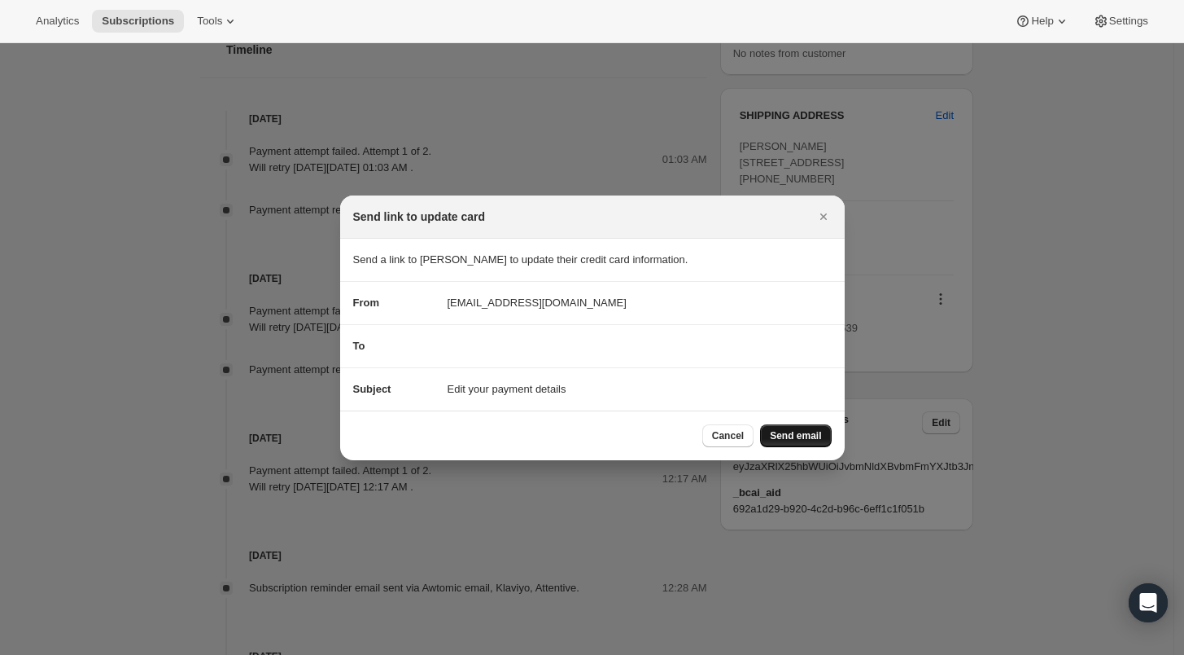
click at [782, 431] on span "Send email" at bounding box center [795, 435] width 51 height 13
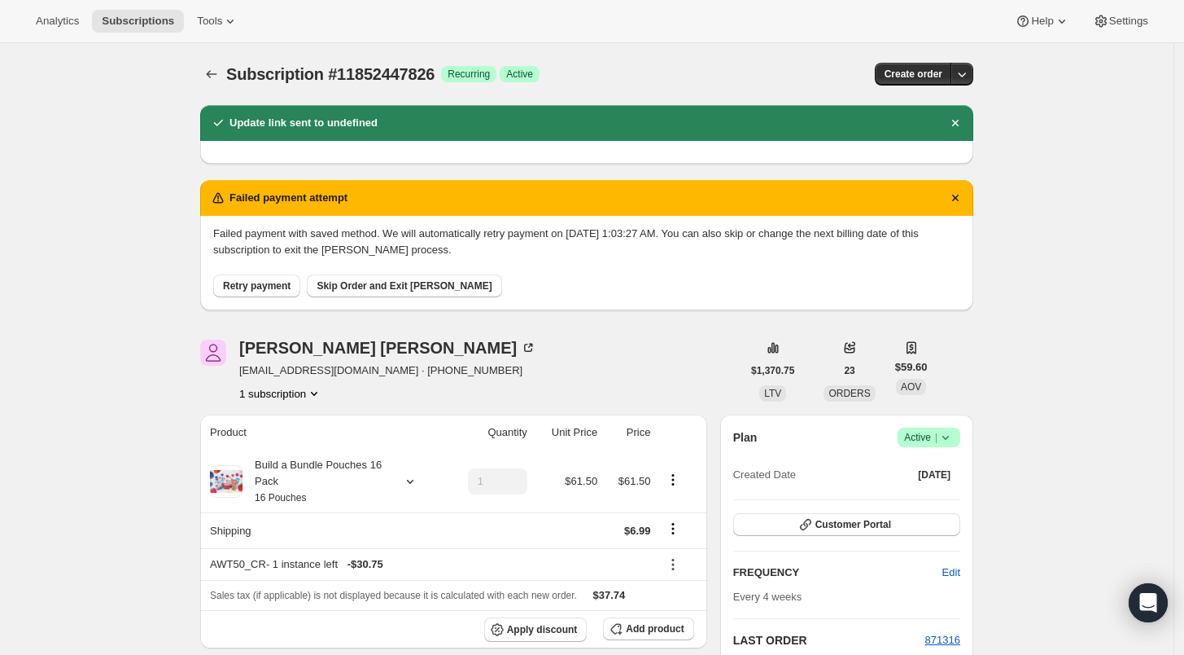
scroll to position [830, 0]
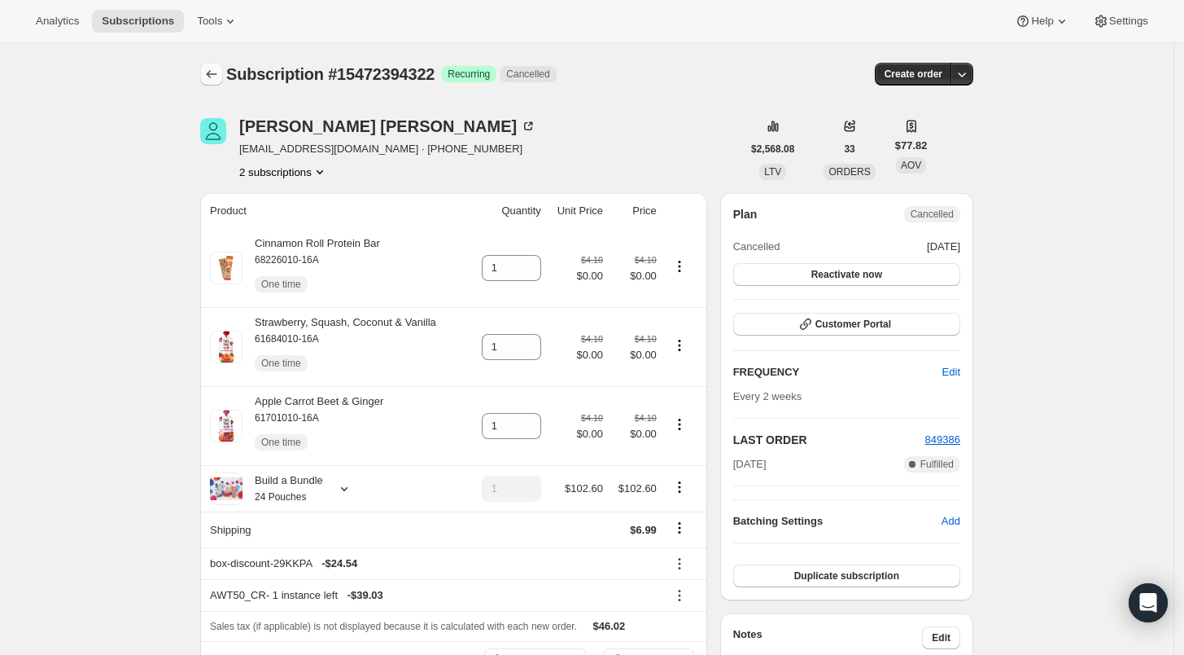
click at [211, 74] on icon "Subscriptions" at bounding box center [212, 74] width 16 height 16
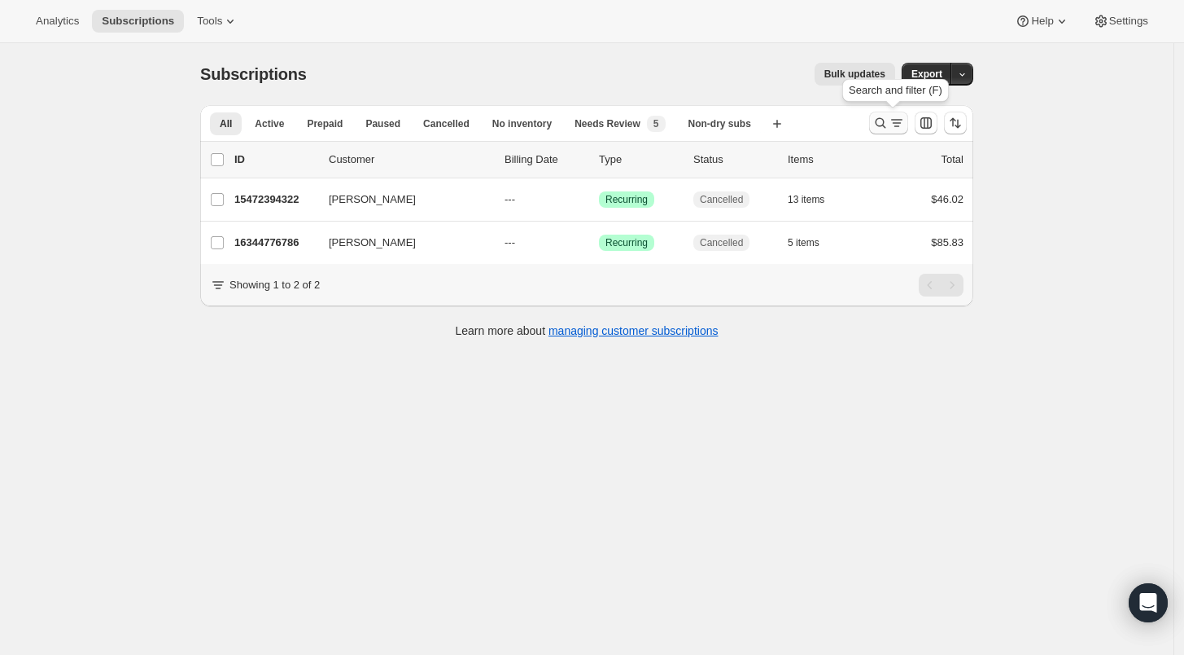
click at [878, 120] on icon "Search and filter results" at bounding box center [881, 123] width 16 height 16
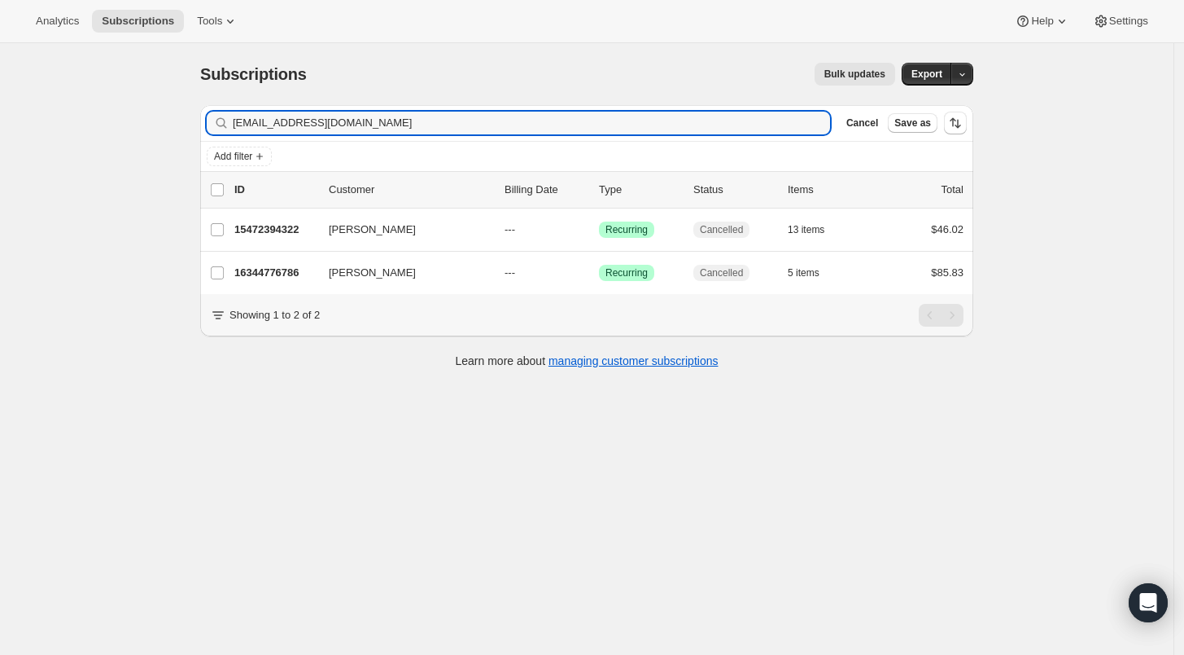
drag, startPoint x: 380, startPoint y: 115, endPoint x: 81, endPoint y: 122, distance: 298.9
click at [81, 122] on div "Subscriptions. This page is ready Subscriptions Bulk updates More actions Bulk …" at bounding box center [587, 370] width 1174 height 655
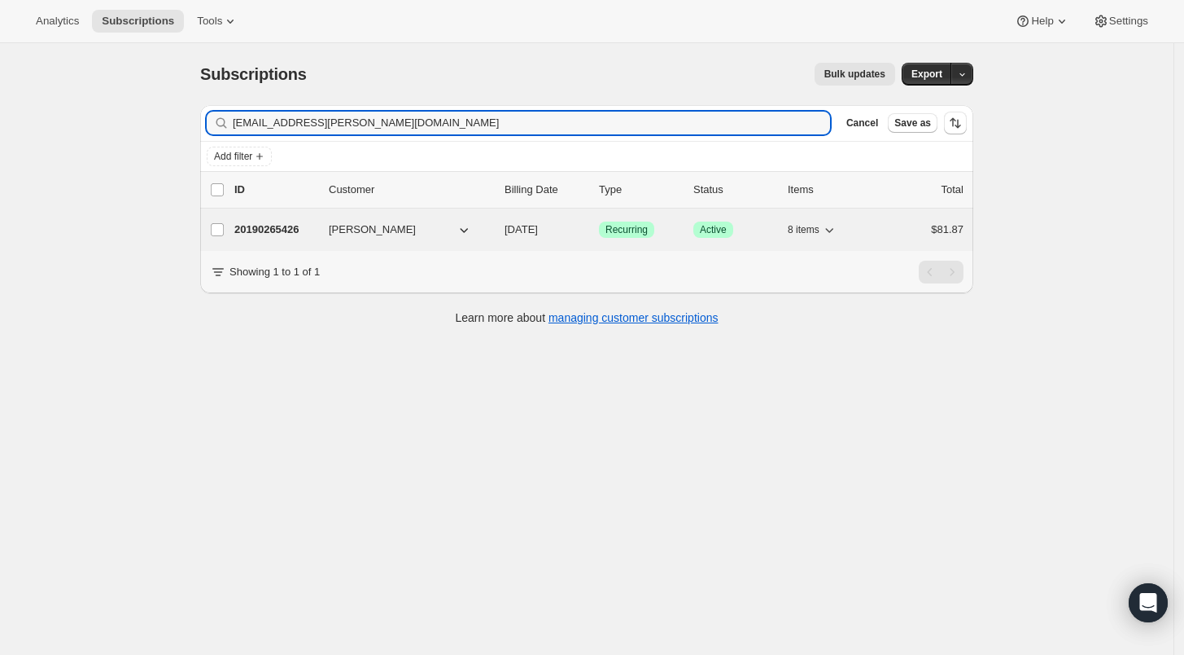
type input "[EMAIL_ADDRESS][PERSON_NAME][DOMAIN_NAME]"
click at [254, 224] on p "20190265426" at bounding box center [274, 229] width 81 height 16
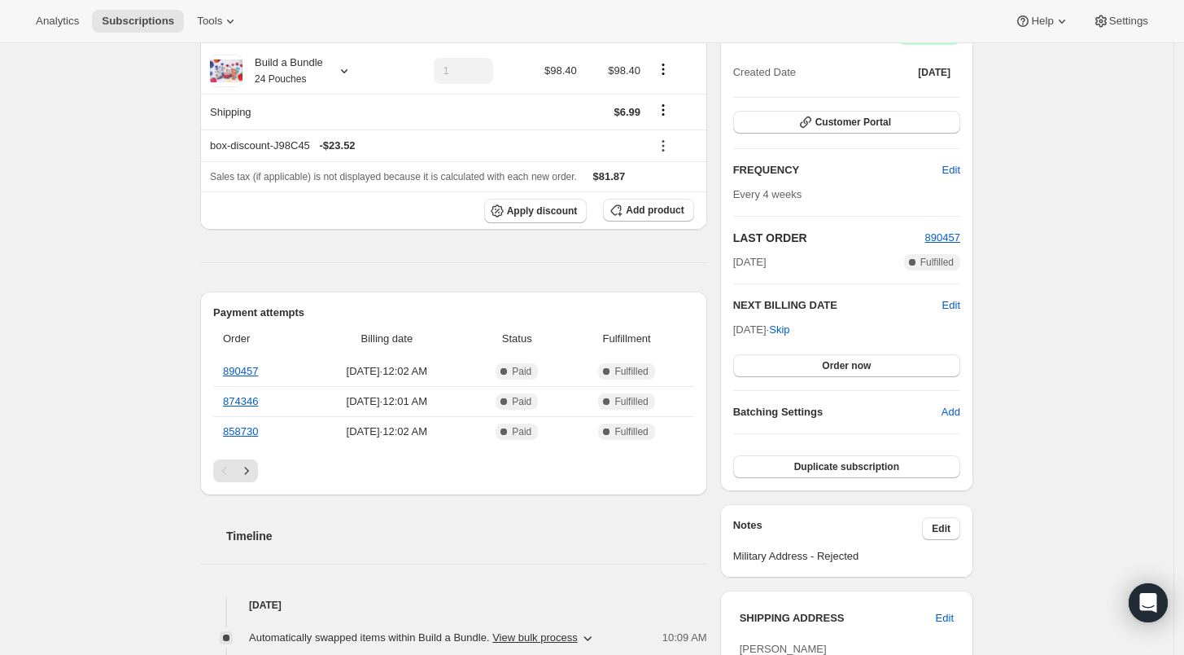
scroll to position [90, 0]
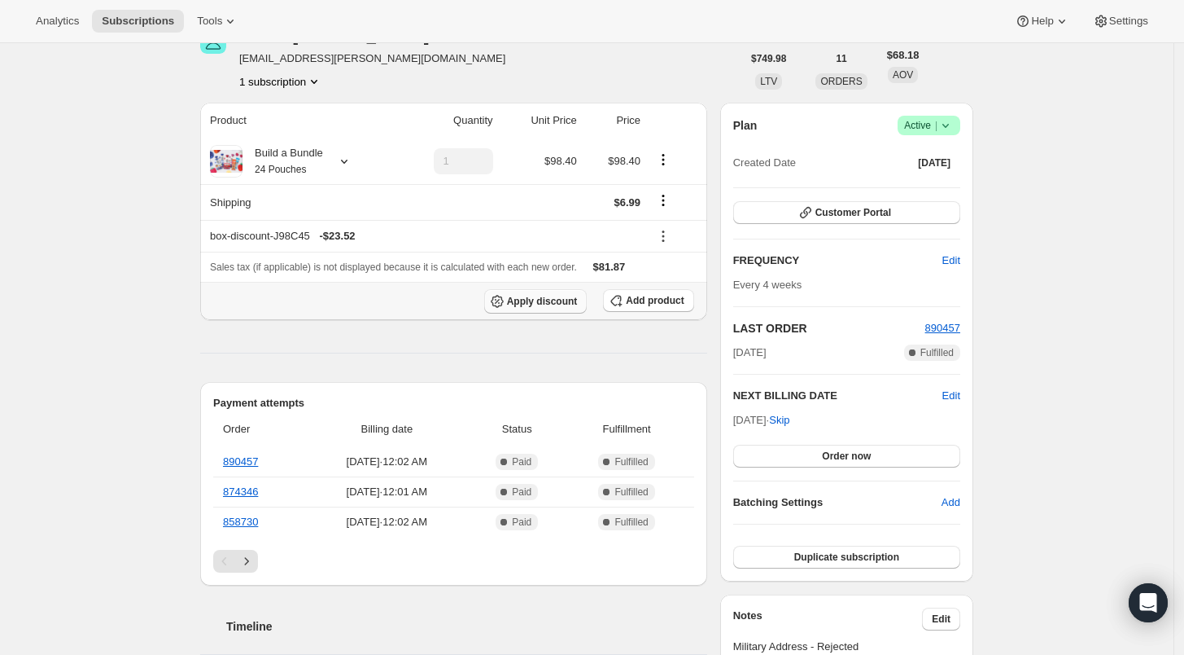
click at [536, 302] on span "Apply discount" at bounding box center [542, 301] width 71 height 13
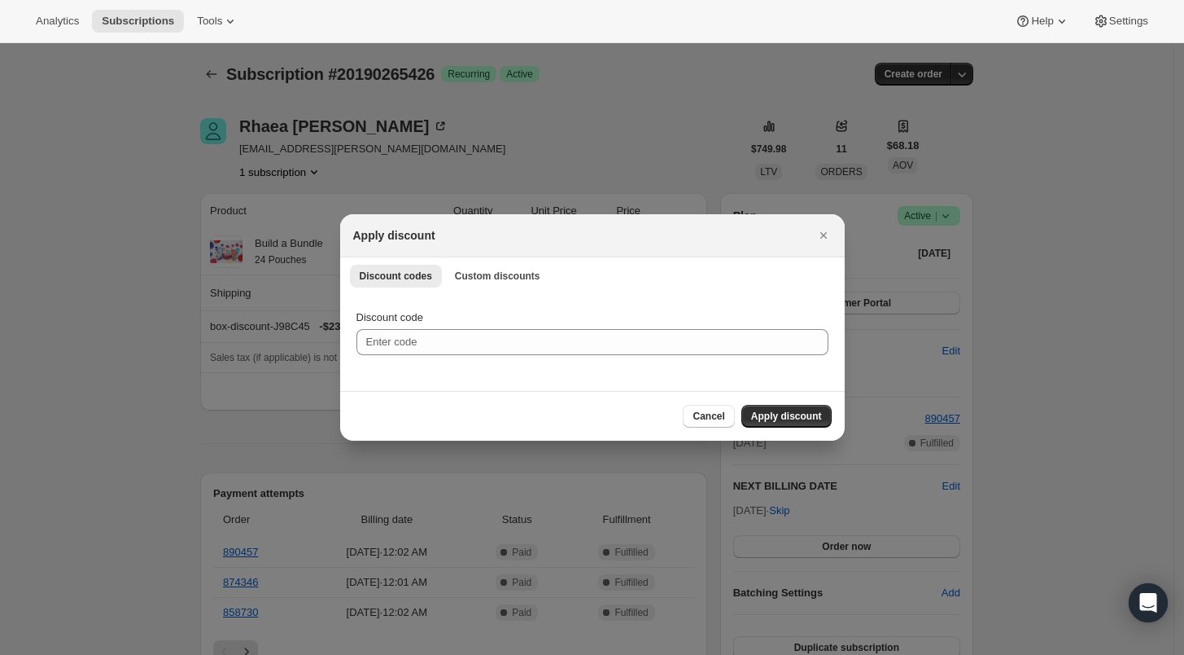
scroll to position [0, 0]
click at [514, 283] on button "Custom discounts" at bounding box center [497, 276] width 105 height 23
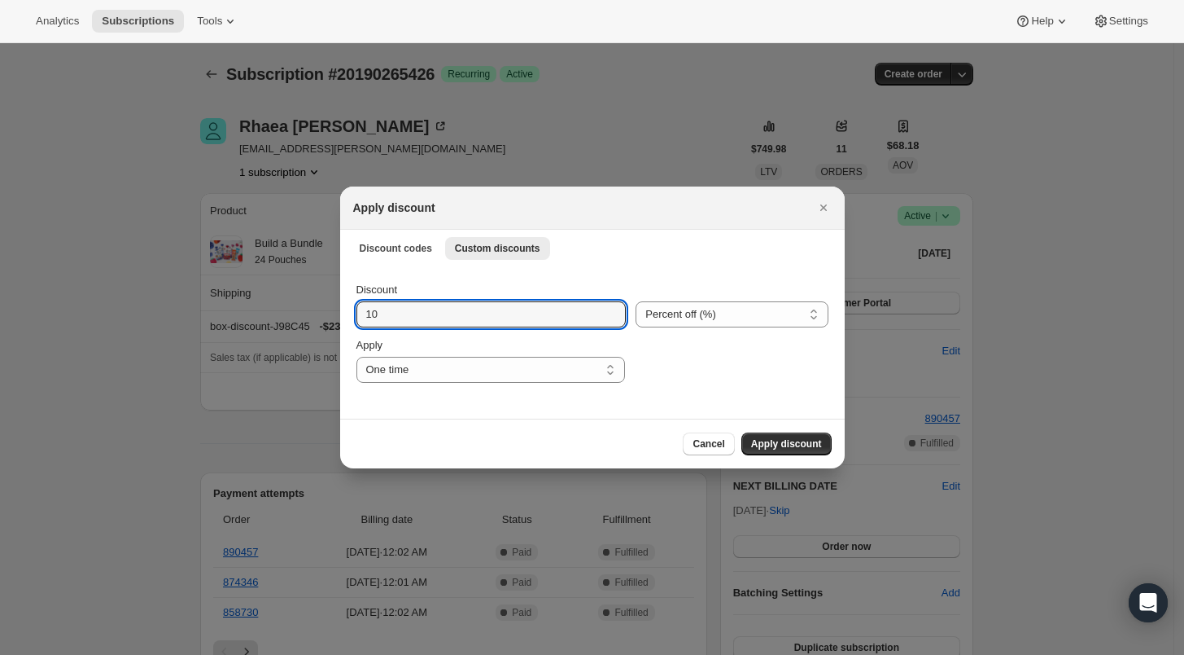
click at [352, 314] on div "Discount 10 Percent off (%) Amount off ($) Percent off (%) Apply One time Speci…" at bounding box center [592, 341] width 505 height 153
type input "25"
click at [788, 447] on span "Apply discount" at bounding box center [786, 443] width 71 height 13
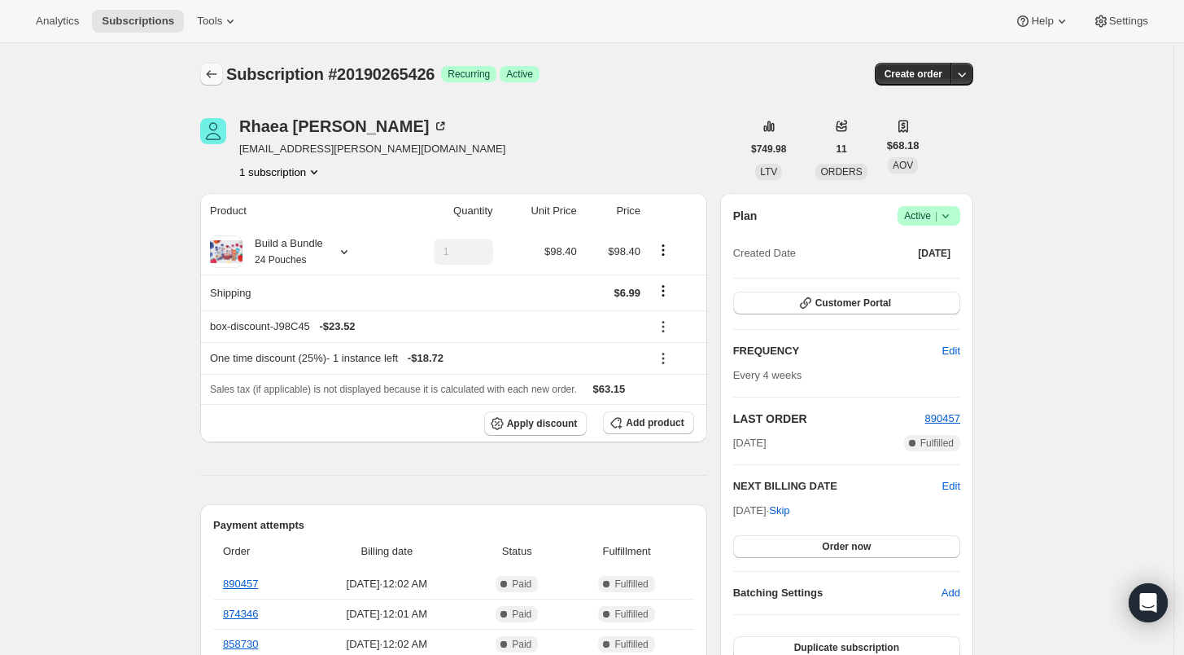
click at [216, 72] on icon "Subscriptions" at bounding box center [212, 74] width 16 height 16
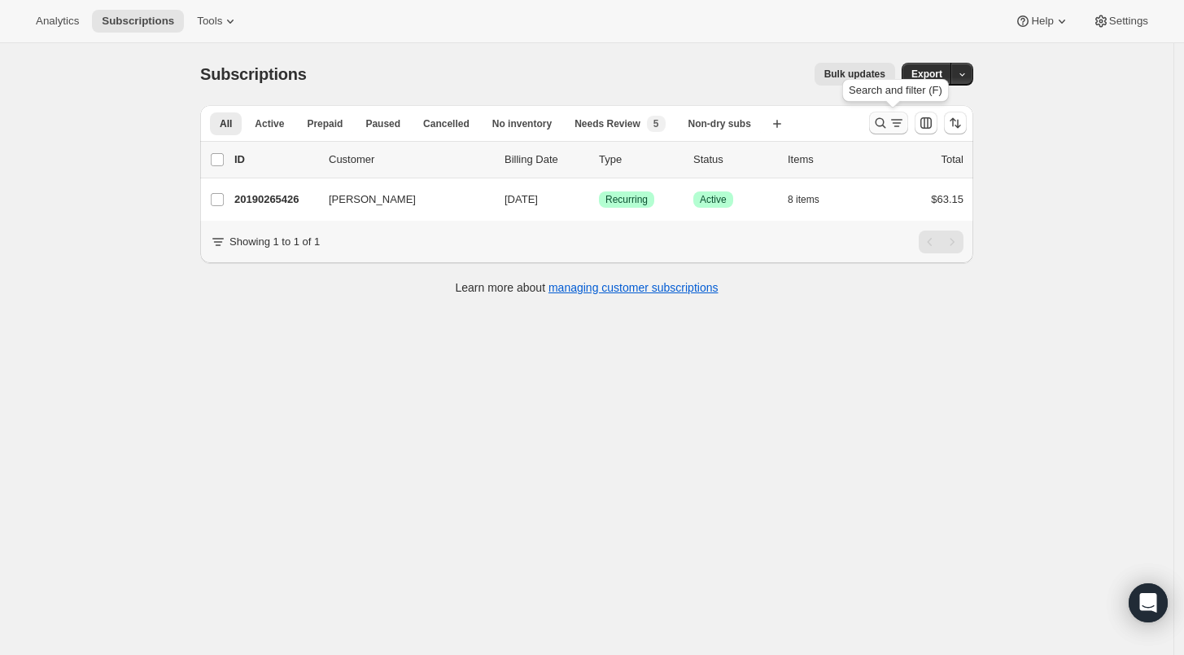
click at [886, 121] on icon "Search and filter results" at bounding box center [881, 123] width 16 height 16
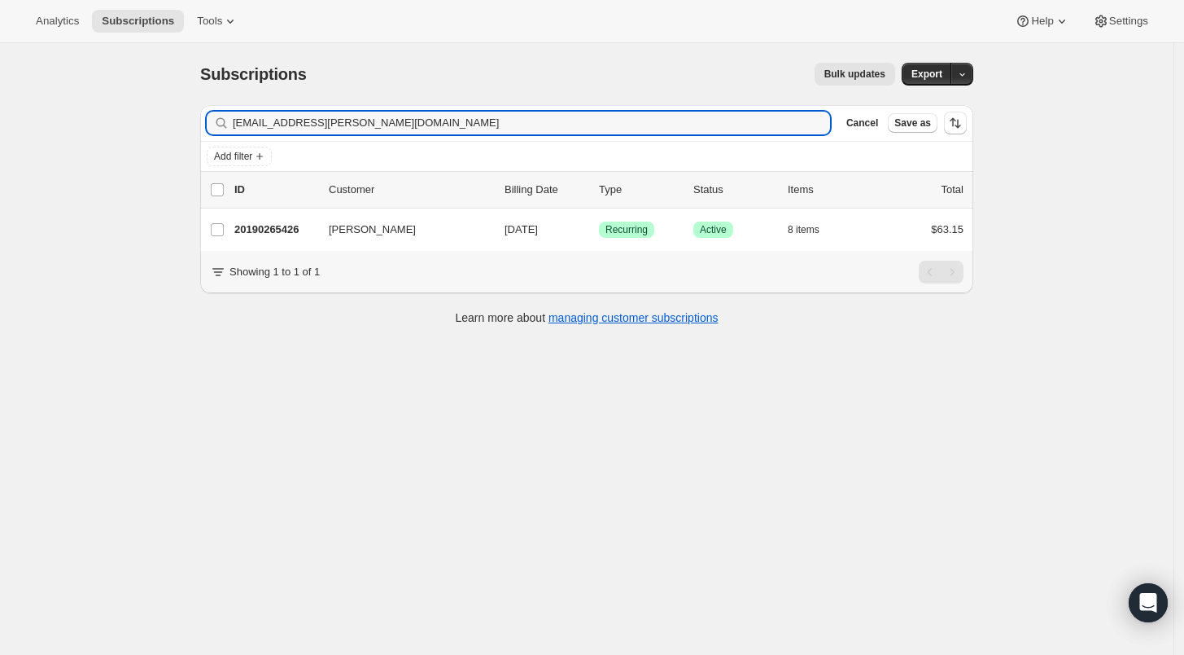
drag, startPoint x: 361, startPoint y: 120, endPoint x: 116, endPoint y: 133, distance: 246.2
click at [116, 133] on div "Subscriptions. This page is ready Subscriptions Bulk updates More actions Bulk …" at bounding box center [587, 370] width 1174 height 655
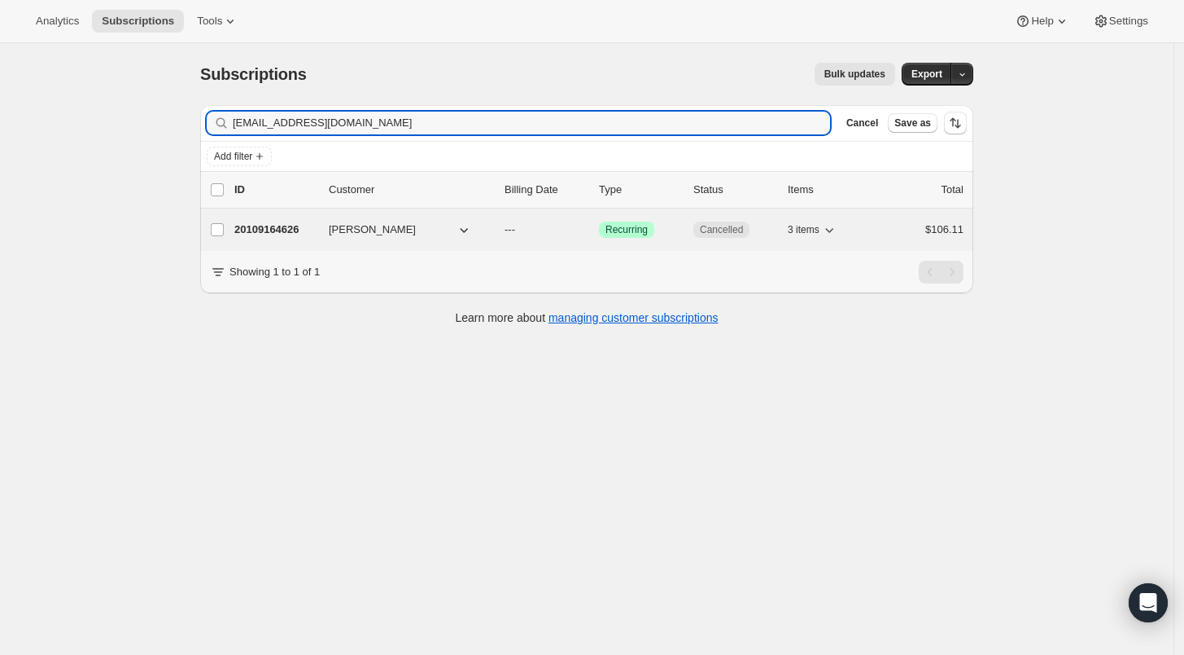
type input "[EMAIL_ADDRESS][DOMAIN_NAME]"
click at [268, 226] on p "20109164626" at bounding box center [274, 229] width 81 height 16
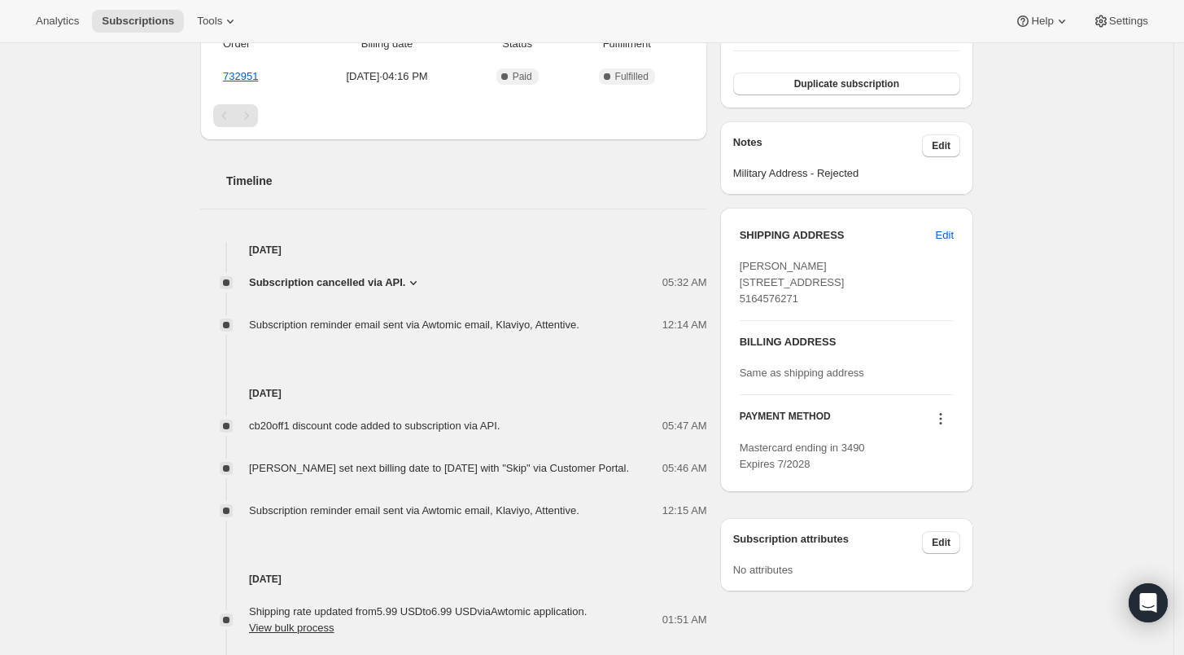
scroll to position [542, 0]
